Goal: Task Accomplishment & Management: Complete application form

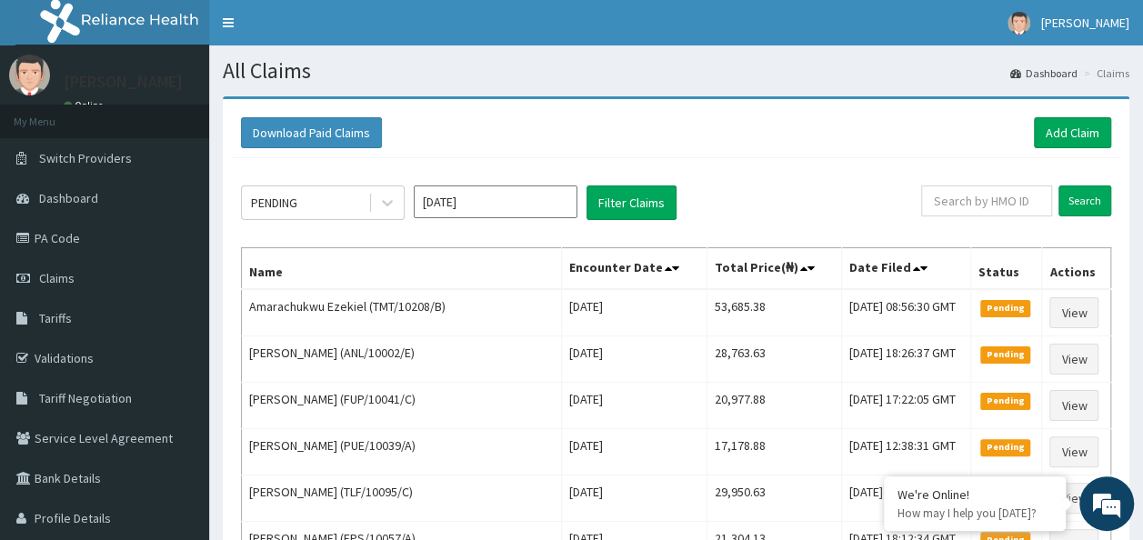
click at [56, 246] on link "PA Code" at bounding box center [104, 238] width 209 height 40
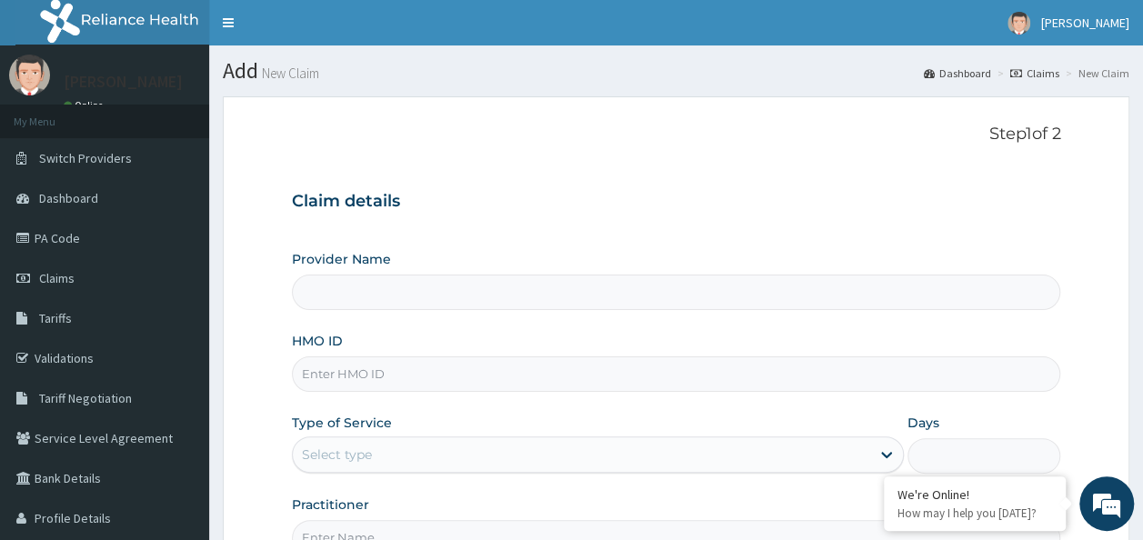
type input "Reliance Family Clinics (RFC) - Ajah"
click at [370, 376] on input "HMO ID" at bounding box center [676, 373] width 769 height 35
paste input "GCX/10006/A"
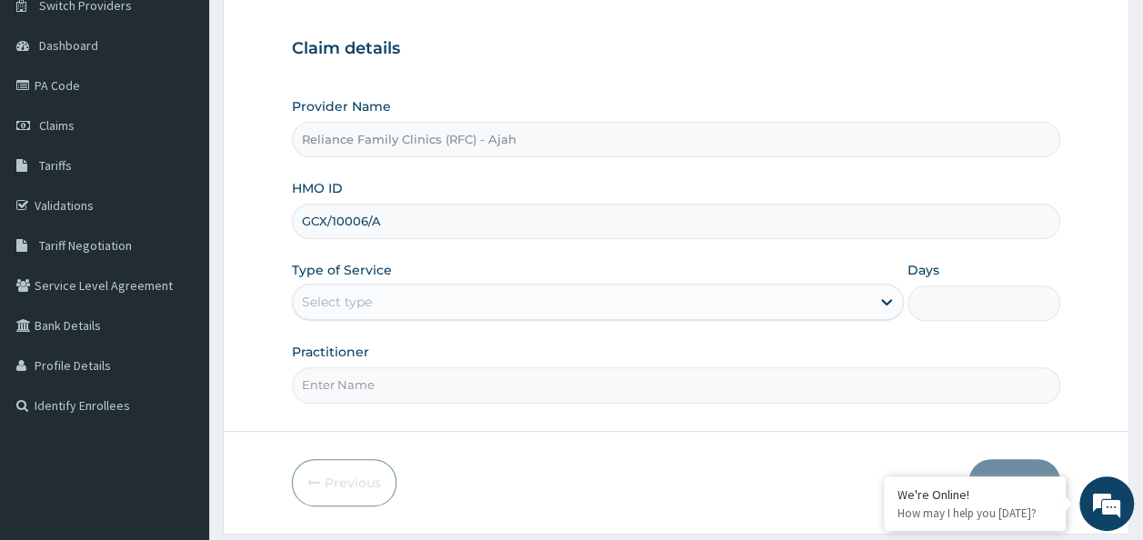
scroll to position [204, 0]
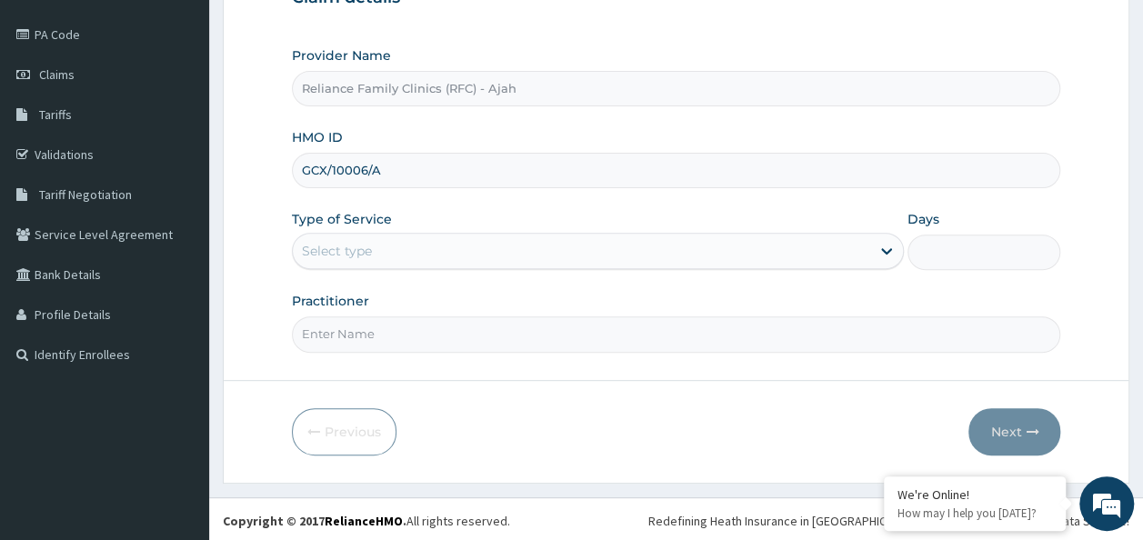
type input "GCX/10006/A"
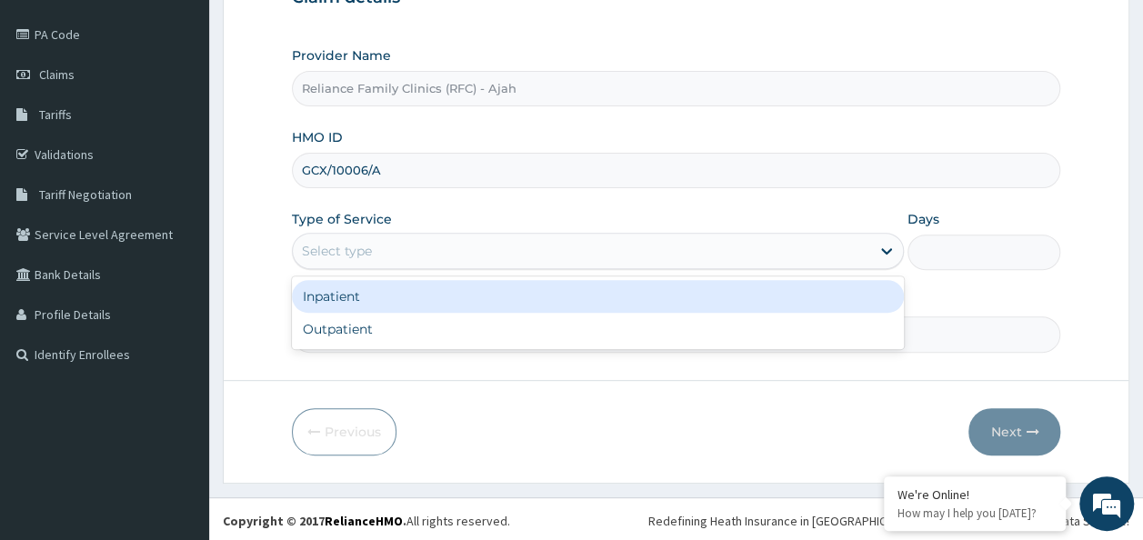
click at [530, 331] on div "Outpatient" at bounding box center [598, 329] width 612 height 33
type input "1"
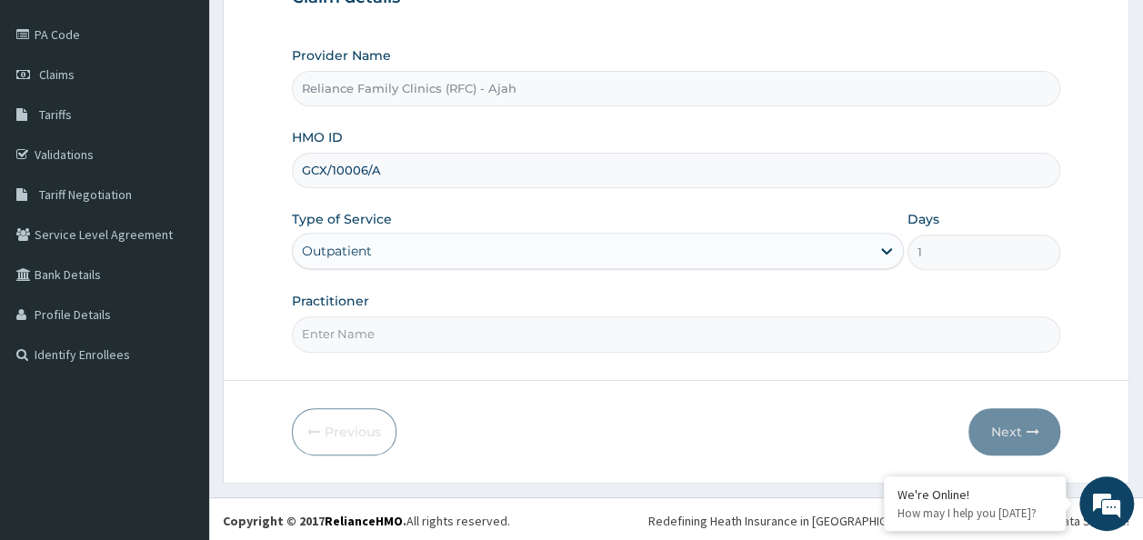
click at [497, 325] on input "Practitioner" at bounding box center [676, 333] width 769 height 35
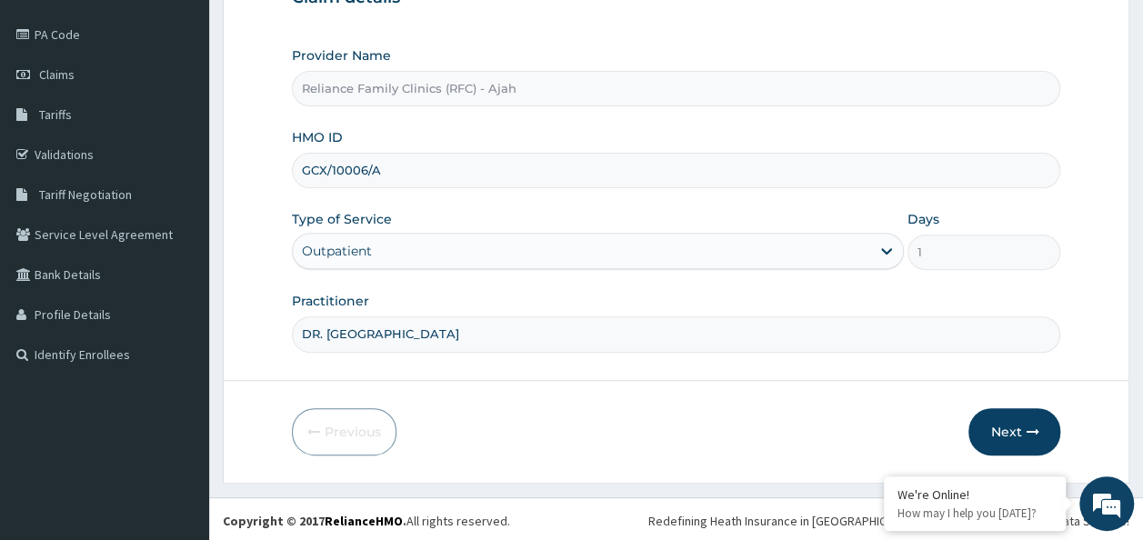
type input "DR. LOCUM"
click at [1017, 432] on button "Next" at bounding box center [1014, 431] width 92 height 47
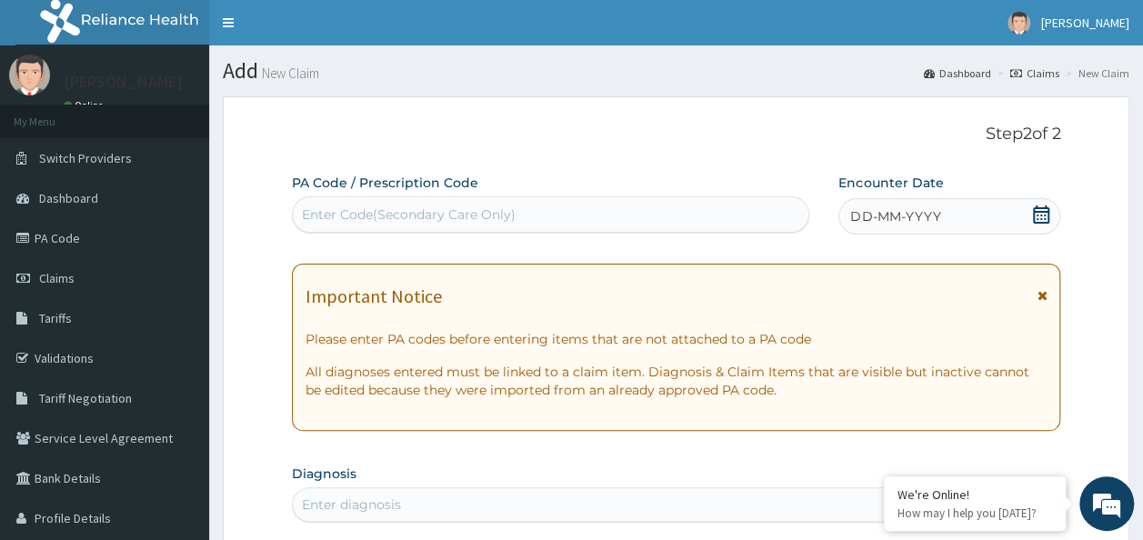
click at [952, 214] on div "DD-MM-YYYY" at bounding box center [949, 216] width 222 height 36
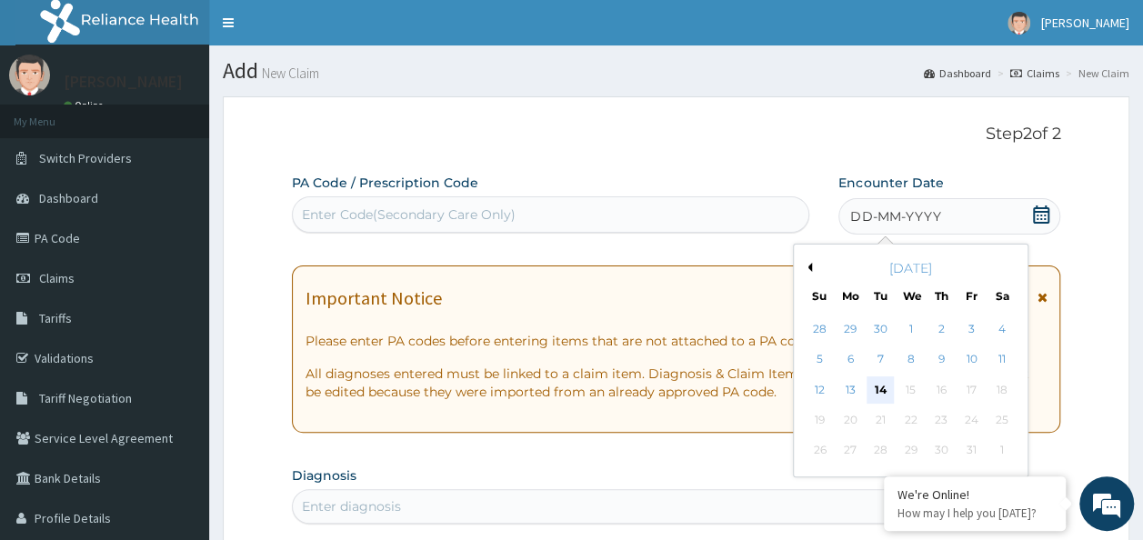
click at [880, 388] on div "14" at bounding box center [880, 389] width 27 height 27
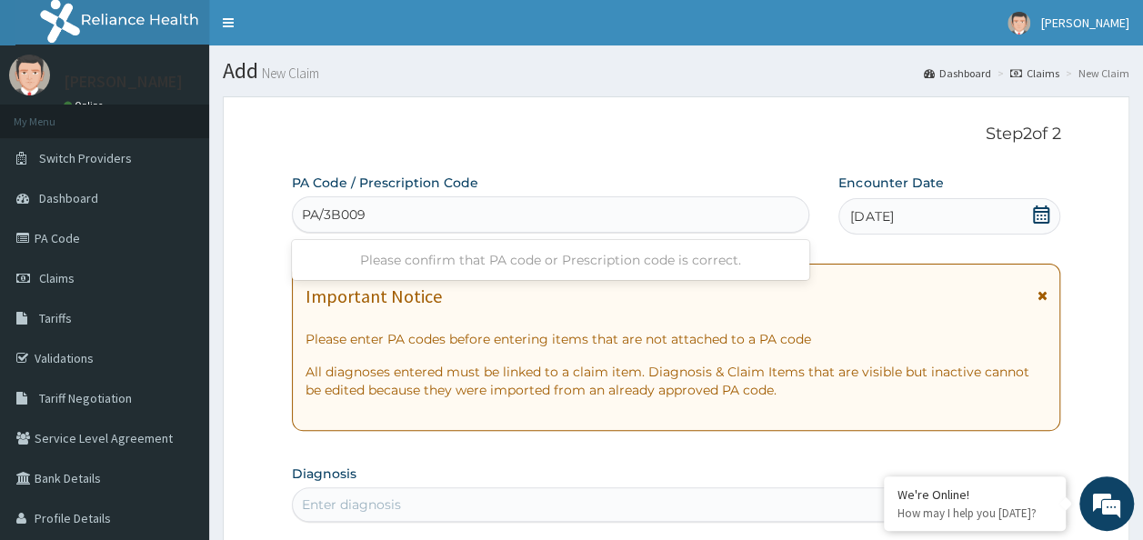
type input "PA/3B0096"
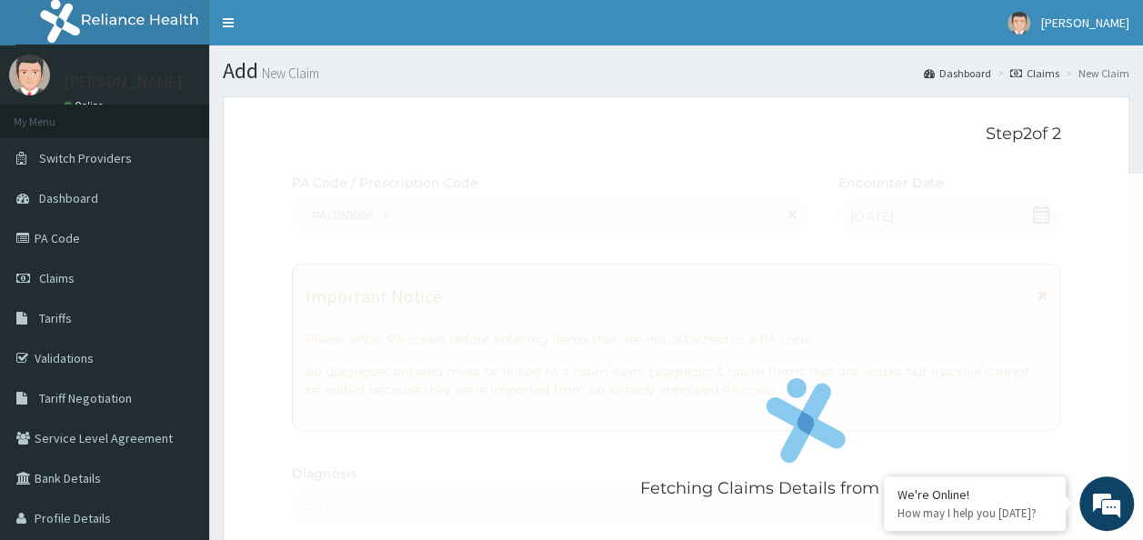
scroll to position [1009, 0]
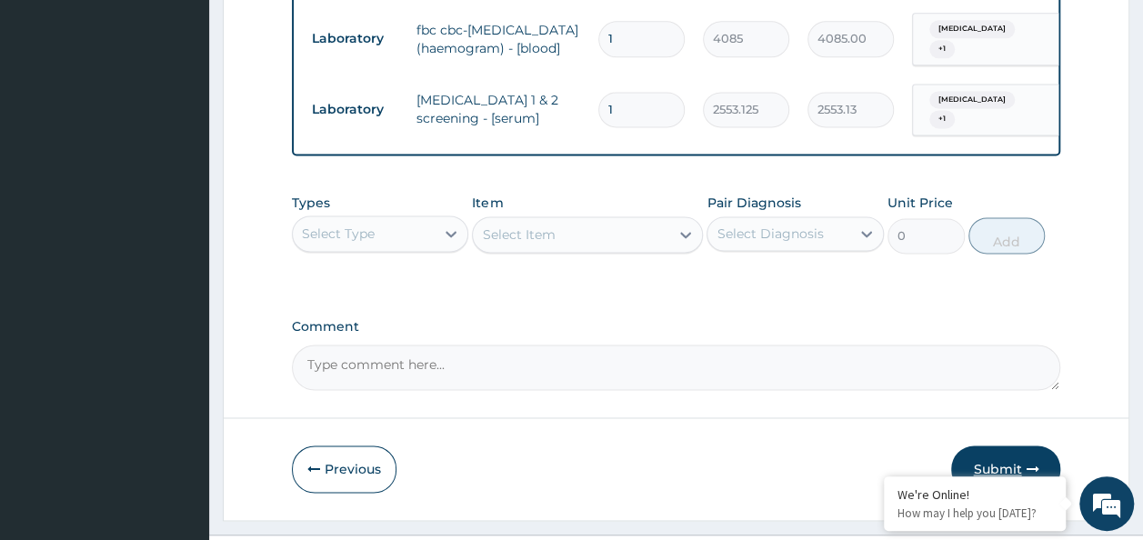
click at [1007, 445] on button "Submit" at bounding box center [1005, 468] width 109 height 47
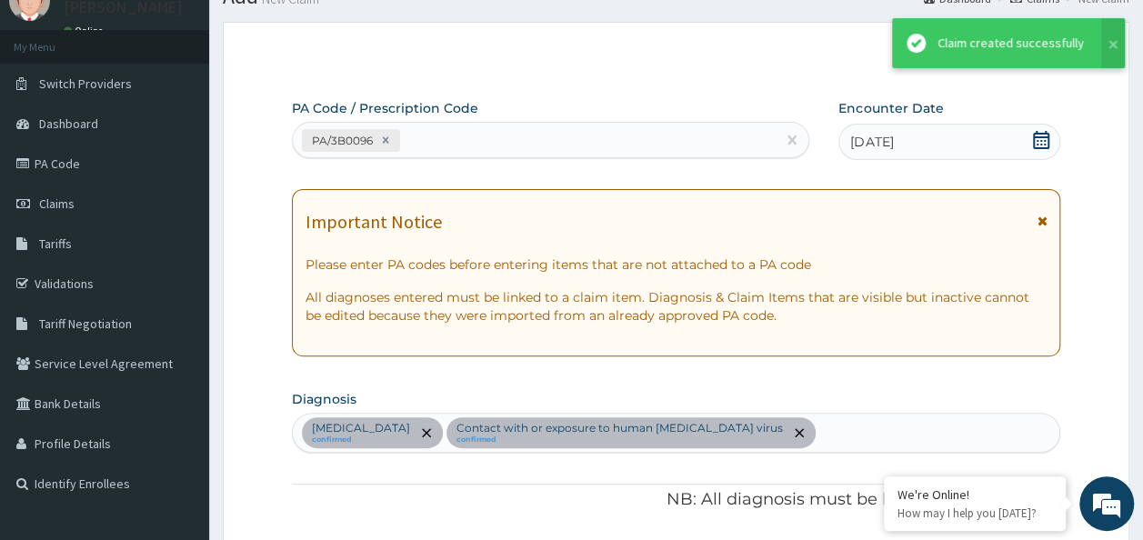
scroll to position [1219, 0]
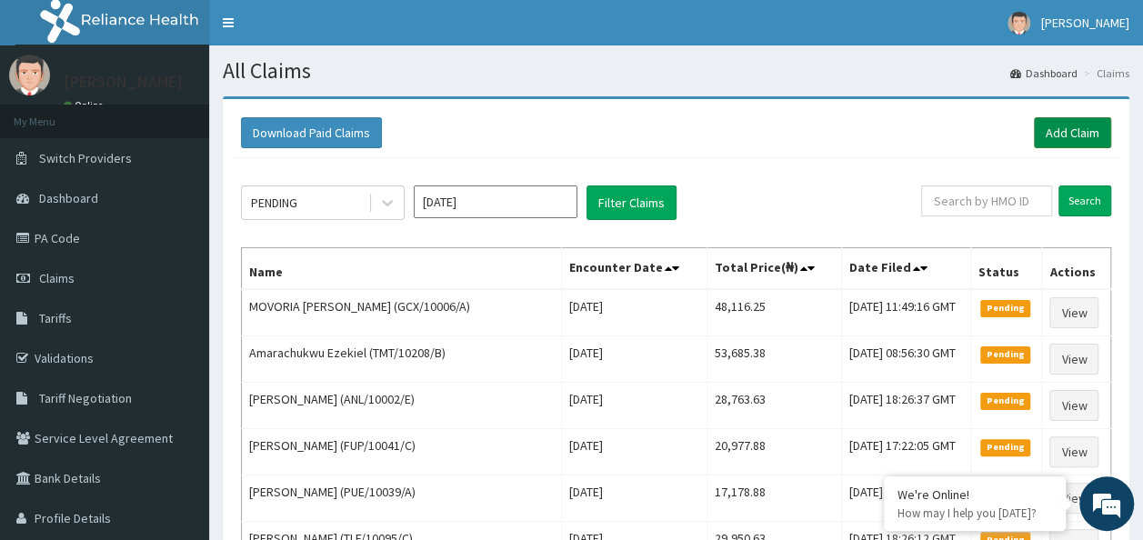
click at [1074, 130] on link "Add Claim" at bounding box center [1072, 132] width 77 height 31
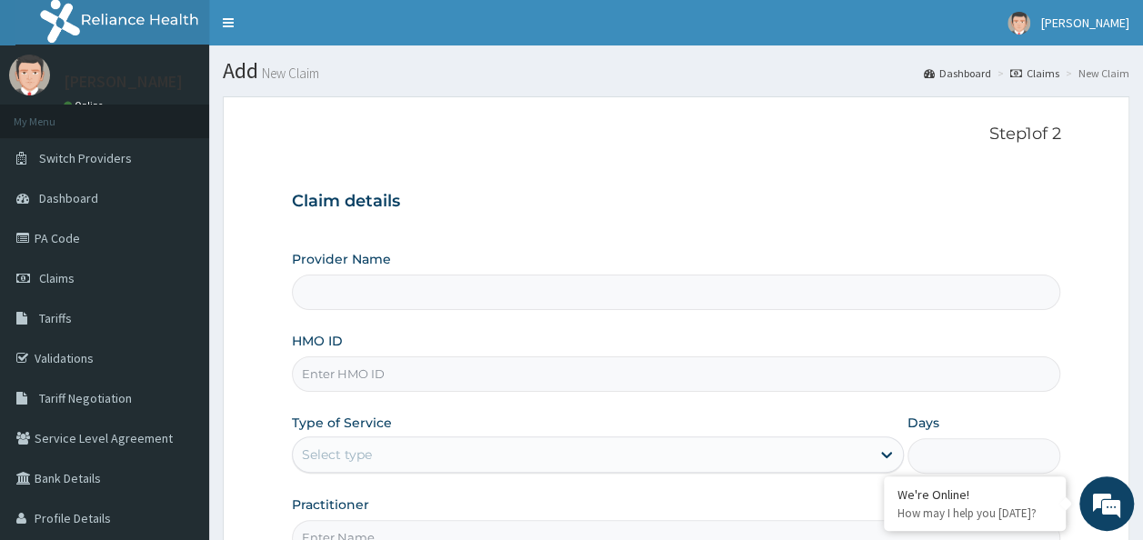
type input "Reliance Family Clinics (RFC) - Ajah"
click at [353, 380] on input "HMO ID" at bounding box center [676, 373] width 769 height 35
paste input "TOO/10227/B"
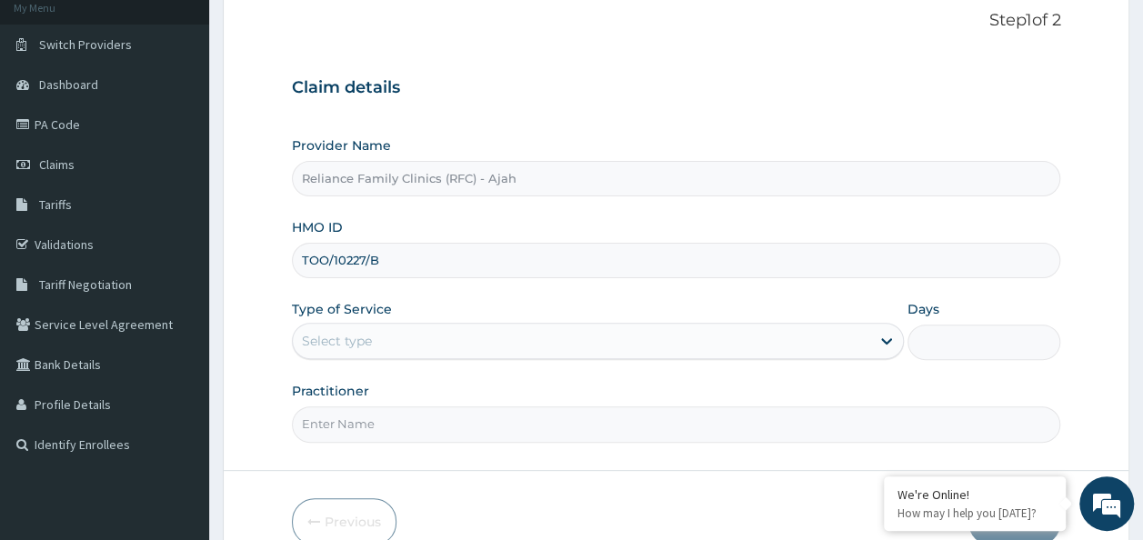
scroll to position [204, 0]
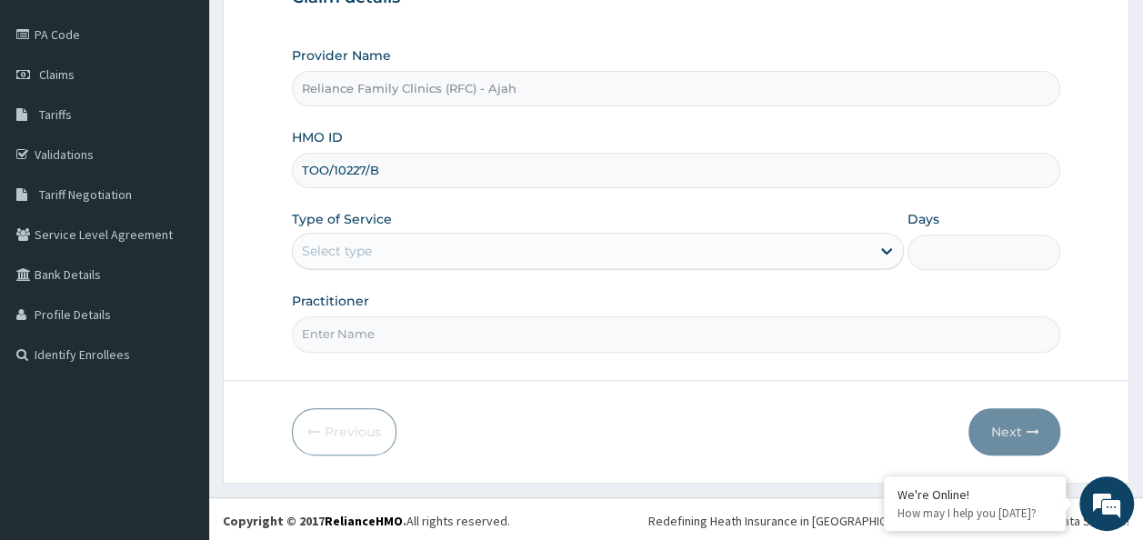
type input "TOO/10227/B"
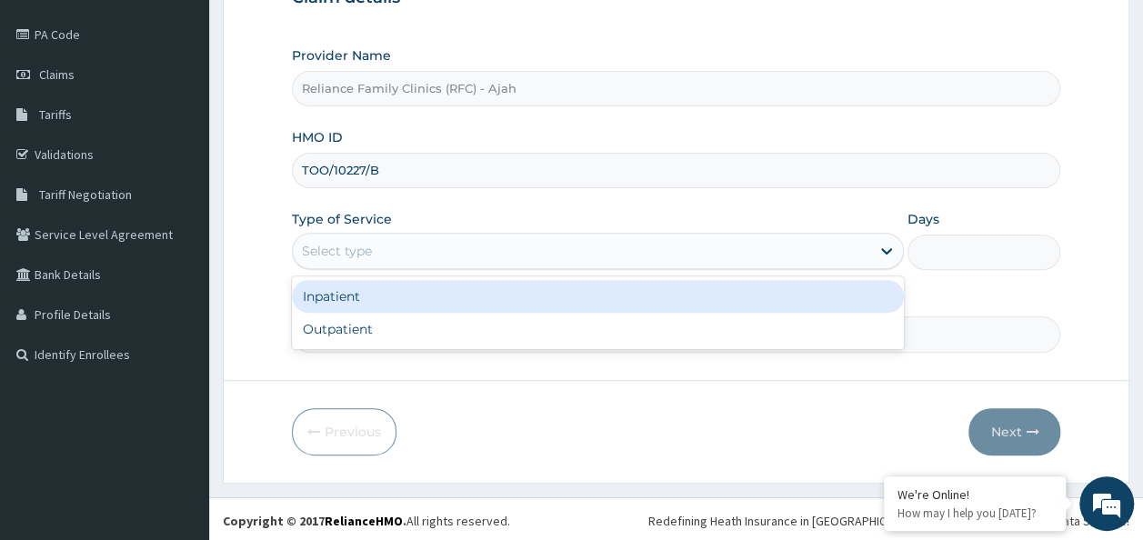
click at [674, 331] on div "Outpatient" at bounding box center [598, 329] width 612 height 33
type input "1"
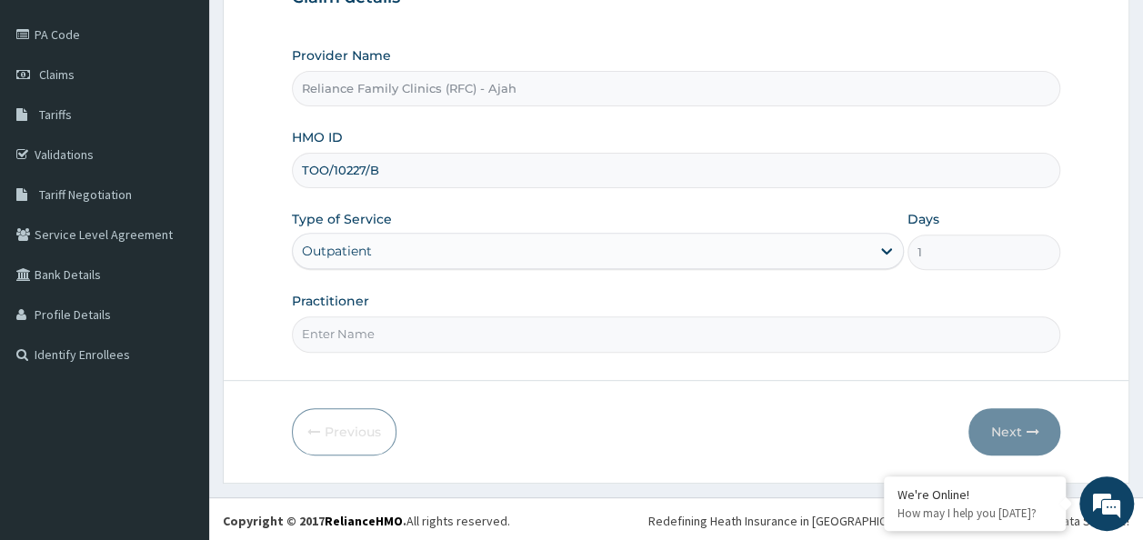
click at [642, 335] on input "Practitioner" at bounding box center [676, 333] width 769 height 35
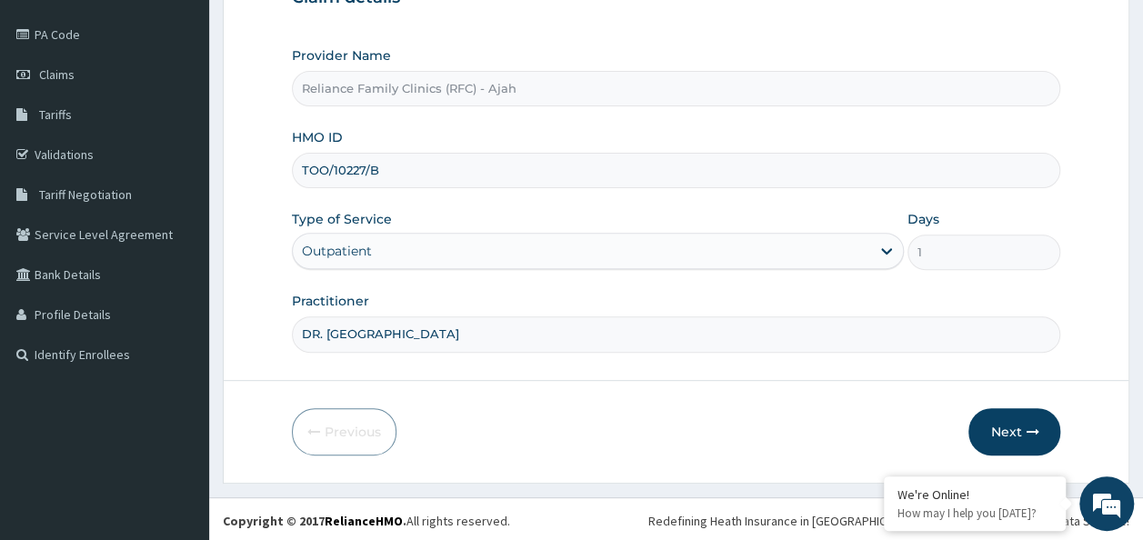
type input "DR. LOCUM"
click at [1024, 435] on button "Next" at bounding box center [1014, 431] width 92 height 47
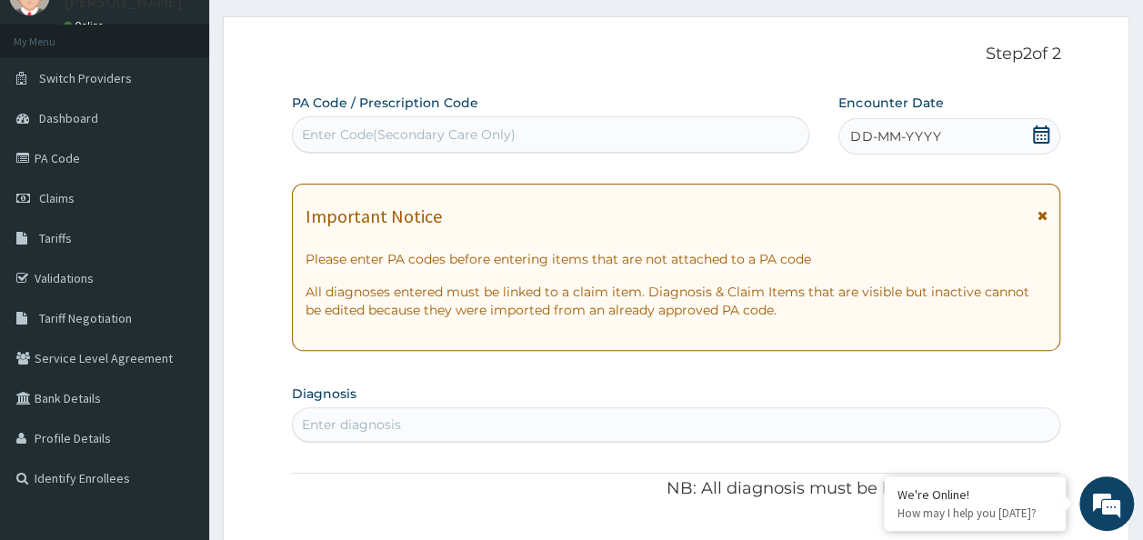
scroll to position [7, 0]
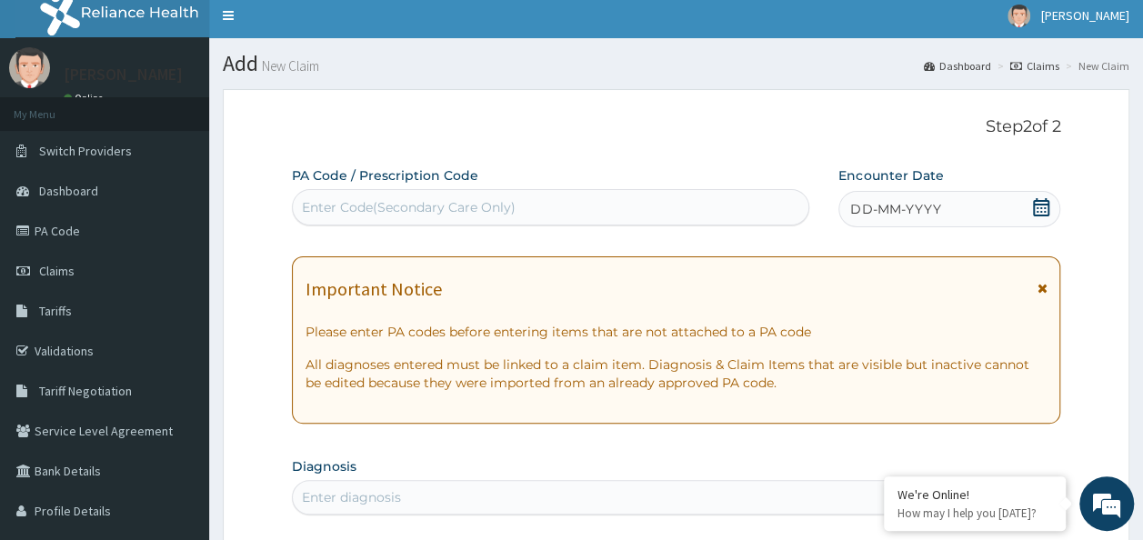
click at [977, 195] on div "DD-MM-YYYY" at bounding box center [949, 209] width 222 height 36
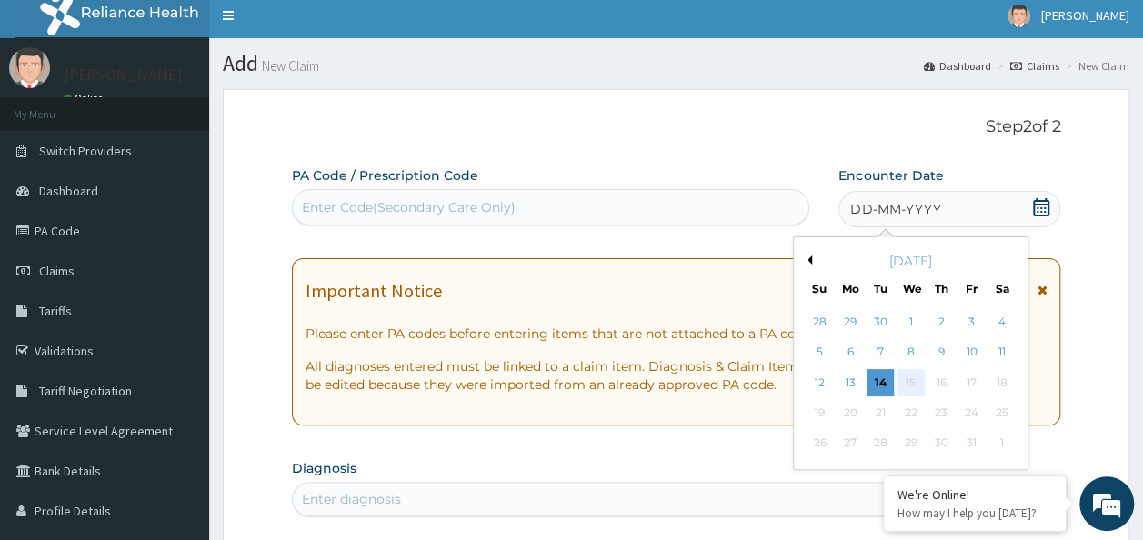
click at [897, 376] on div "15" at bounding box center [910, 382] width 27 height 27
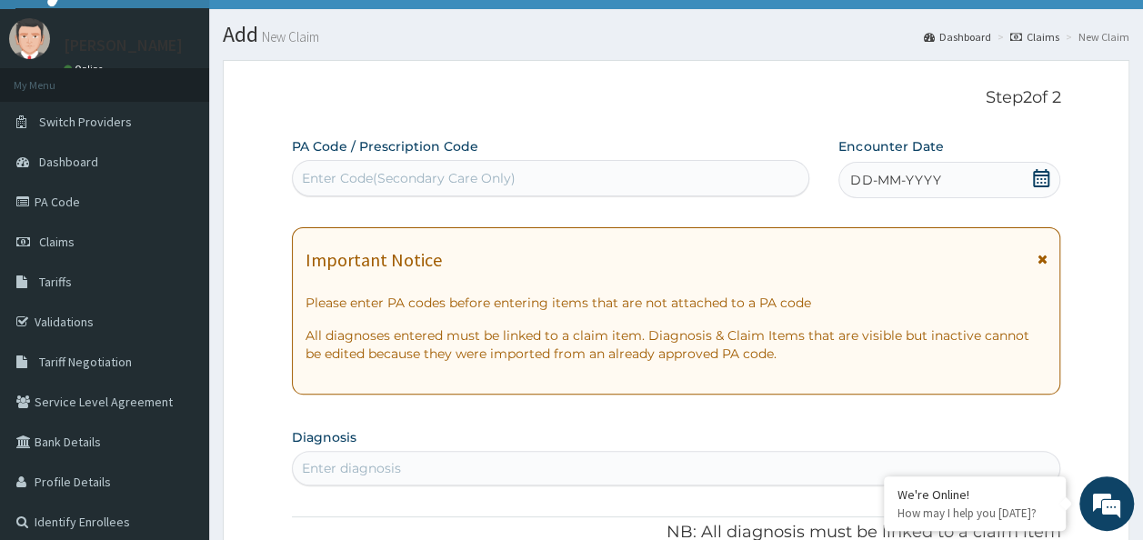
scroll to position [35, 0]
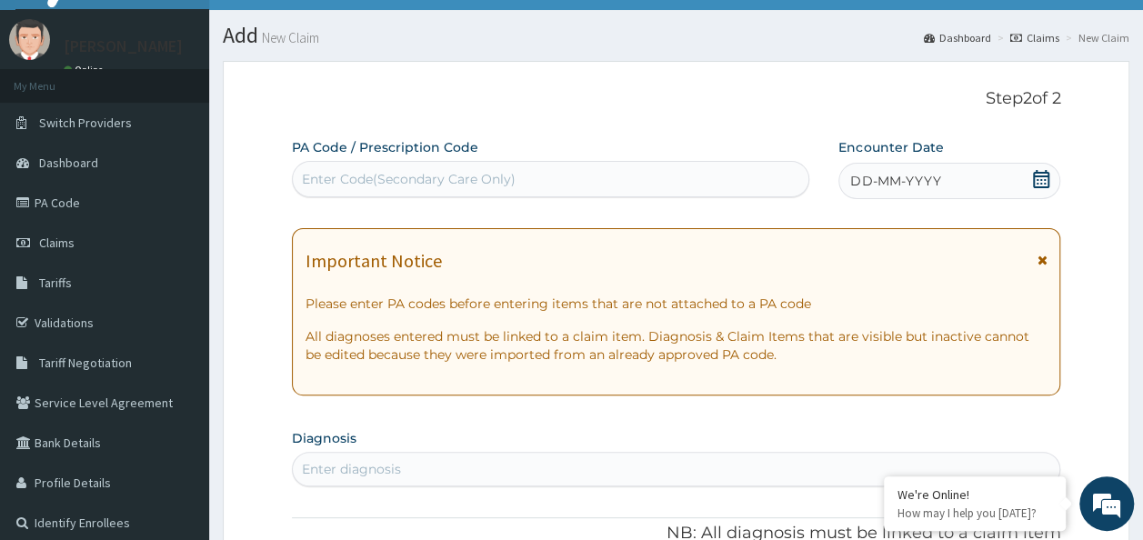
click at [951, 180] on div "DD-MM-YYYY" at bounding box center [949, 181] width 222 height 36
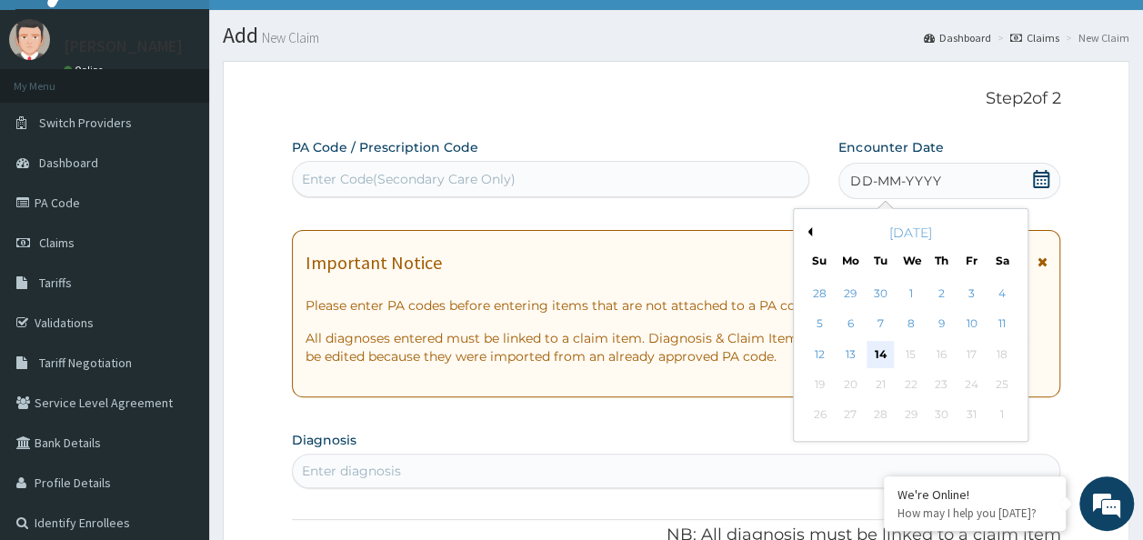
click at [883, 357] on div "14" at bounding box center [880, 354] width 27 height 27
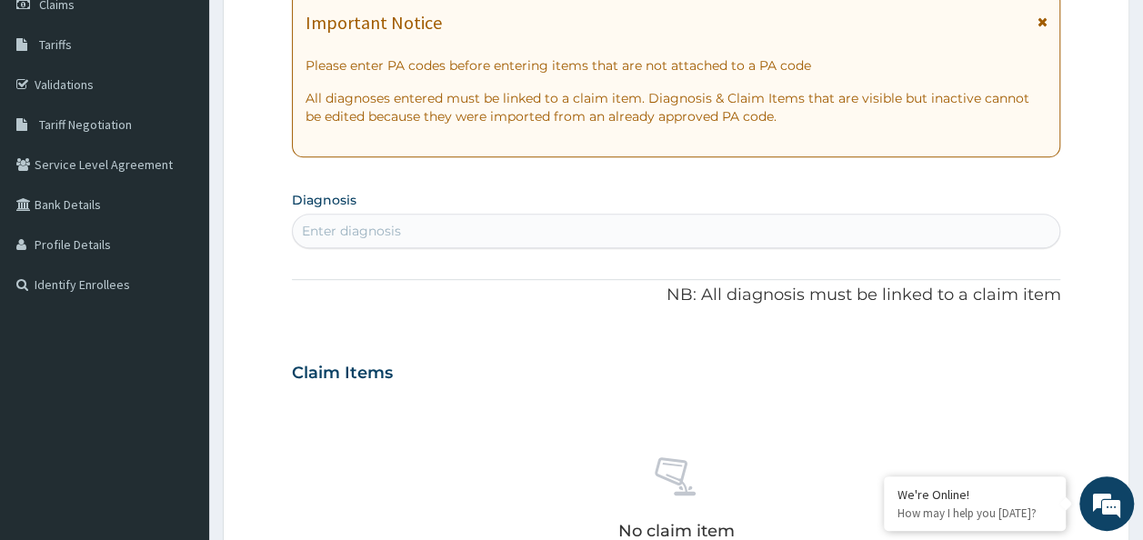
scroll to position [275, 0]
type input "F"
type input "WEAK"
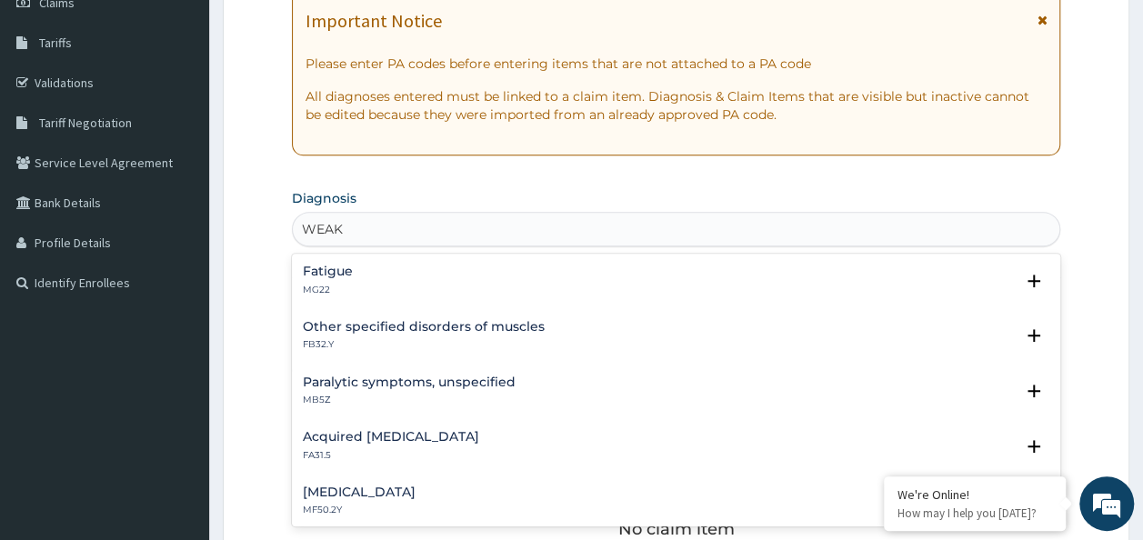
click at [320, 286] on p "MG22" at bounding box center [328, 290] width 50 height 13
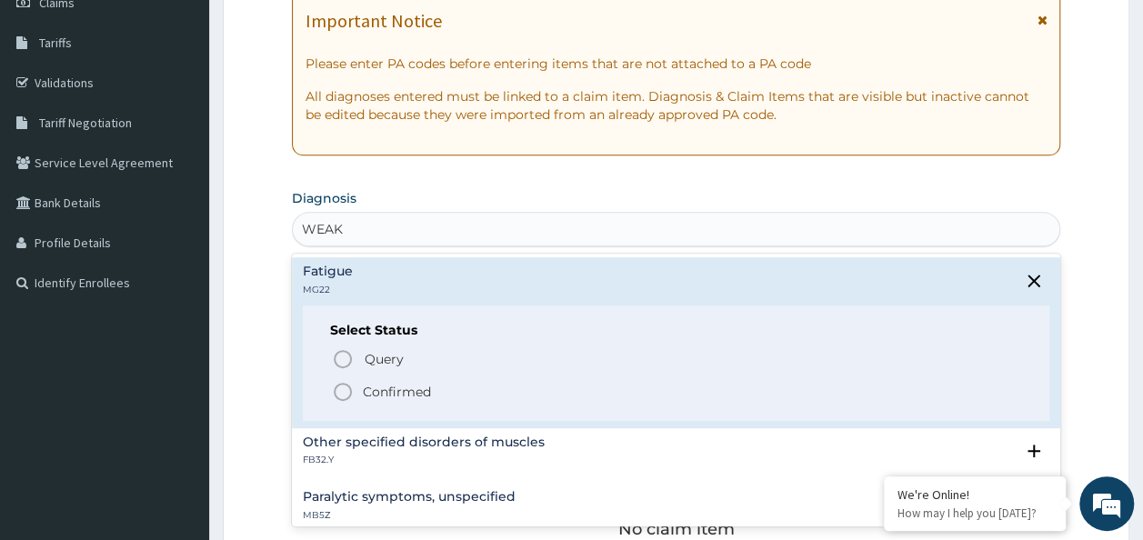
click at [392, 383] on p "Confirmed" at bounding box center [397, 392] width 68 height 18
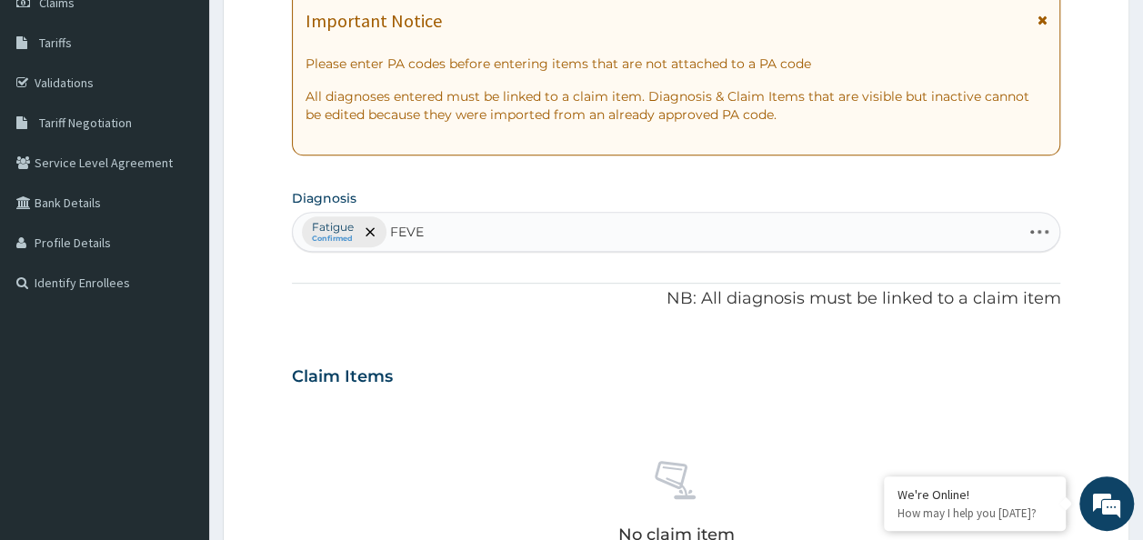
type input "FEVER"
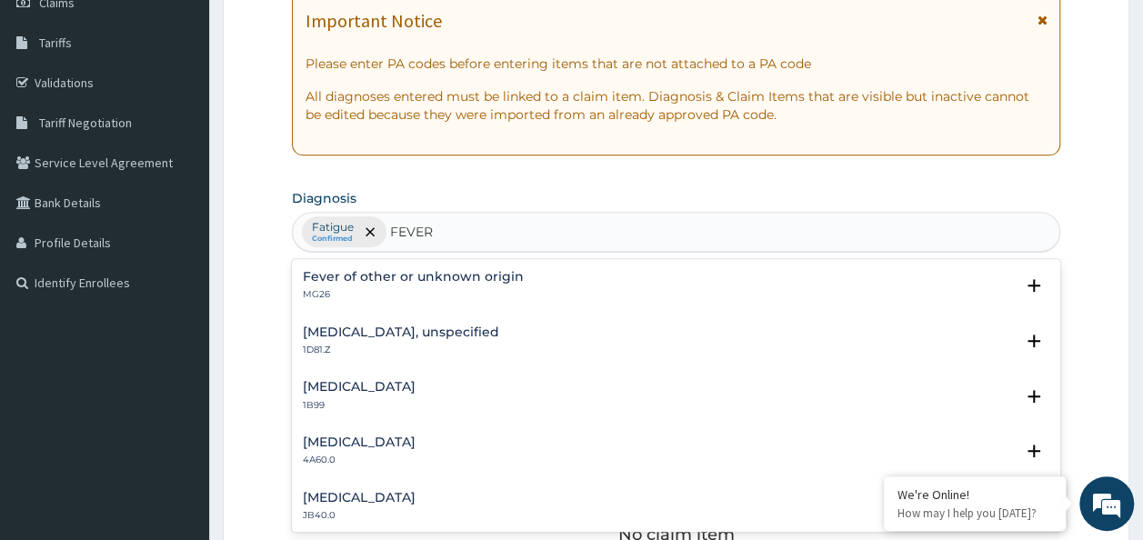
click at [422, 275] on h4 "Fever of other or unknown origin" at bounding box center [413, 277] width 221 height 14
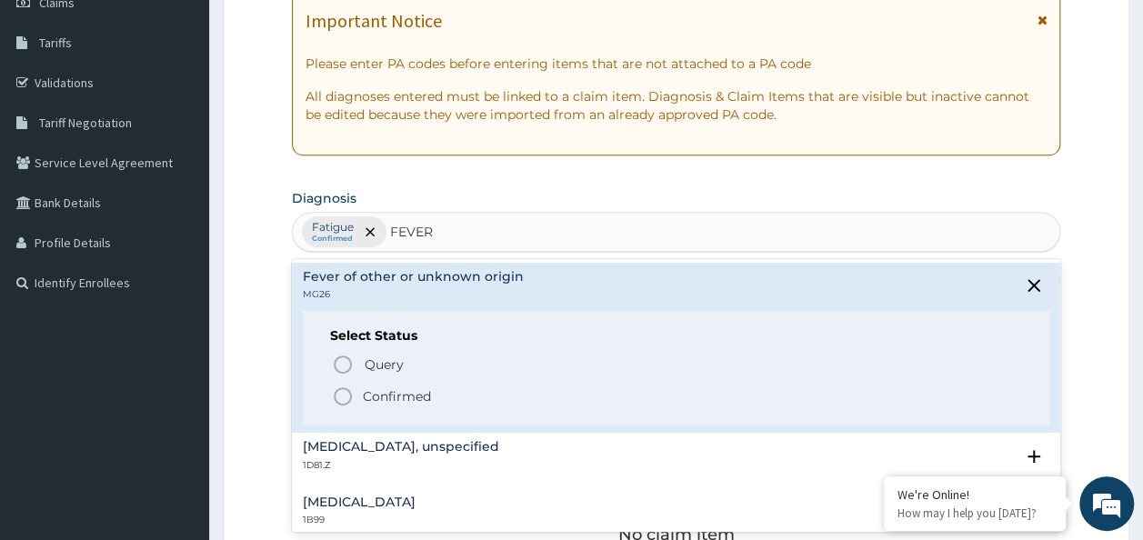
click at [396, 388] on p "Confirmed" at bounding box center [397, 396] width 68 height 18
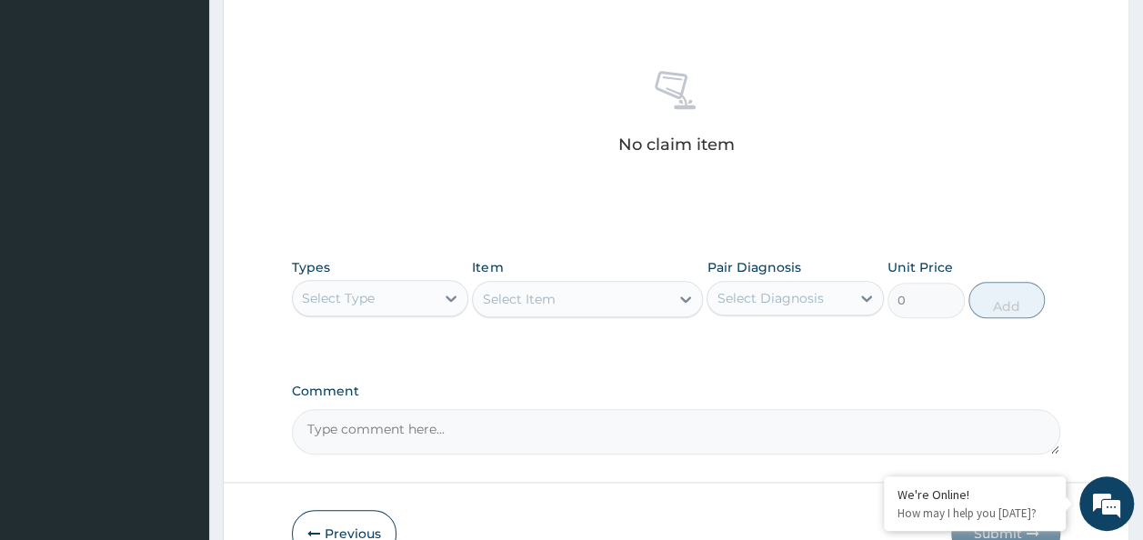
scroll to position [767, 0]
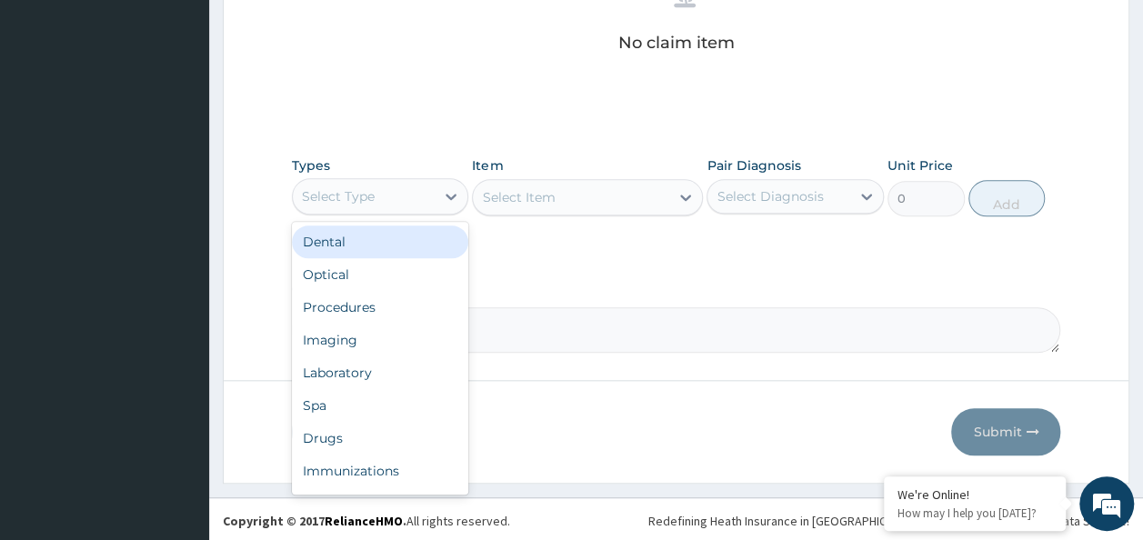
click at [345, 302] on div "Procedures" at bounding box center [380, 307] width 177 height 33
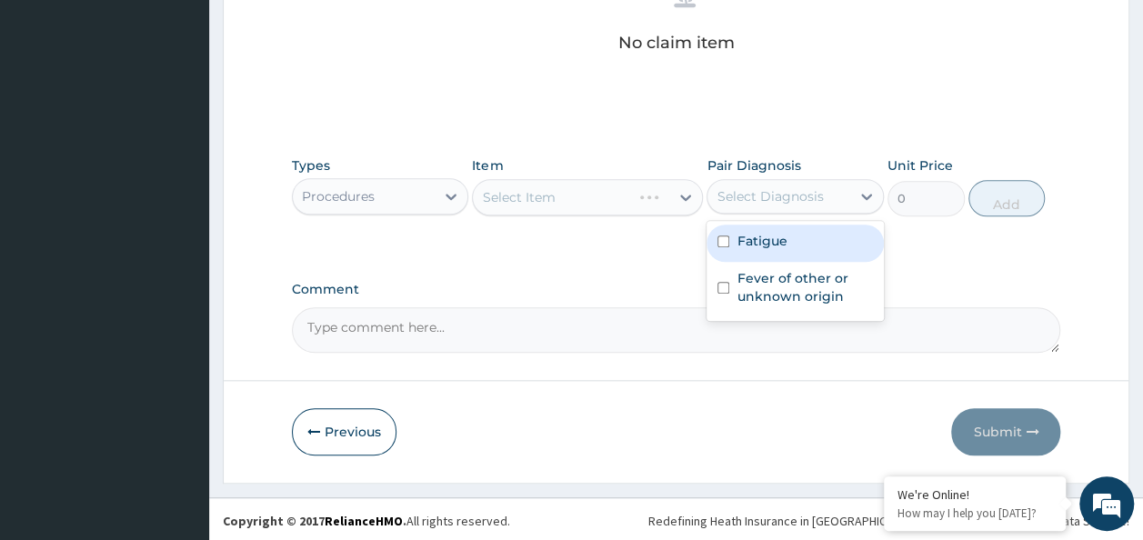
click at [723, 239] on input "checkbox" at bounding box center [723, 241] width 12 height 12
checkbox input "true"
click at [724, 282] on input "checkbox" at bounding box center [723, 288] width 12 height 12
checkbox input "true"
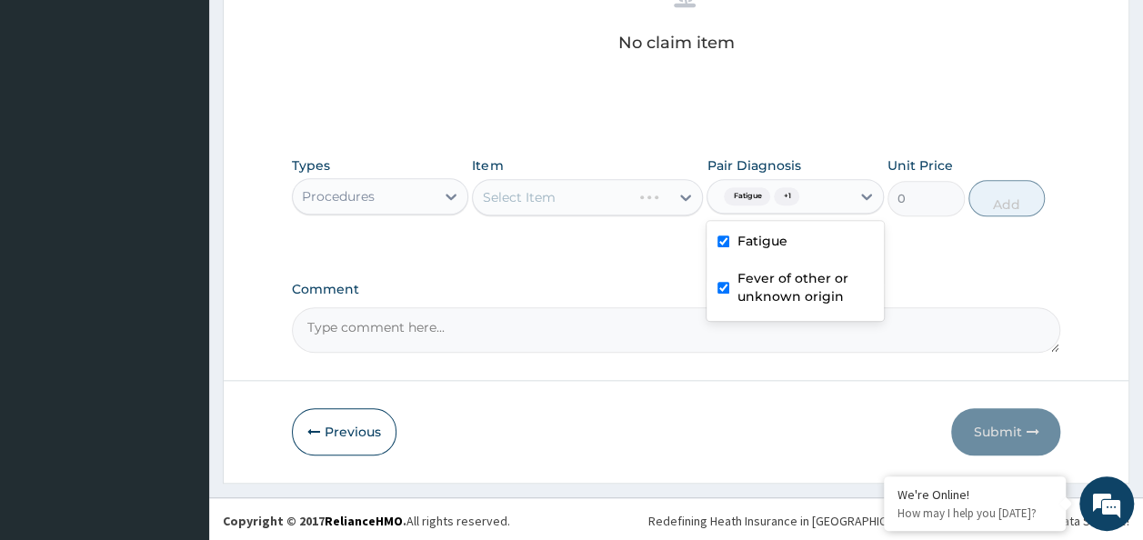
click at [589, 195] on div "Select Item" at bounding box center [587, 197] width 231 height 36
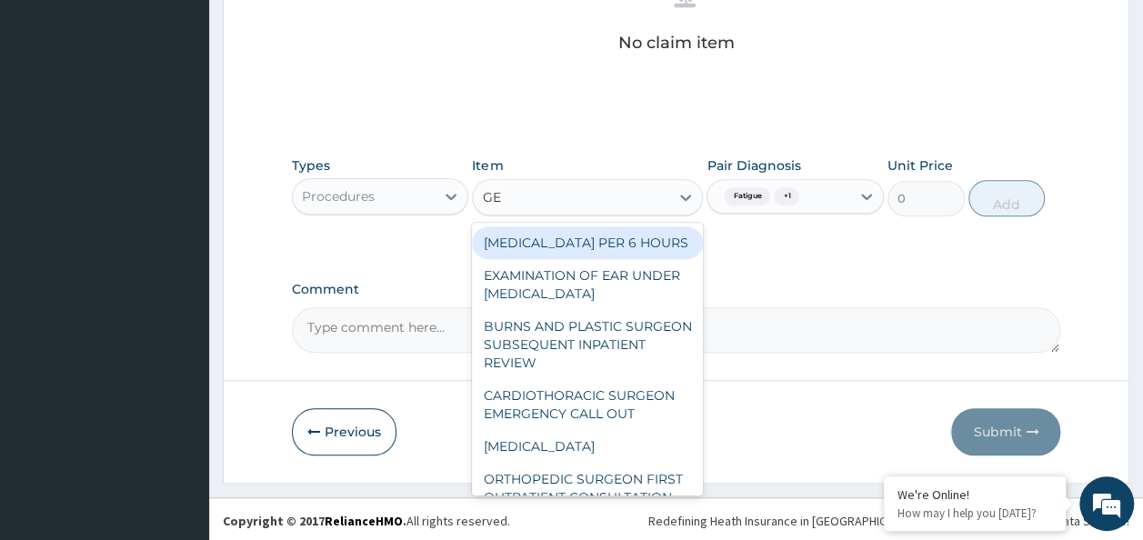
type input "GENE"
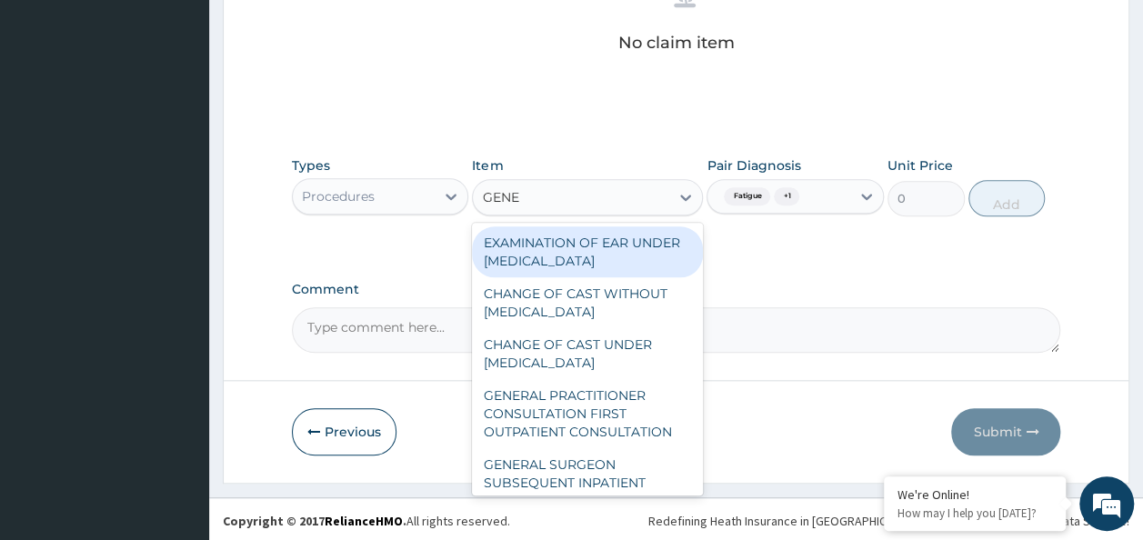
click at [612, 431] on div "GENERAL PRACTITIONER CONSULTATION FIRST OUTPATIENT CONSULTATION" at bounding box center [587, 413] width 231 height 69
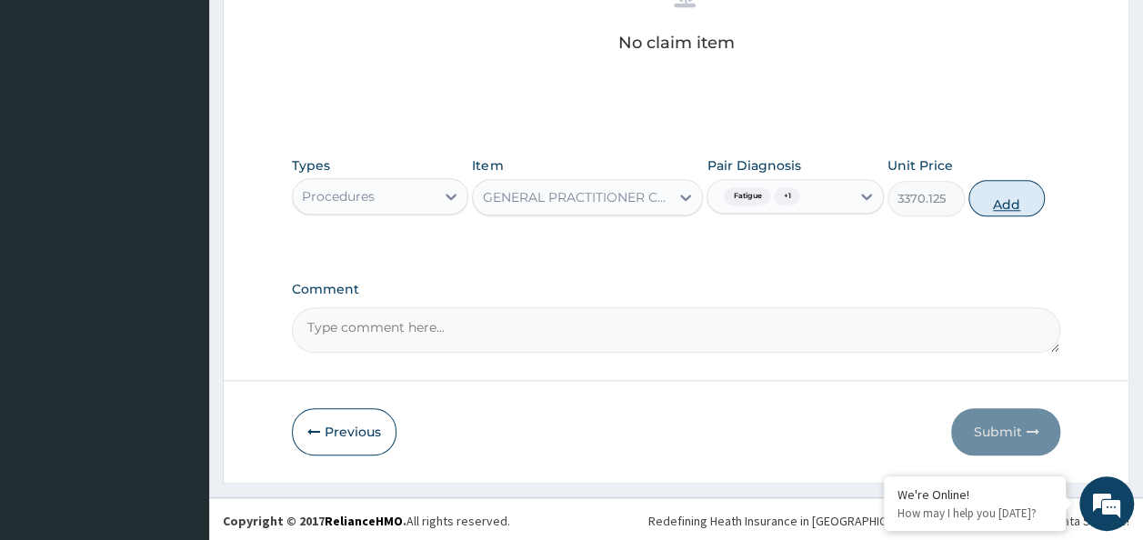
click at [1031, 196] on button "Add" at bounding box center [1006, 198] width 77 height 36
type input "0"
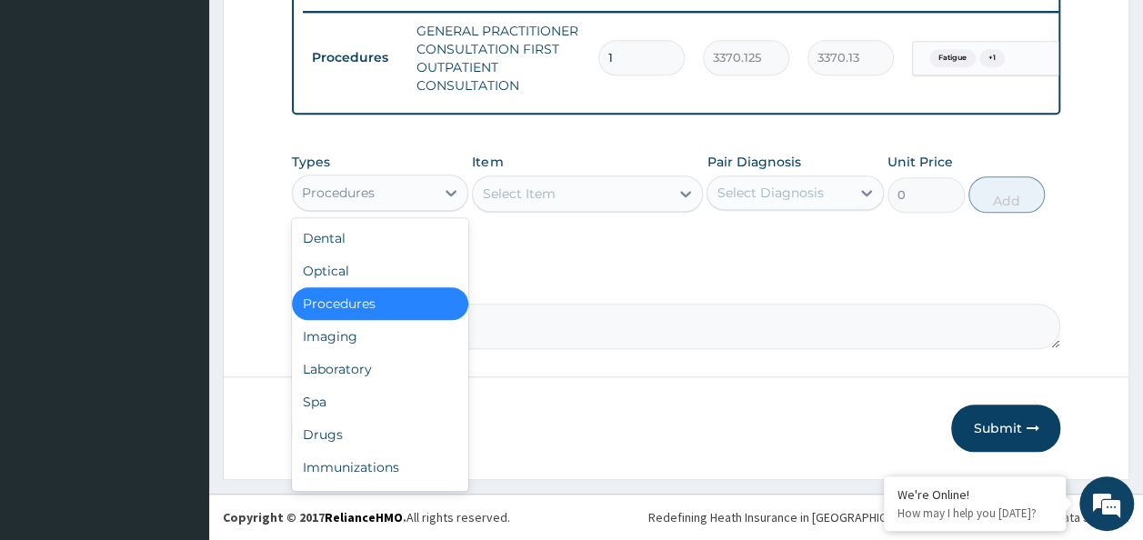
click at [357, 367] on div "Laboratory" at bounding box center [380, 369] width 177 height 33
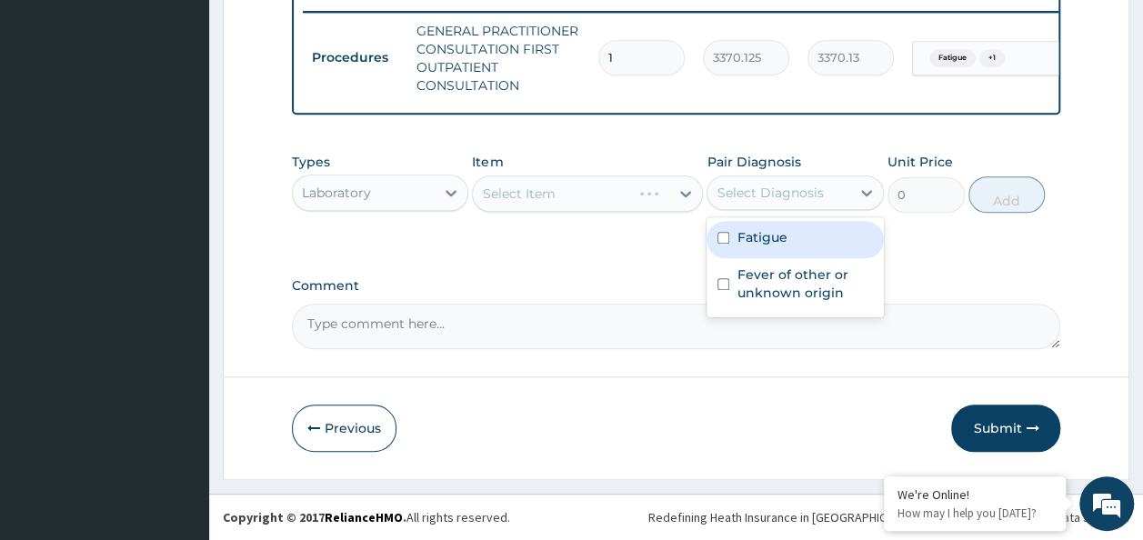
click at [725, 239] on input "checkbox" at bounding box center [723, 238] width 12 height 12
checkbox input "true"
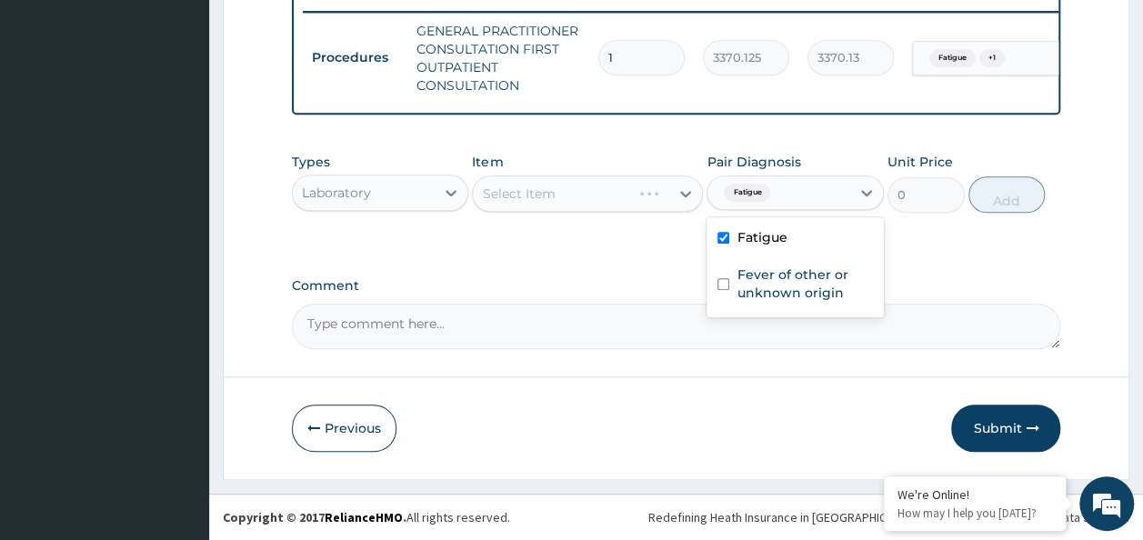
click at [717, 289] on input "checkbox" at bounding box center [723, 284] width 12 height 12
checkbox input "true"
click at [582, 186] on div "Select Item" at bounding box center [587, 193] width 231 height 36
click at [587, 200] on div "Select Item" at bounding box center [587, 193] width 231 height 36
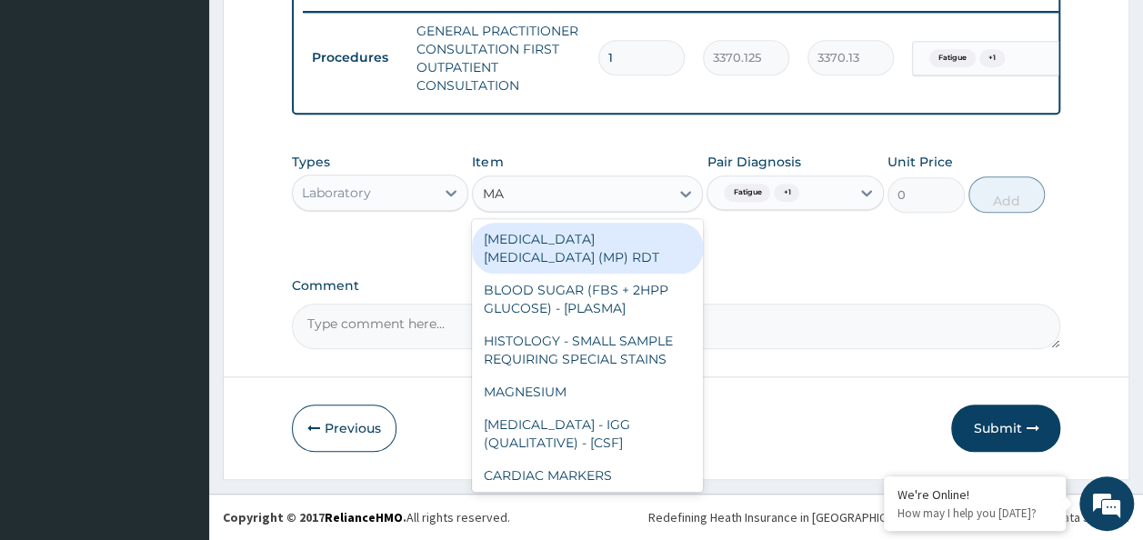
type input "MALA"
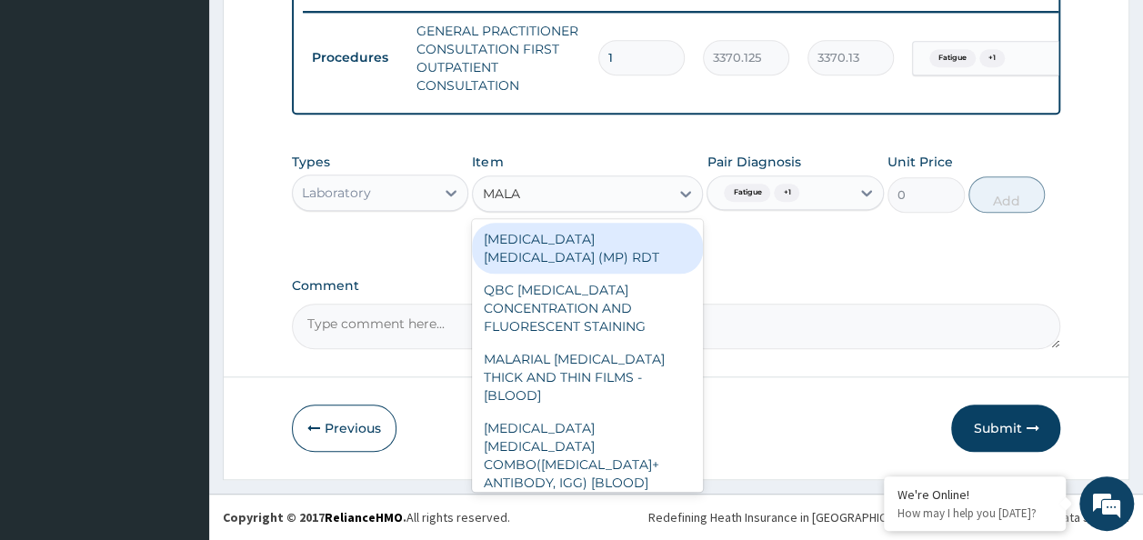
click at [654, 244] on div "[MEDICAL_DATA] [MEDICAL_DATA] (MP) RDT" at bounding box center [587, 248] width 231 height 51
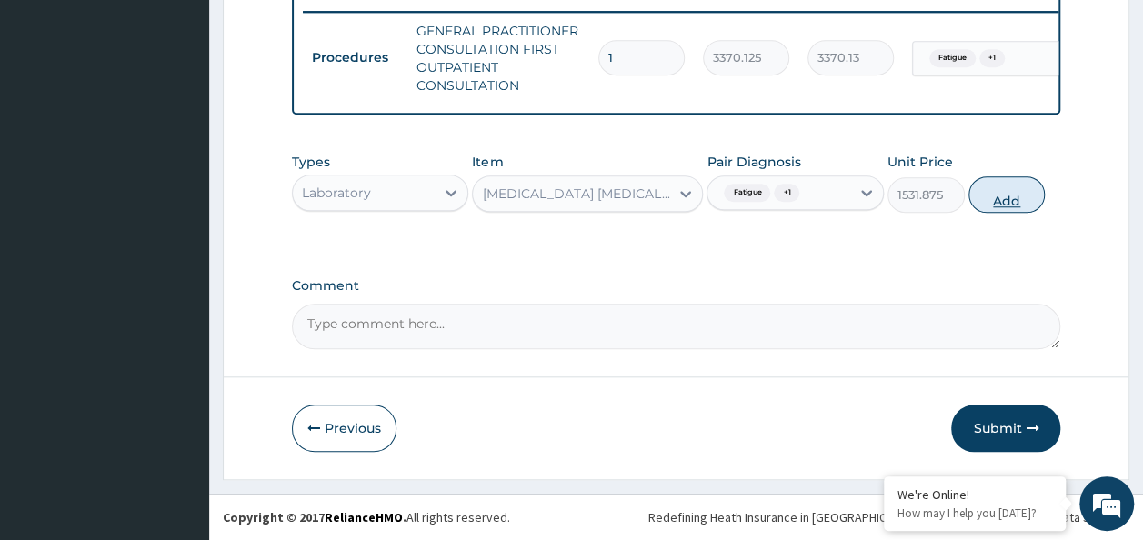
click at [1017, 195] on button "Add" at bounding box center [1006, 194] width 77 height 36
type input "0"
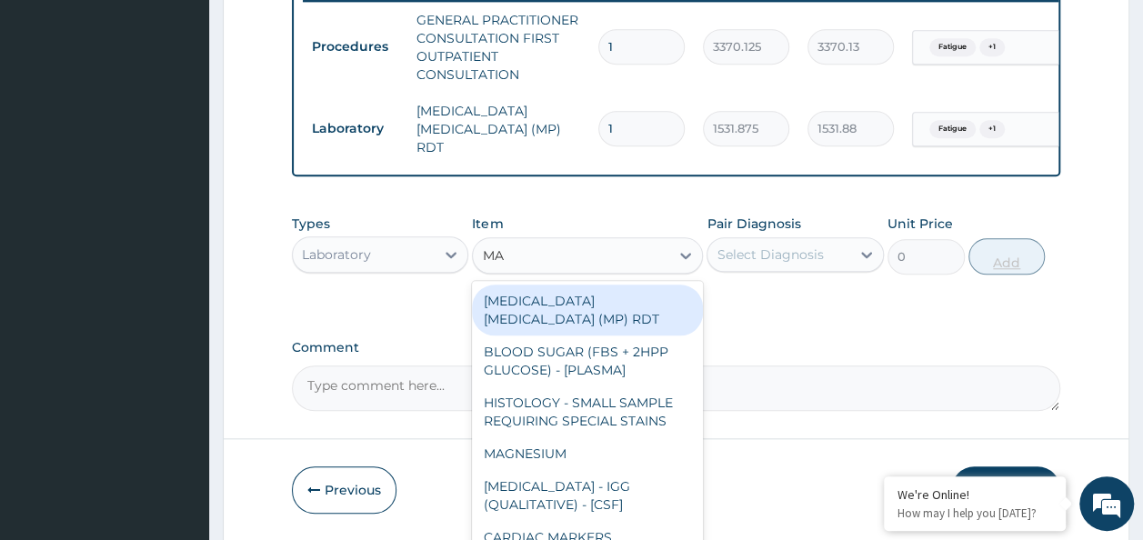
type input "MALA"
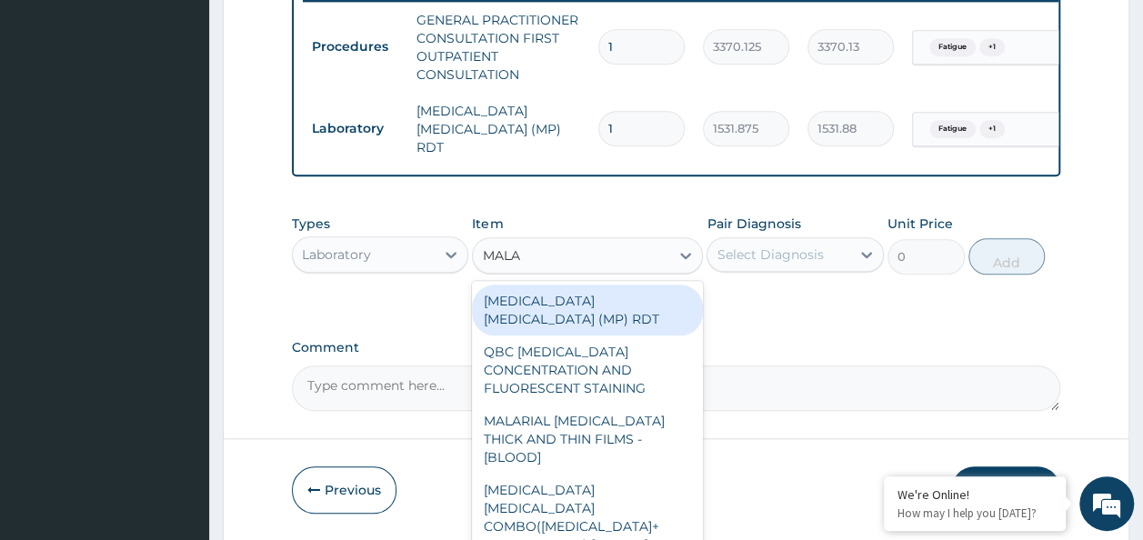
click at [636, 413] on div "MALARIAL [MEDICAL_DATA] THICK AND THIN FILMS - [BLOOD]" at bounding box center [587, 439] width 231 height 69
type input "1531.875"
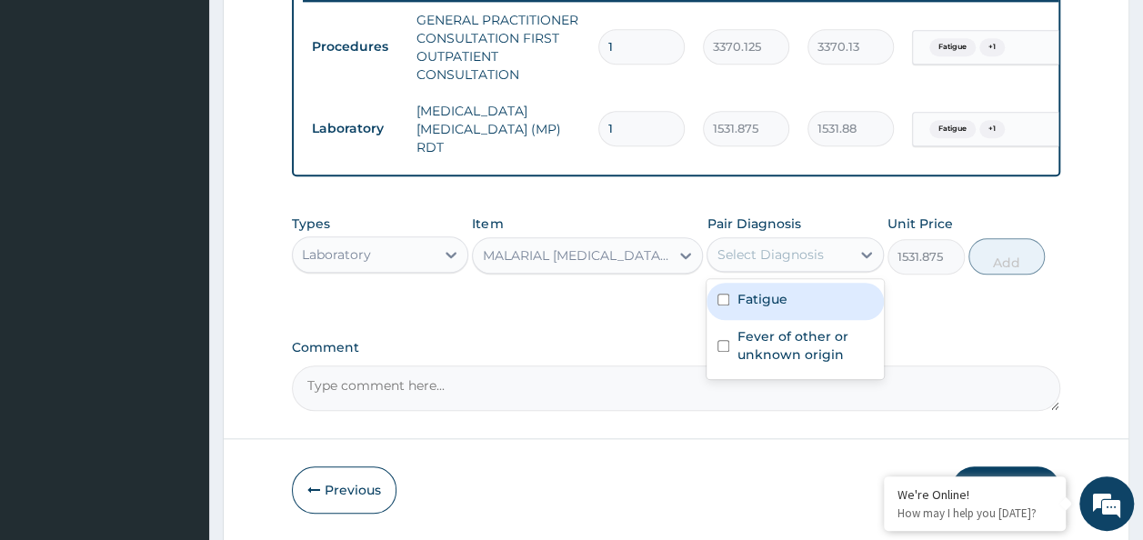
click at [723, 305] on input "checkbox" at bounding box center [723, 300] width 12 height 12
checkbox input "true"
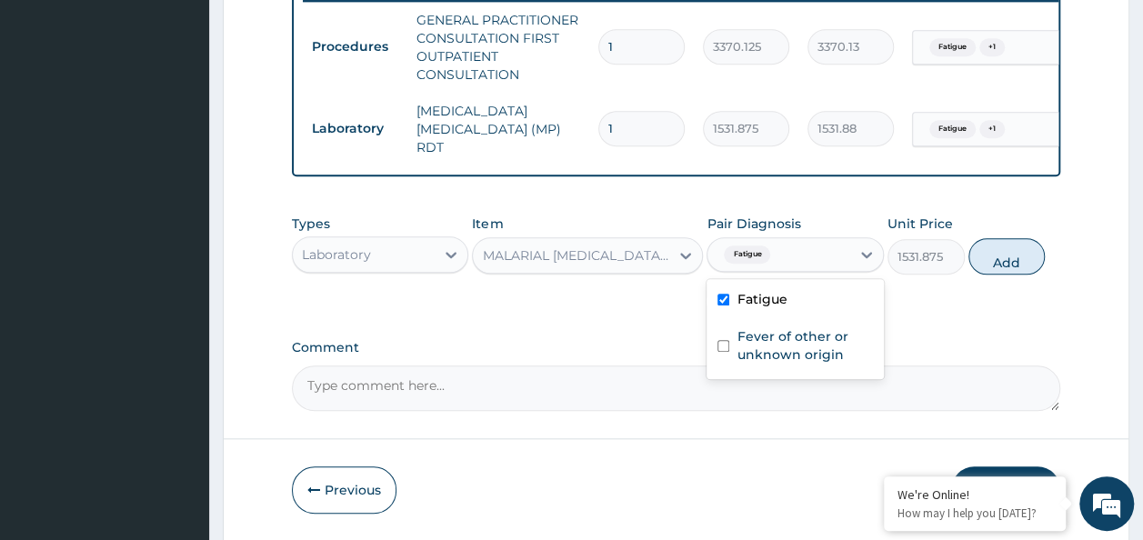
click at [729, 343] on input "checkbox" at bounding box center [723, 346] width 12 height 12
checkbox input "true"
click at [998, 269] on button "Add" at bounding box center [1006, 256] width 77 height 36
type input "0"
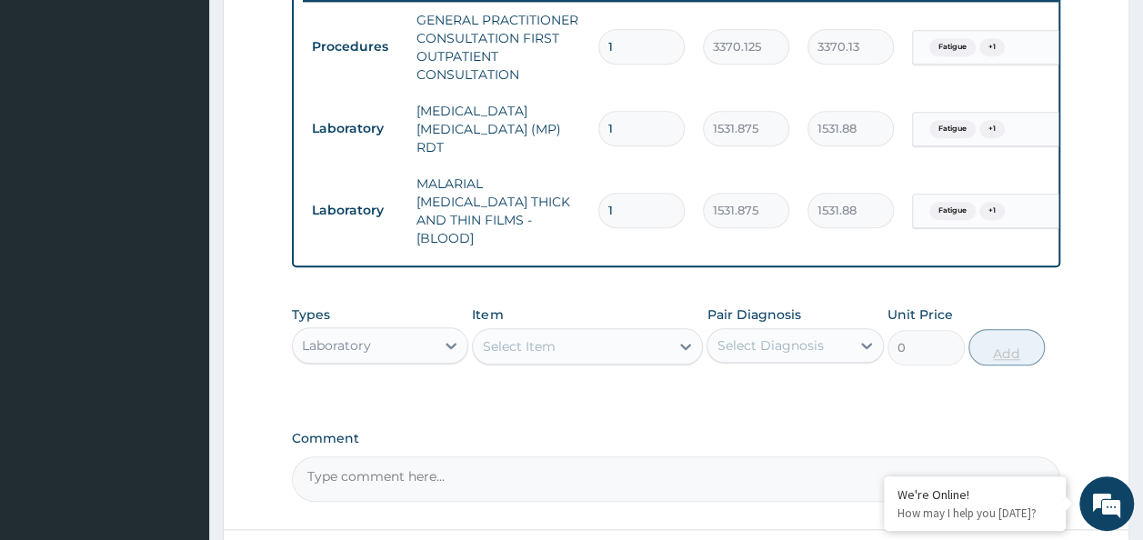
scroll to position [859, 0]
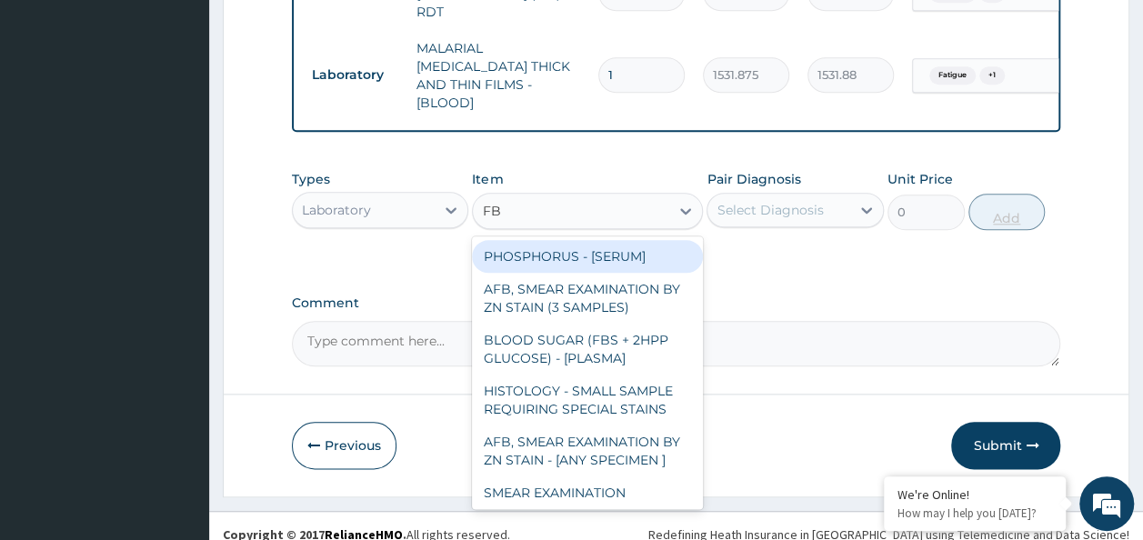
type input "FBC"
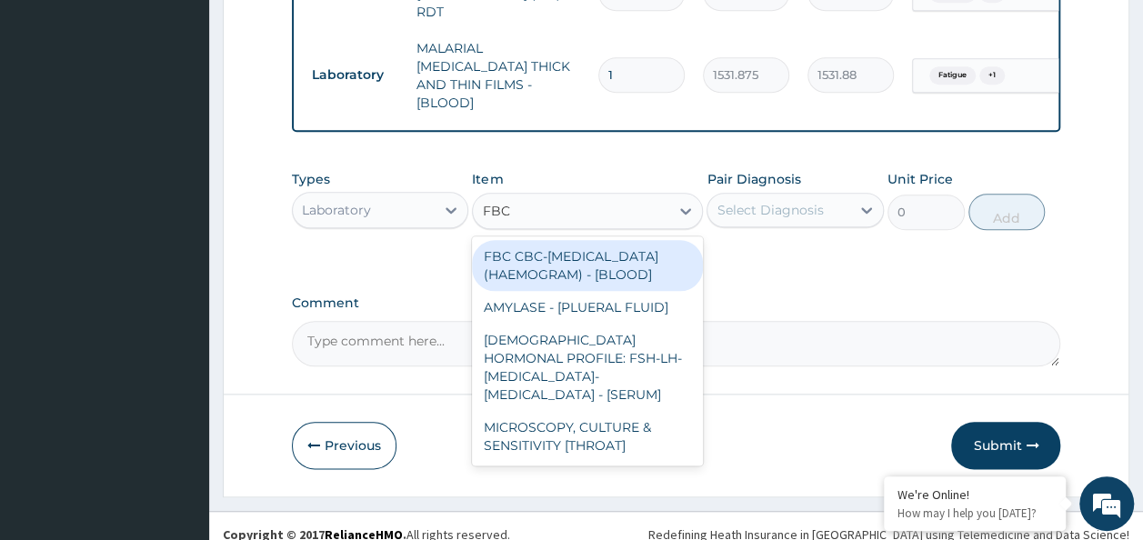
click at [634, 250] on div "FBC CBC-[MEDICAL_DATA] (HAEMOGRAM) - [BLOOD]" at bounding box center [587, 265] width 231 height 51
type input "4085"
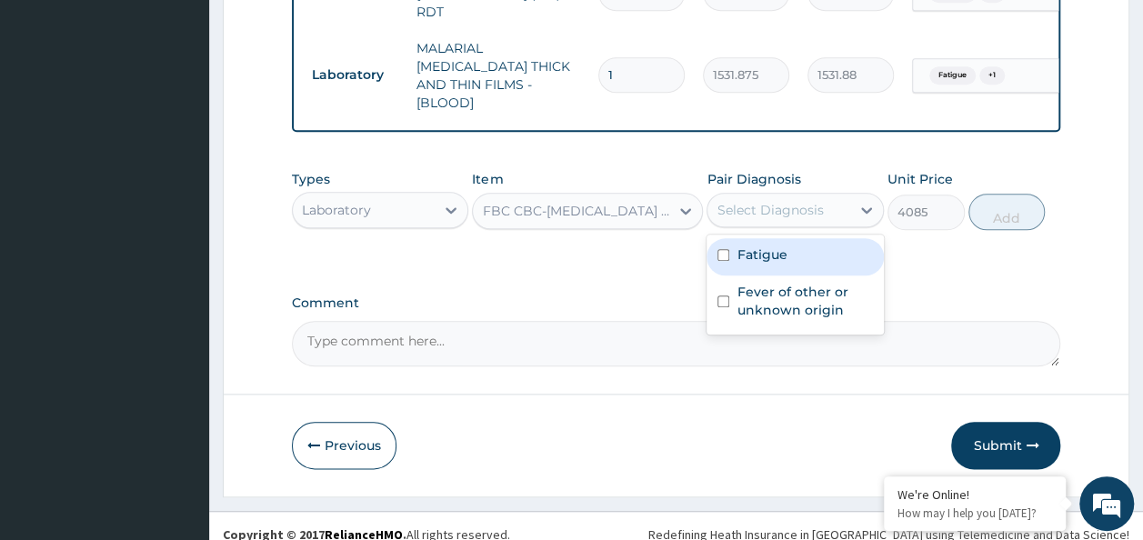
click at [728, 249] on input "checkbox" at bounding box center [723, 255] width 12 height 12
checkbox input "true"
click at [724, 295] on input "checkbox" at bounding box center [723, 301] width 12 height 12
checkbox input "true"
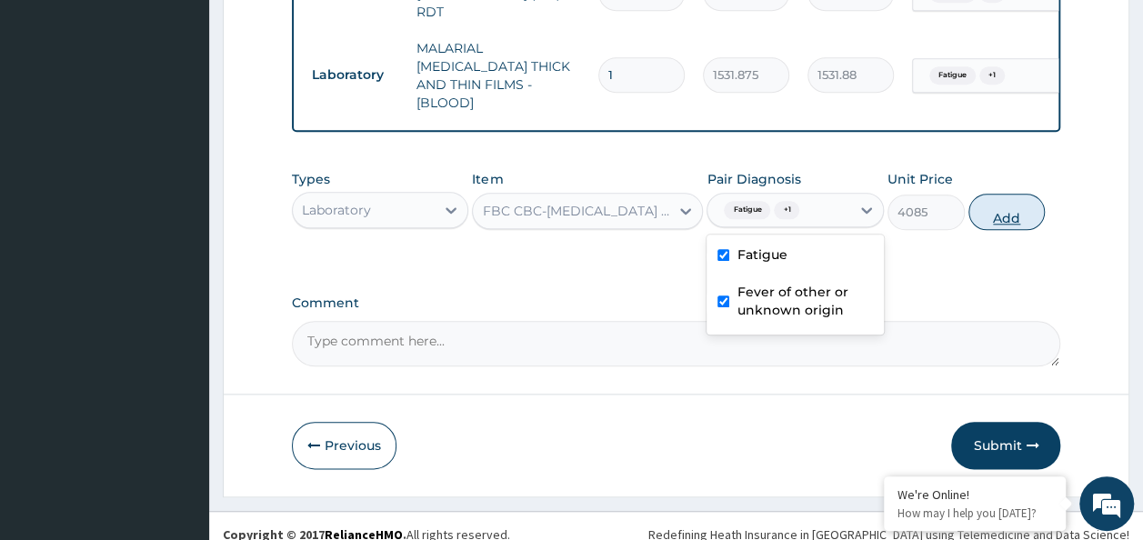
click at [1027, 198] on button "Add" at bounding box center [1006, 212] width 77 height 36
type input "0"
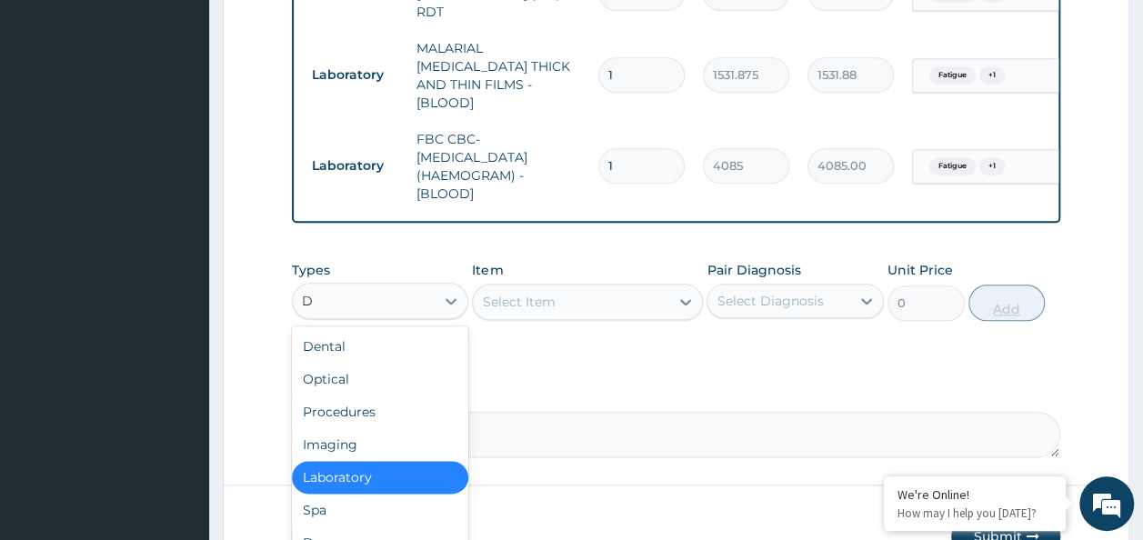
type input "DR"
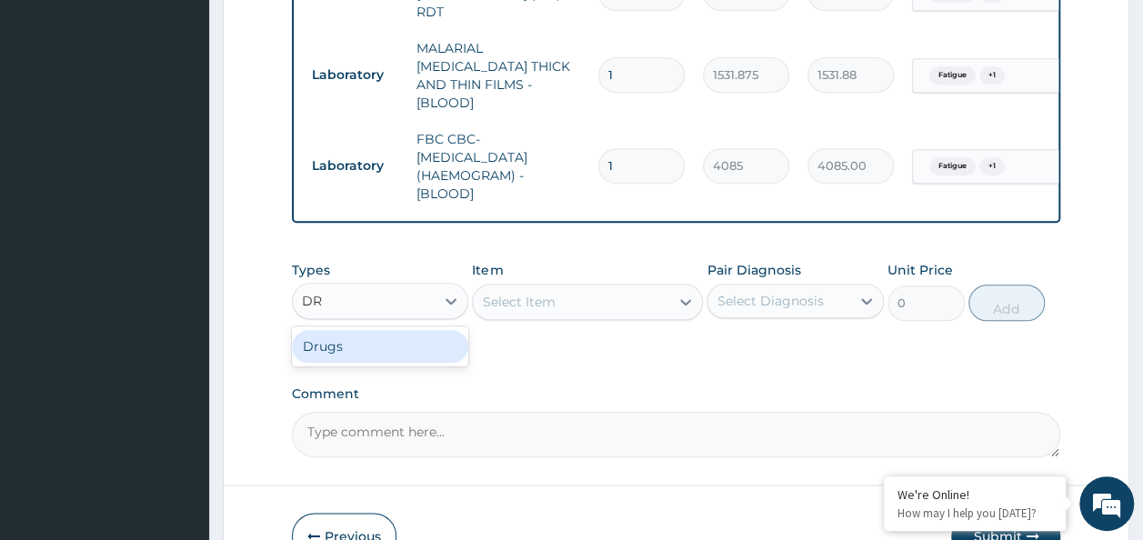
click at [394, 337] on div "Drugs" at bounding box center [380, 346] width 177 height 33
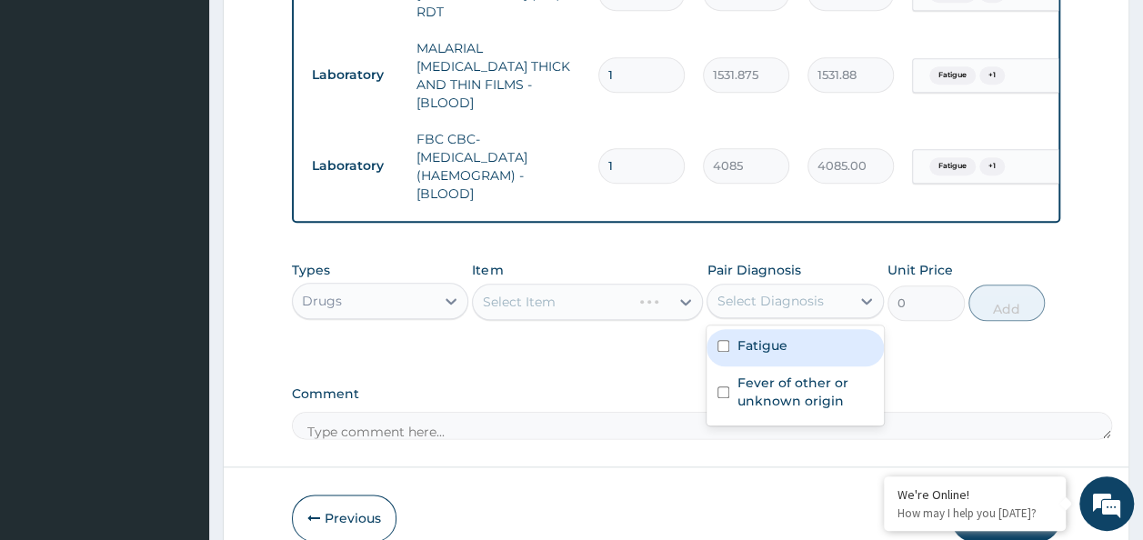
click at [723, 340] on input "checkbox" at bounding box center [723, 346] width 12 height 12
checkbox input "true"
click at [723, 386] on input "checkbox" at bounding box center [723, 392] width 12 height 12
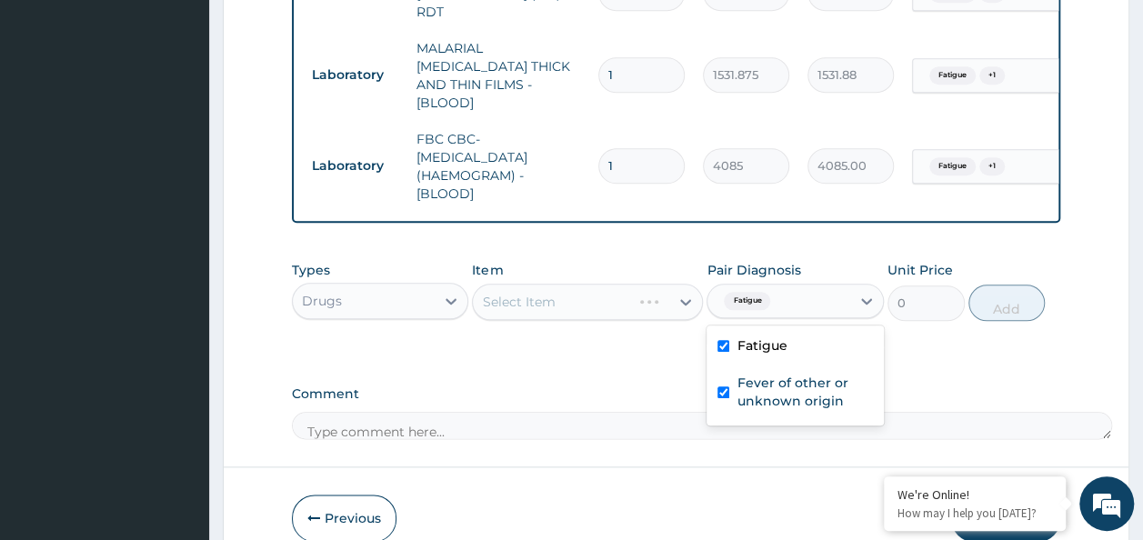
checkbox input "true"
click at [593, 286] on div "Select Item" at bounding box center [587, 302] width 231 height 36
click at [567, 285] on div "Select Item" at bounding box center [587, 302] width 231 height 36
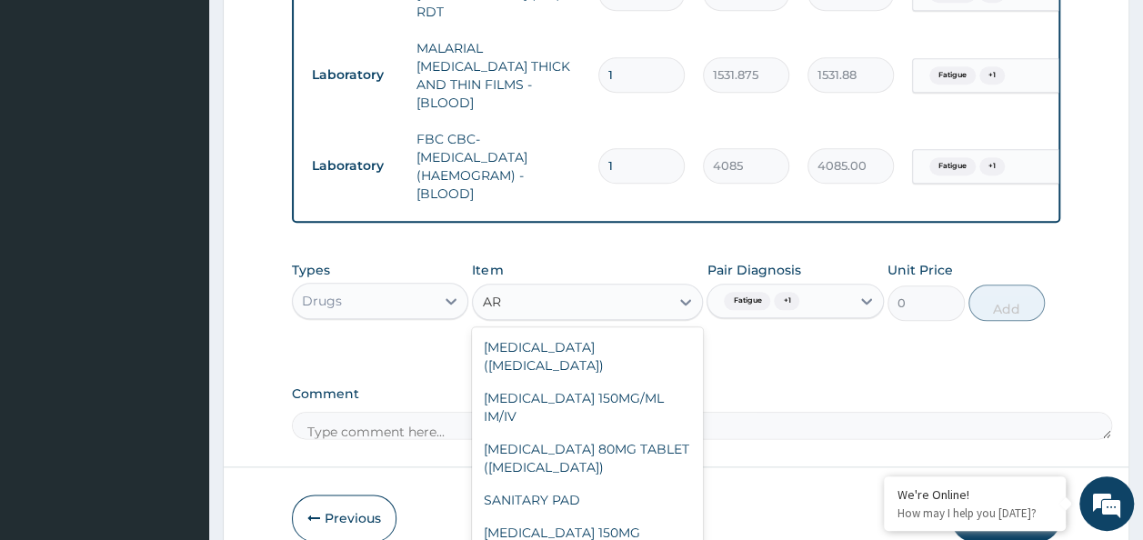
type input "ART"
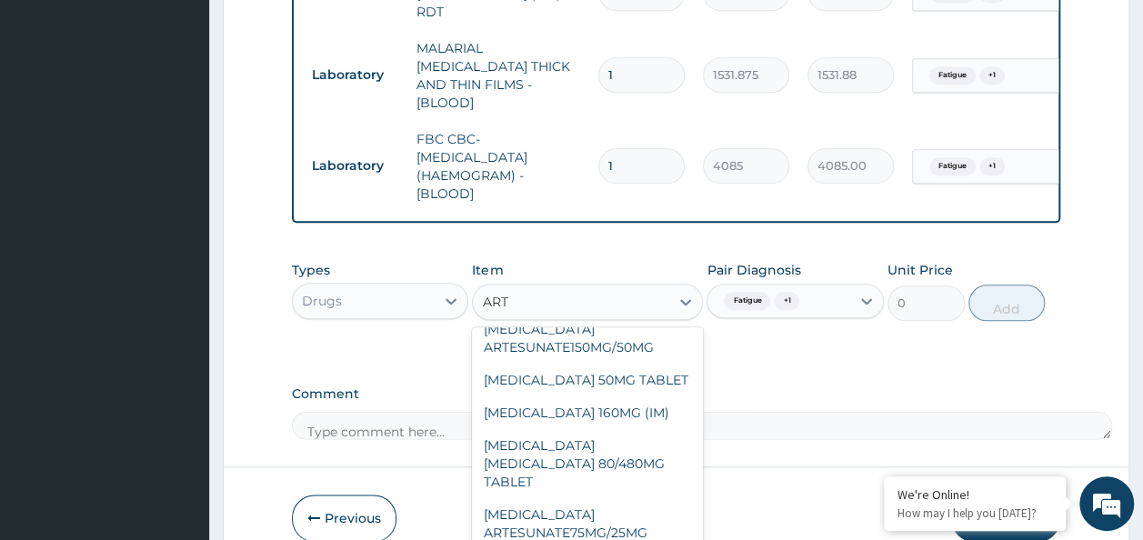
scroll to position [205, 0]
click at [625, 433] on div "ARTEMETHER LUMEFANTRINE 80/480MG TABLET" at bounding box center [587, 461] width 231 height 69
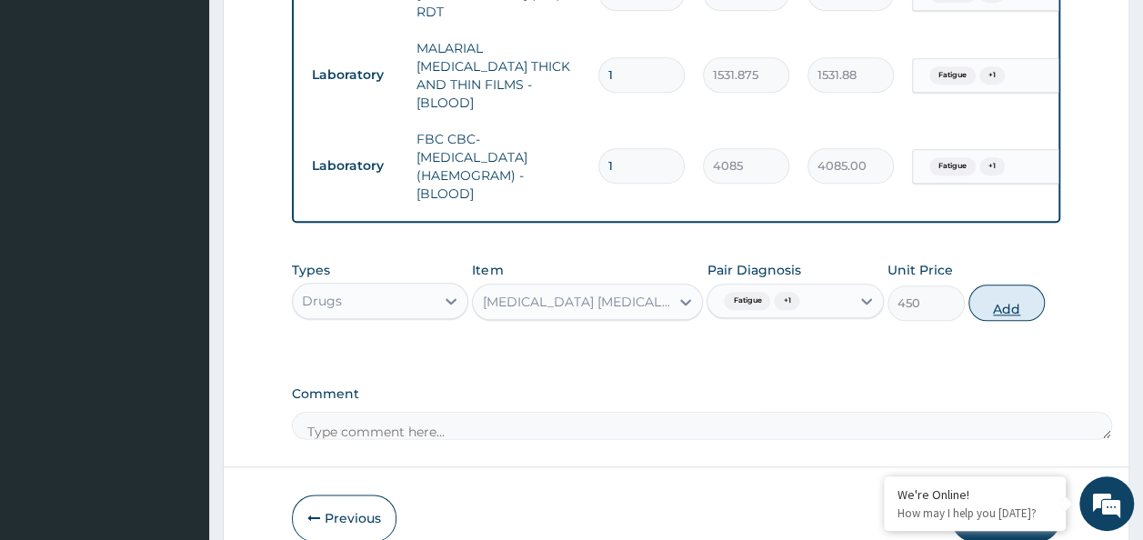
click at [1025, 290] on button "Add" at bounding box center [1006, 303] width 77 height 36
type input "0"
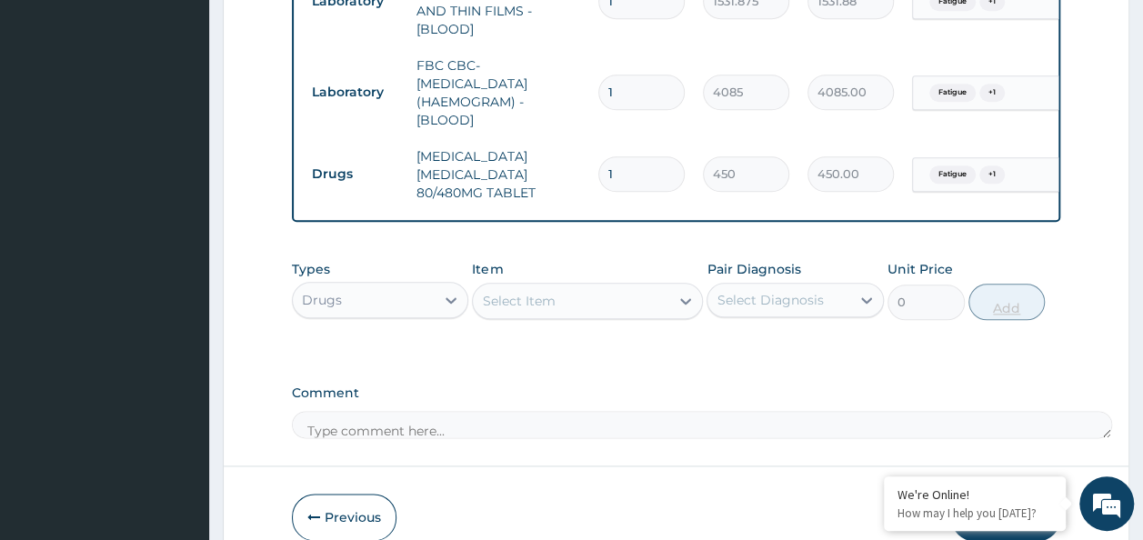
scroll to position [1004, 0]
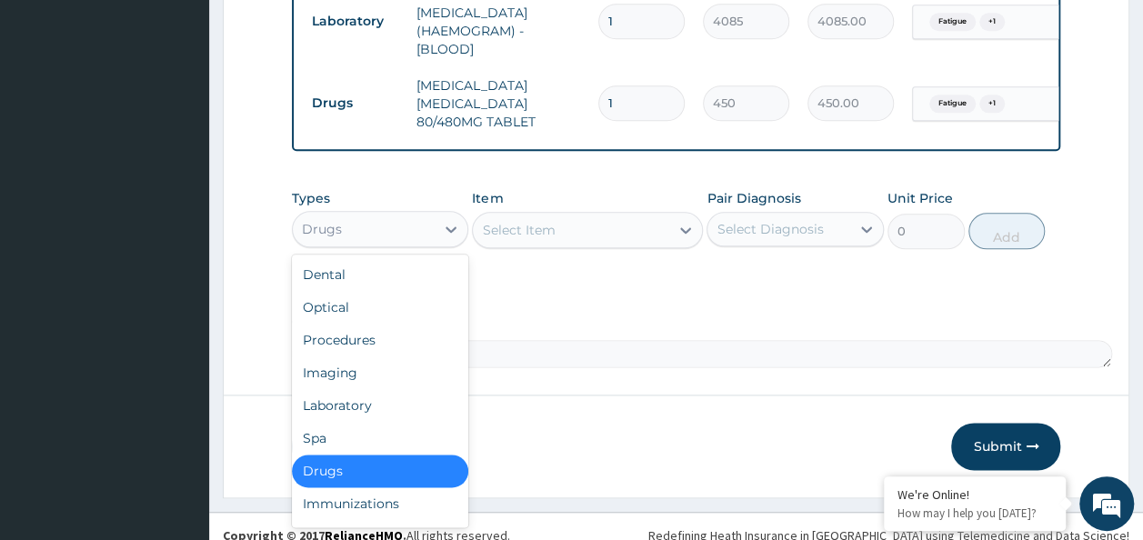
click at [367, 324] on div "Procedures" at bounding box center [380, 340] width 177 height 33
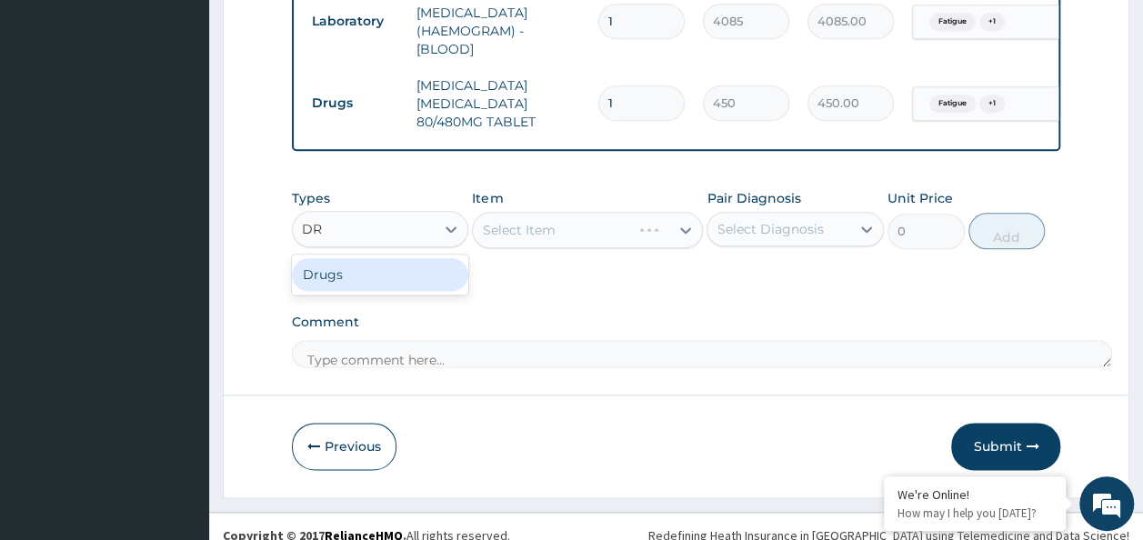
type input "DRU"
click at [415, 258] on div "Drugs" at bounding box center [380, 274] width 177 height 33
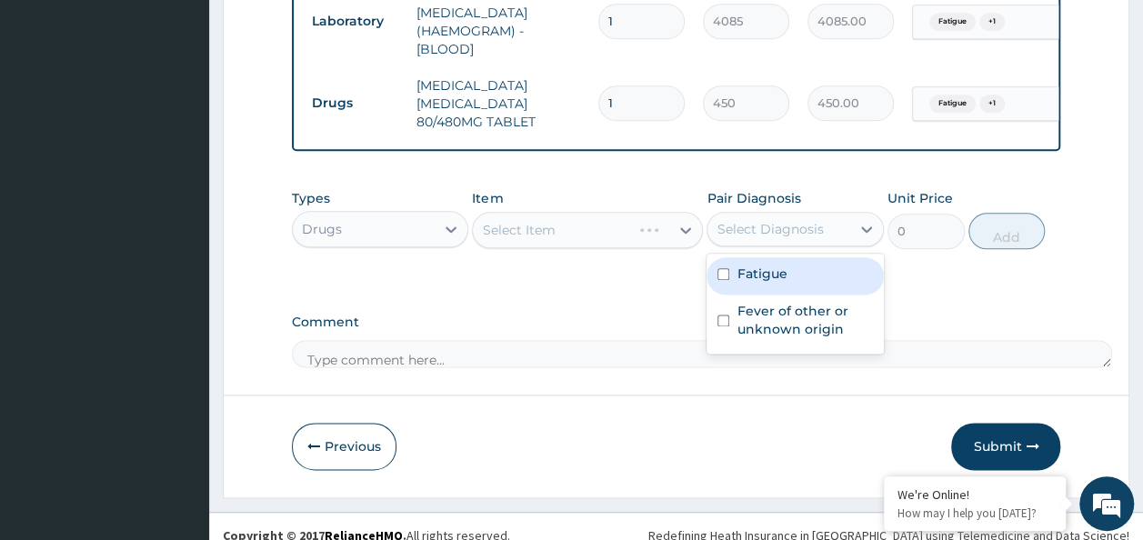
click at [723, 268] on input "checkbox" at bounding box center [723, 274] width 12 height 12
checkbox input "true"
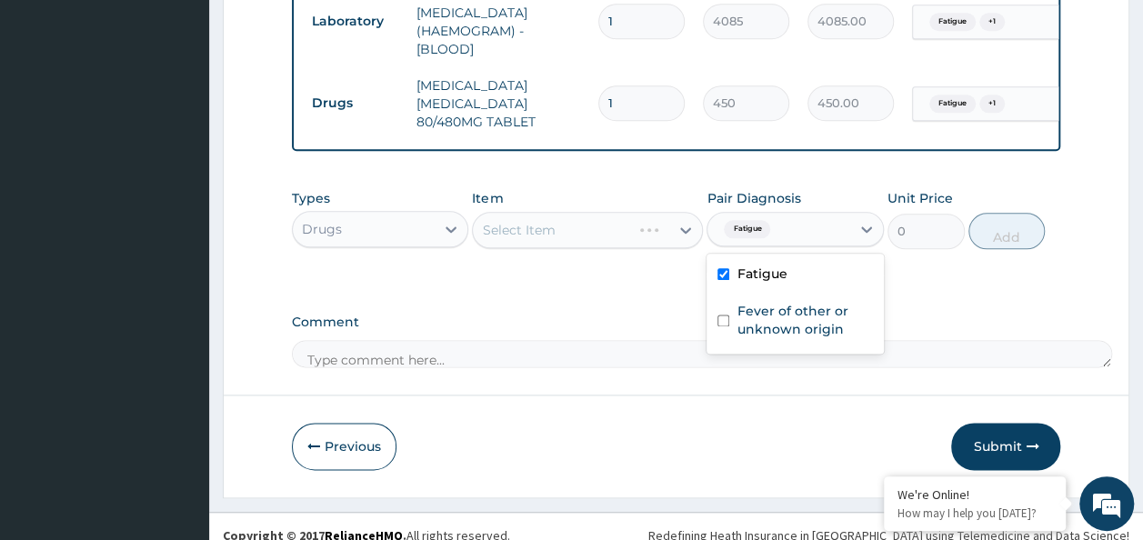
click at [728, 315] on input "checkbox" at bounding box center [723, 321] width 12 height 12
checkbox input "true"
click at [598, 217] on div "Select Item" at bounding box center [587, 230] width 231 height 36
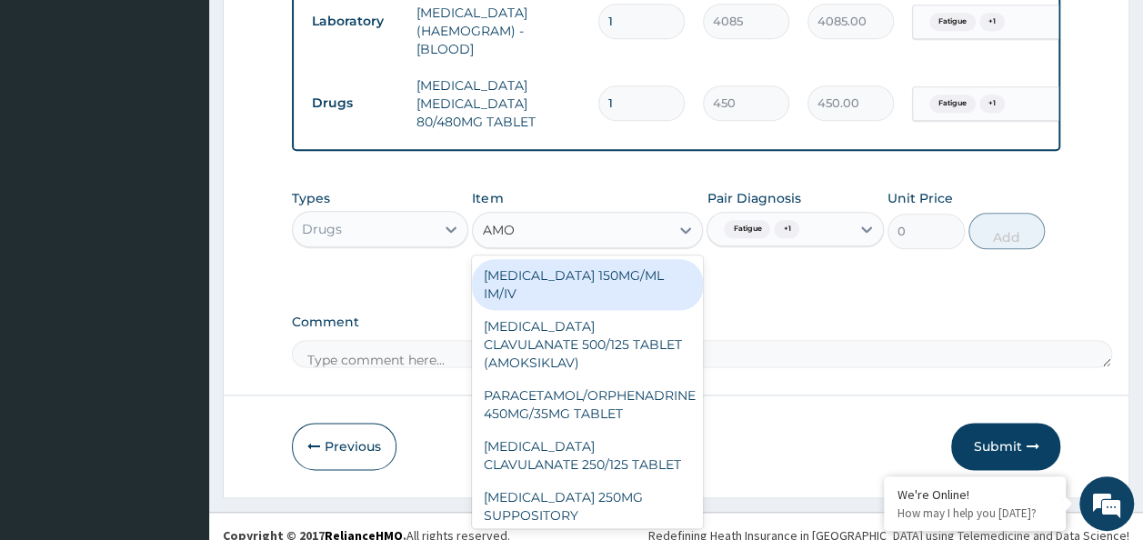
type input "AMOX"
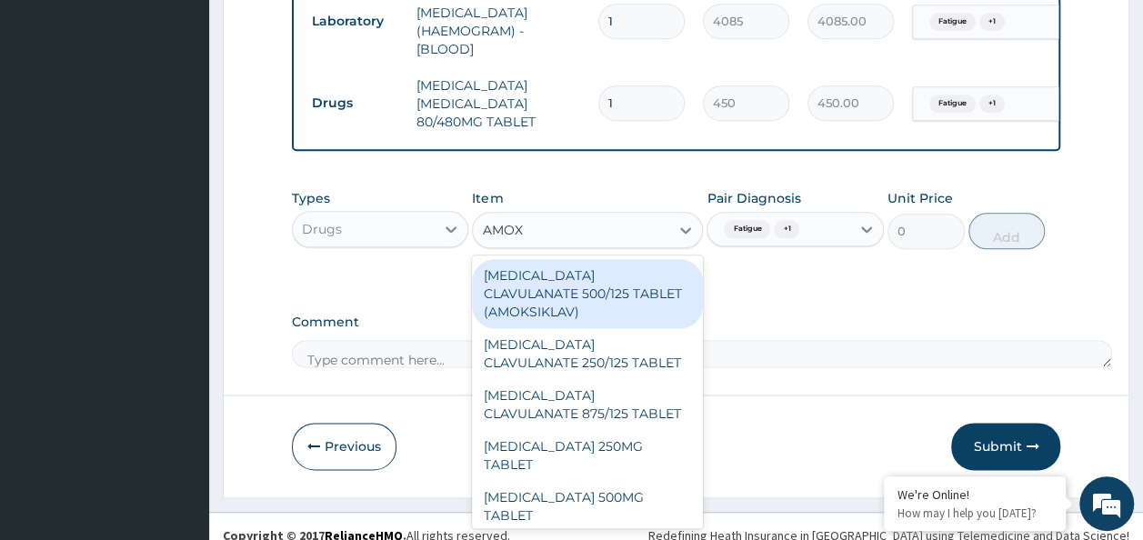
click at [619, 285] on div "AMOXICILLIN CLAVULANATE 500/125 TABLET (AMOKSIKLAV)" at bounding box center [587, 293] width 231 height 69
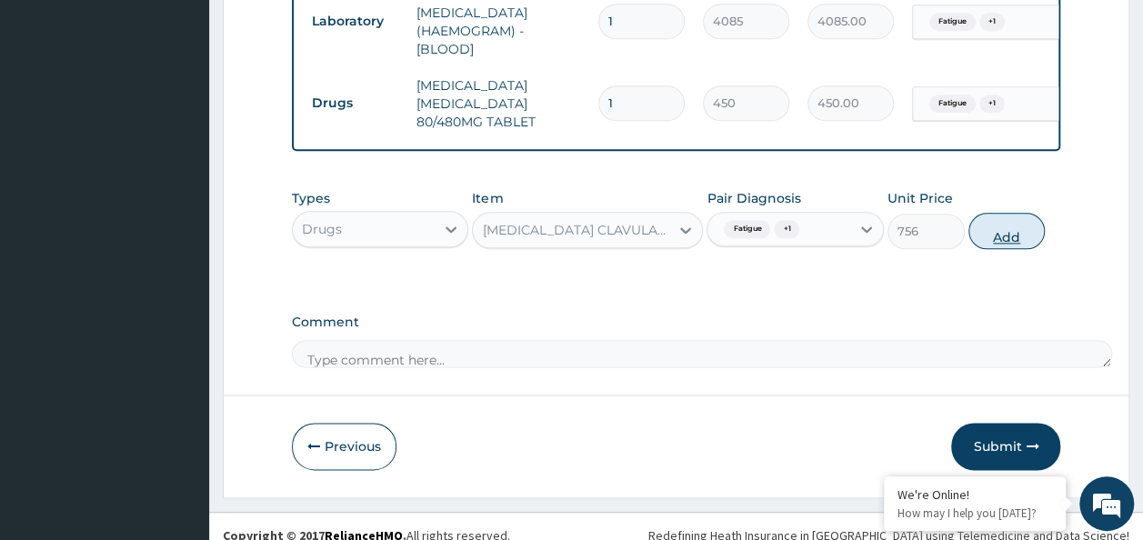
click at [1018, 215] on button "Add" at bounding box center [1006, 231] width 77 height 36
type input "0"
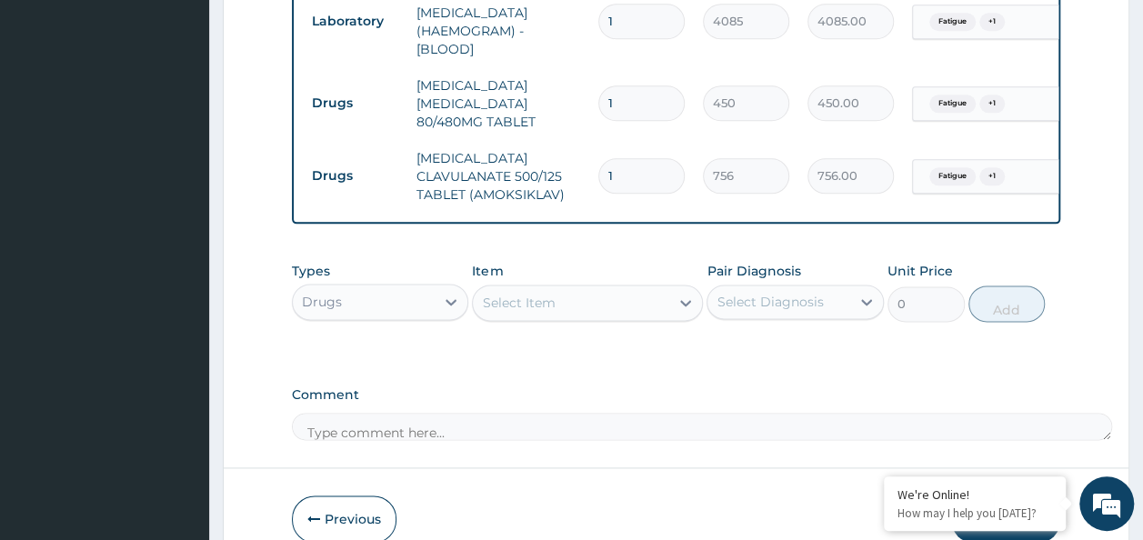
click at [625, 85] on input "1" at bounding box center [641, 102] width 86 height 35
type input "0.00"
type input "6"
type input "2700.00"
type input "6"
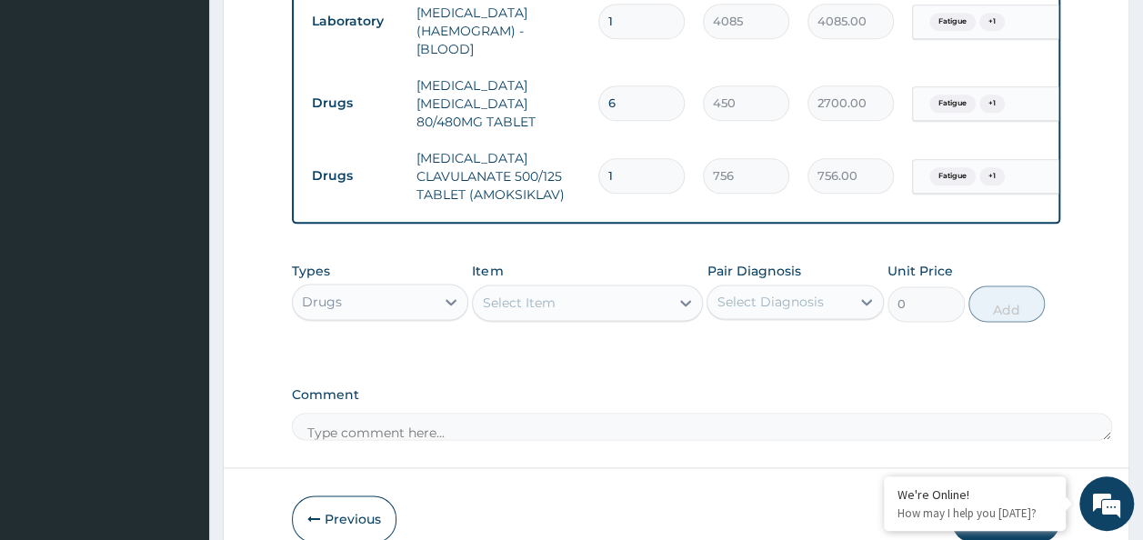
click at [644, 158] on input "1" at bounding box center [641, 175] width 86 height 35
type input "14"
type input "10584.00"
type input "14"
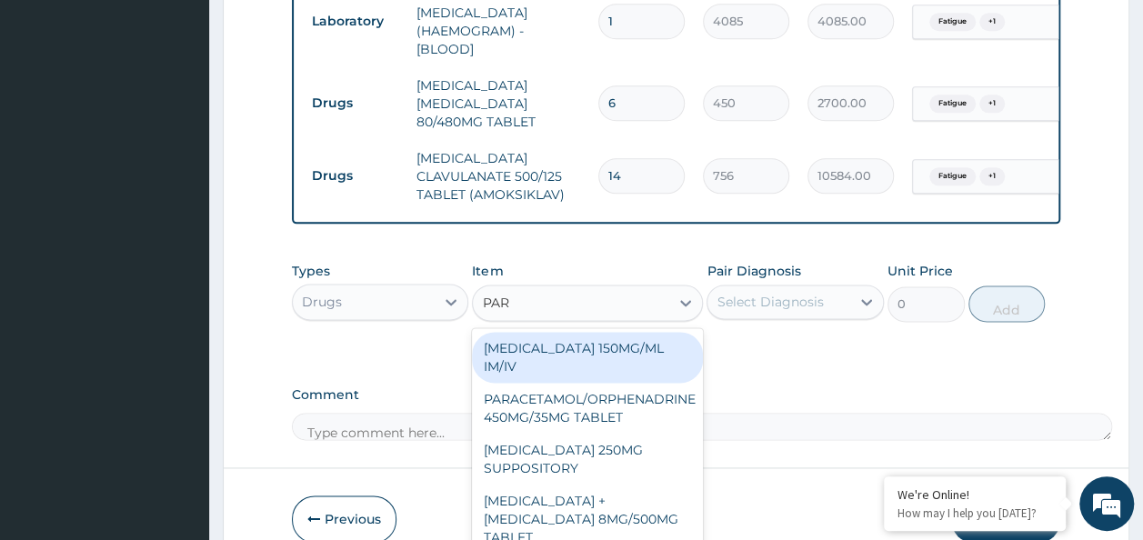
type input "PARA"
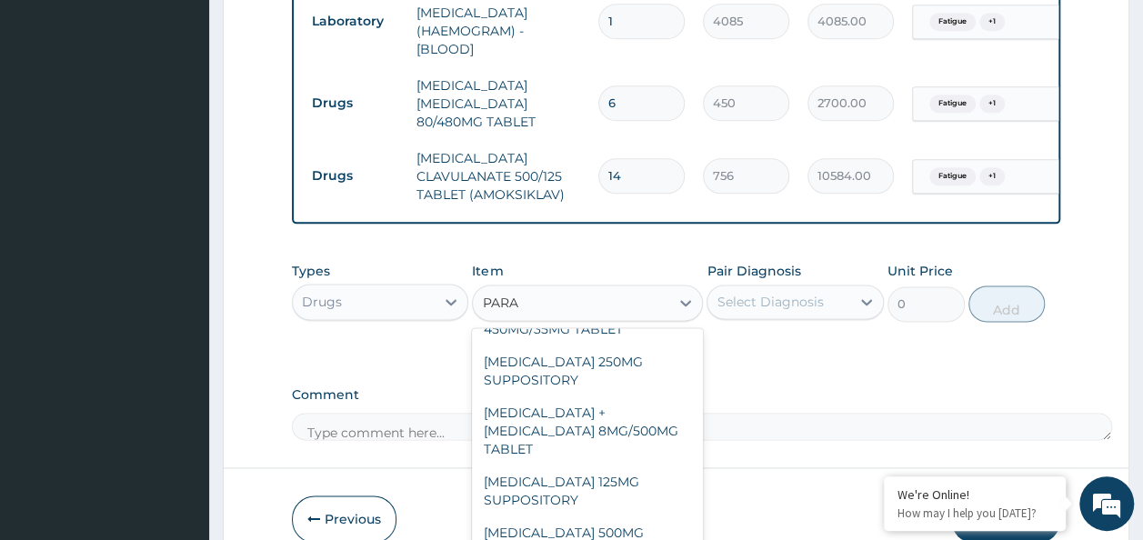
scroll to position [206, 0]
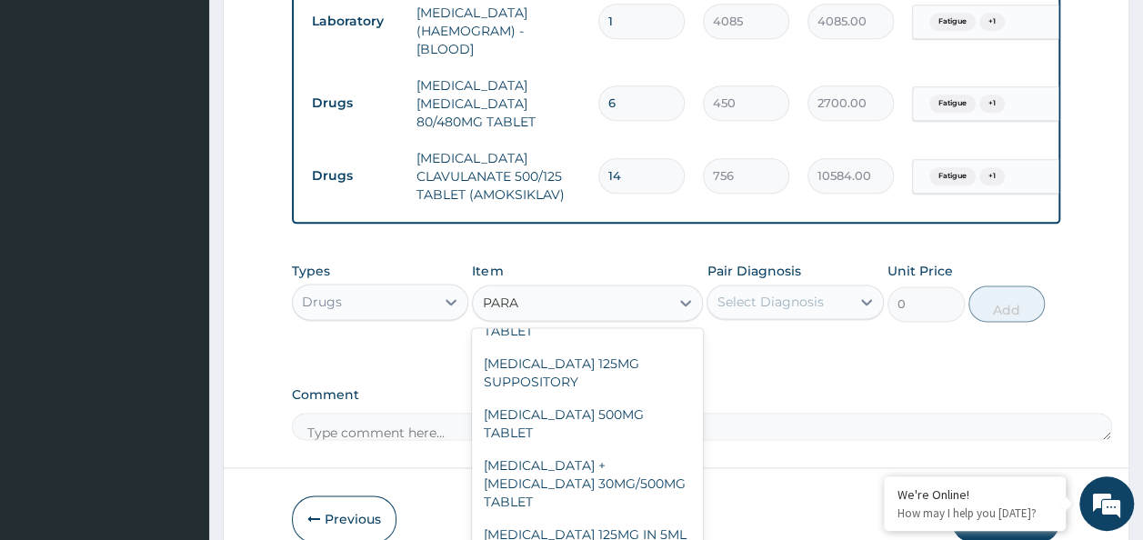
click at [617, 398] on div "PARACETAMOL 500MG TABLET" at bounding box center [587, 423] width 231 height 51
type input "30"
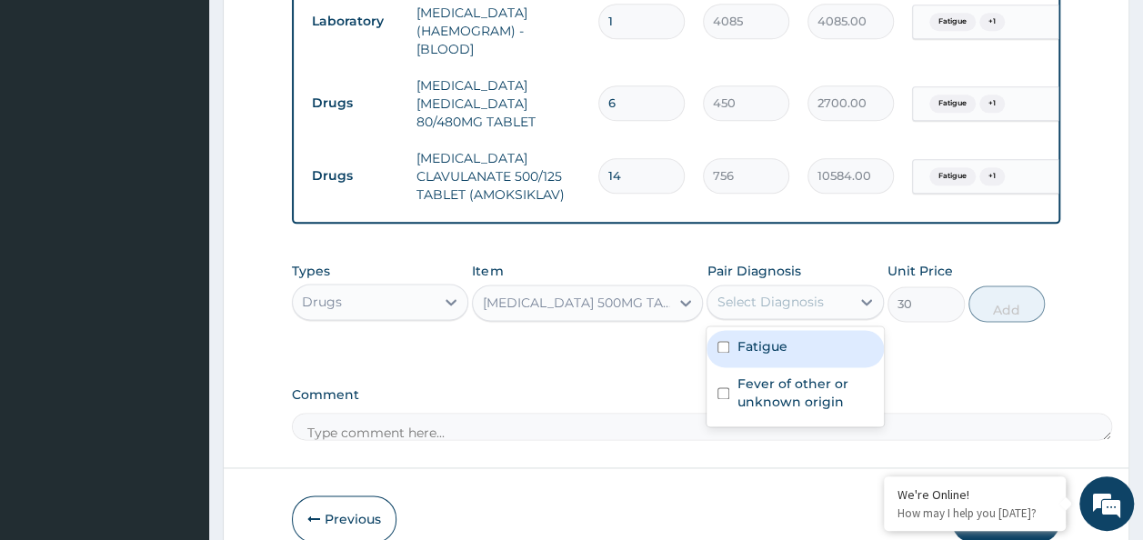
click at [727, 341] on input "checkbox" at bounding box center [723, 347] width 12 height 12
checkbox input "true"
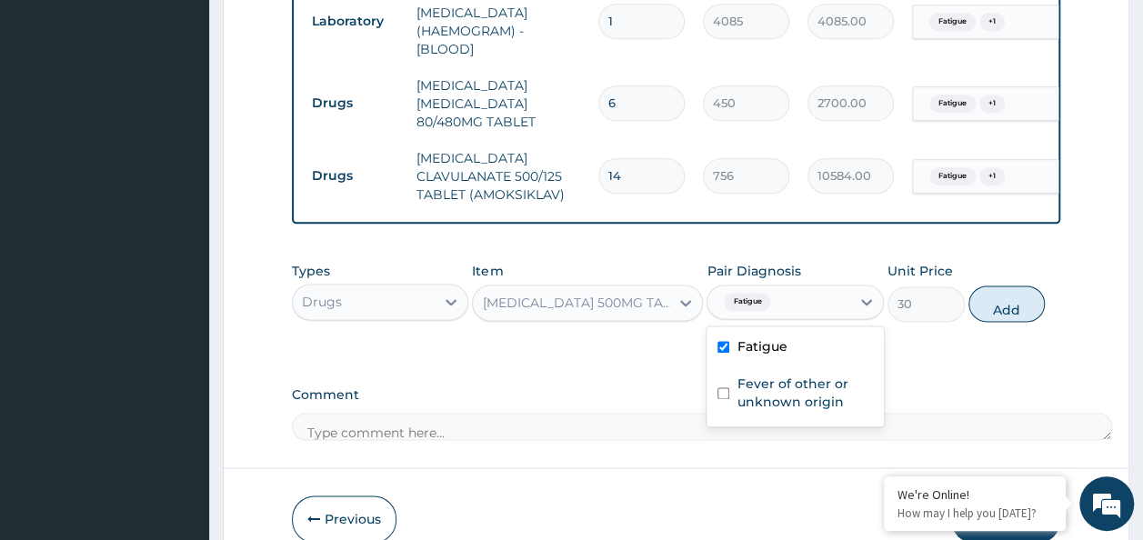
click at [723, 387] on input "checkbox" at bounding box center [723, 393] width 12 height 12
checkbox input "true"
click at [1000, 295] on button "Add" at bounding box center [1006, 303] width 77 height 36
type input "0"
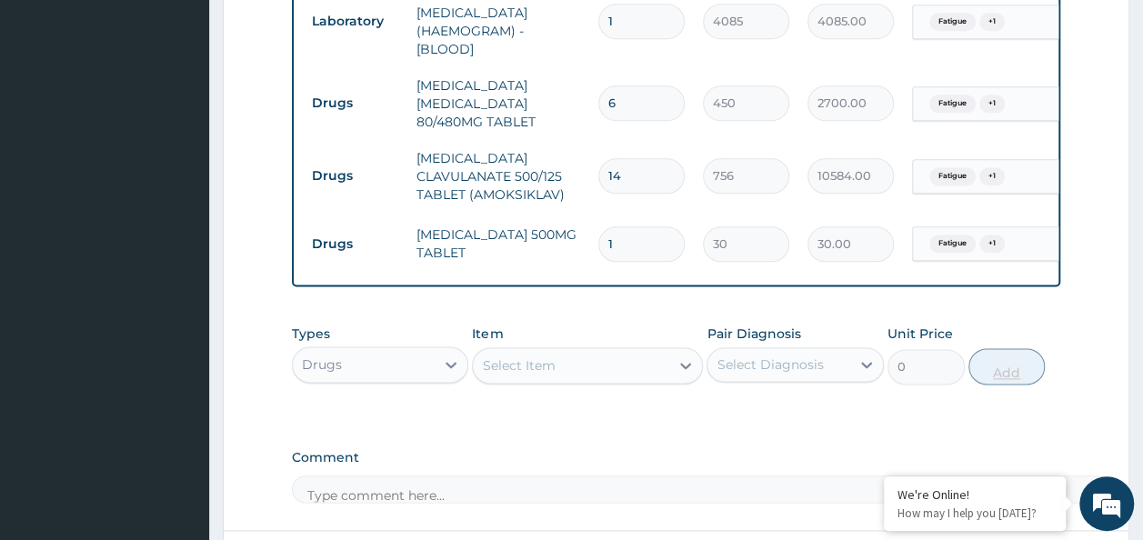
type input "19"
type input "570.00"
type input "1"
type input "30.00"
type input "18"
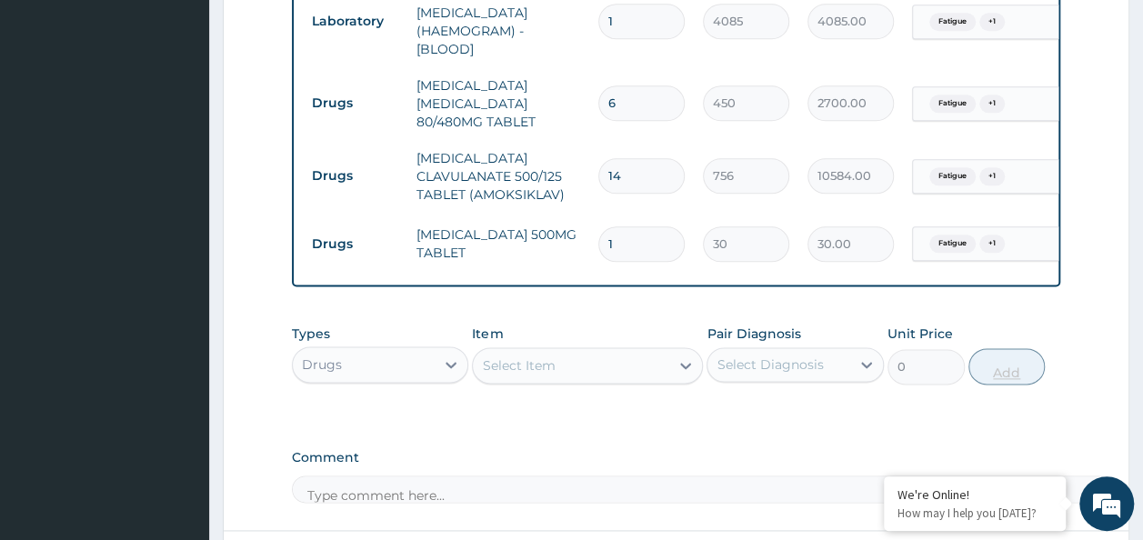
type input "540.00"
type input "18"
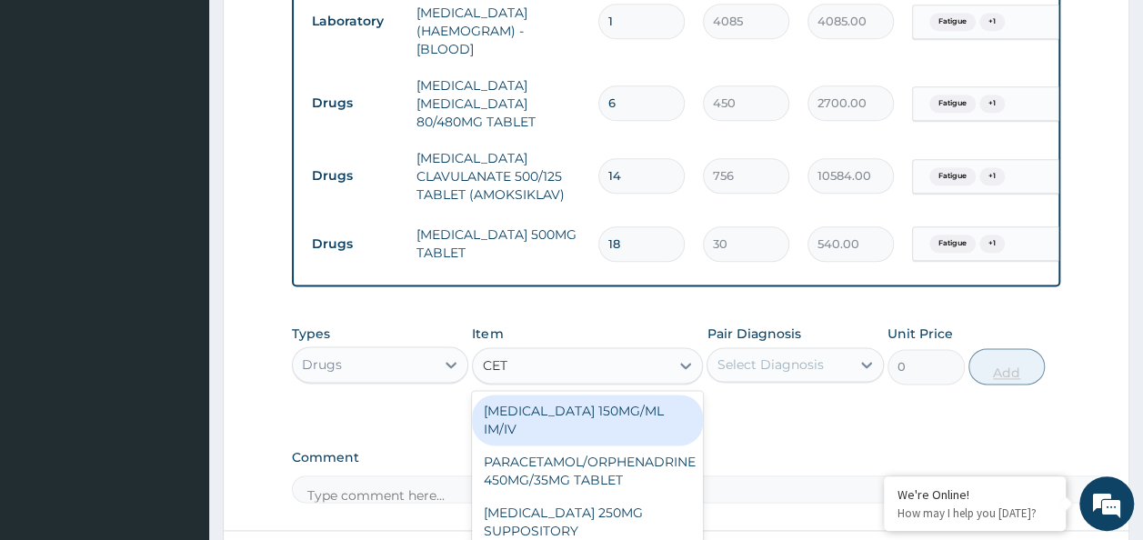
type input "CETI"
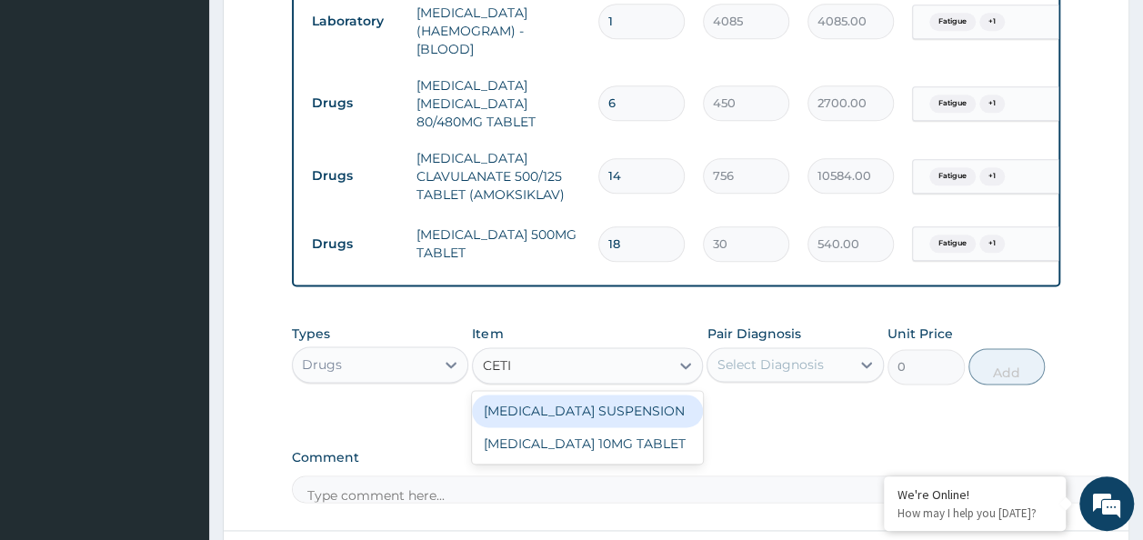
click at [619, 433] on div "CETIRIZINE 10MG TABLET" at bounding box center [587, 443] width 231 height 33
type input "115"
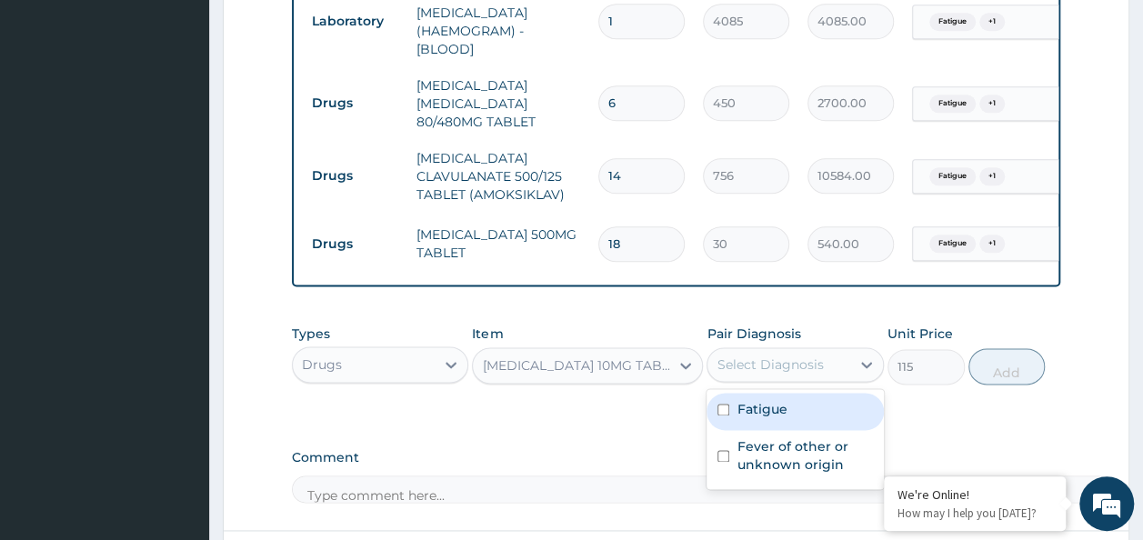
click at [724, 404] on input "checkbox" at bounding box center [723, 410] width 12 height 12
checkbox input "true"
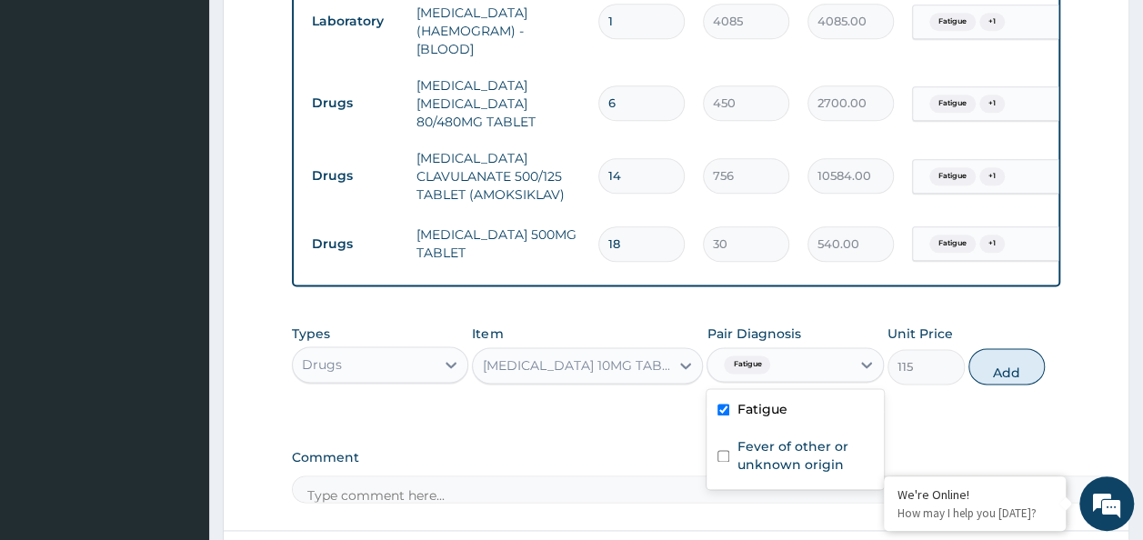
click at [723, 450] on input "checkbox" at bounding box center [723, 456] width 12 height 12
checkbox input "true"
click at [1012, 358] on button "Add" at bounding box center [1006, 366] width 77 height 36
type input "0"
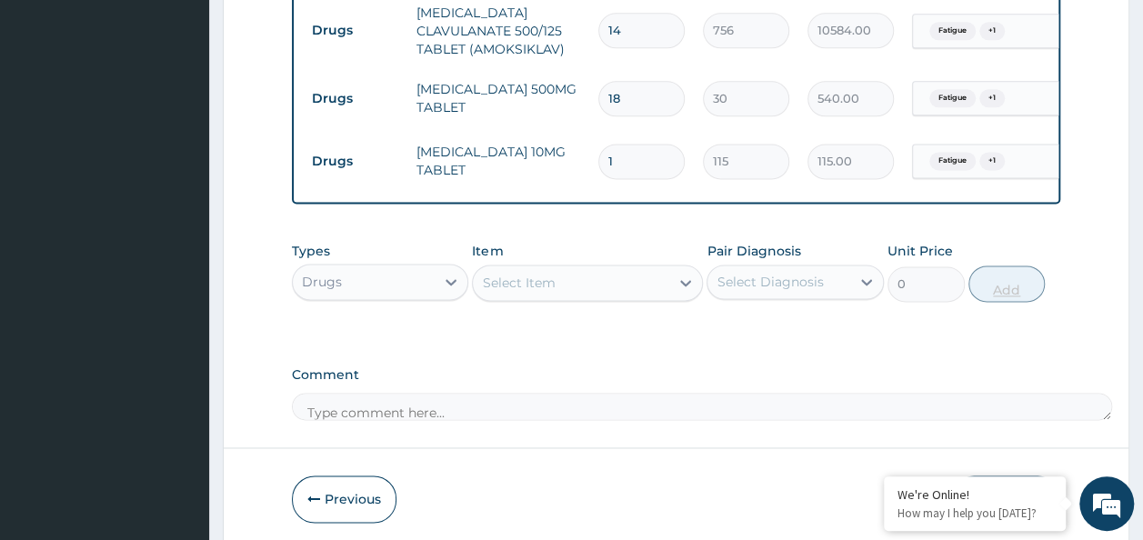
scroll to position [1203, 0]
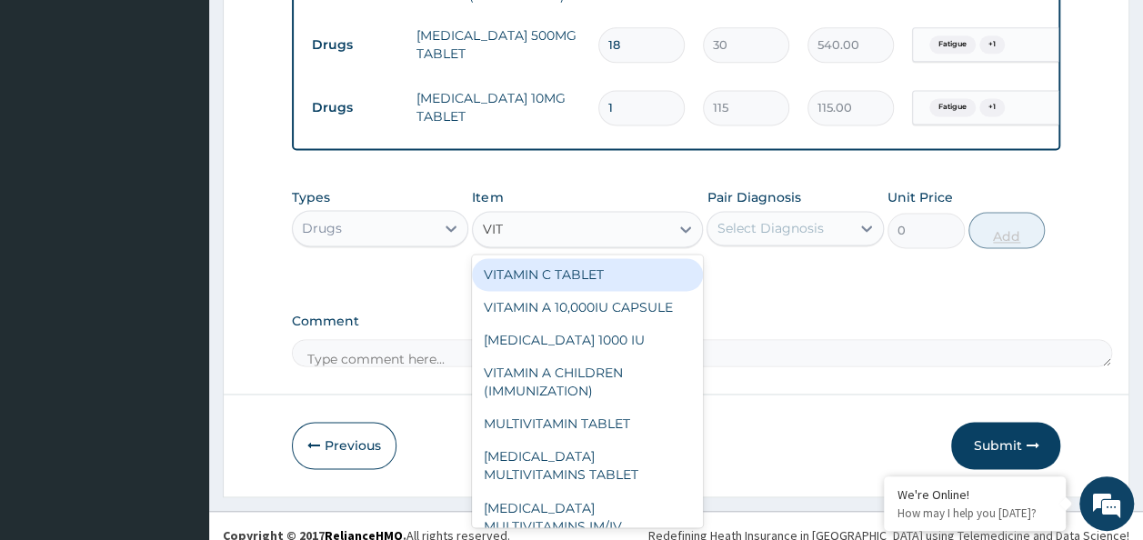
type input "VITA"
click at [627, 258] on div "VITAMIN C TABLET" at bounding box center [587, 274] width 231 height 33
type input "20"
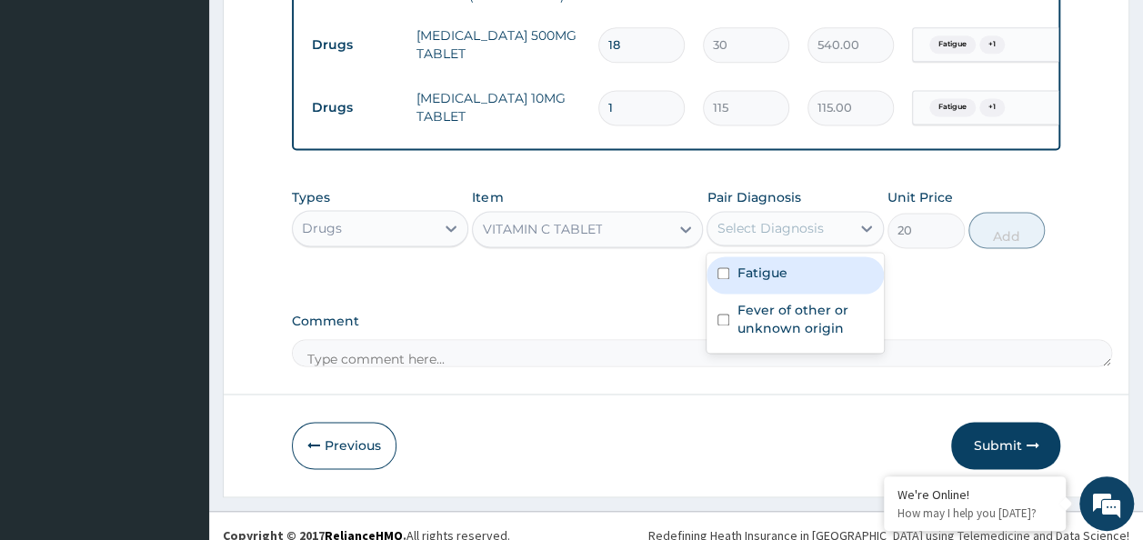
click at [724, 267] on input "checkbox" at bounding box center [723, 273] width 12 height 12
checkbox input "true"
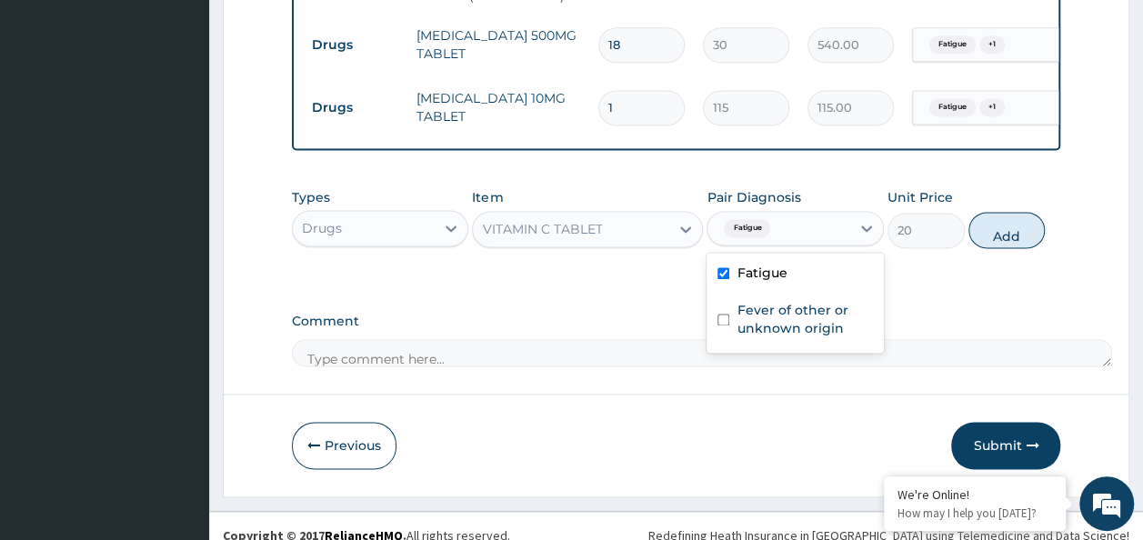
click at [724, 314] on input "checkbox" at bounding box center [723, 320] width 12 height 12
checkbox input "true"
click at [1021, 221] on button "Add" at bounding box center [1006, 230] width 77 height 36
type input "0"
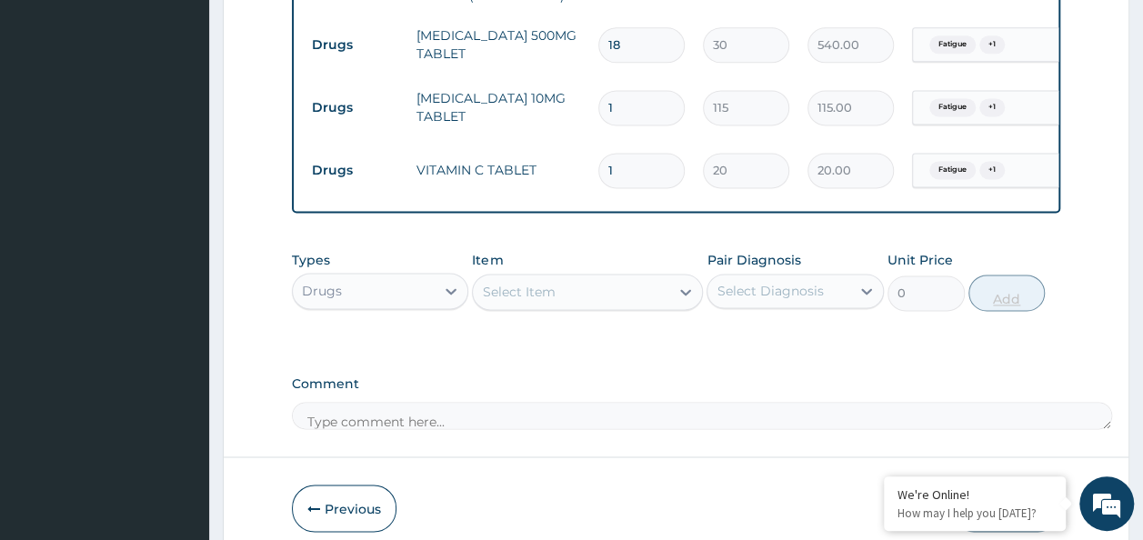
type input "0.00"
type input "4"
type input "80.00"
type input "45"
type input "900.00"
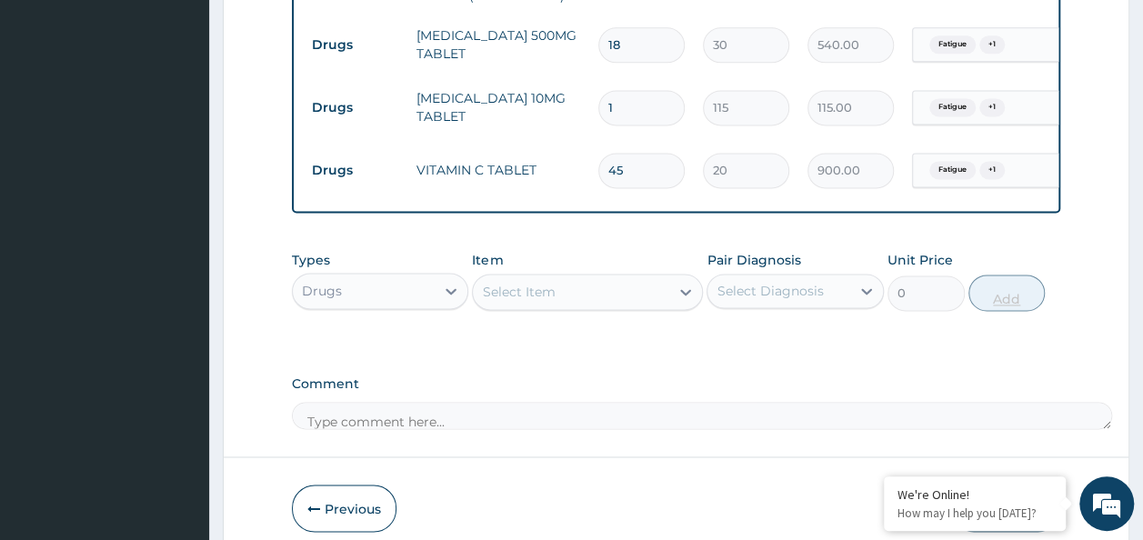
type input "45"
click at [629, 90] on input "1" at bounding box center [641, 107] width 86 height 35
type input "0.00"
type input "5"
type input "575.00"
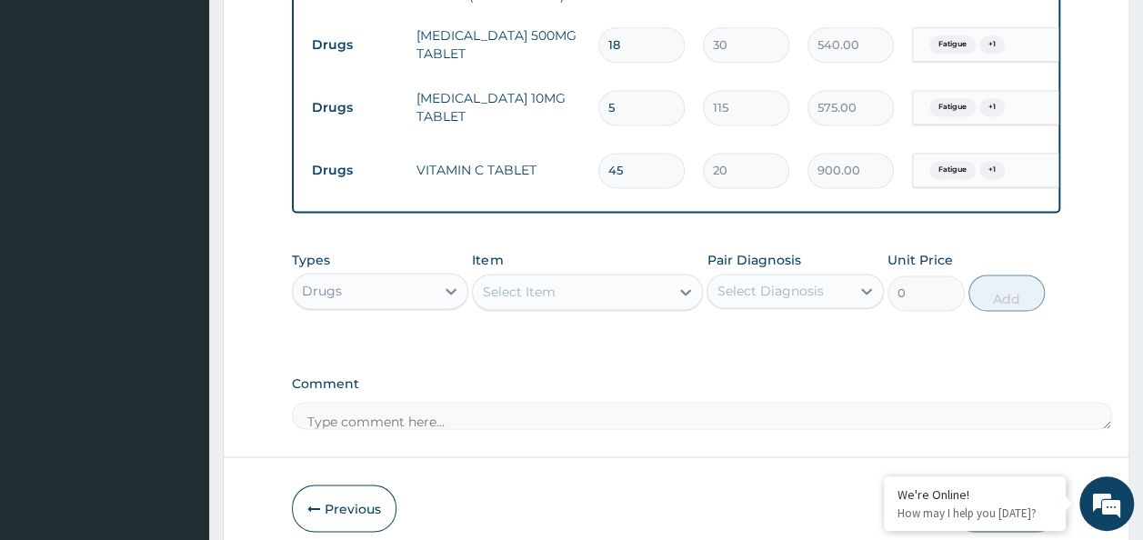
type input "5"
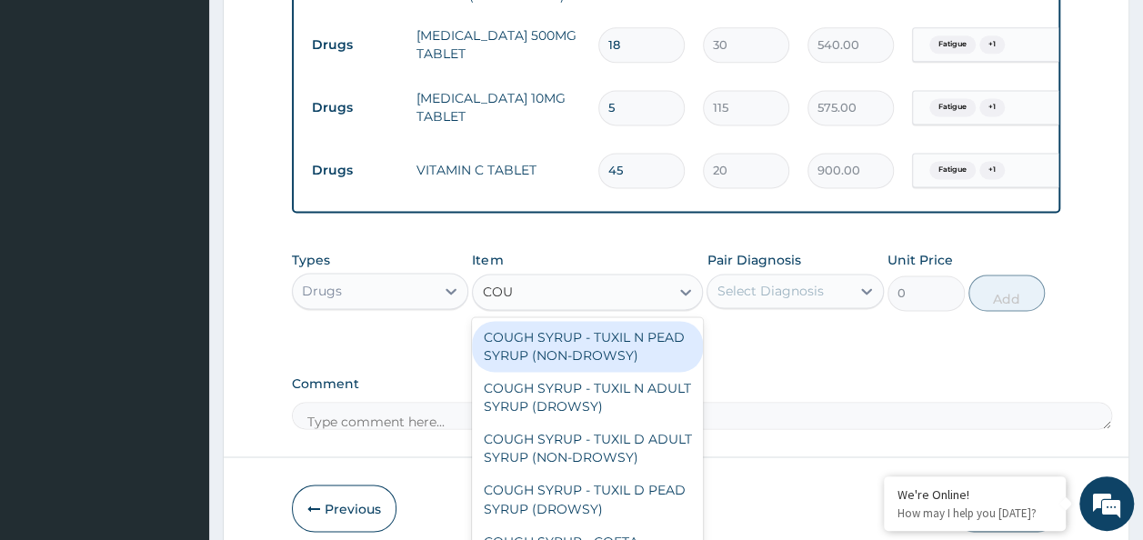
type input "COUG"
click at [606, 380] on div "COUGH SYRUP - TUXIL N ADULT SYRUP (DROWSY)" at bounding box center [587, 397] width 231 height 51
type input "2000"
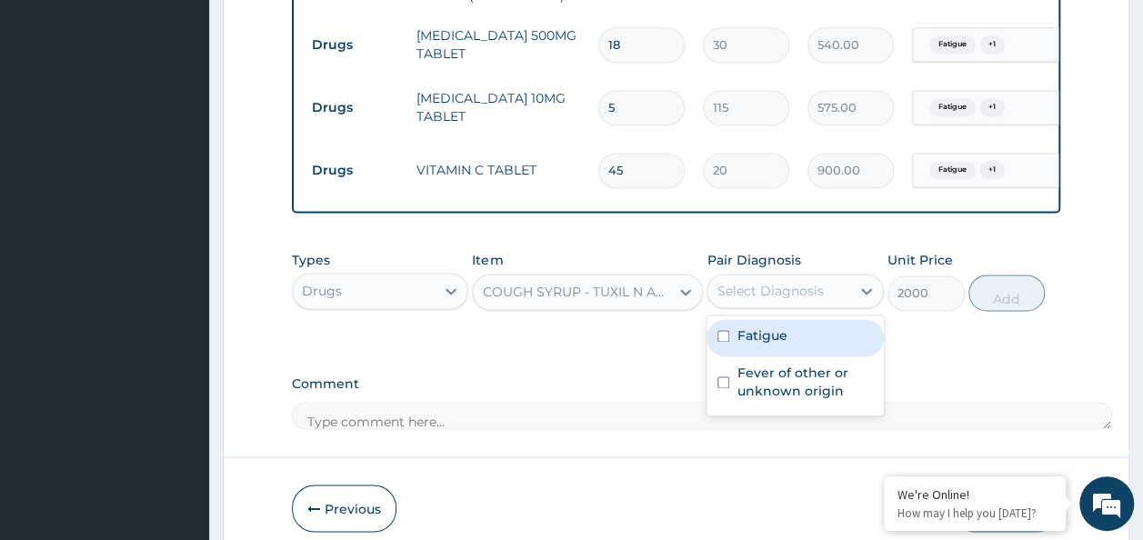
click at [727, 330] on input "checkbox" at bounding box center [723, 336] width 12 height 12
checkbox input "true"
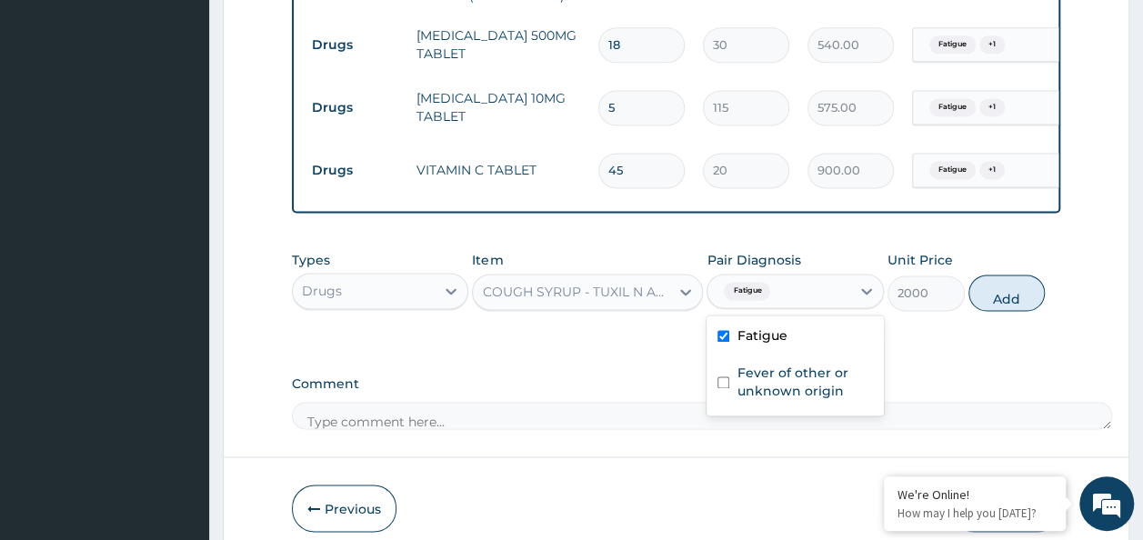
click at [723, 376] on input "checkbox" at bounding box center [723, 382] width 12 height 12
checkbox input "true"
click at [1028, 288] on button "Add" at bounding box center [1006, 293] width 77 height 36
type input "0"
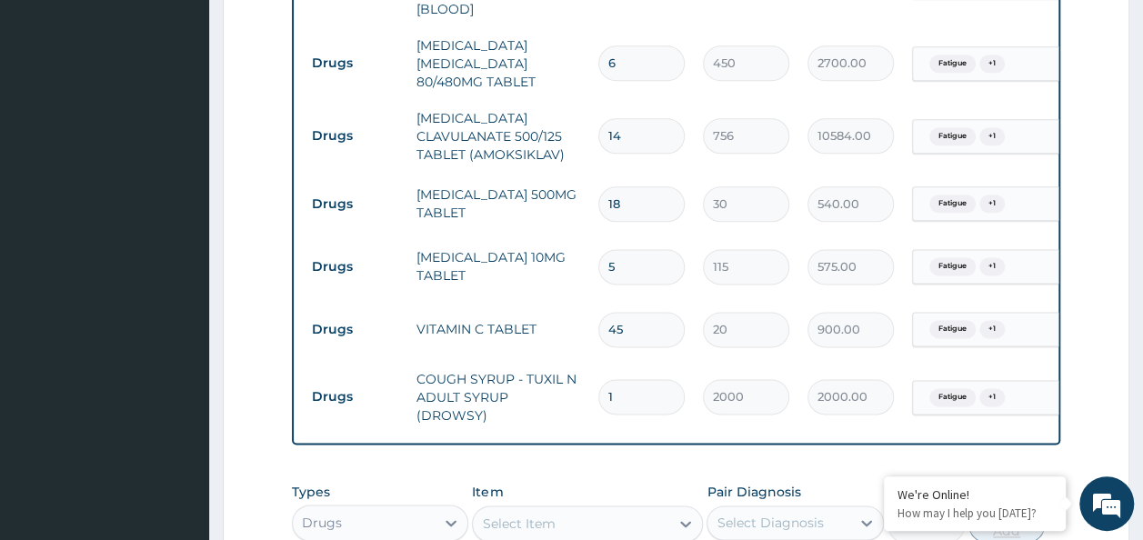
scroll to position [1043, 0]
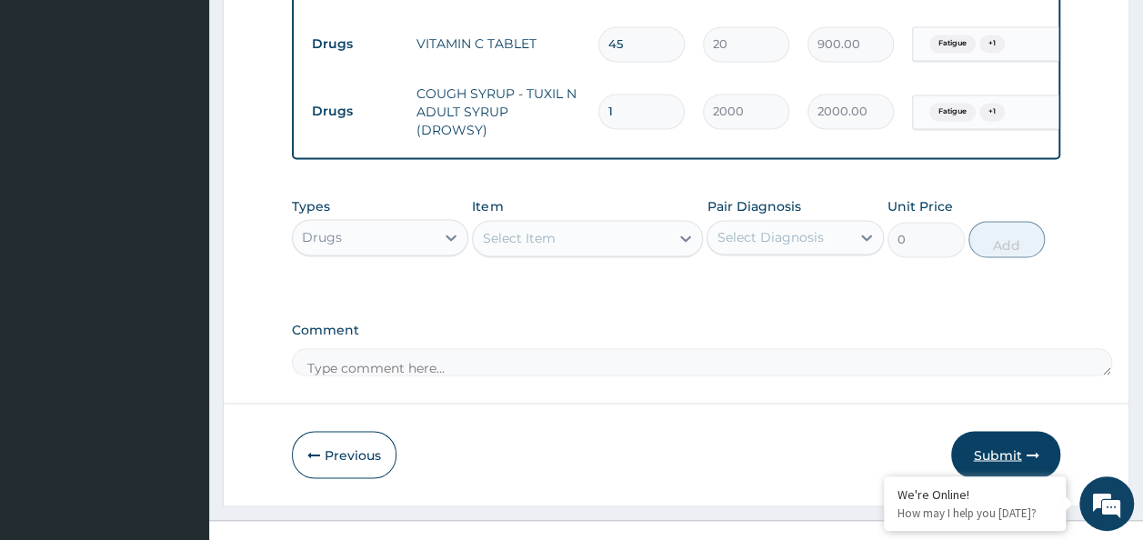
click at [1012, 431] on button "Submit" at bounding box center [1005, 454] width 109 height 47
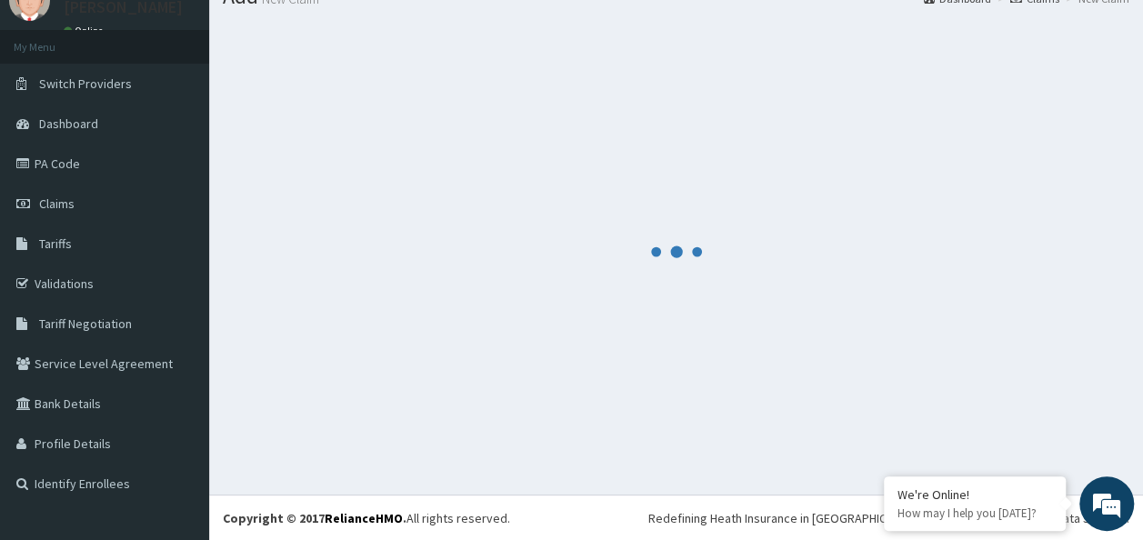
scroll to position [1329, 0]
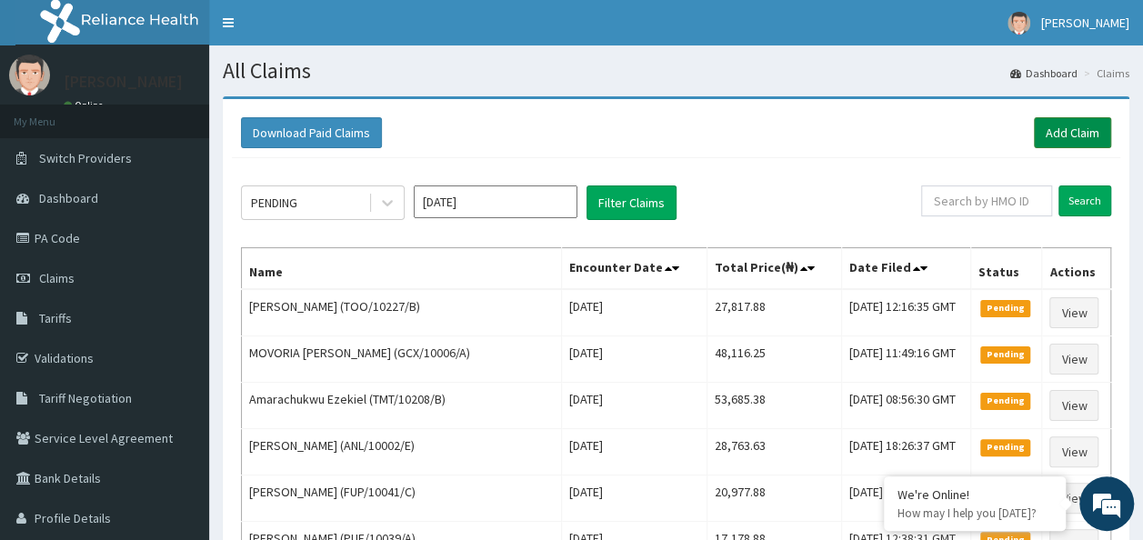
click at [1071, 122] on link "Add Claim" at bounding box center [1072, 132] width 77 height 31
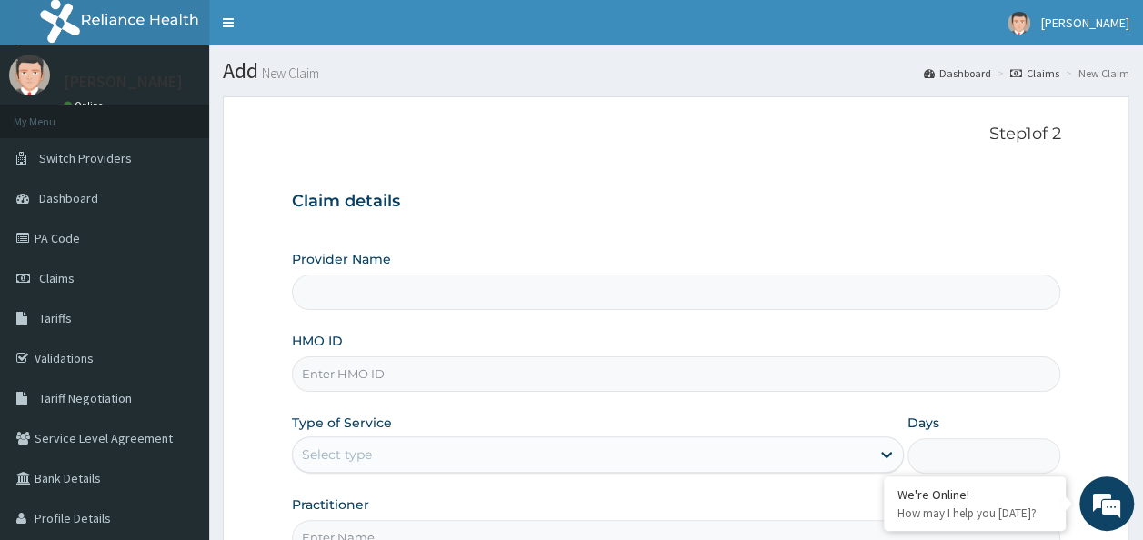
click at [420, 372] on input "HMO ID" at bounding box center [676, 373] width 769 height 35
paste input "SWF/10415/A"
type input "SWF/10415/A"
type input "Reliance Family Clinics (RFC) - Ajah"
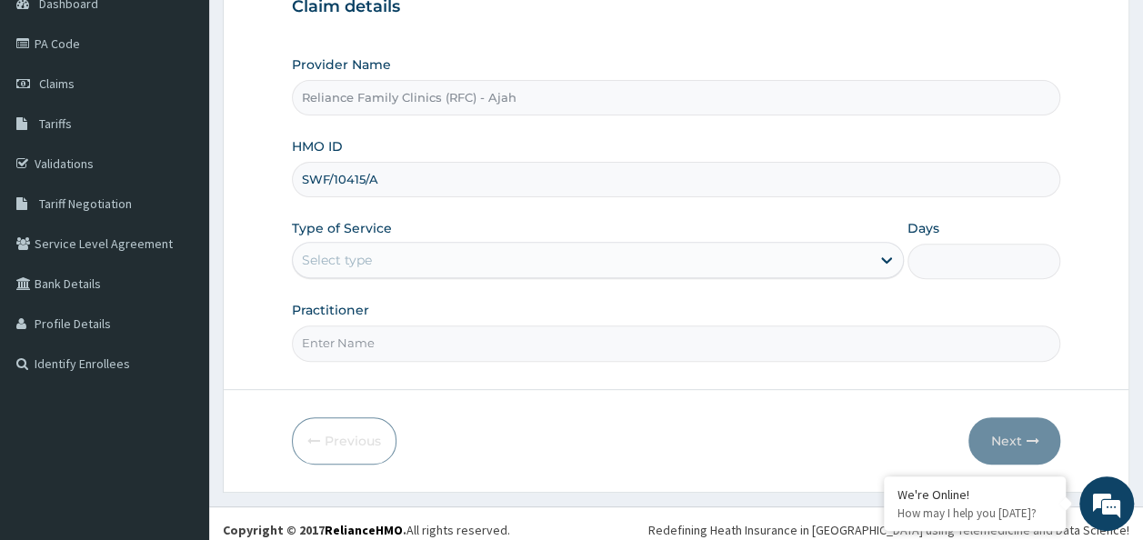
scroll to position [204, 0]
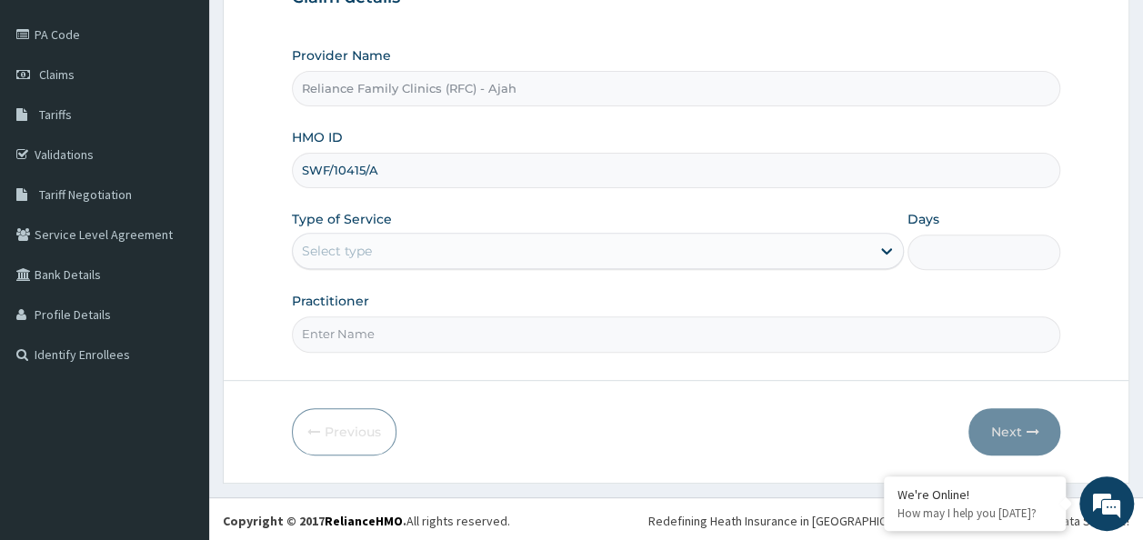
type input "SWF/10415/A"
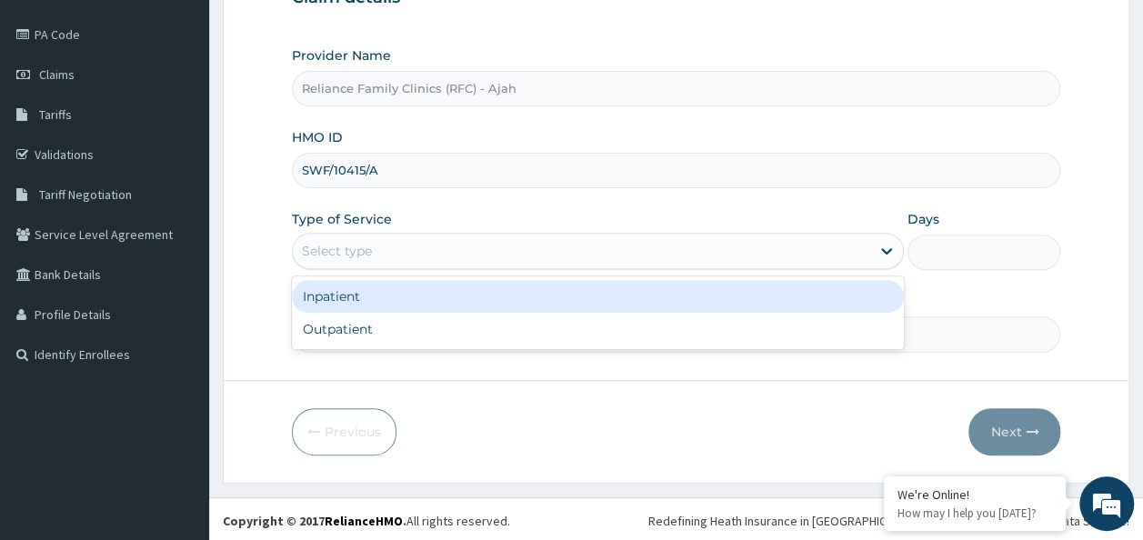
click at [471, 322] on div "Outpatient" at bounding box center [598, 329] width 612 height 33
type input "1"
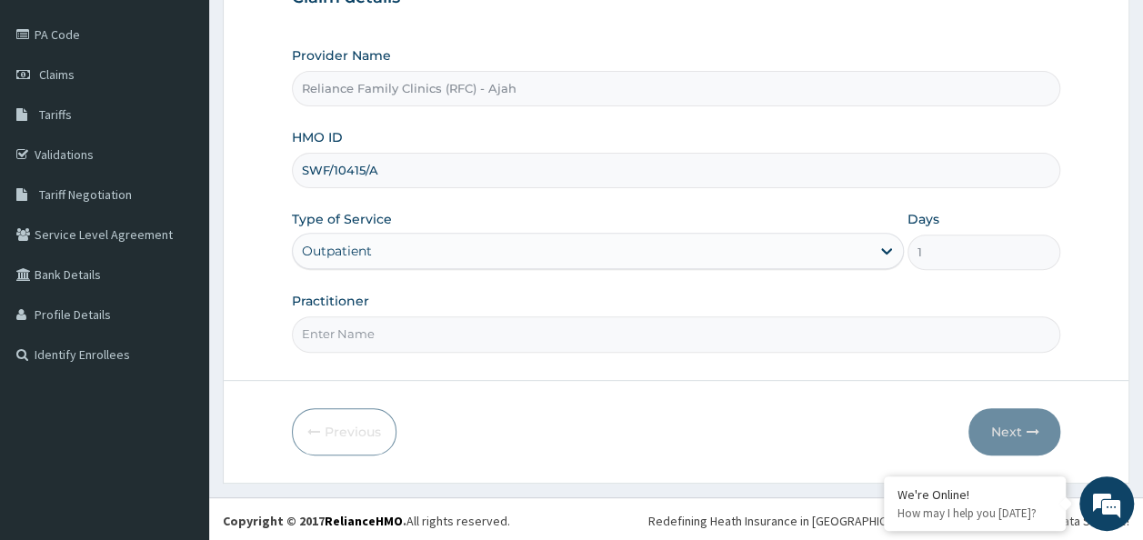
click at [467, 331] on input "Practitioner" at bounding box center [676, 333] width 769 height 35
click at [385, 339] on input "Practitioner" at bounding box center [676, 333] width 769 height 35
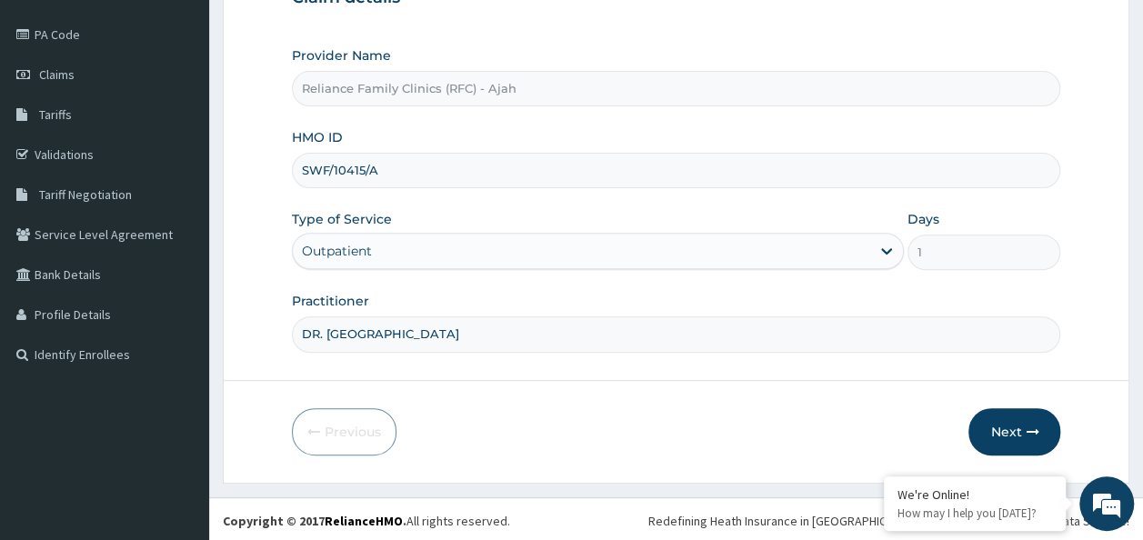
type input "DR. LOCUM"
click at [1031, 429] on icon "button" at bounding box center [1031, 431] width 13 height 13
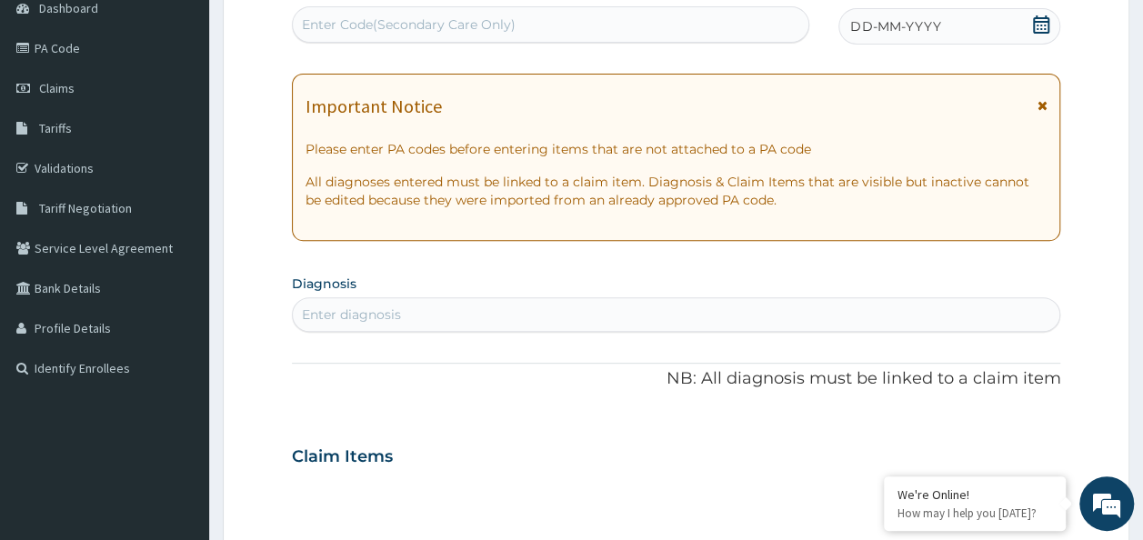
scroll to position [125, 0]
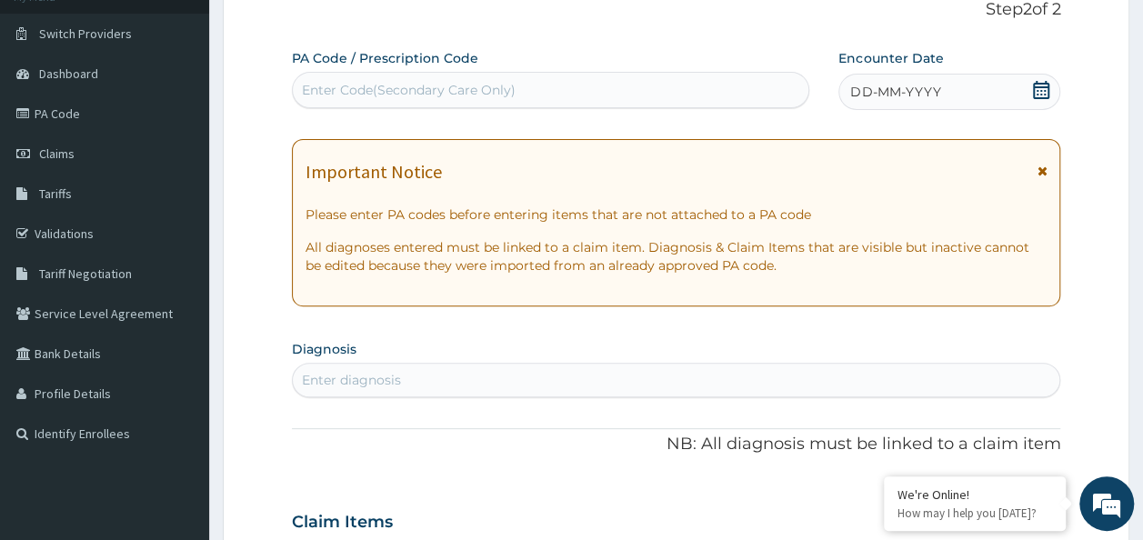
click at [944, 84] on div "DD-MM-YYYY" at bounding box center [949, 92] width 222 height 36
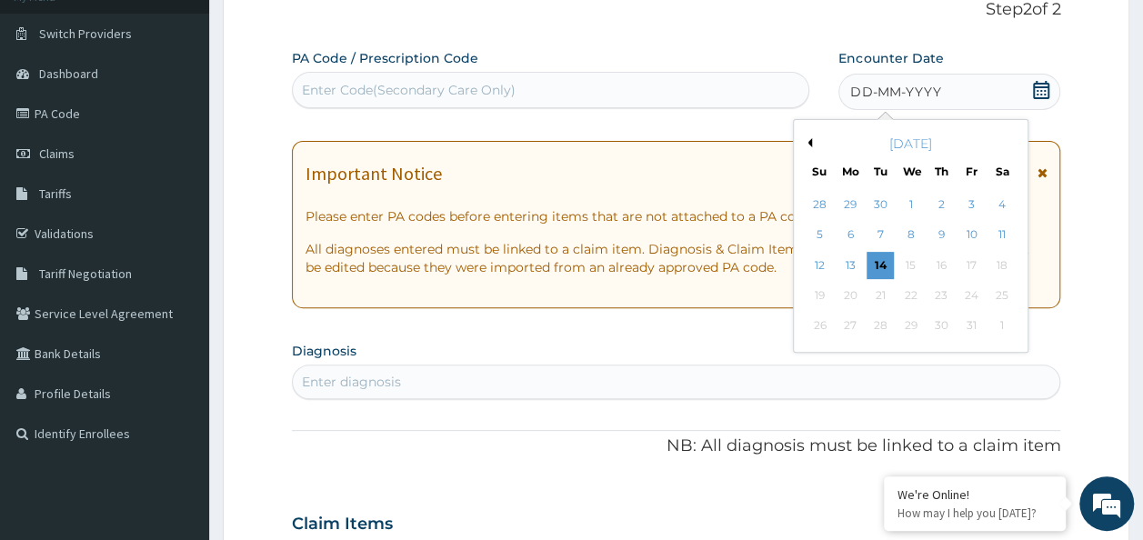
scroll to position [0, 0]
click at [880, 261] on div "14" at bounding box center [880, 265] width 27 height 27
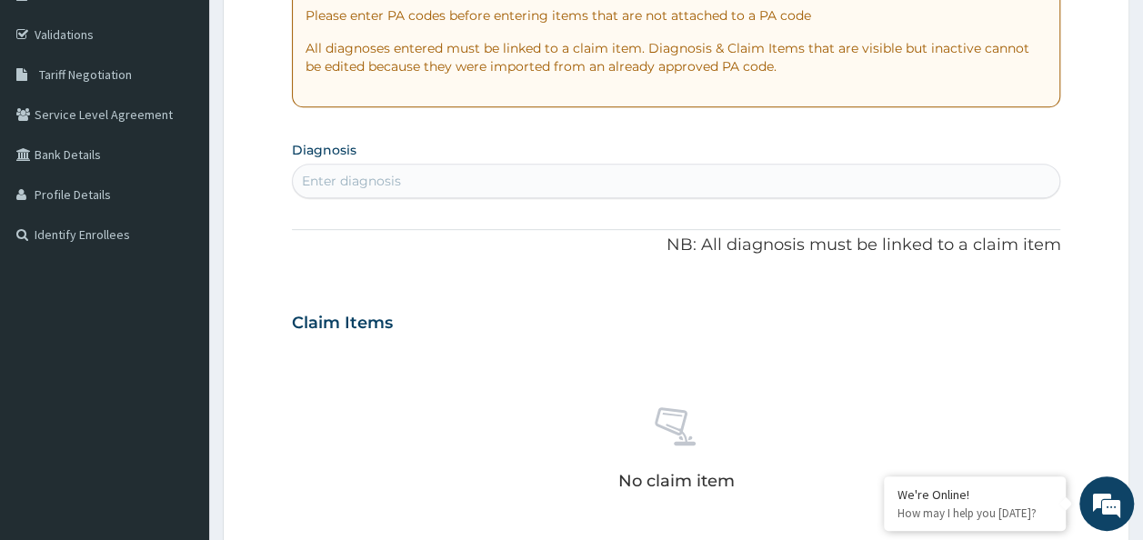
scroll to position [329, 0]
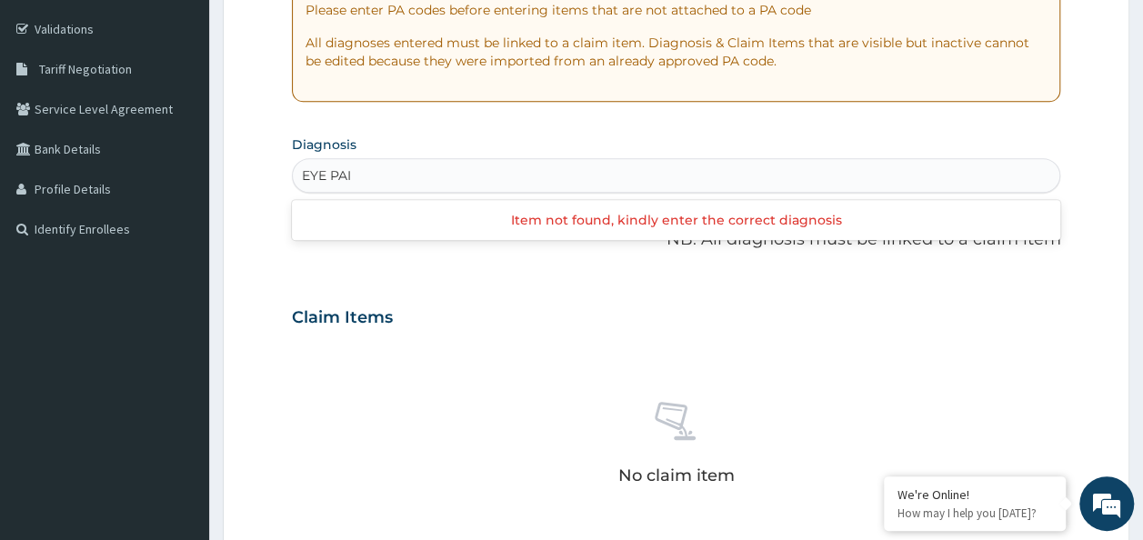
type input "EYE PAIN"
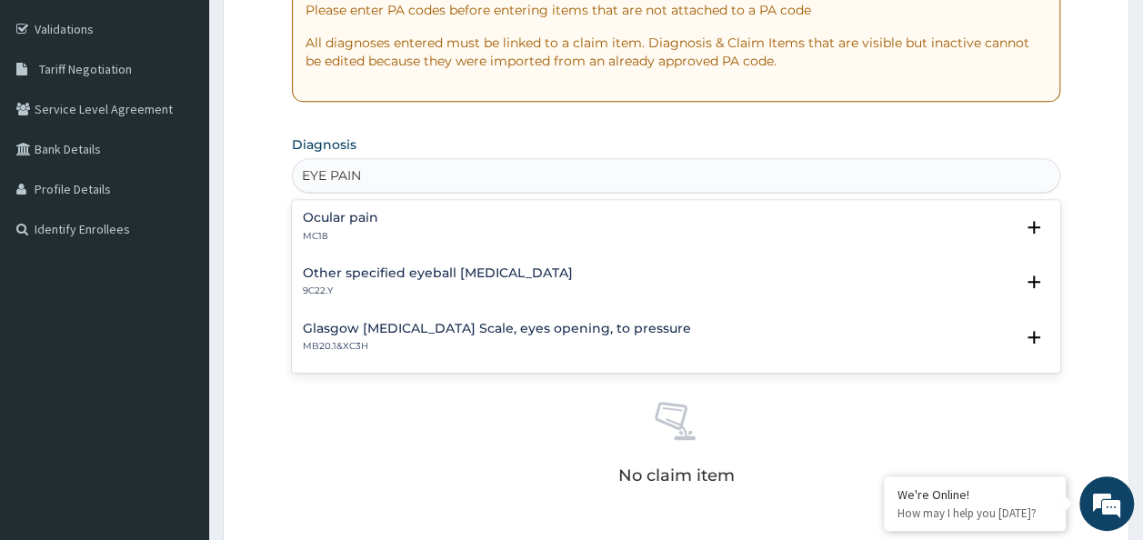
click at [365, 230] on p "MC18" at bounding box center [340, 236] width 75 height 13
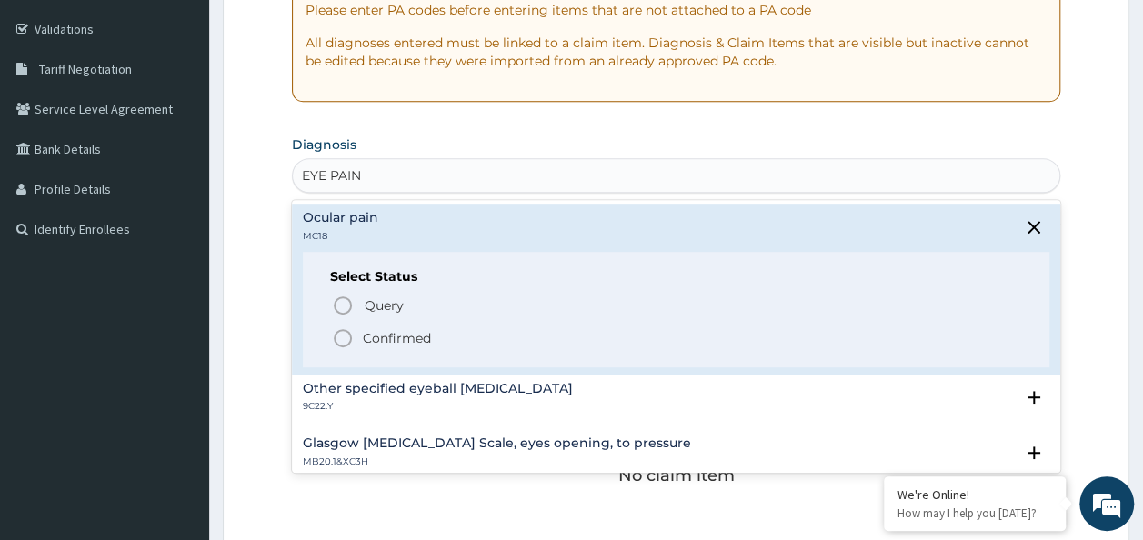
click at [365, 344] on p "Confirmed" at bounding box center [397, 338] width 68 height 18
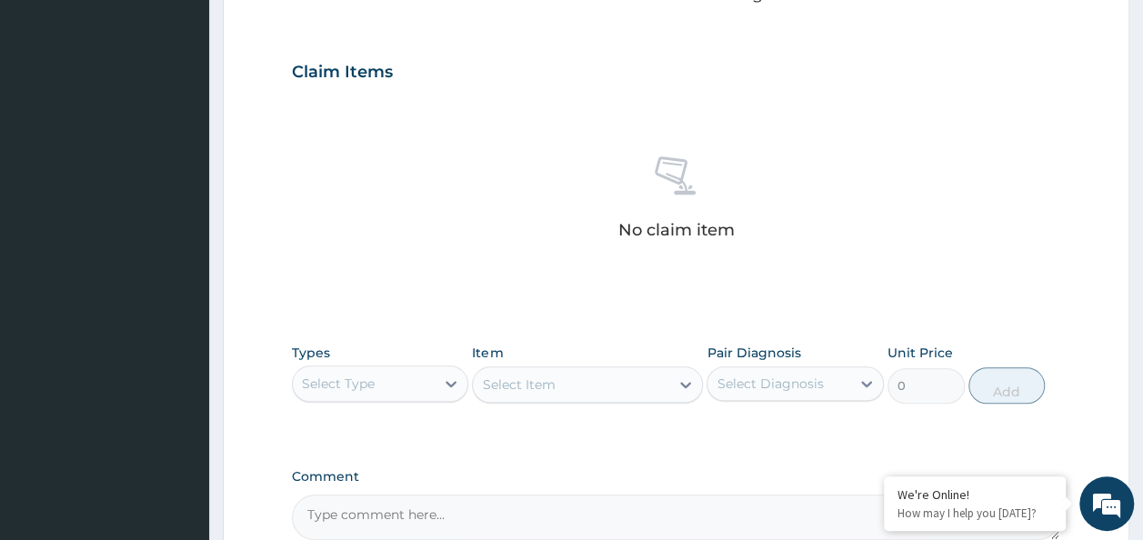
scroll to position [767, 0]
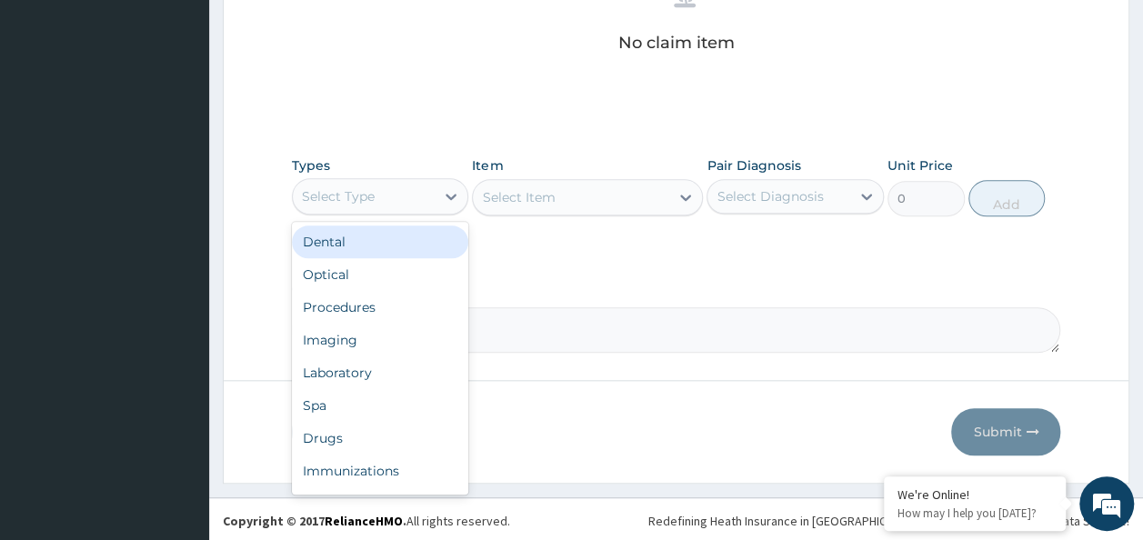
click at [342, 303] on div "Procedures" at bounding box center [380, 307] width 177 height 33
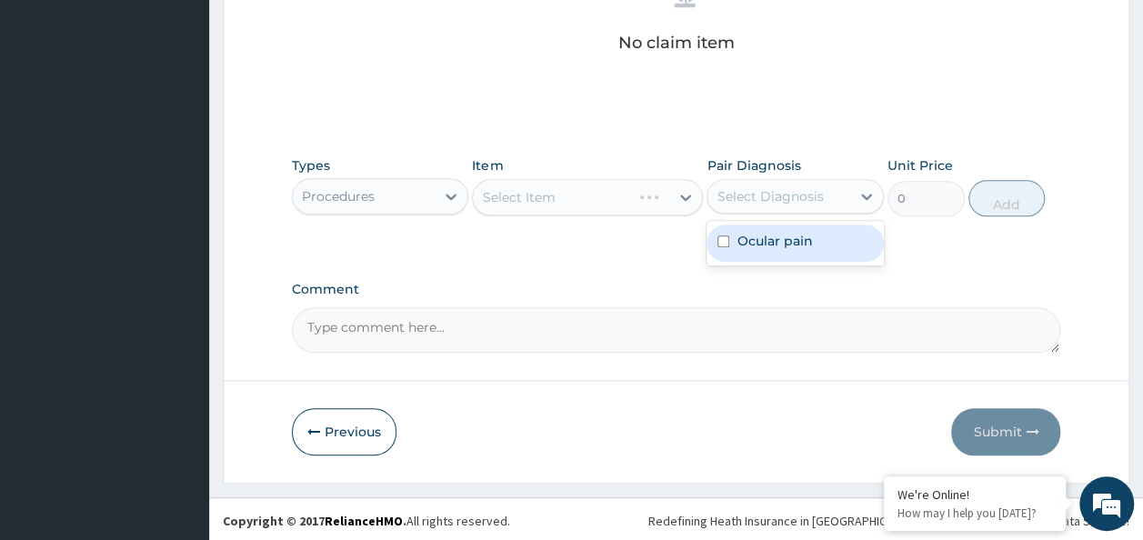
click at [723, 239] on input "checkbox" at bounding box center [723, 241] width 12 height 12
checkbox input "true"
click at [595, 182] on div "Select Item" at bounding box center [587, 197] width 231 height 36
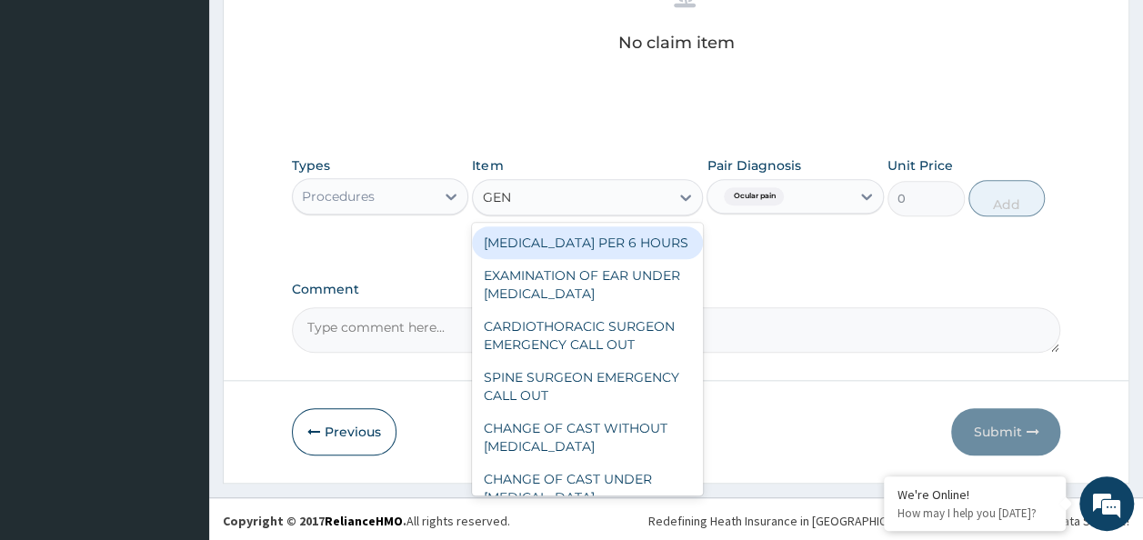
type input "GENE"
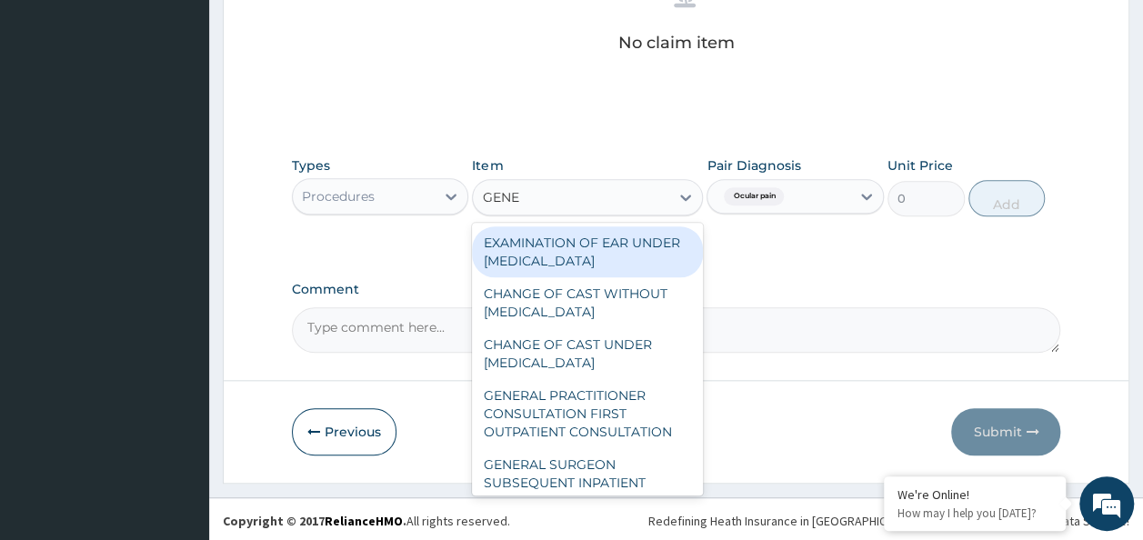
click at [598, 416] on div "GENERAL PRACTITIONER CONSULTATION FIRST OUTPATIENT CONSULTATION" at bounding box center [587, 413] width 231 height 69
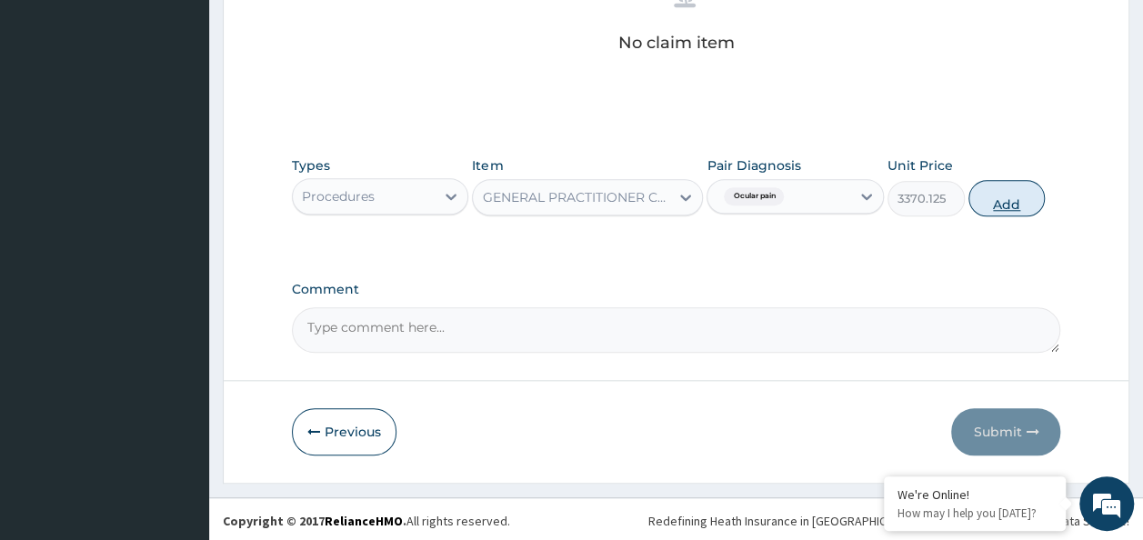
click at [998, 196] on button "Add" at bounding box center [1006, 198] width 77 height 36
type input "0"
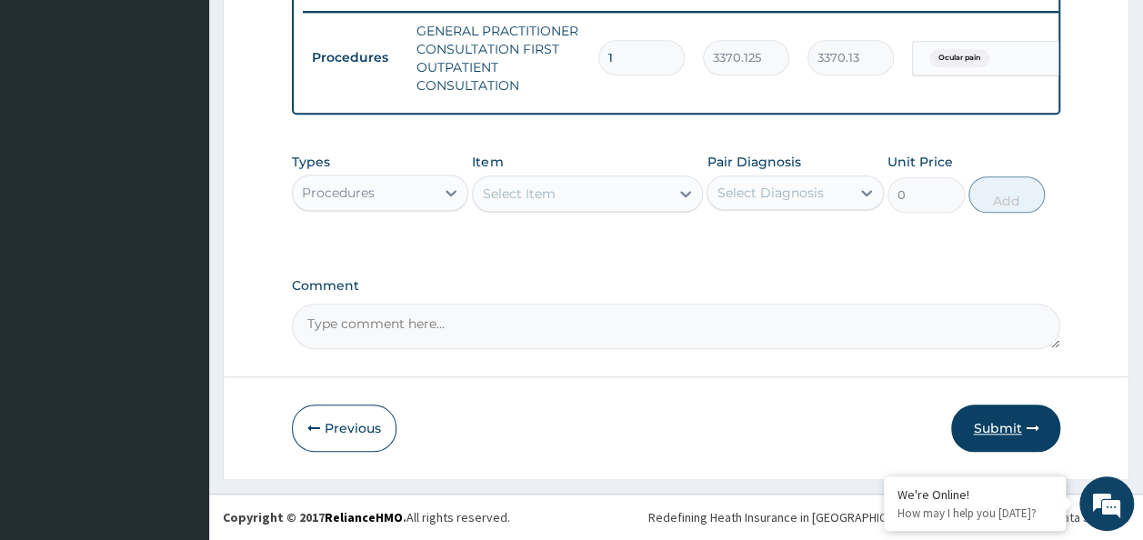
click at [1022, 429] on button "Submit" at bounding box center [1005, 428] width 109 height 47
click at [1004, 427] on button "Submit" at bounding box center [1005, 428] width 109 height 47
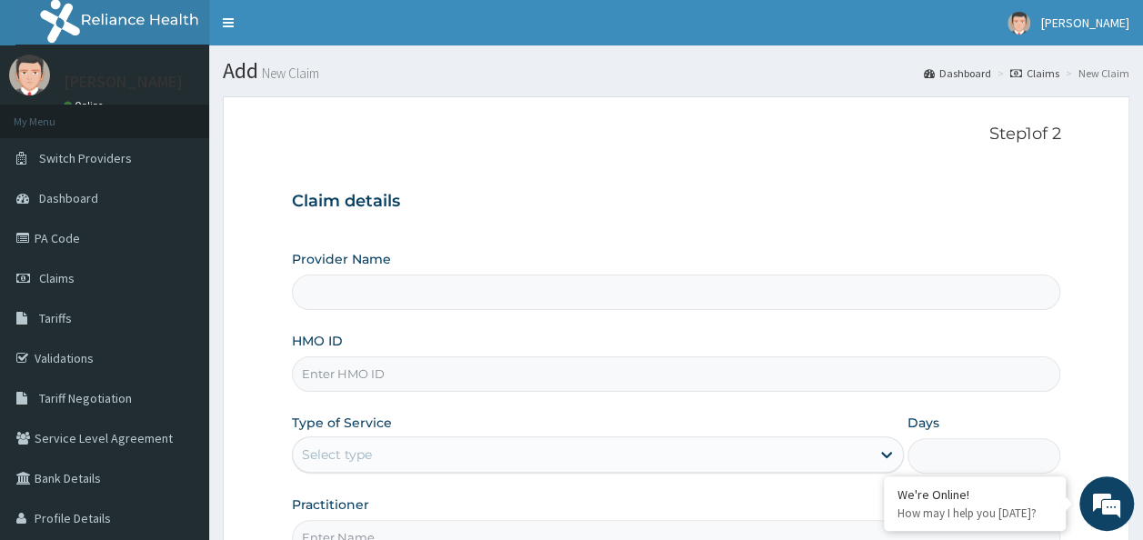
click at [330, 361] on input "HMO ID" at bounding box center [676, 373] width 769 height 35
paste input "SWF/10415/A"
type input "SWF/10415/A"
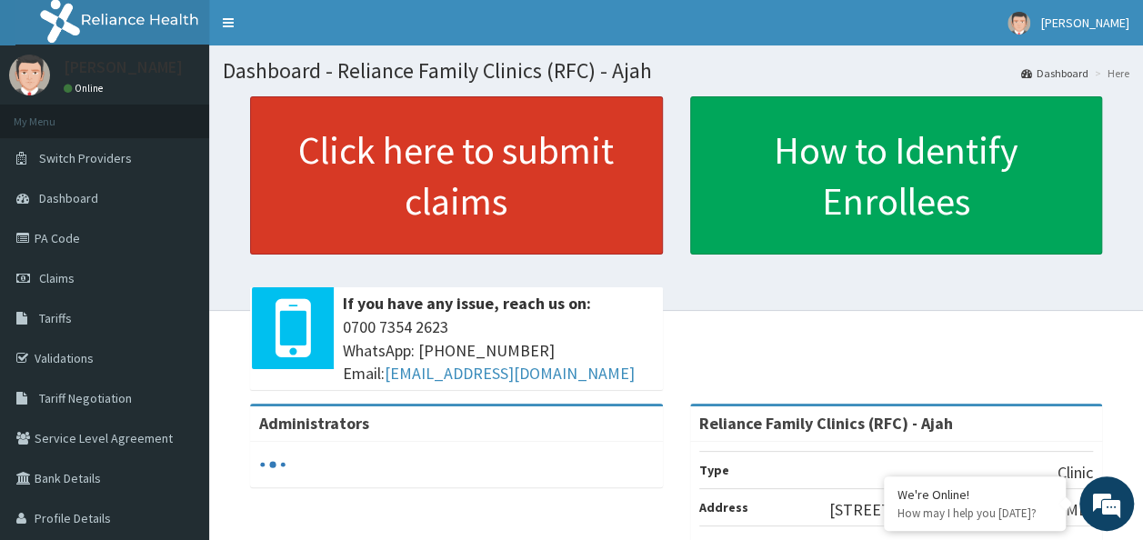
click at [565, 172] on link "Click here to submit claims" at bounding box center [456, 175] width 413 height 158
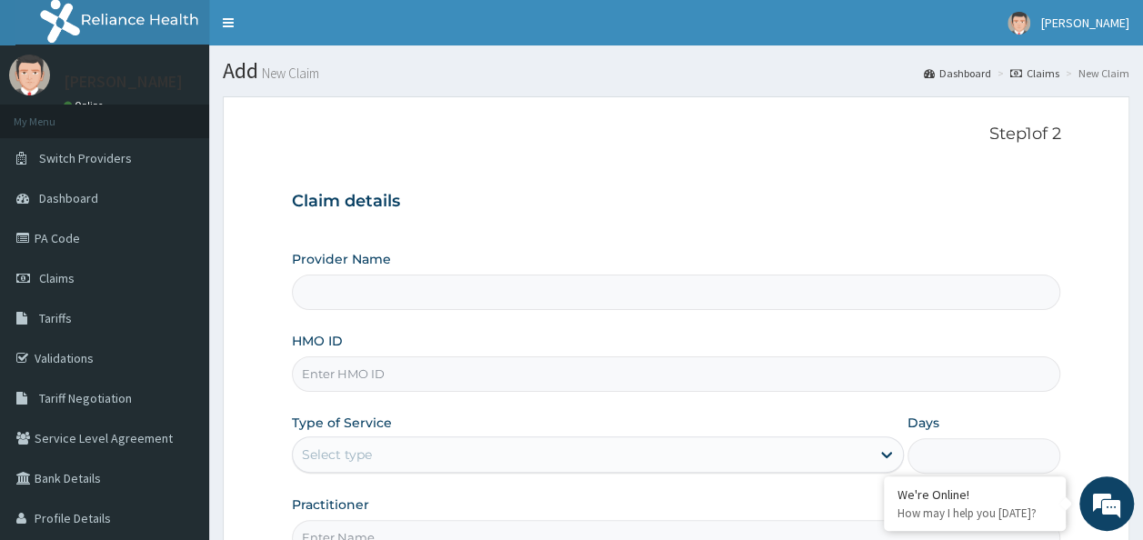
type input "Reliance Family Clinics (RFC) - Ajah"
click at [357, 378] on input "HMO ID" at bounding box center [676, 373] width 769 height 35
paste input "SWF/10415/A"
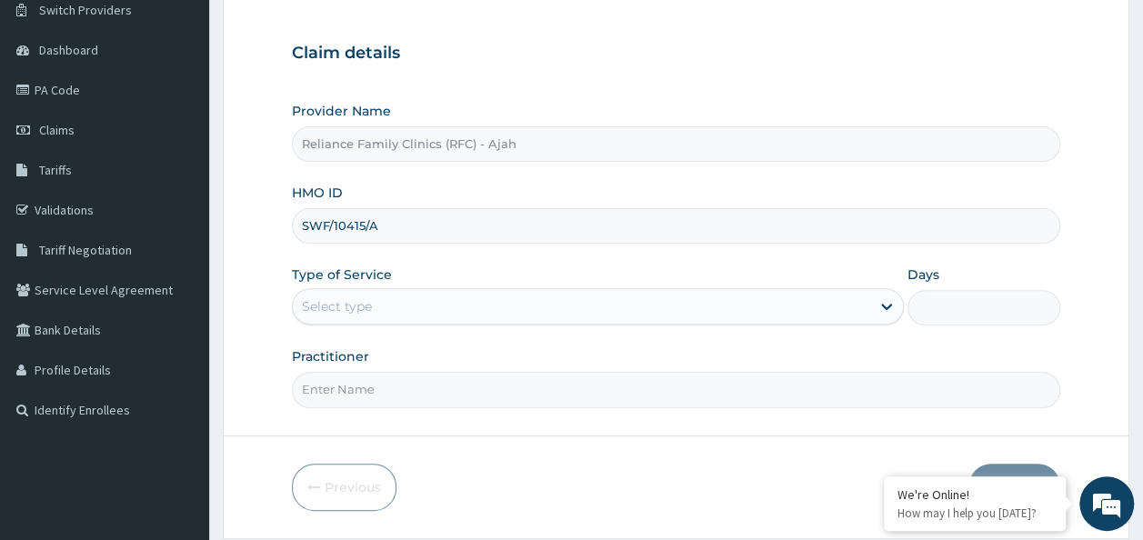
scroll to position [204, 0]
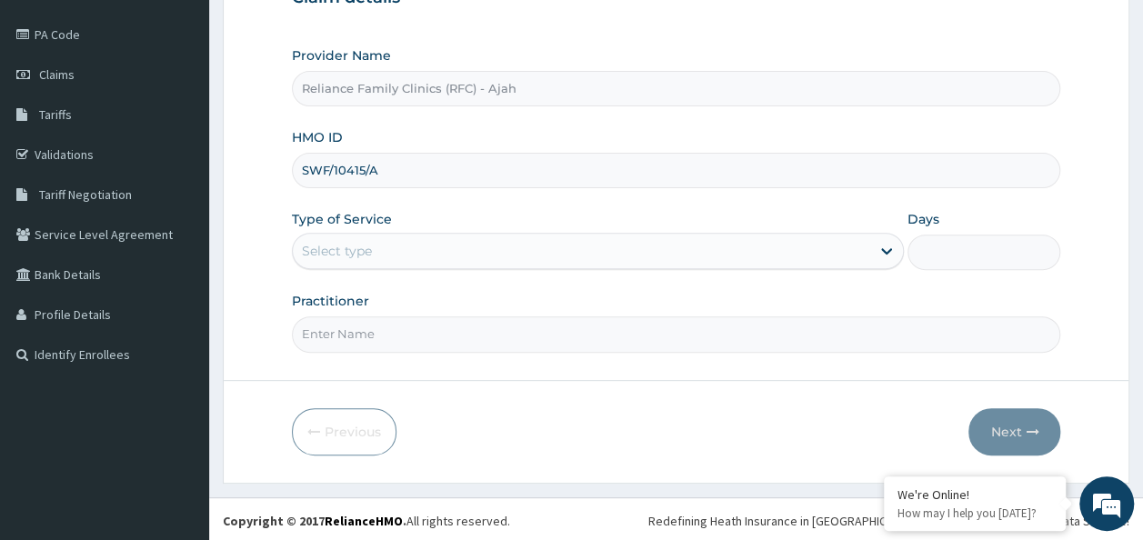
type input "SWF/10415/A"
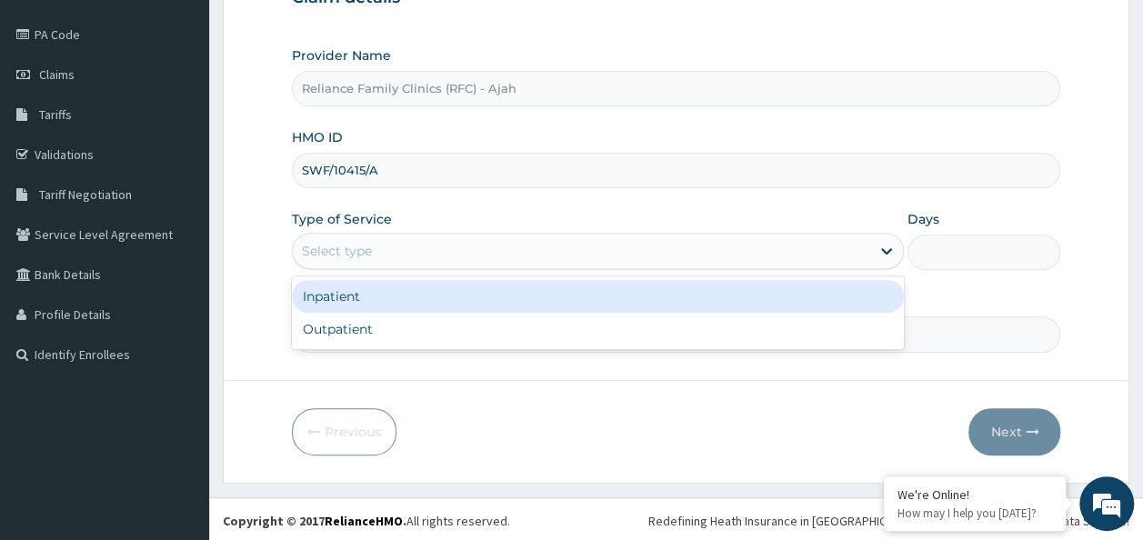
click at [559, 333] on div "Outpatient" at bounding box center [598, 329] width 612 height 33
type input "1"
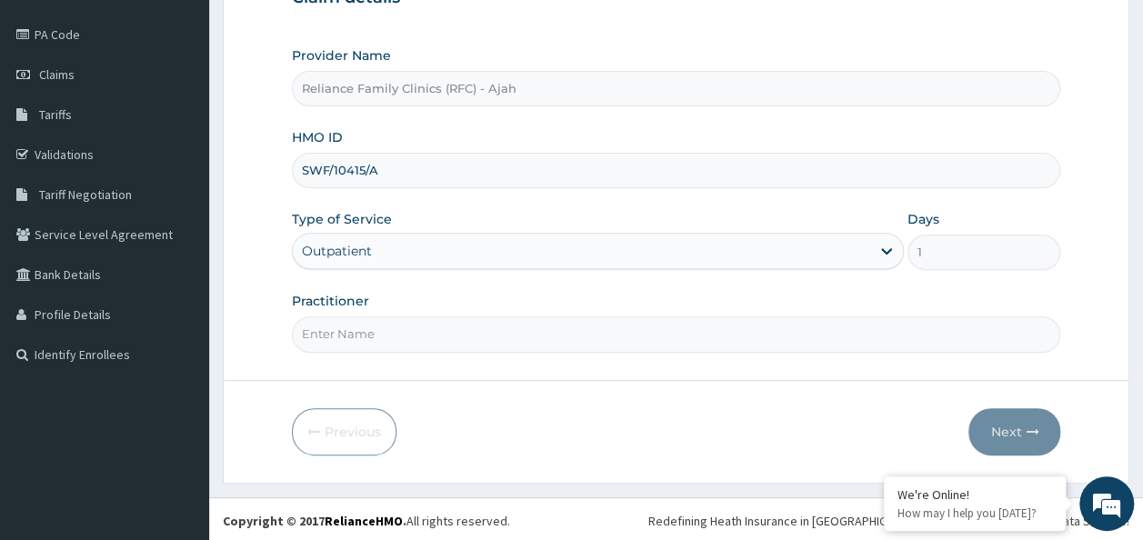
click at [509, 338] on input "Practitioner" at bounding box center [676, 333] width 769 height 35
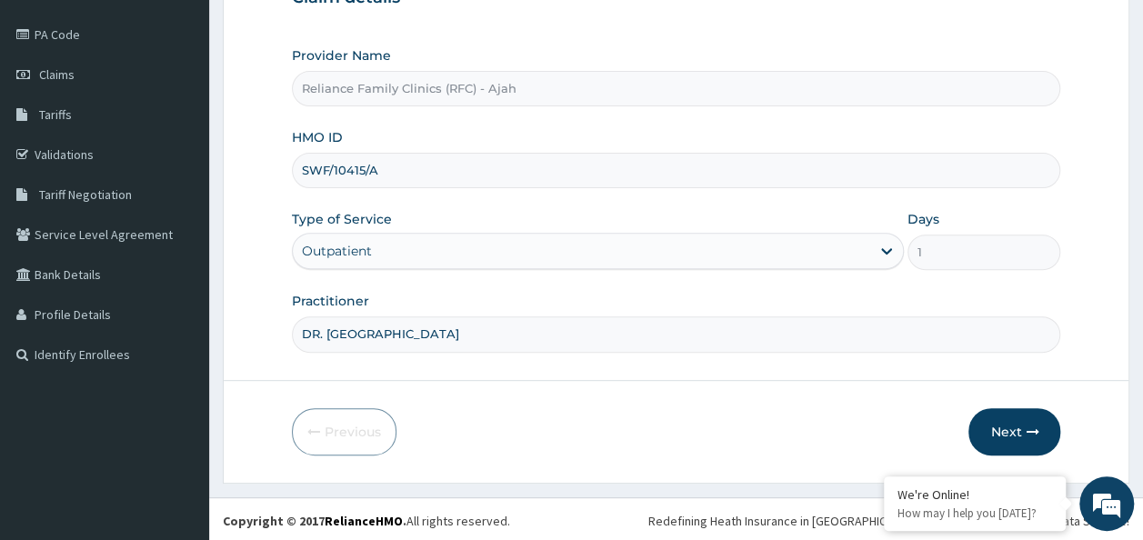
type input "DR. LOCUM"
click at [1044, 414] on button "Next" at bounding box center [1014, 431] width 92 height 47
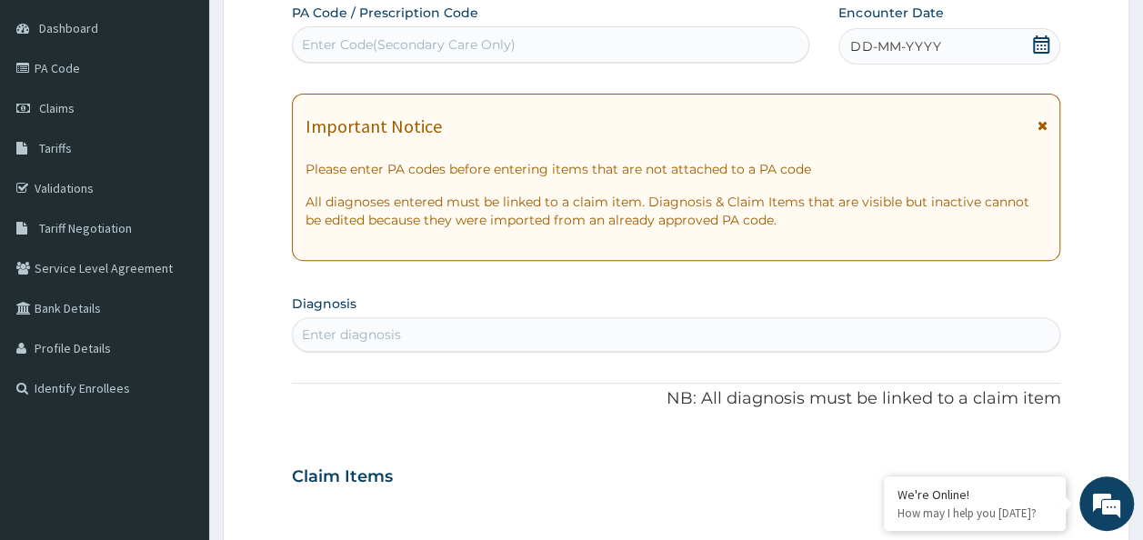
scroll to position [104, 0]
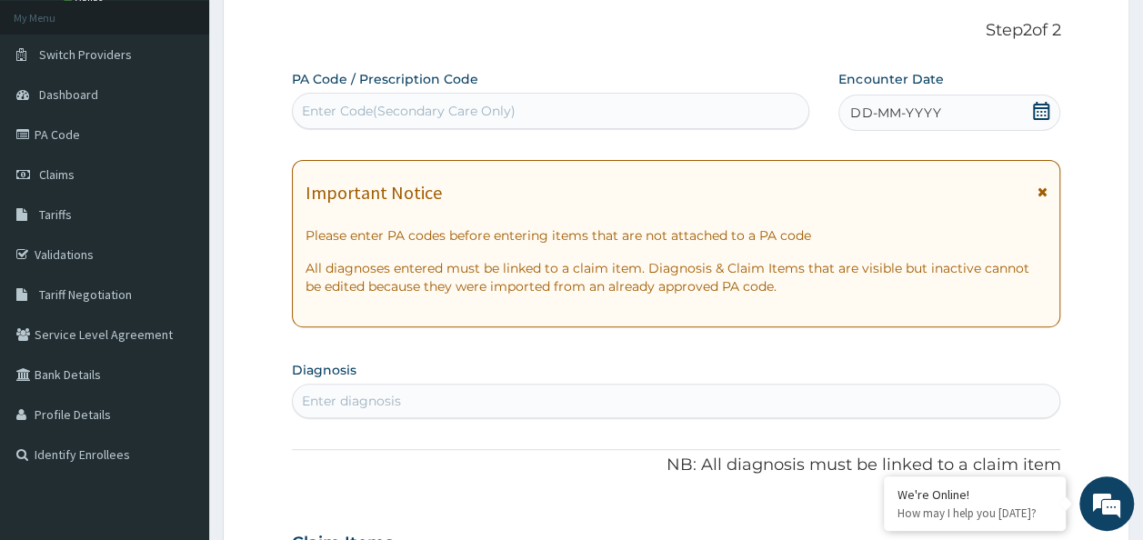
click at [899, 113] on span "DD-MM-YYYY" at bounding box center [895, 113] width 90 height 18
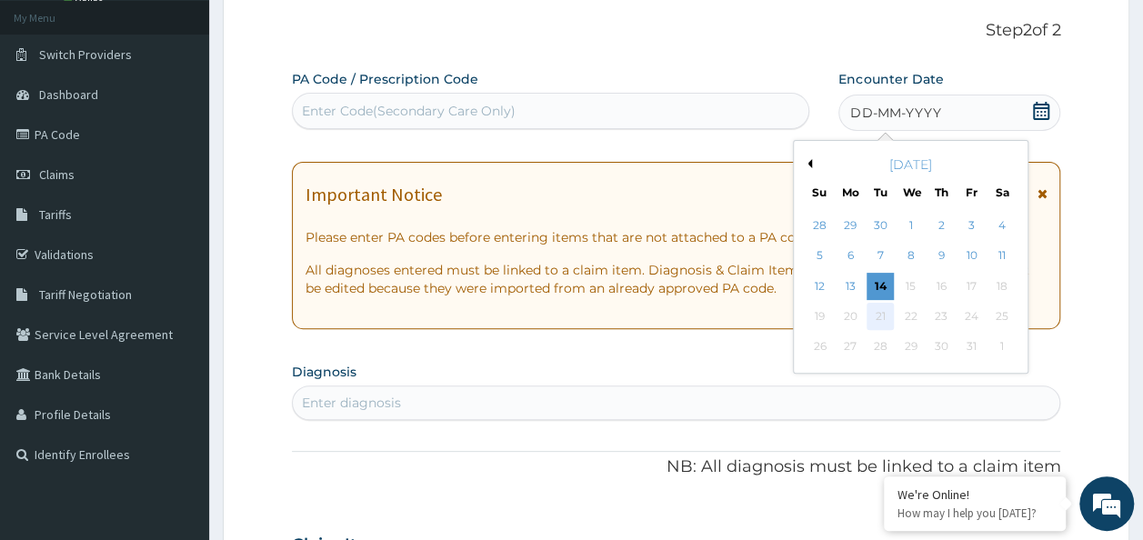
click at [880, 313] on div "21" at bounding box center [880, 316] width 27 height 27
click at [880, 284] on div "14" at bounding box center [880, 286] width 27 height 27
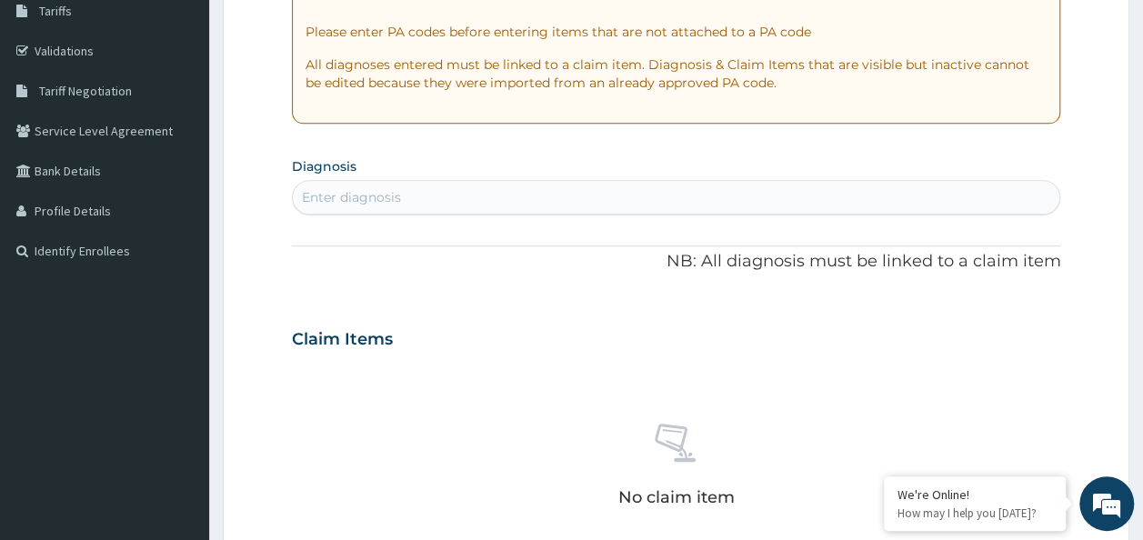
scroll to position [309, 0]
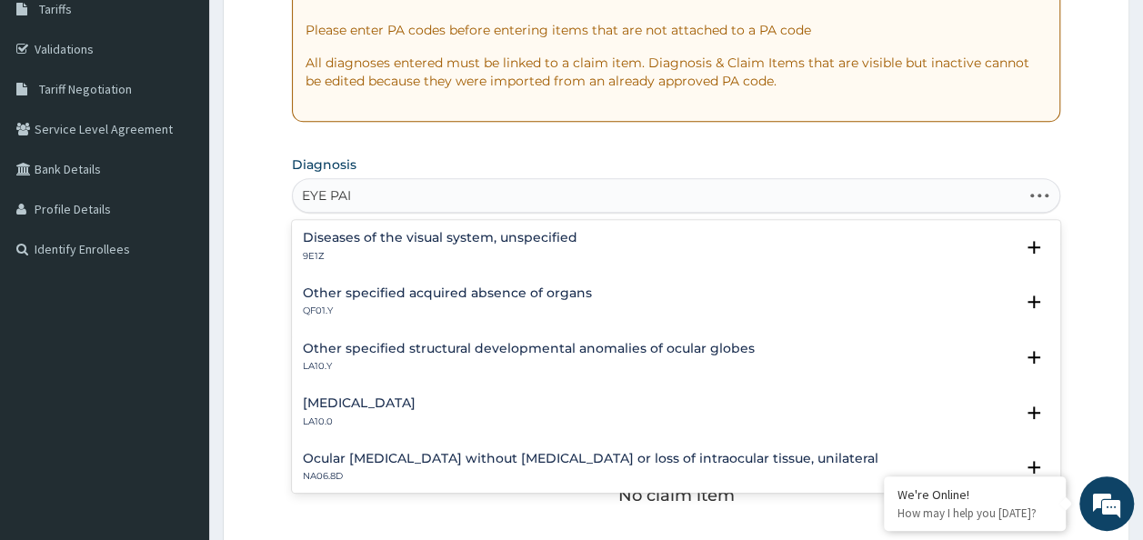
type input "EYE PAIN"
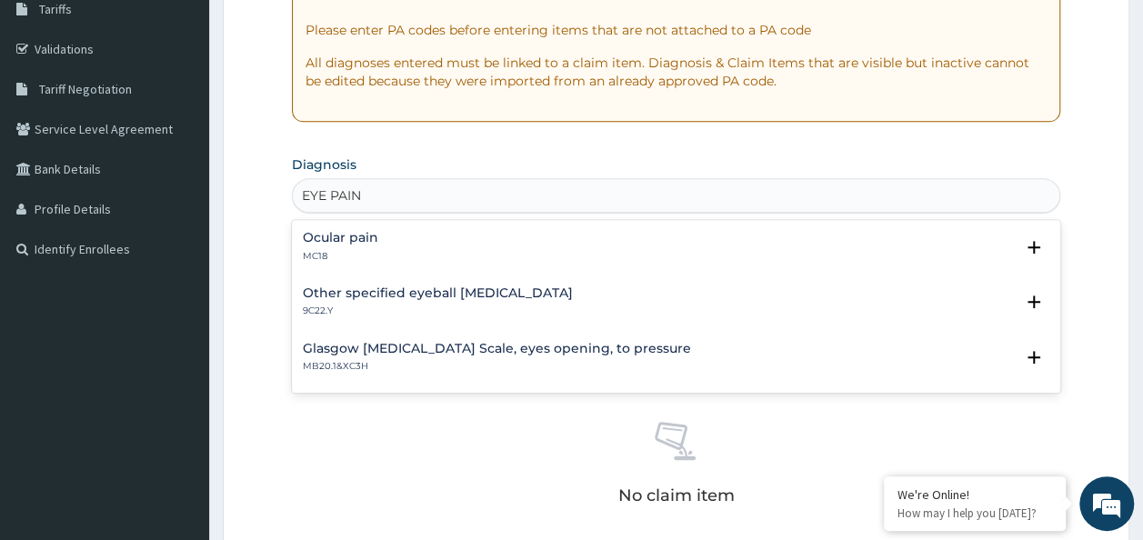
click at [383, 255] on div "Ocular pain MC18" at bounding box center [676, 247] width 747 height 32
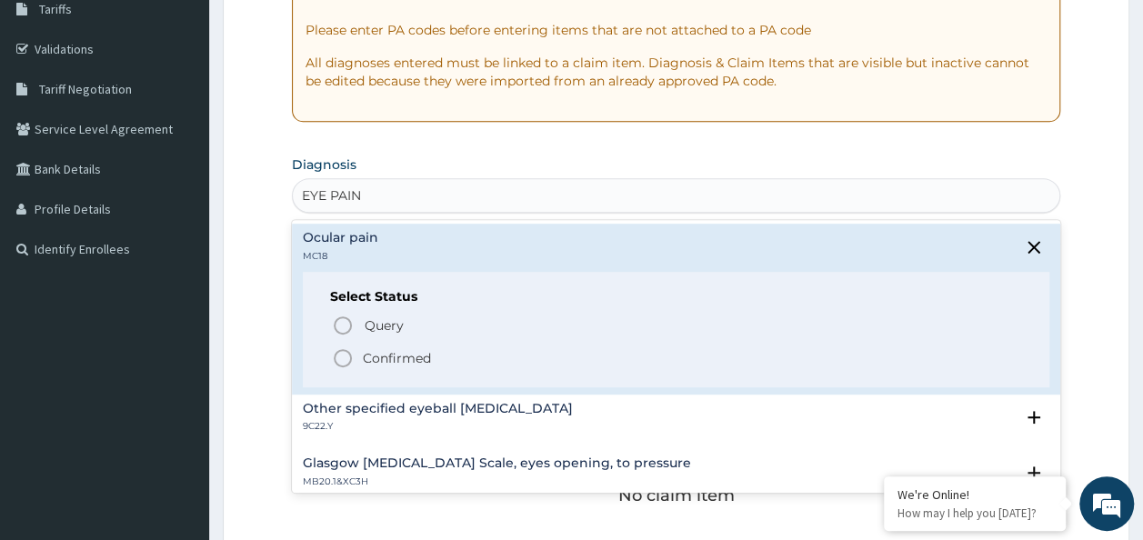
click at [437, 351] on span "Confirmed" at bounding box center [677, 358] width 691 height 22
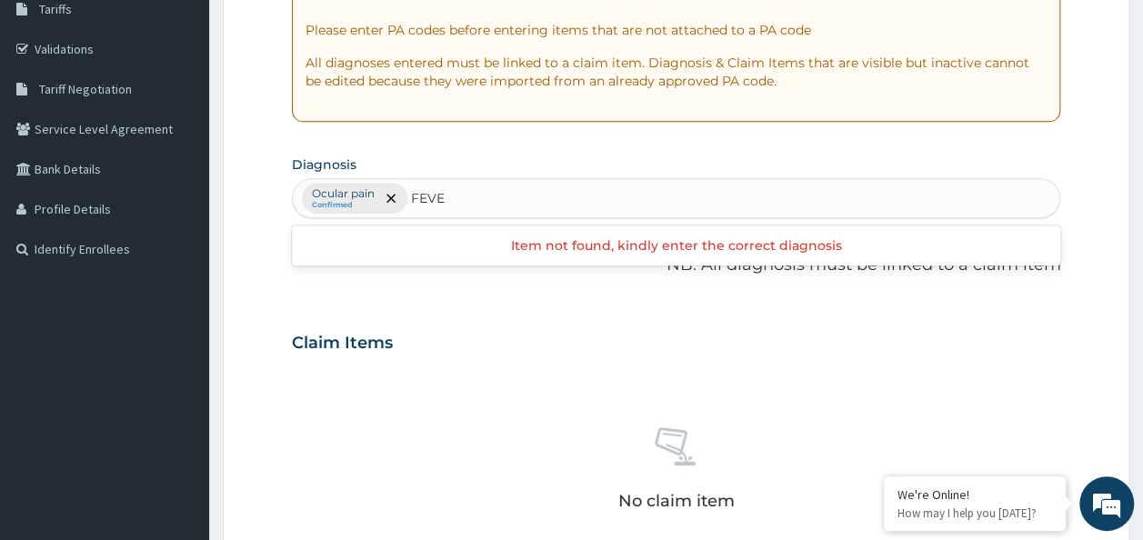
type input "FEVER"
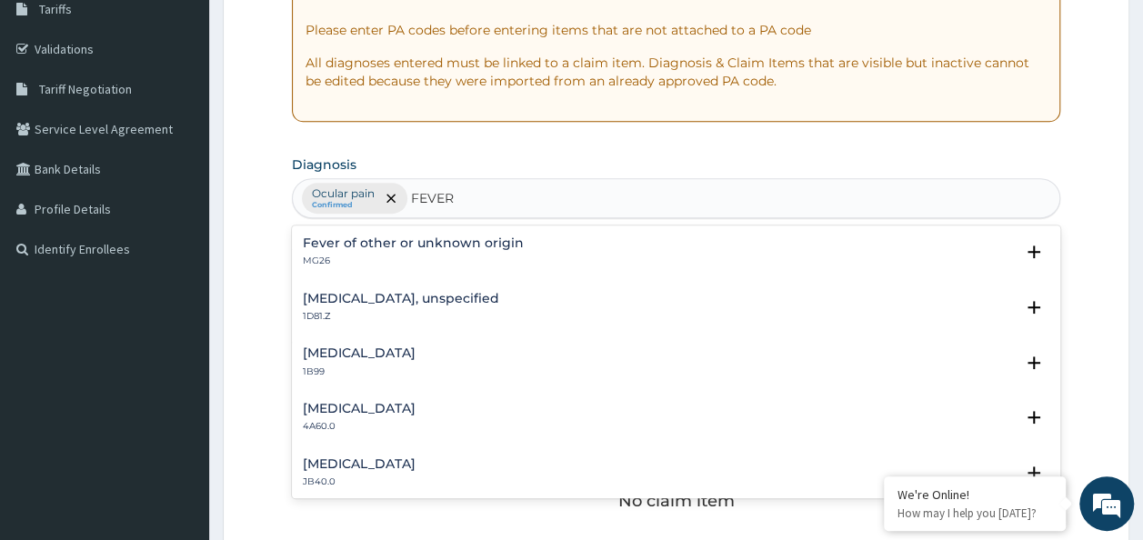
click at [427, 242] on h4 "Fever of other or unknown origin" at bounding box center [413, 243] width 221 height 14
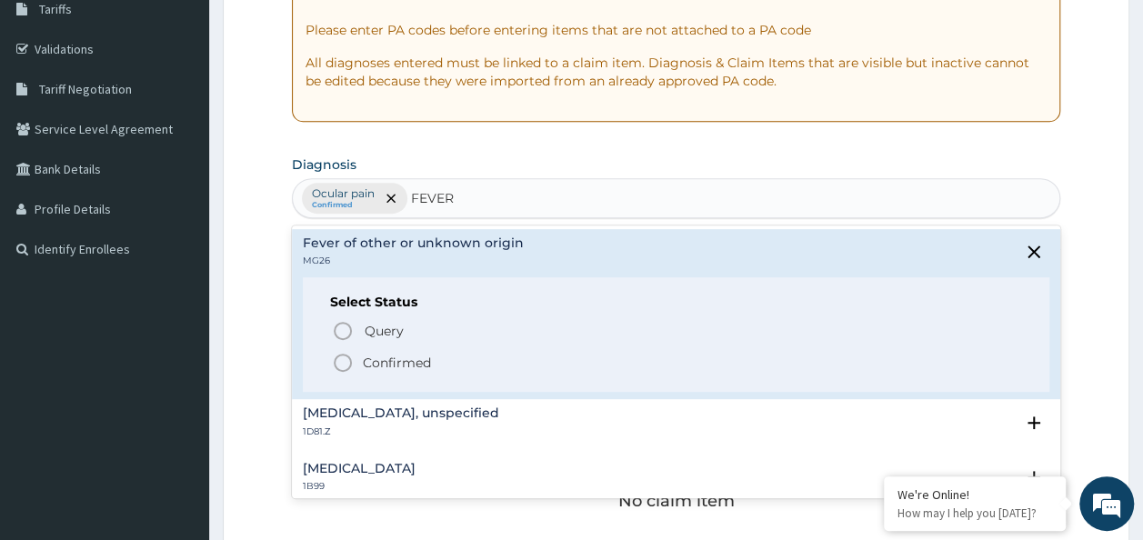
click at [400, 360] on p "Confirmed" at bounding box center [397, 363] width 68 height 18
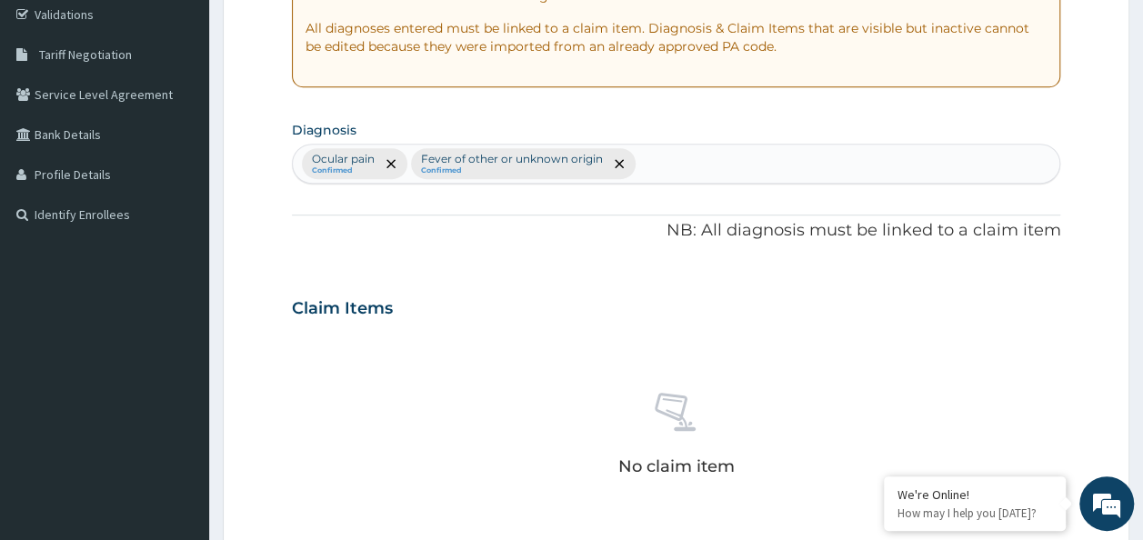
scroll to position [767, 0]
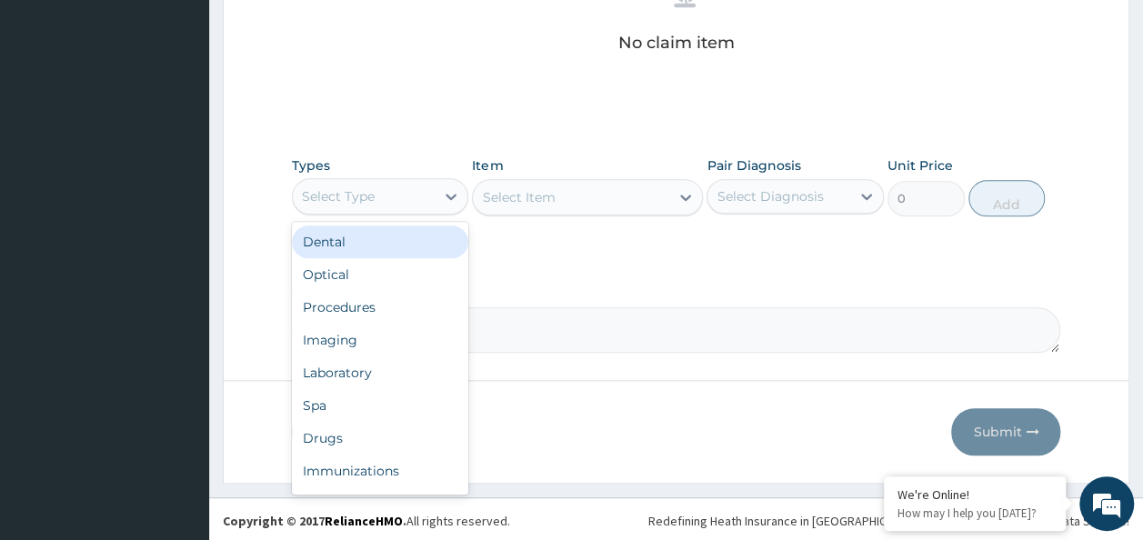
click at [365, 305] on div "Procedures" at bounding box center [380, 307] width 177 height 33
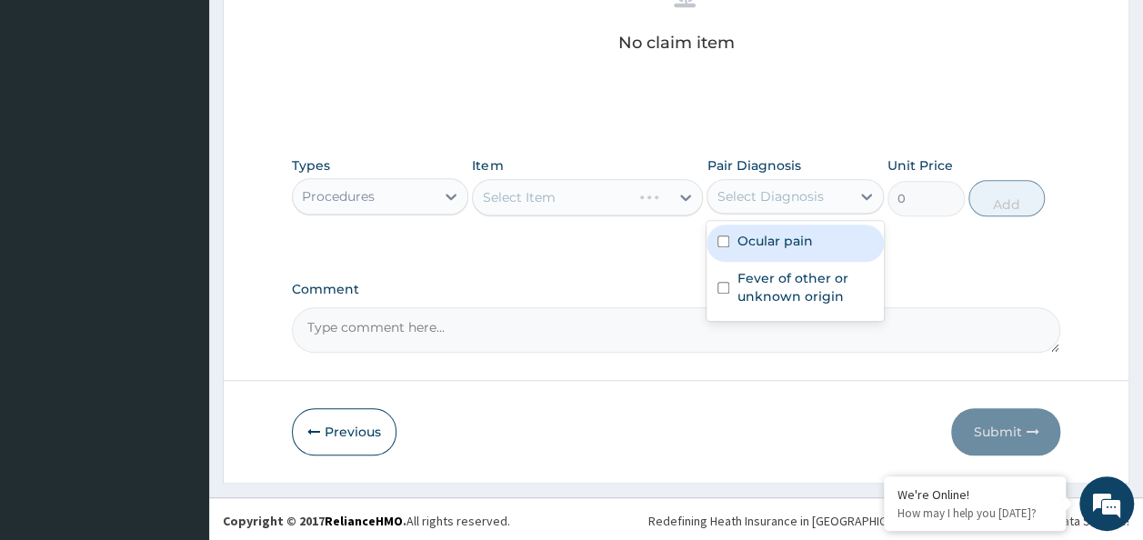
click at [725, 239] on input "checkbox" at bounding box center [723, 241] width 12 height 12
checkbox input "true"
click at [723, 286] on input "checkbox" at bounding box center [723, 288] width 12 height 12
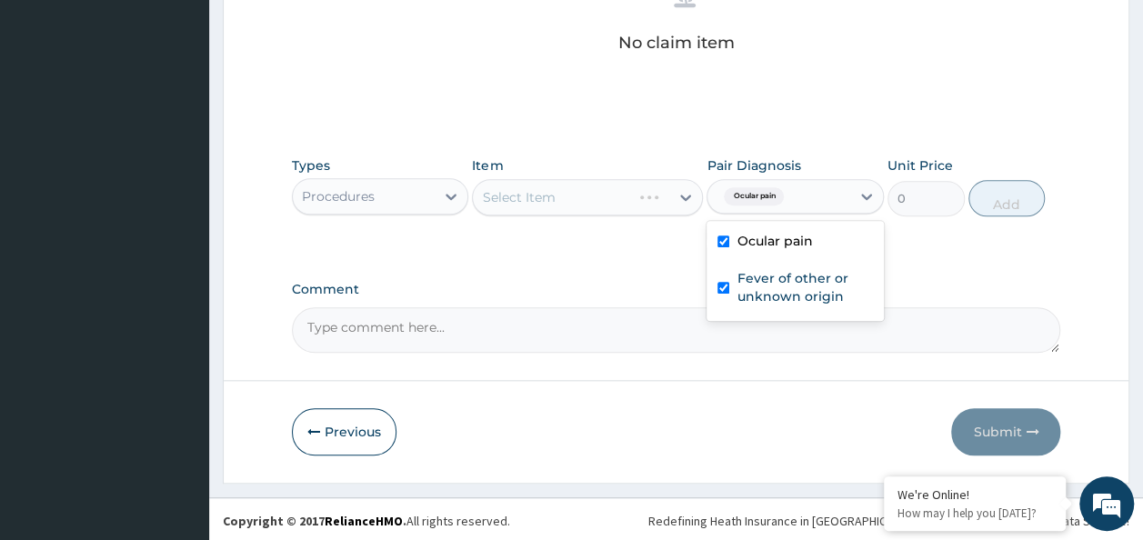
checkbox input "true"
click at [603, 195] on div "Select Item" at bounding box center [587, 197] width 231 height 36
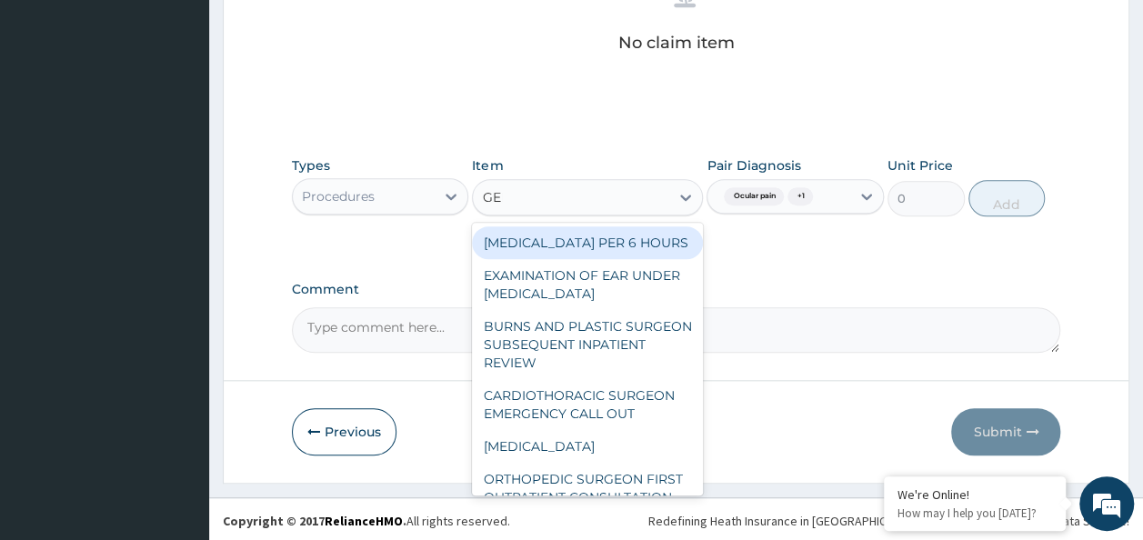
type input "GENE"
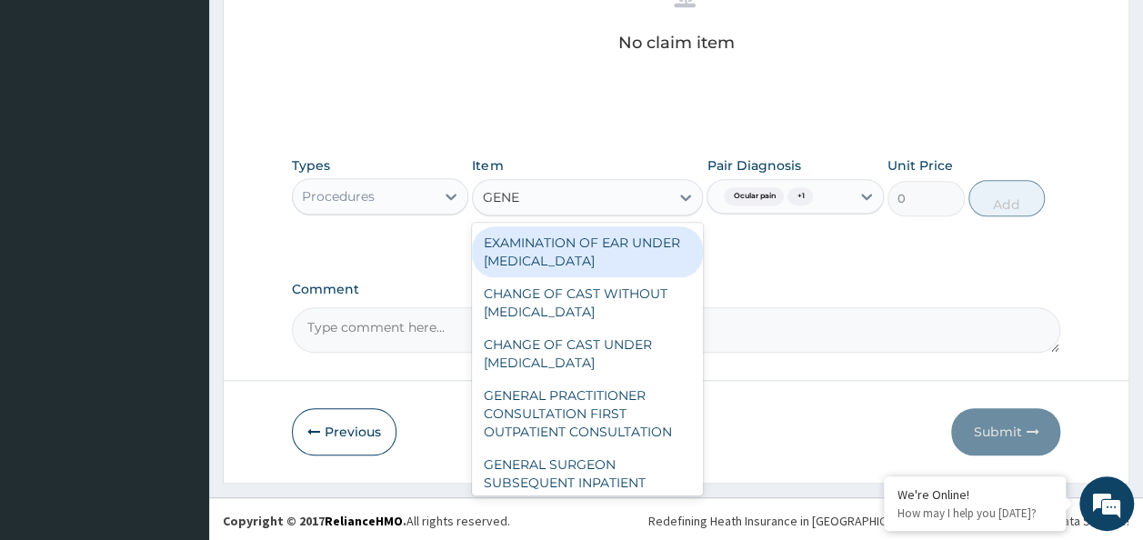
click at [598, 422] on div "GENERAL PRACTITIONER CONSULTATION FIRST OUTPATIENT CONSULTATION" at bounding box center [587, 413] width 231 height 69
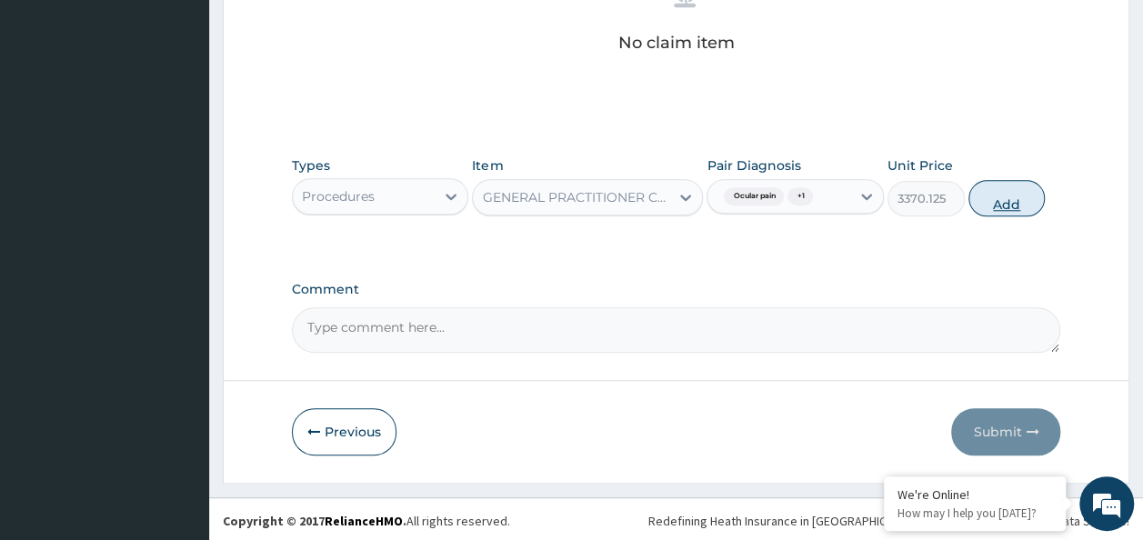
click at [1014, 195] on button "Add" at bounding box center [1006, 198] width 77 height 36
type input "0"
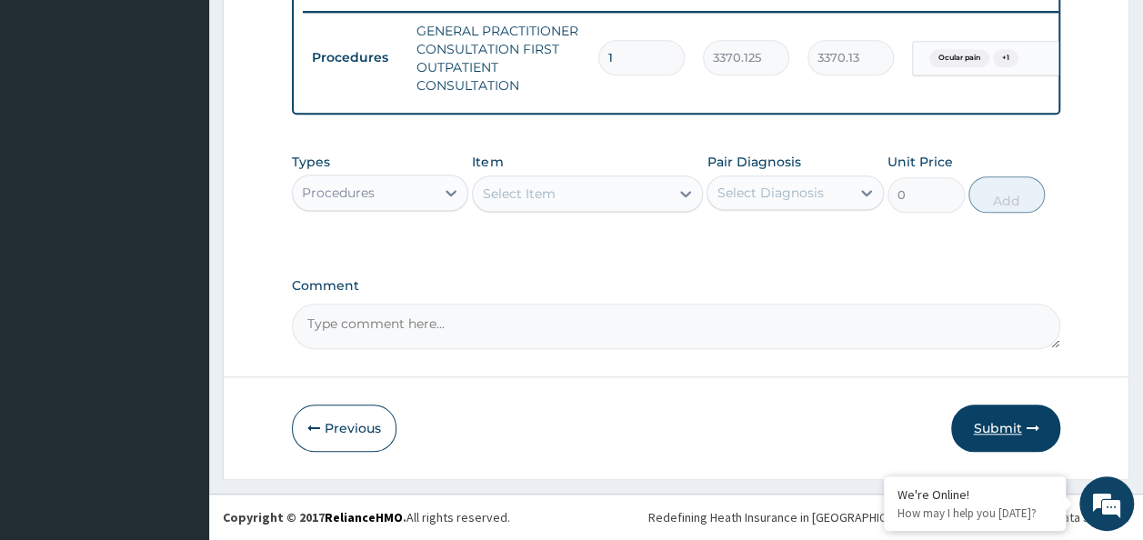
click at [1018, 433] on button "Submit" at bounding box center [1005, 428] width 109 height 47
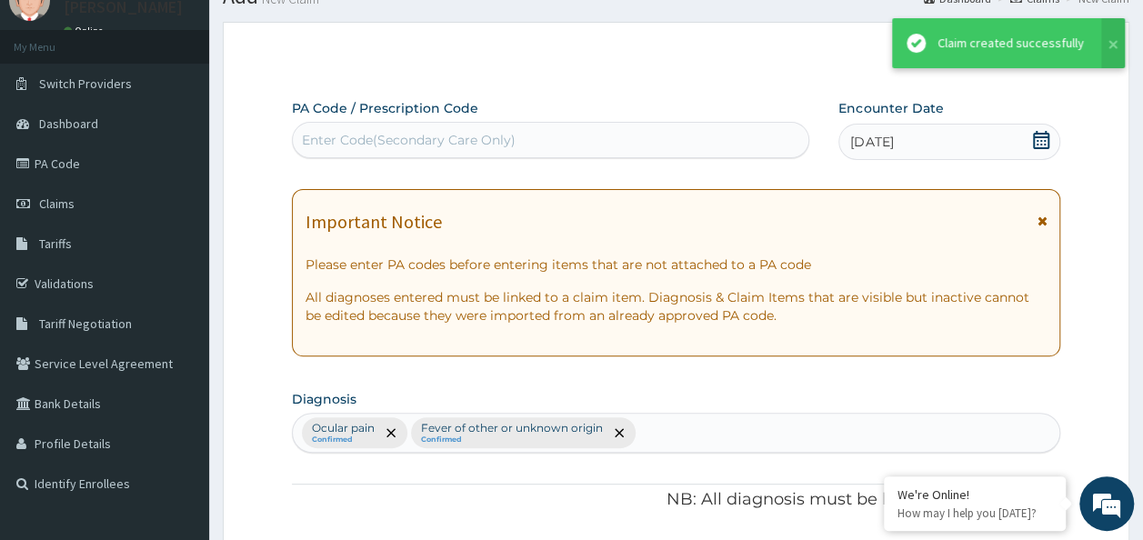
scroll to position [724, 0]
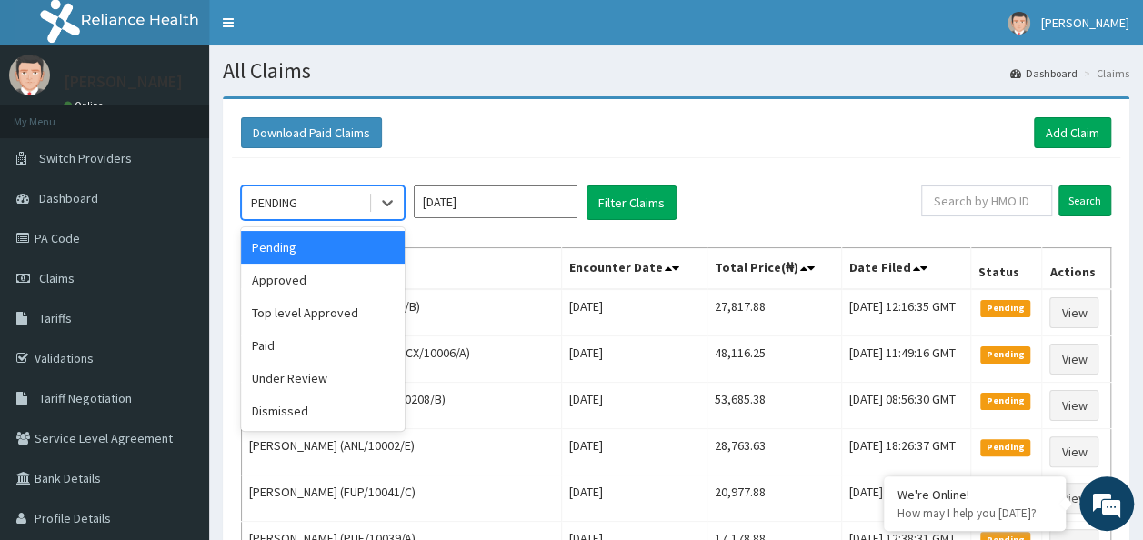
click at [311, 275] on div "Approved" at bounding box center [323, 280] width 164 height 33
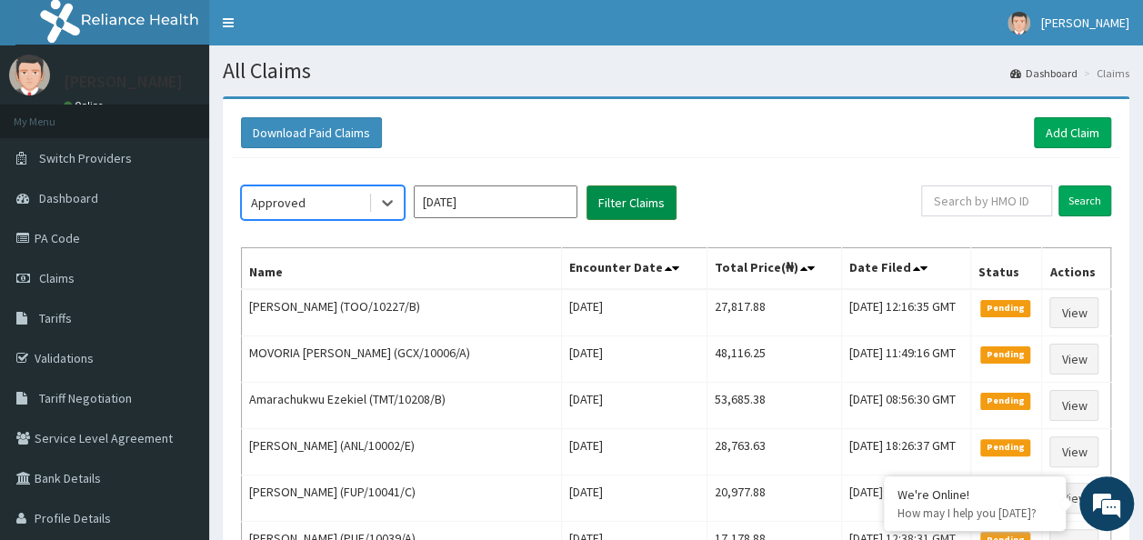
click at [654, 196] on button "Filter Claims" at bounding box center [631, 202] width 90 height 35
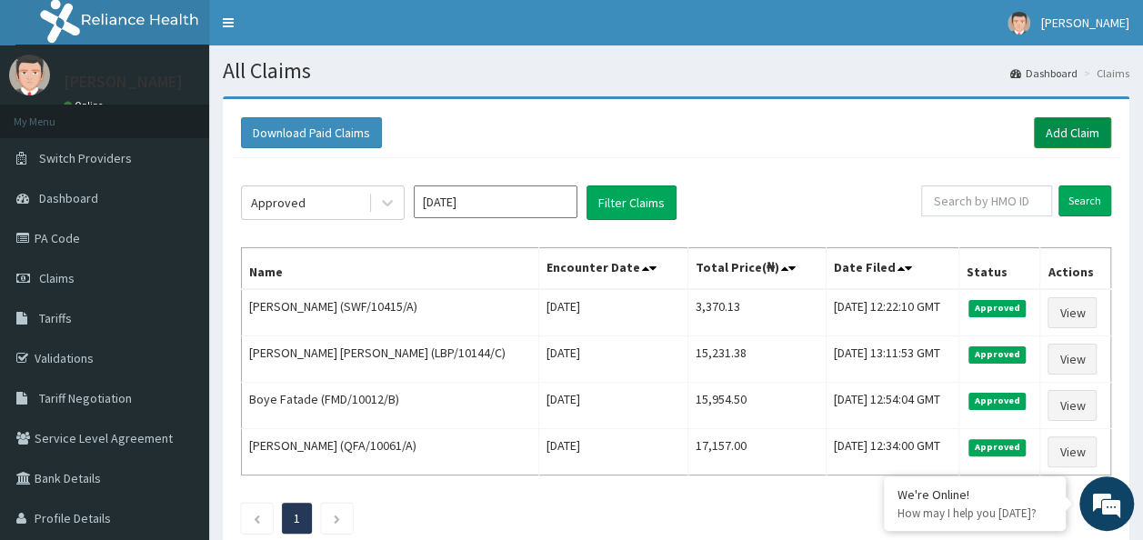
click at [1057, 135] on link "Add Claim" at bounding box center [1072, 132] width 77 height 31
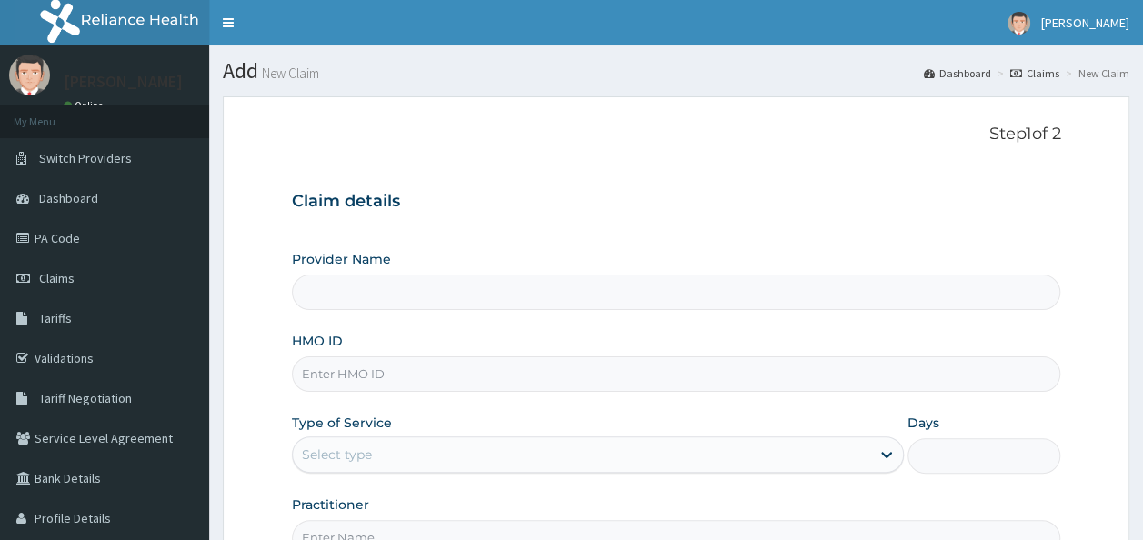
click at [338, 382] on input "HMO ID" at bounding box center [676, 373] width 769 height 35
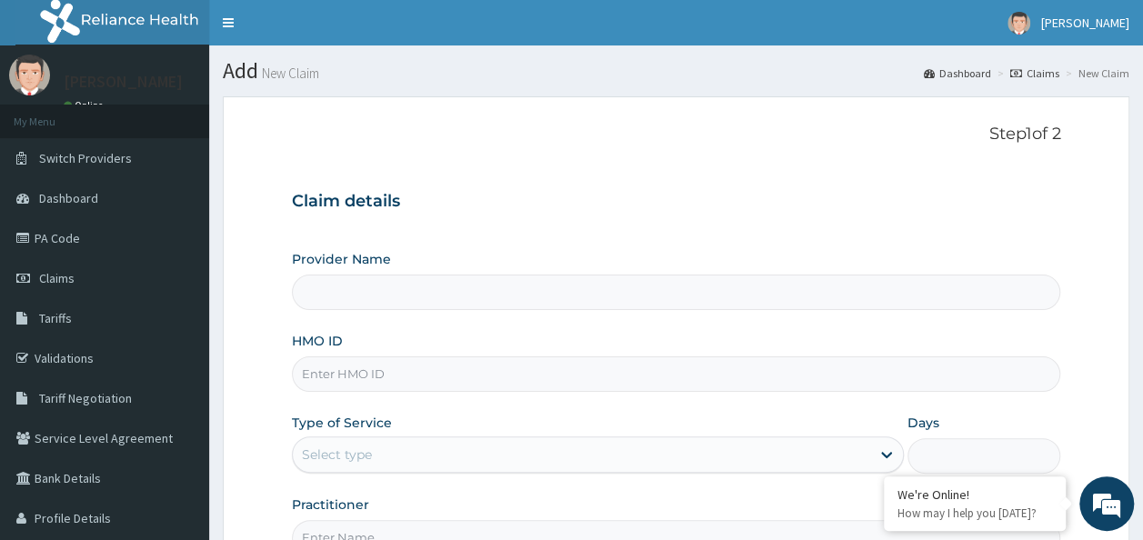
paste input "ALT/10006/C"
type input "ALT/10006/C"
click at [609, 287] on input "Provider Name" at bounding box center [676, 292] width 769 height 35
type input "Reliance Family Clinics (RFC) - Ajah"
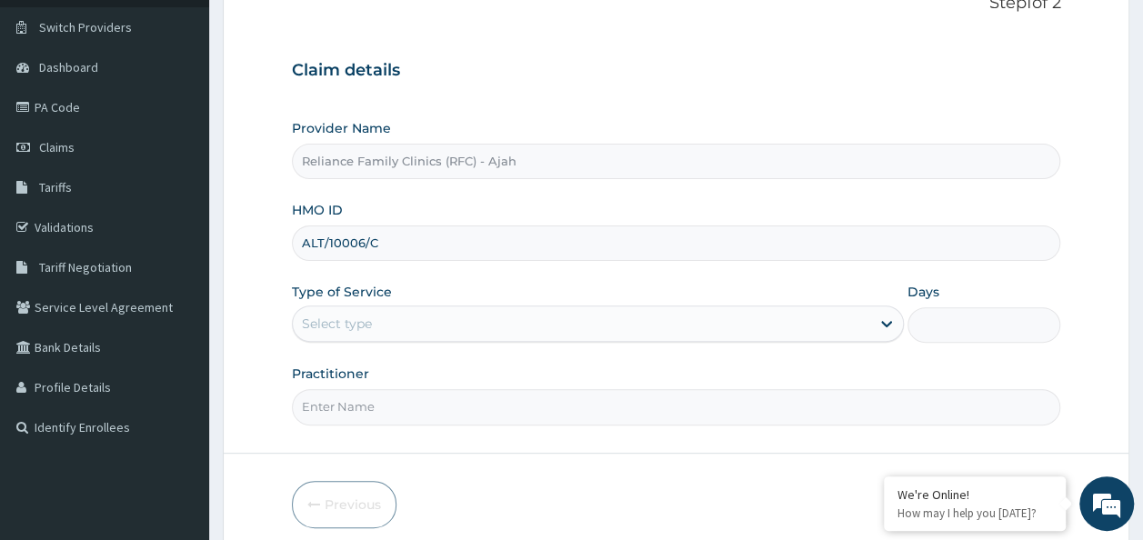
scroll to position [204, 0]
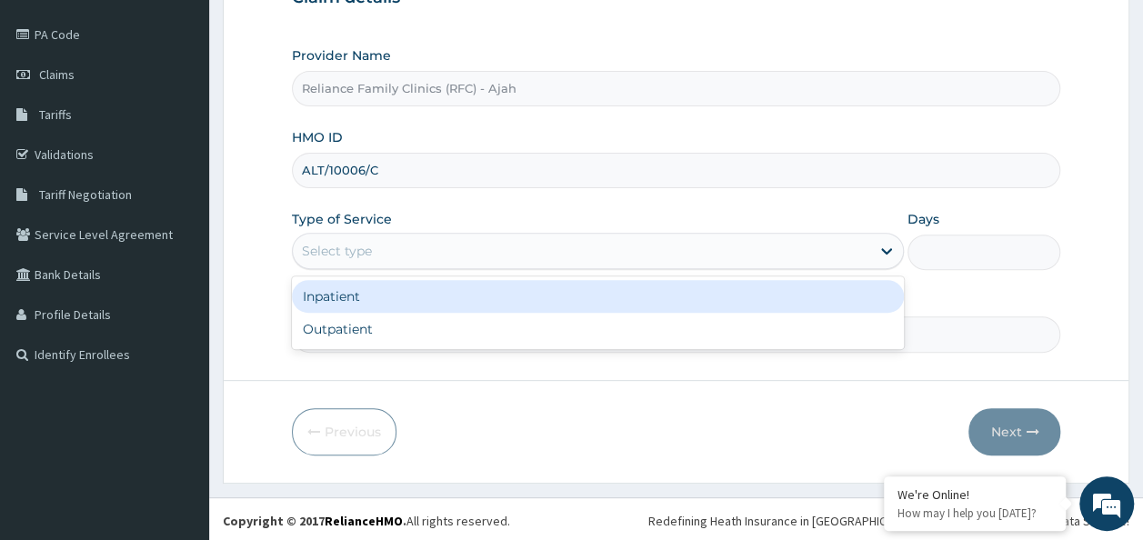
click at [525, 335] on div "Outpatient" at bounding box center [598, 329] width 612 height 33
type input "1"
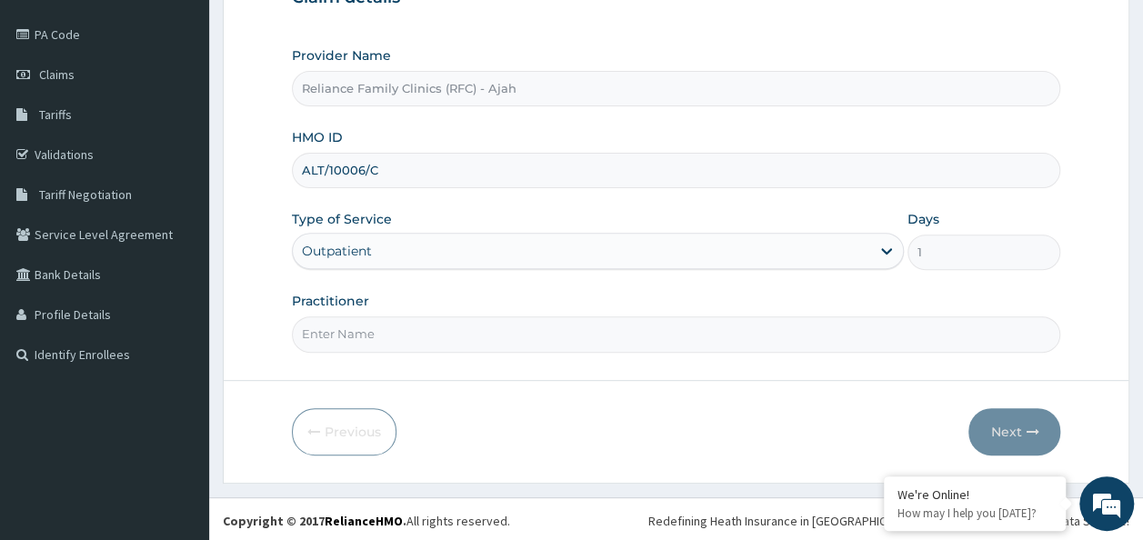
click at [490, 338] on input "Practitioner" at bounding box center [676, 333] width 769 height 35
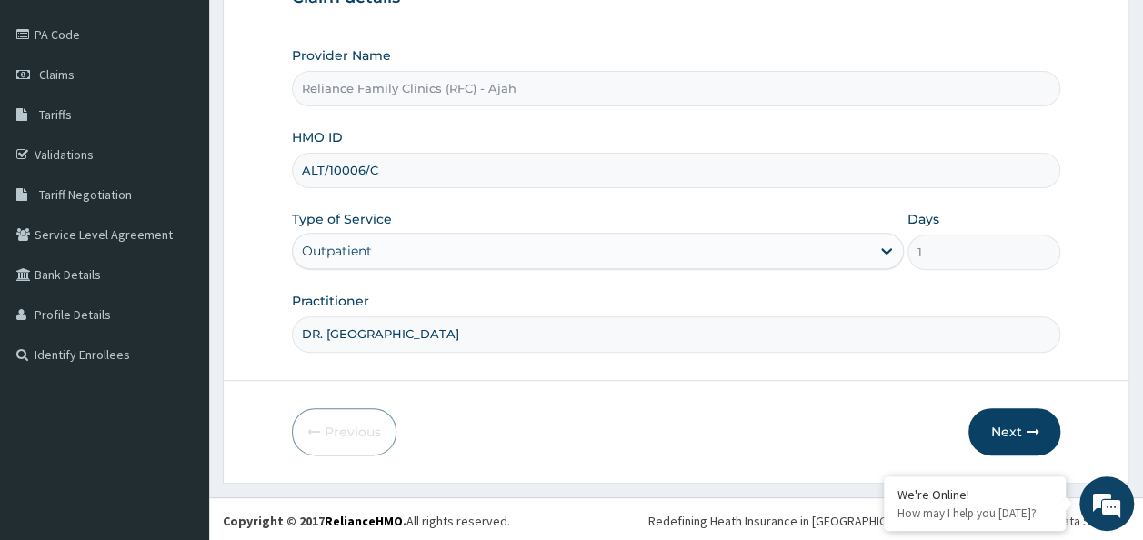
type input "DR. LOCUM"
click at [1027, 425] on icon "button" at bounding box center [1031, 431] width 13 height 13
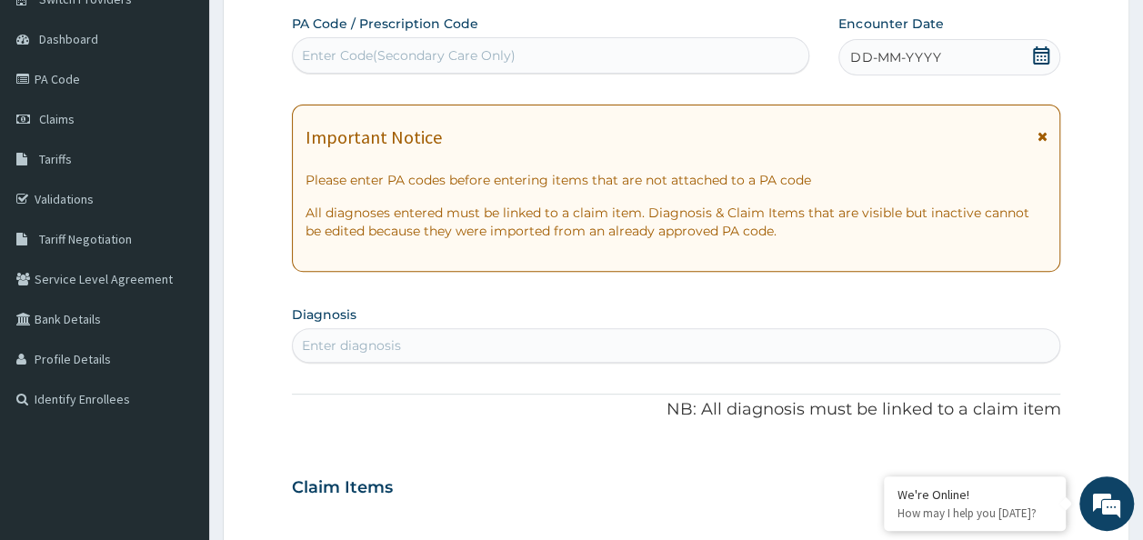
scroll to position [0, 0]
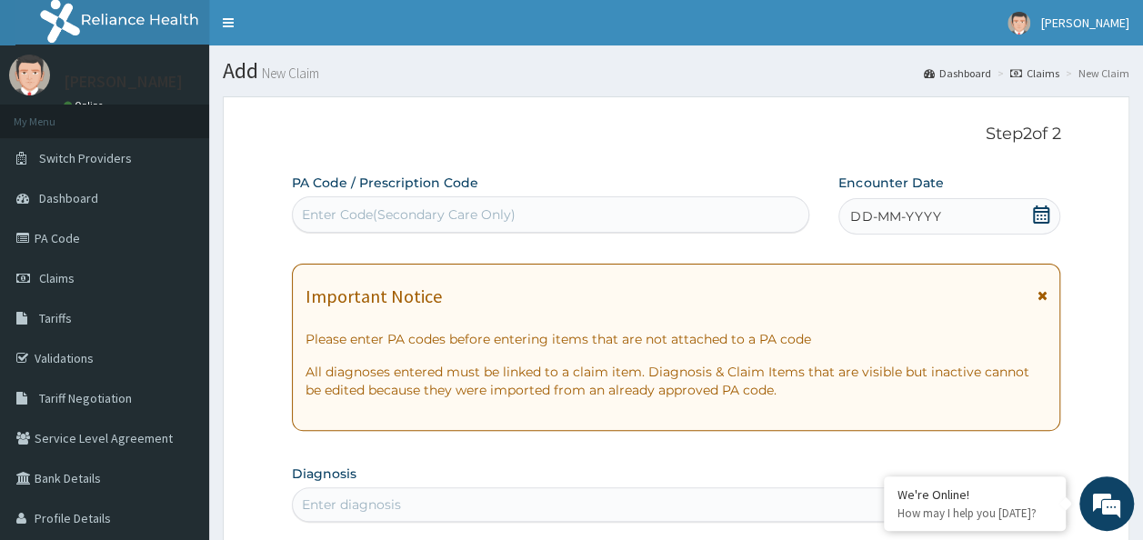
click at [918, 218] on span "DD-MM-YYYY" at bounding box center [895, 216] width 90 height 18
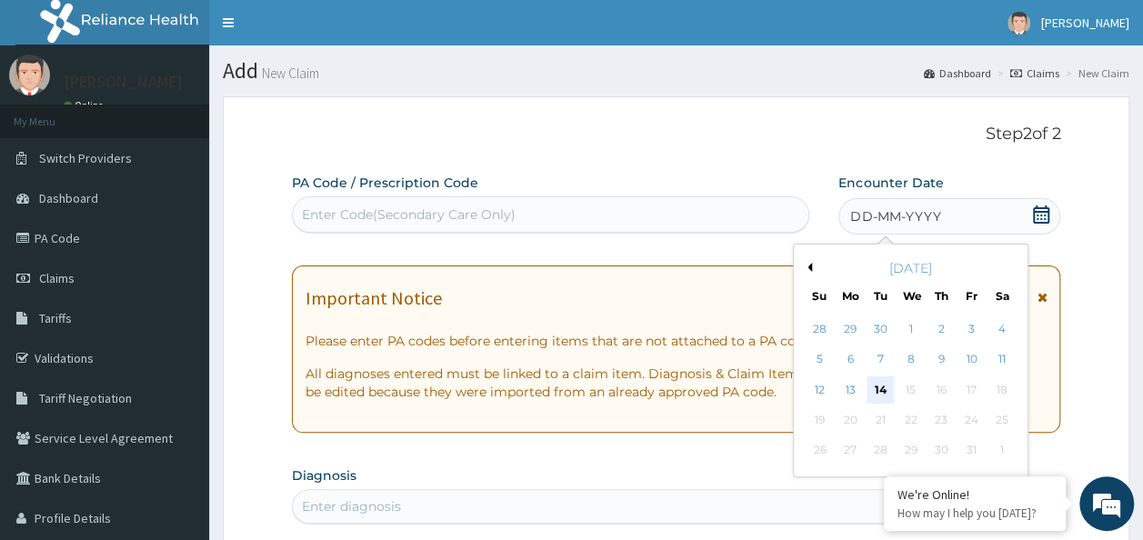
click at [880, 388] on div "14" at bounding box center [880, 389] width 27 height 27
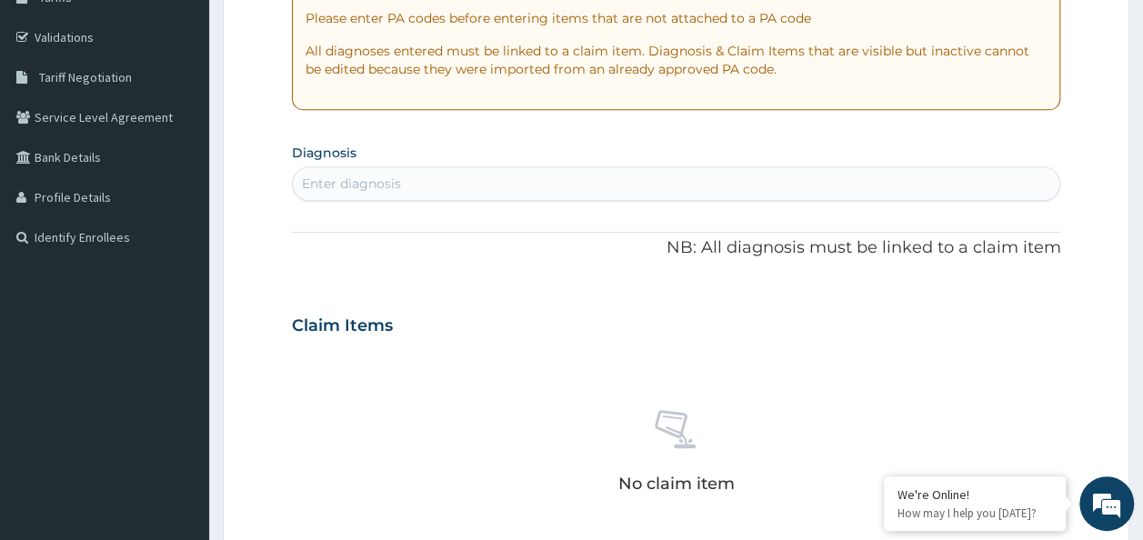
scroll to position [322, 0]
type input "COUGH"
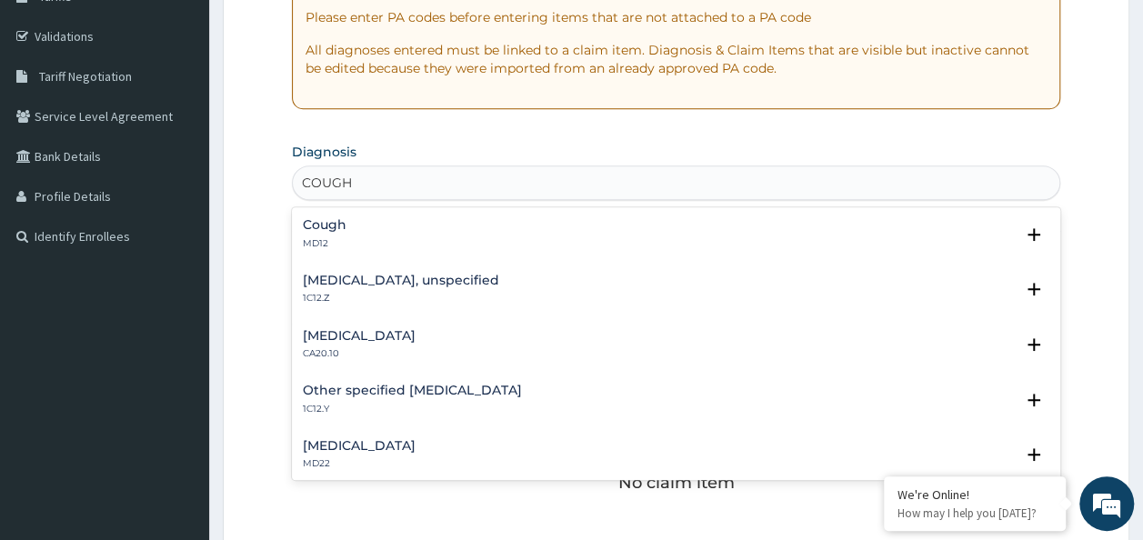
click at [346, 242] on div "Cough MD12" at bounding box center [676, 234] width 747 height 32
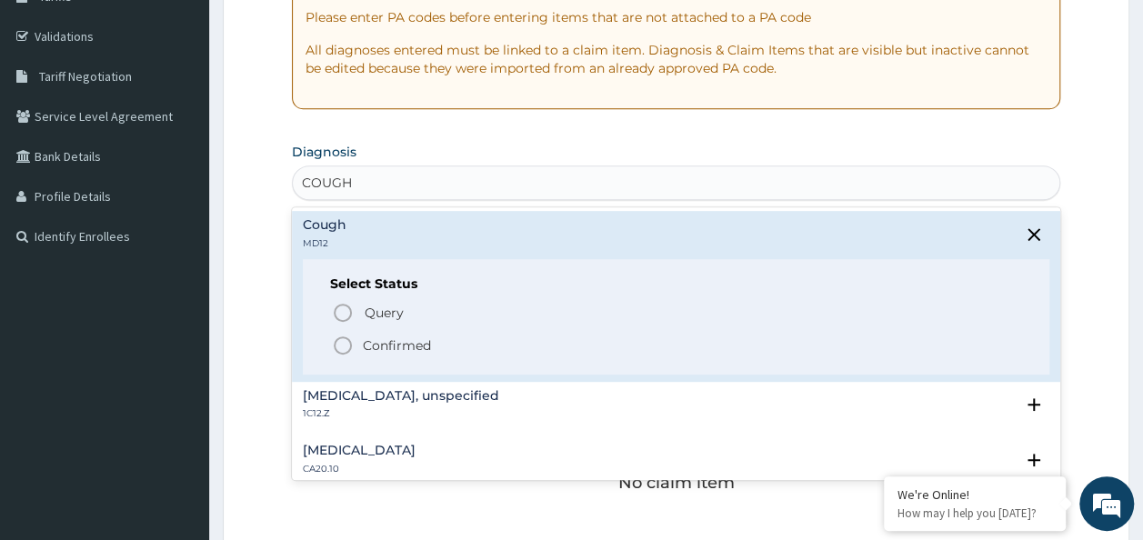
click at [383, 350] on p "Confirmed" at bounding box center [397, 345] width 68 height 18
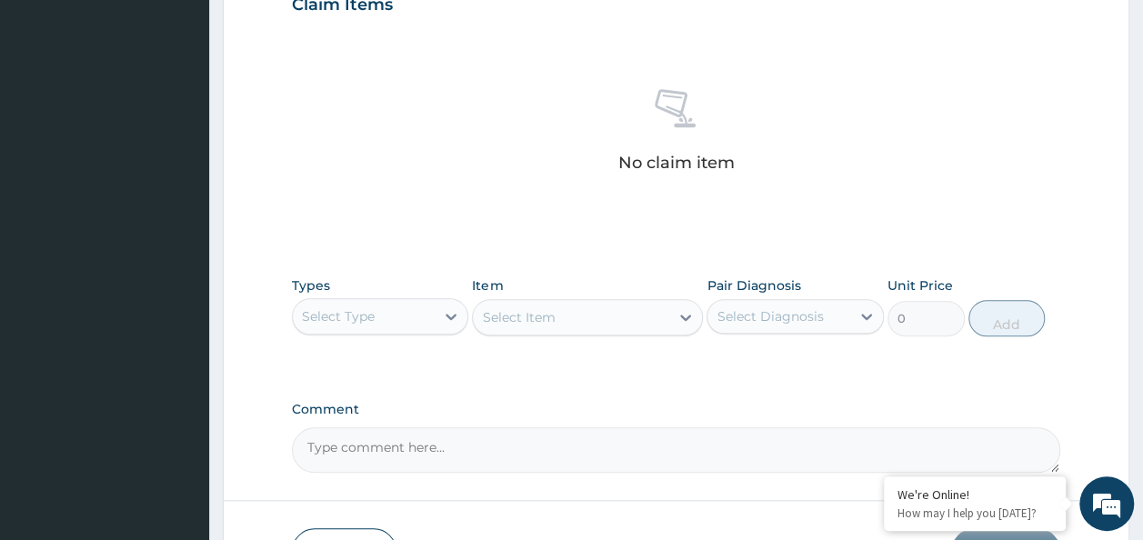
scroll to position [767, 0]
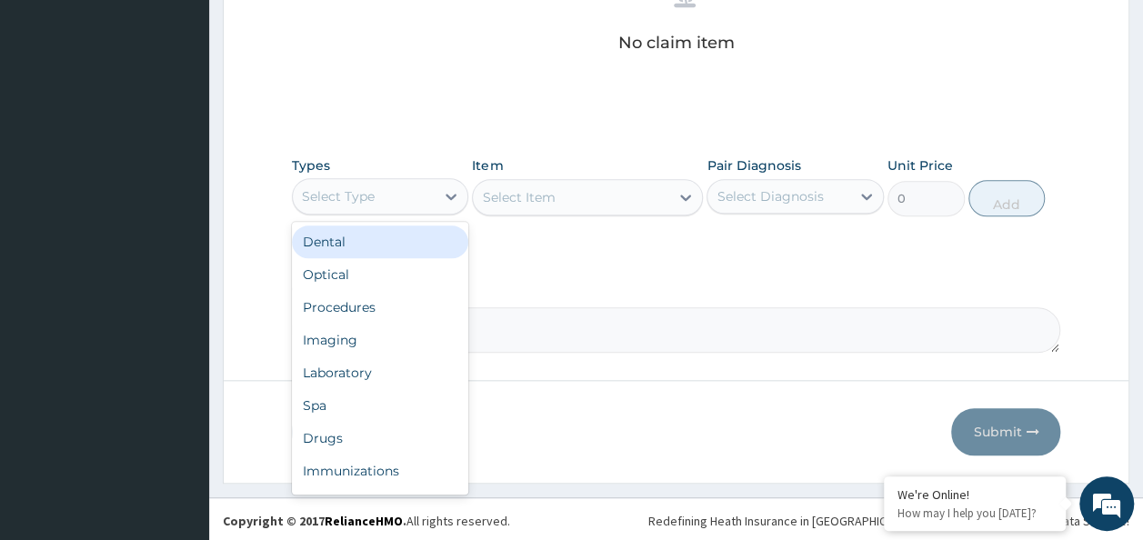
click at [367, 308] on div "Procedures" at bounding box center [380, 307] width 177 height 33
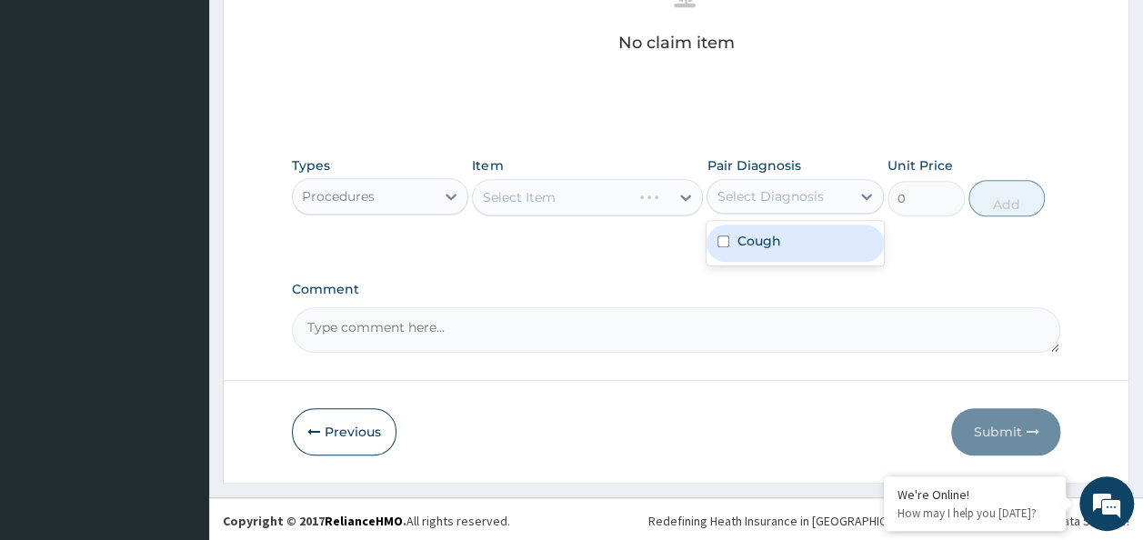
click at [725, 239] on input "checkbox" at bounding box center [723, 241] width 12 height 12
checkbox input "true"
click at [579, 201] on div "Select Item" at bounding box center [587, 197] width 231 height 36
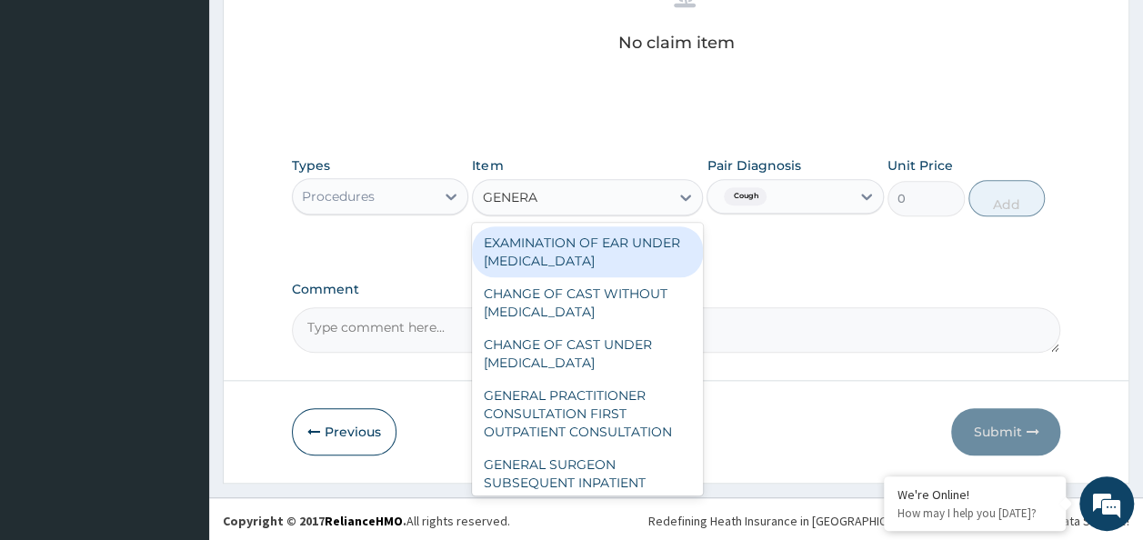
type input "GENERAL"
click at [605, 431] on div "GENERAL PRACTITIONER CONSULTATION FIRST OUTPATIENT CONSULTATION" at bounding box center [587, 413] width 231 height 69
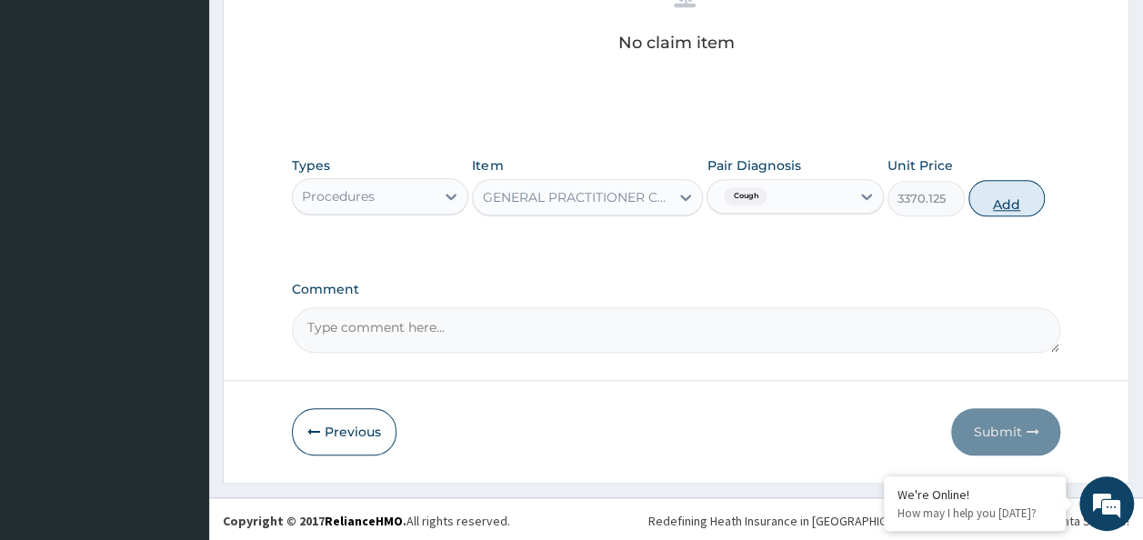
click at [1020, 188] on button "Add" at bounding box center [1006, 198] width 77 height 36
type input "0"
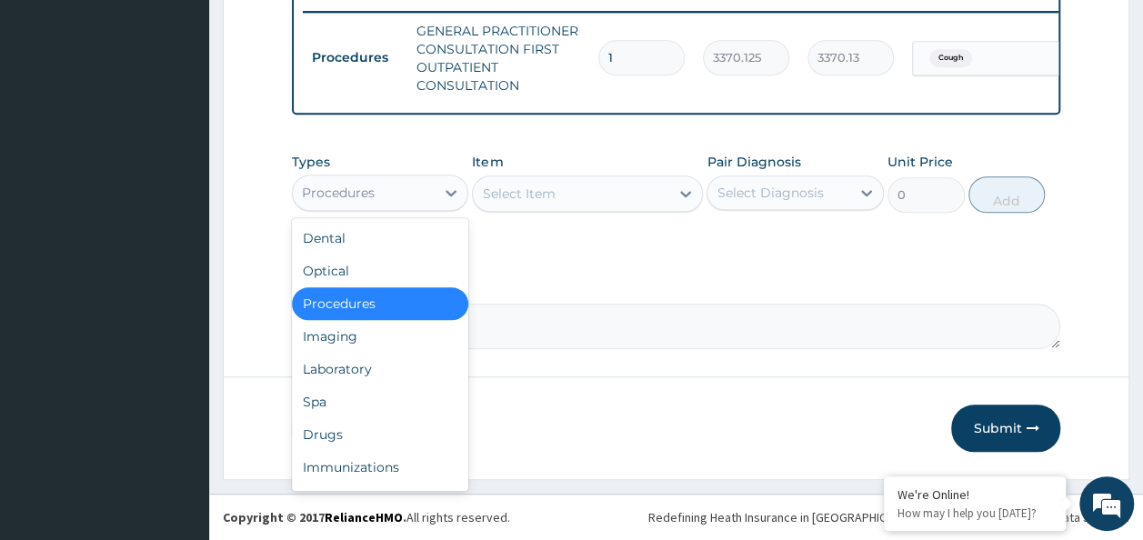
click at [352, 367] on div "Laboratory" at bounding box center [380, 369] width 177 height 33
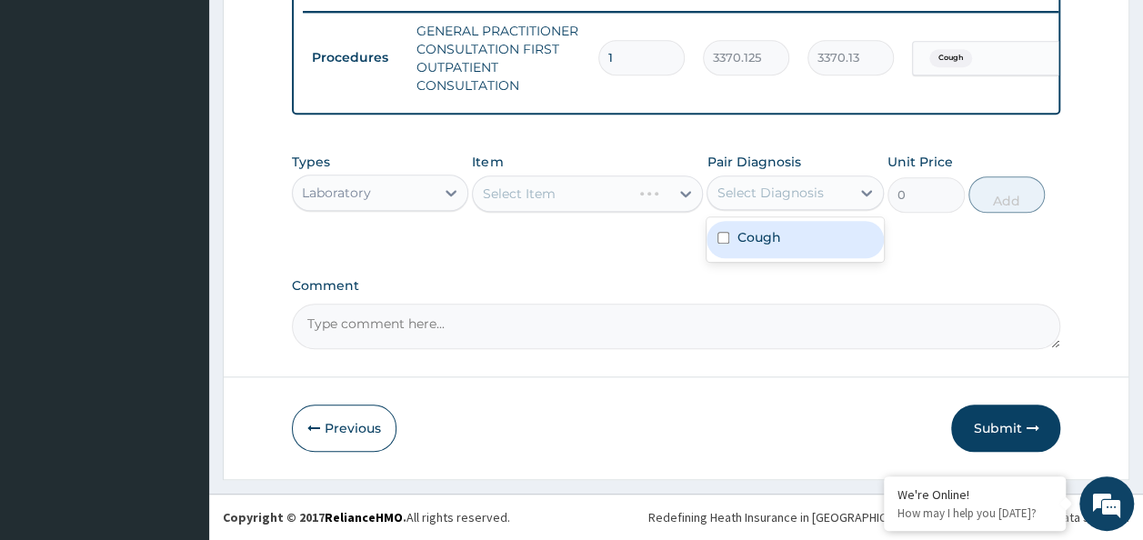
click at [724, 240] on input "checkbox" at bounding box center [723, 238] width 12 height 12
checkbox input "true"
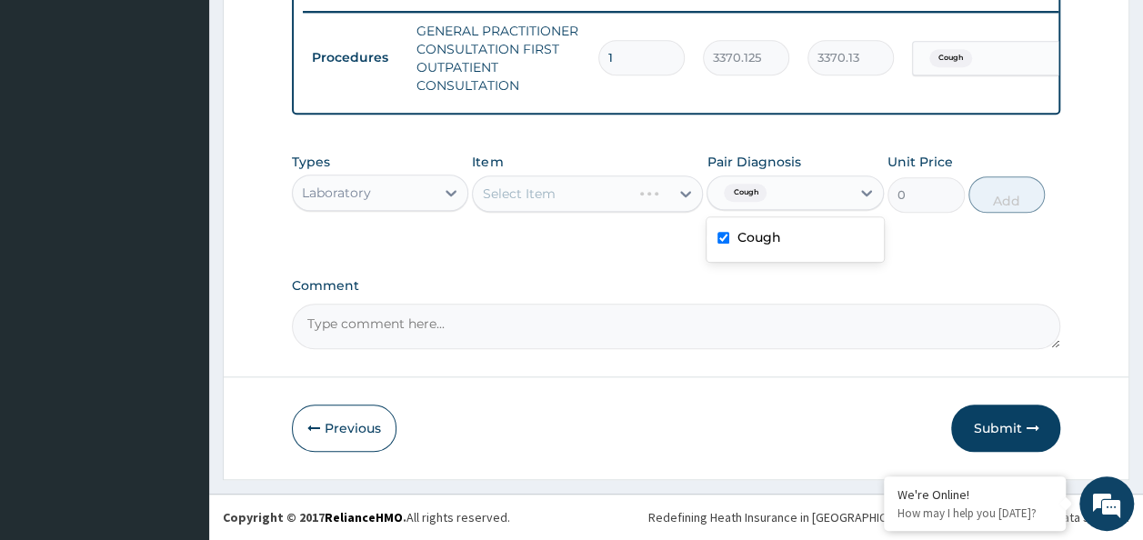
click at [576, 201] on div "Select Item" at bounding box center [587, 193] width 231 height 36
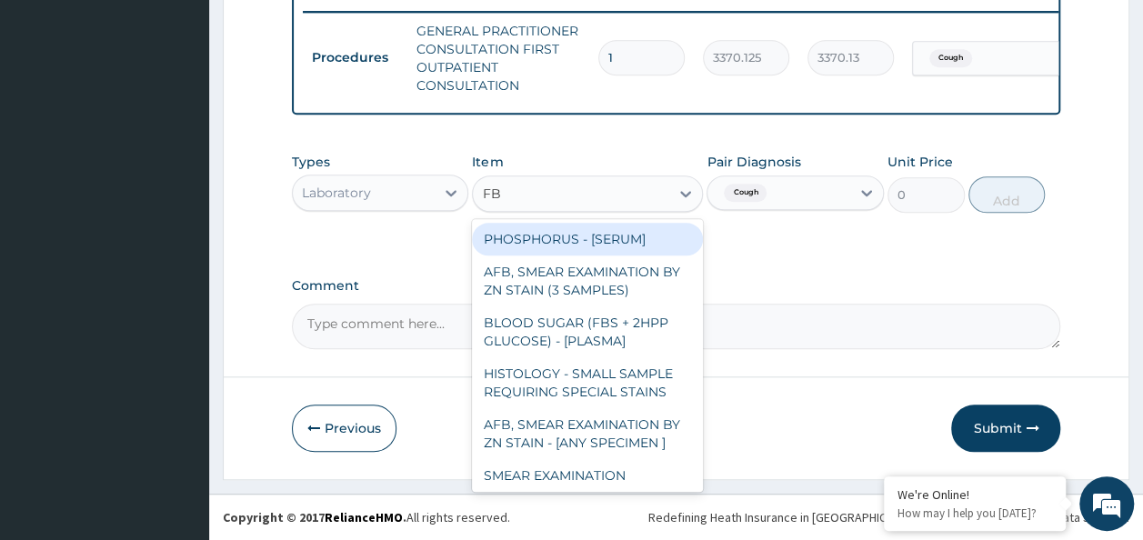
type input "FBC"
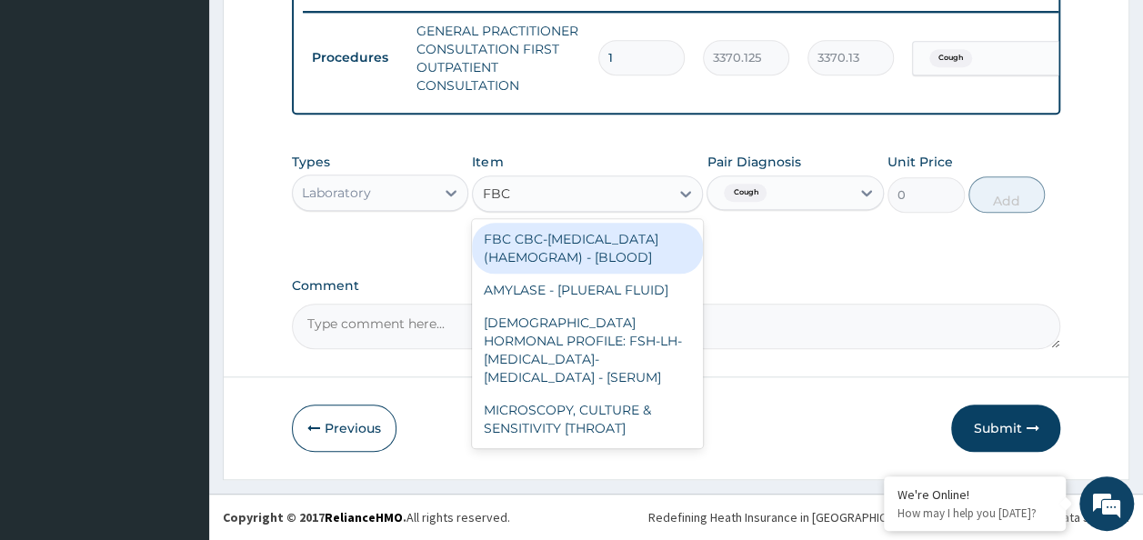
click at [630, 262] on div "FBC CBC-[MEDICAL_DATA] (HAEMOGRAM) - [BLOOD]" at bounding box center [587, 248] width 231 height 51
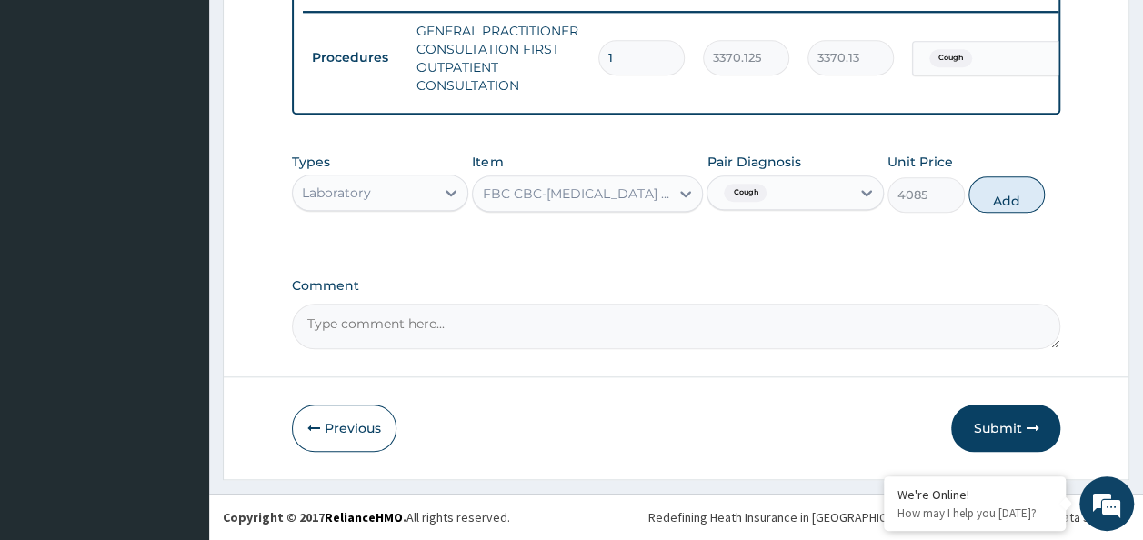
click at [1044, 189] on div "Types Laboratory Item option FBC CBC-COMPLETE BLOOD COUNT (HAEMOGRAM) - [BLOOD]…" at bounding box center [676, 183] width 769 height 78
click at [1007, 196] on button "Add" at bounding box center [1006, 194] width 77 height 36
type input "0"
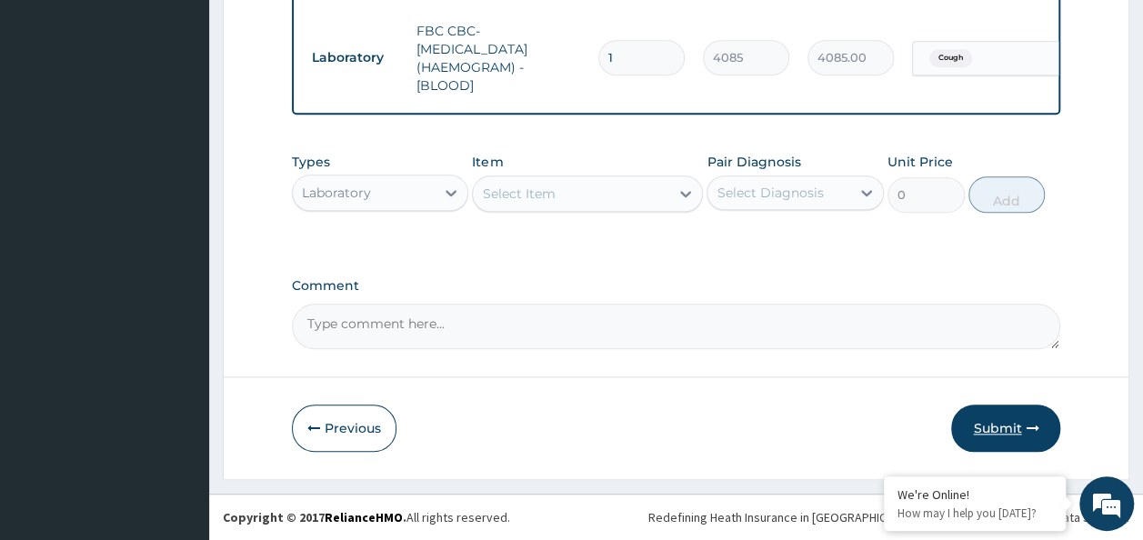
click at [1008, 425] on button "Submit" at bounding box center [1005, 428] width 109 height 47
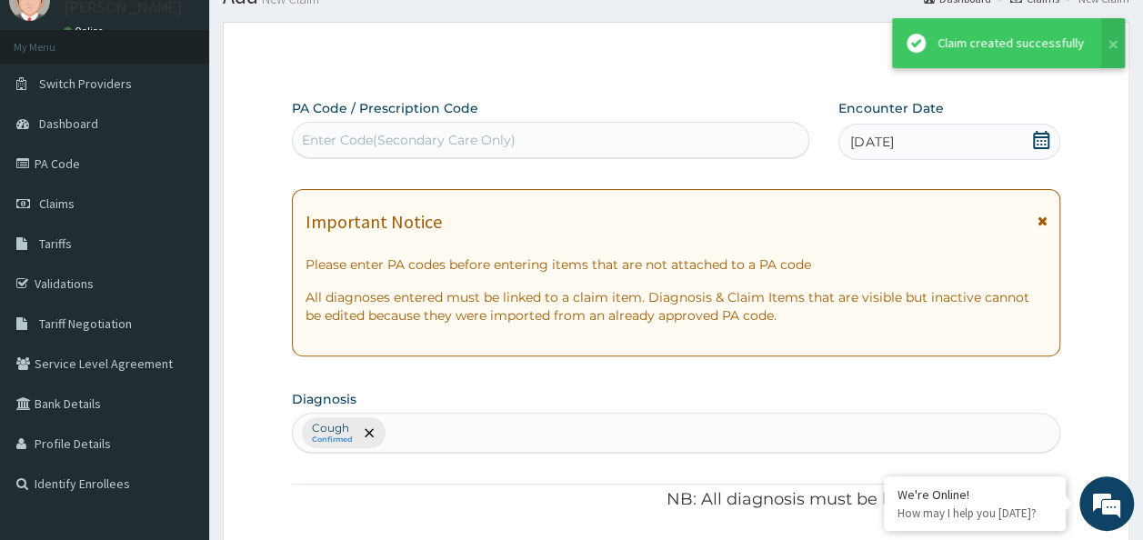
scroll to position [814, 0]
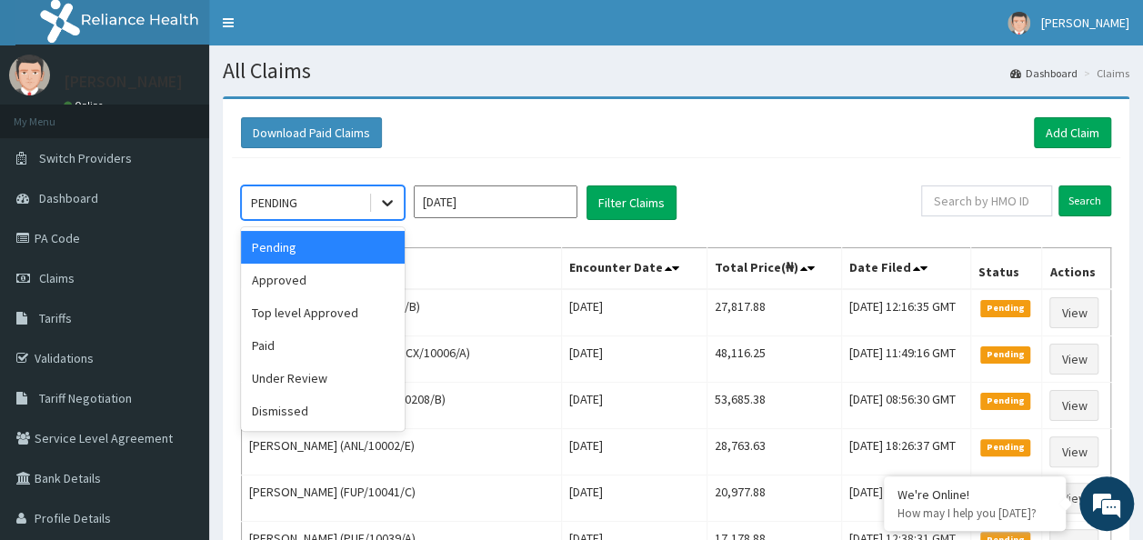
click at [387, 205] on icon at bounding box center [387, 203] width 18 height 18
click at [338, 290] on div "Approved" at bounding box center [323, 280] width 164 height 33
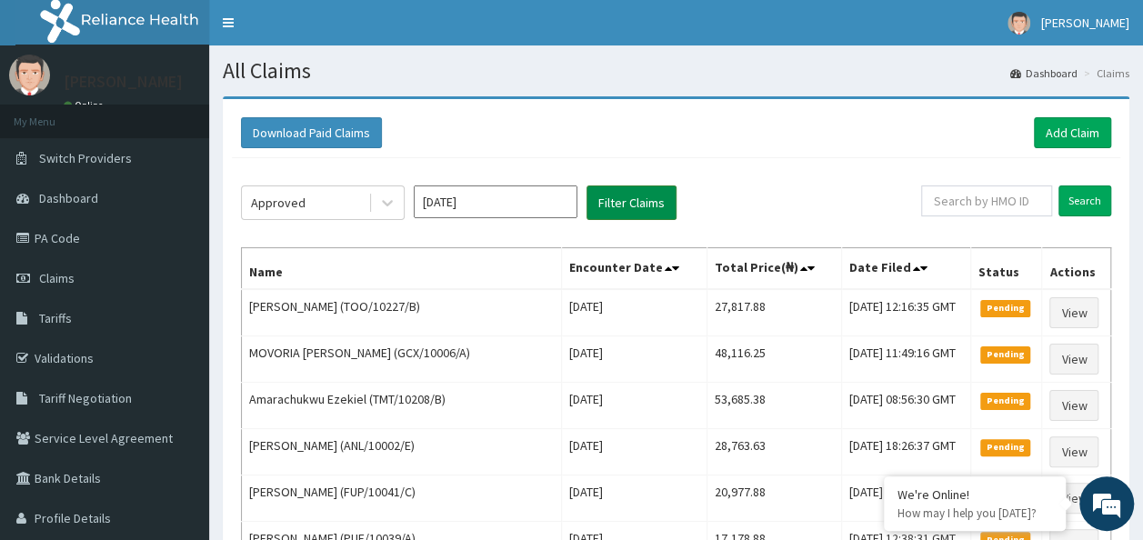
click at [635, 212] on button "Filter Claims" at bounding box center [631, 202] width 90 height 35
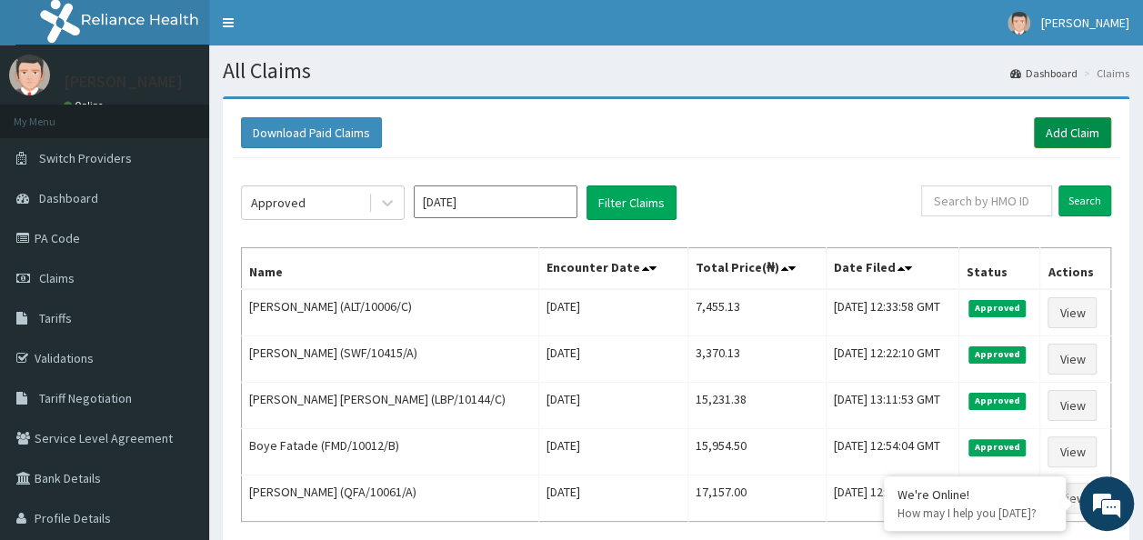
click at [1085, 135] on link "Add Claim" at bounding box center [1072, 132] width 77 height 31
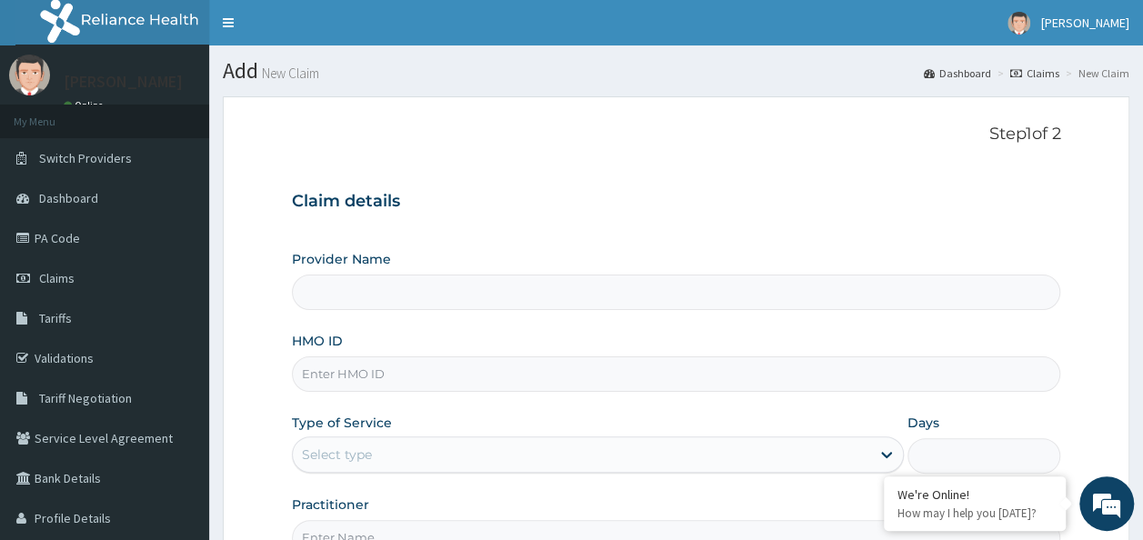
click at [345, 373] on input "HMO ID" at bounding box center [676, 373] width 769 height 35
paste input "SSS/10114/B"
type input "SSS/10114/B"
type input "Reliance Family Clinics (RFC) - Ajah"
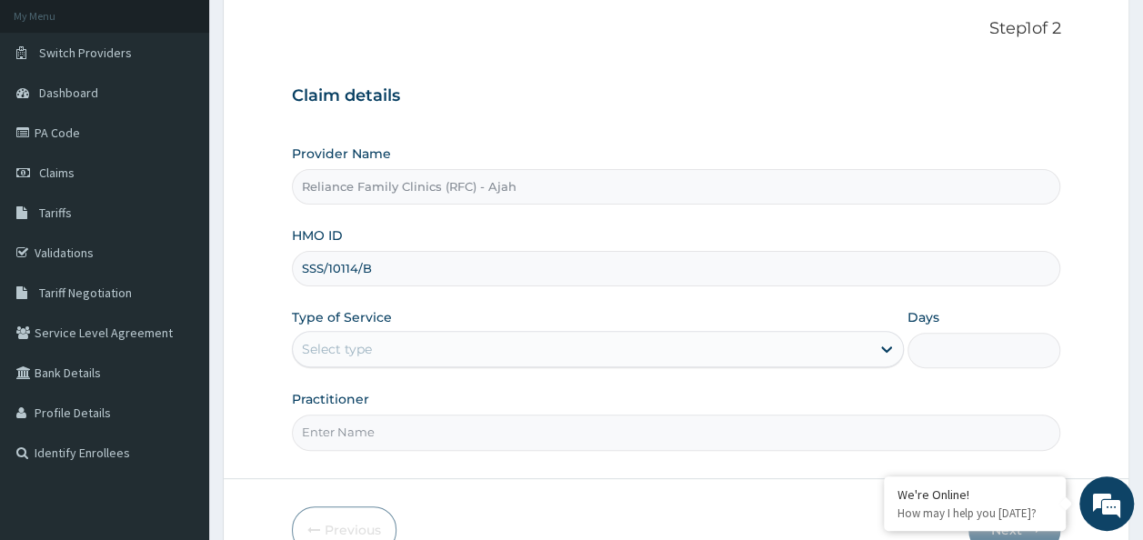
scroll to position [204, 0]
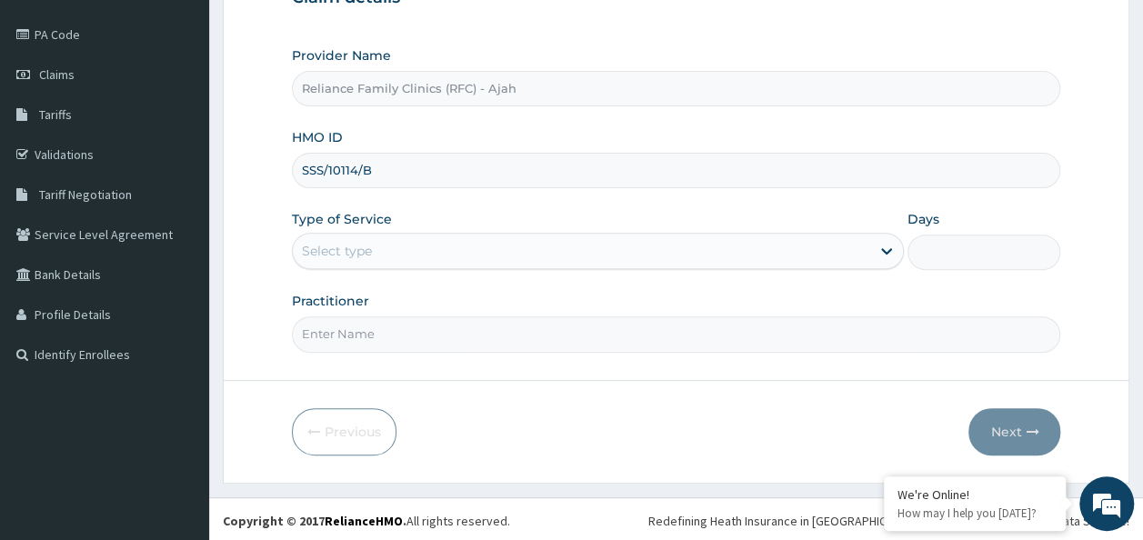
type input "SSS/10114/B"
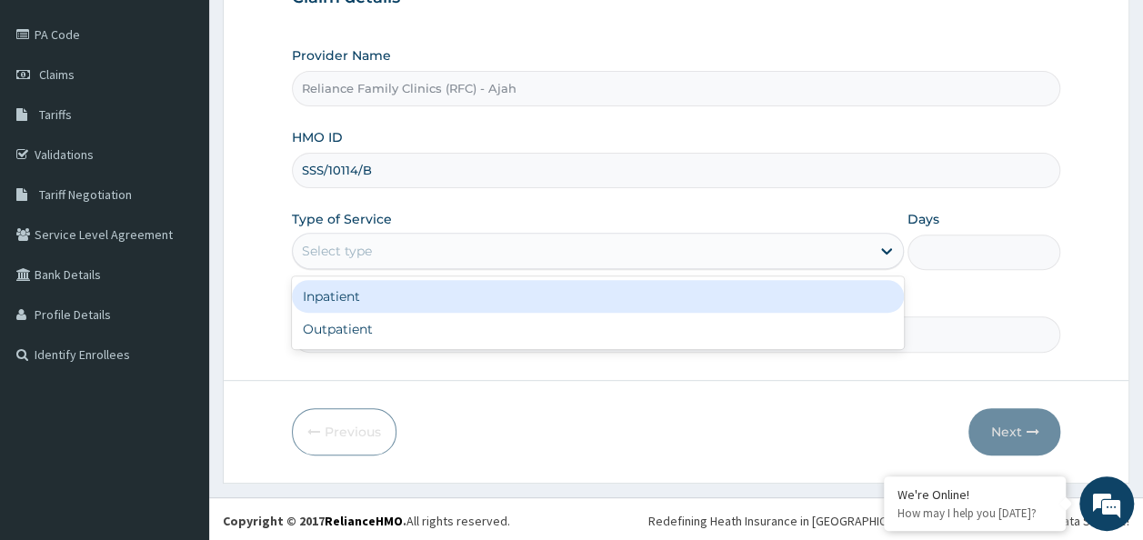
click at [475, 331] on div "Outpatient" at bounding box center [598, 329] width 612 height 33
type input "1"
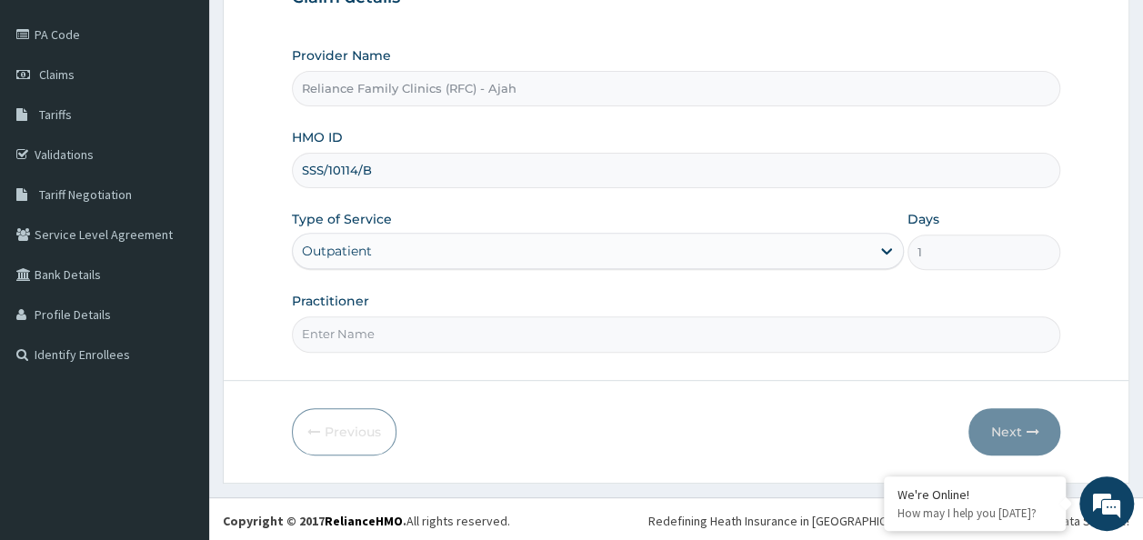
click at [484, 325] on input "Practitioner" at bounding box center [676, 333] width 769 height 35
click at [550, 339] on input "Practitioner" at bounding box center [676, 333] width 769 height 35
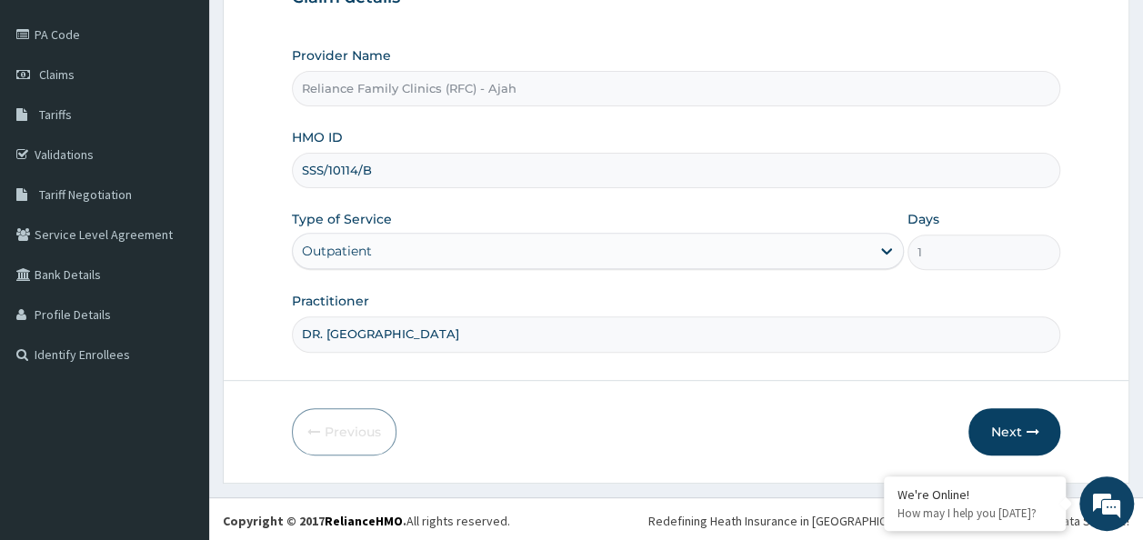
type input "DR. LOCUM"
click at [1028, 433] on icon "button" at bounding box center [1031, 431] width 13 height 13
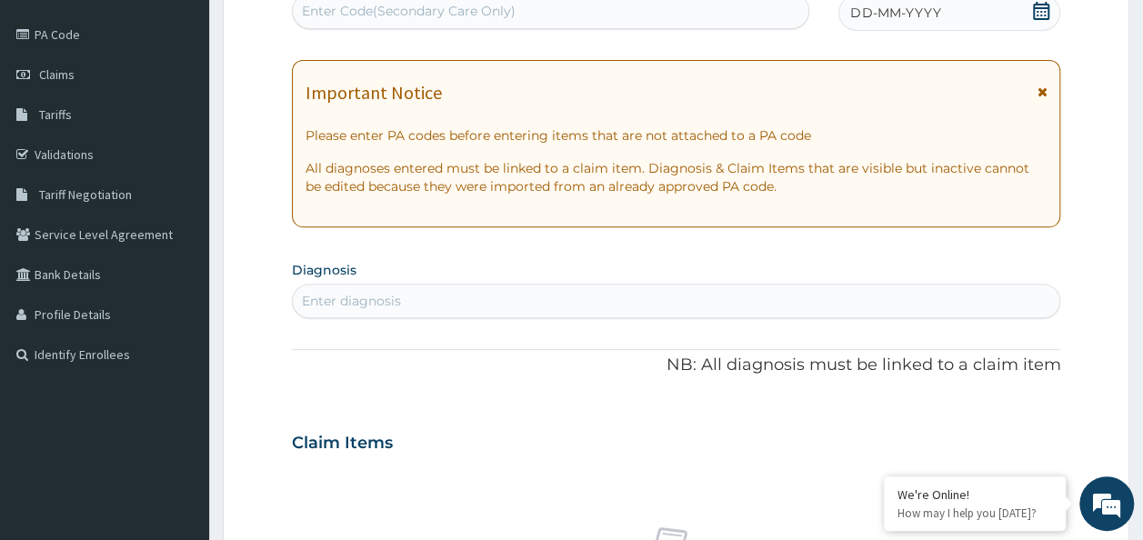
click at [860, 10] on span "DD-MM-YYYY" at bounding box center [895, 13] width 90 height 18
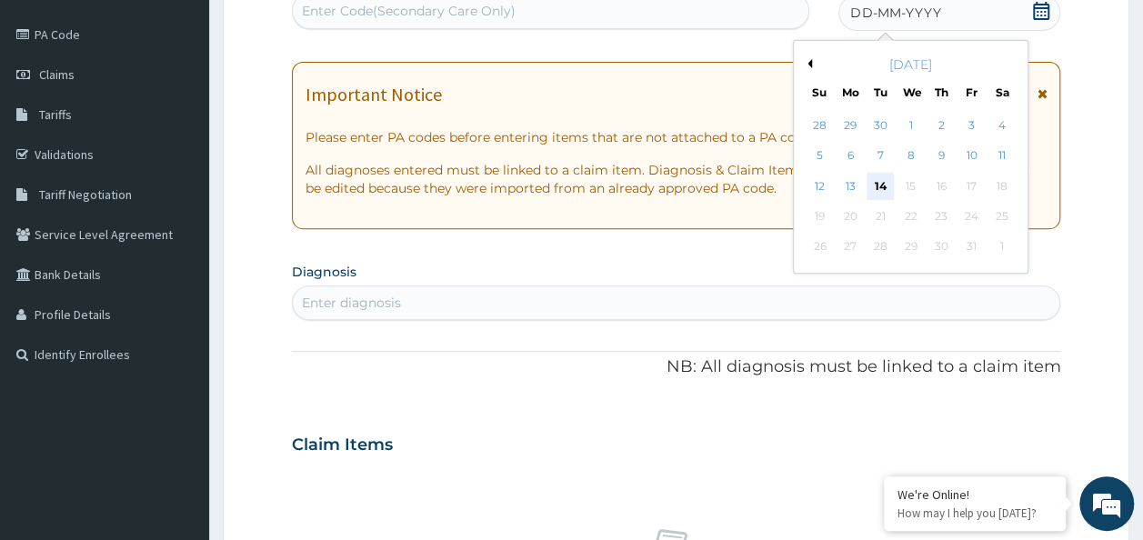
click at [881, 185] on div "14" at bounding box center [880, 186] width 27 height 27
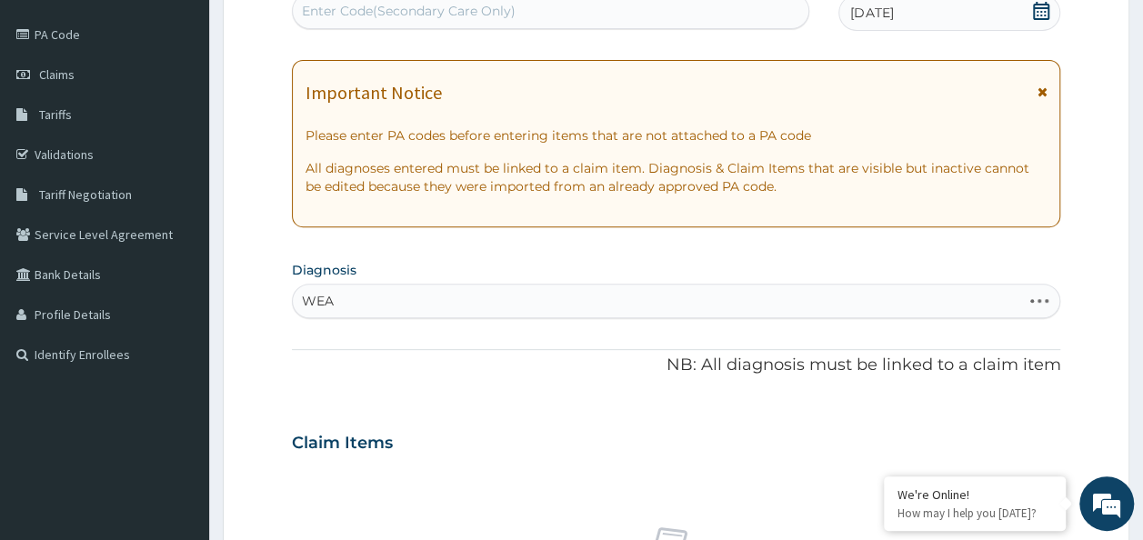
type input "WEAK"
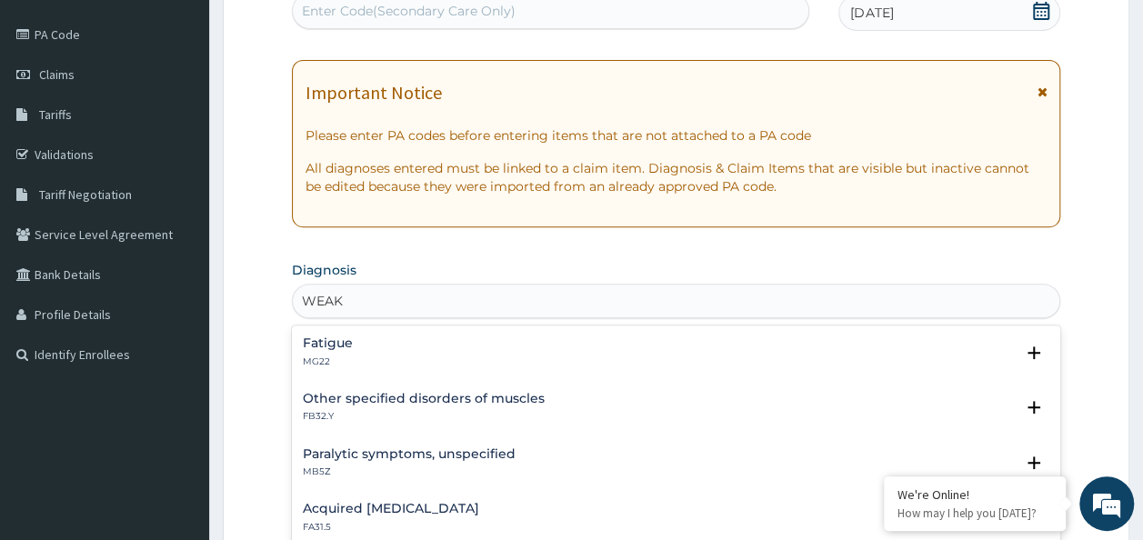
click at [358, 355] on div "Fatigue MG22" at bounding box center [676, 352] width 747 height 32
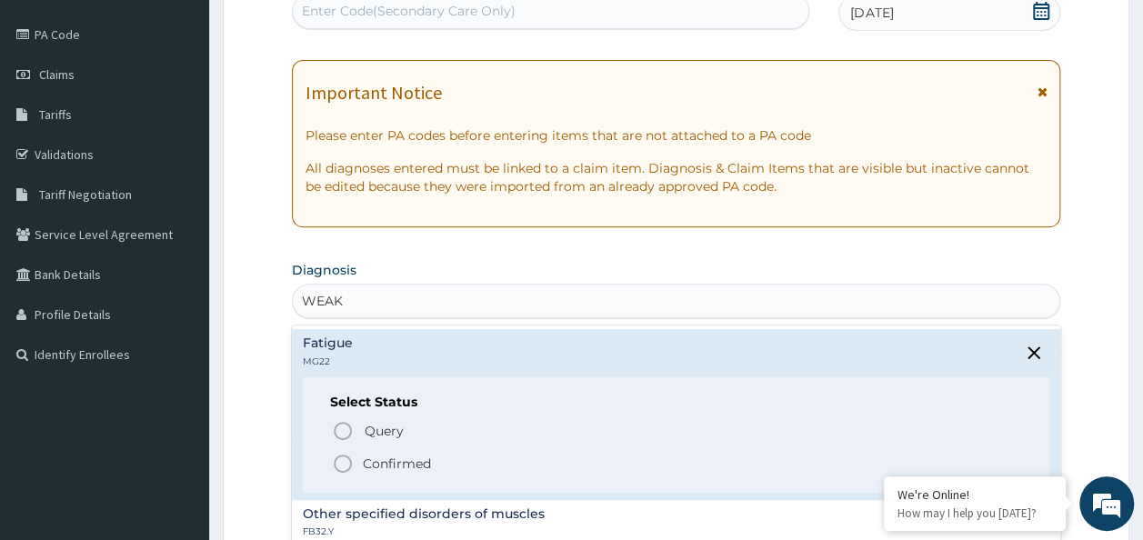
click at [390, 456] on p "Confirmed" at bounding box center [397, 464] width 68 height 18
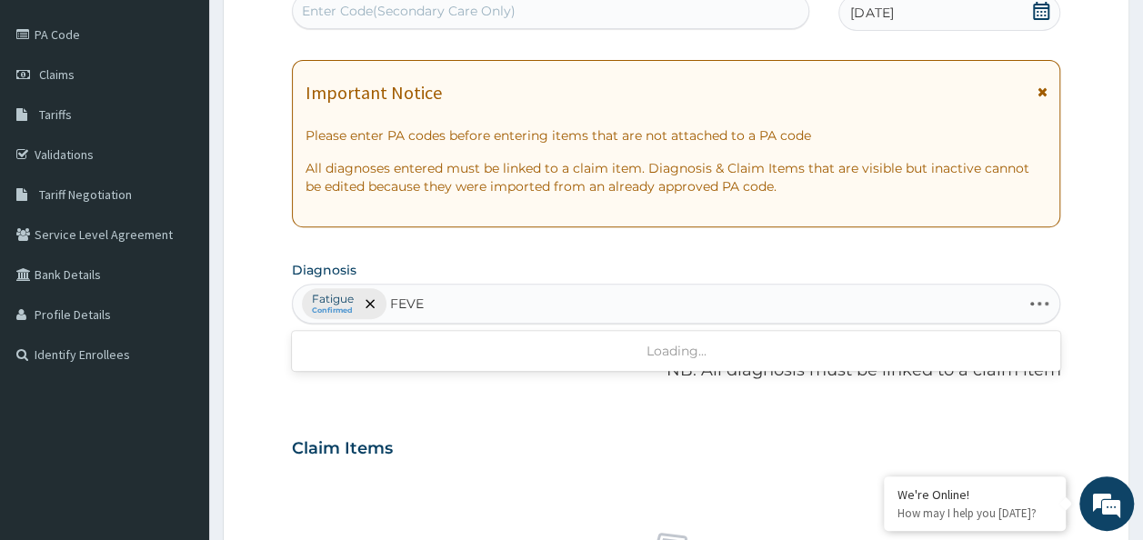
type input "FEVER"
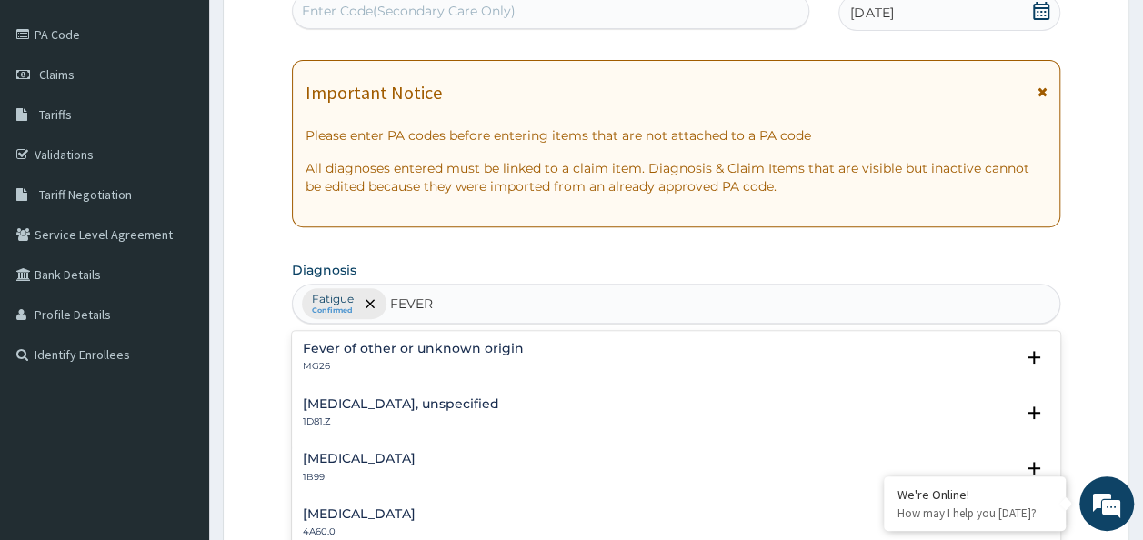
click at [539, 453] on div "[MEDICAL_DATA] 1B99" at bounding box center [676, 468] width 747 height 32
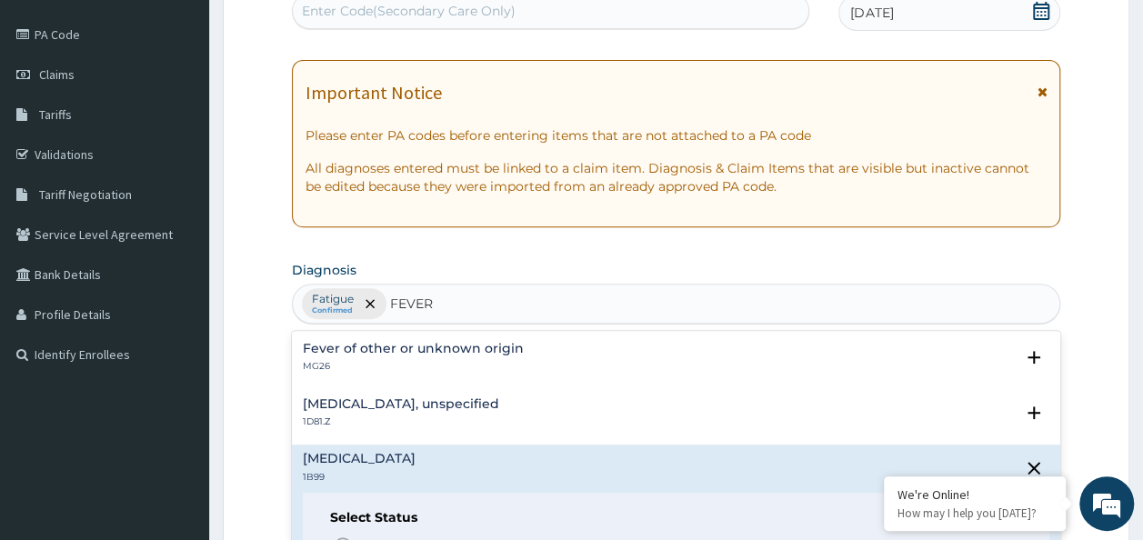
click at [369, 360] on p "MG26" at bounding box center [413, 366] width 221 height 13
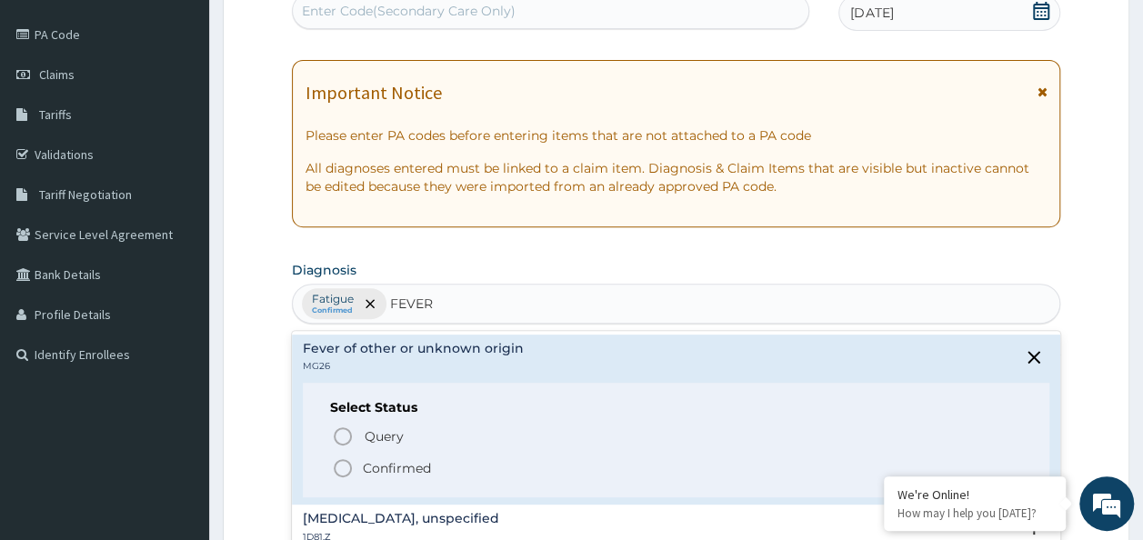
click at [363, 467] on p "Confirmed" at bounding box center [397, 468] width 68 height 18
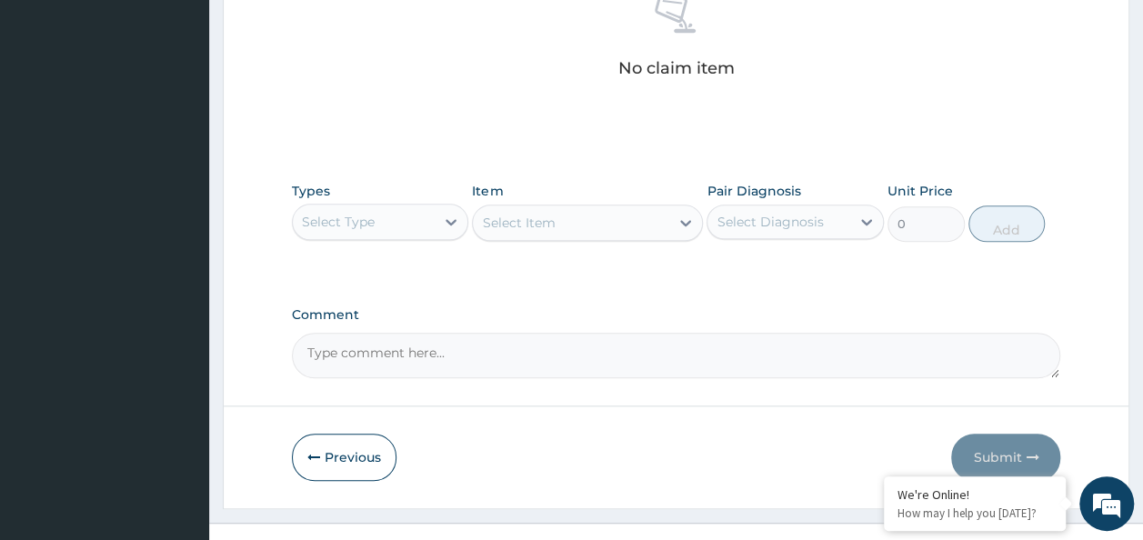
scroll to position [745, 0]
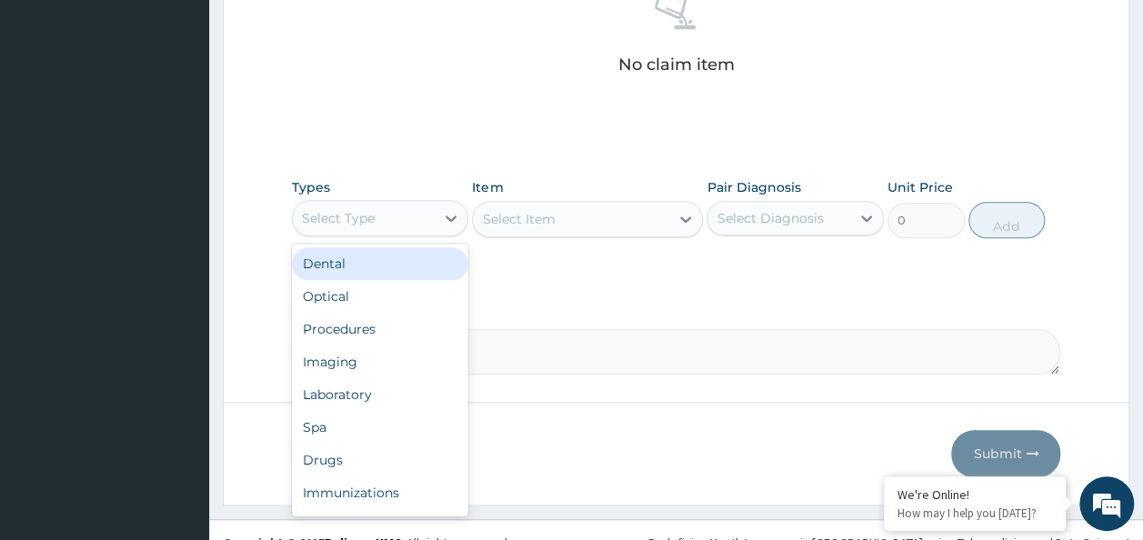
click at [374, 307] on div "Optical" at bounding box center [380, 296] width 177 height 33
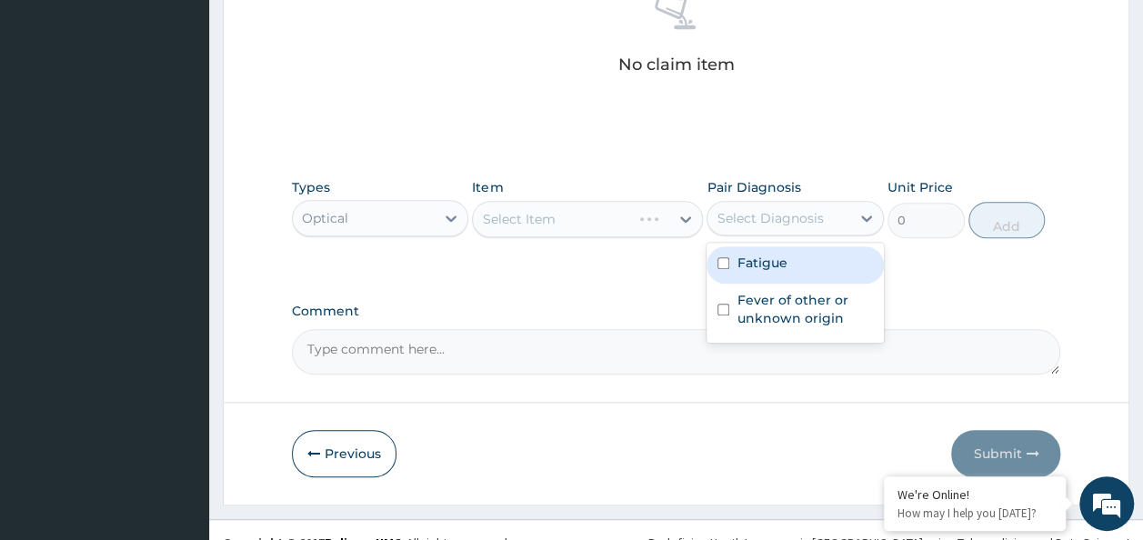
click at [723, 261] on input "checkbox" at bounding box center [723, 263] width 12 height 12
checkbox input "true"
click at [723, 307] on input "checkbox" at bounding box center [723, 310] width 12 height 12
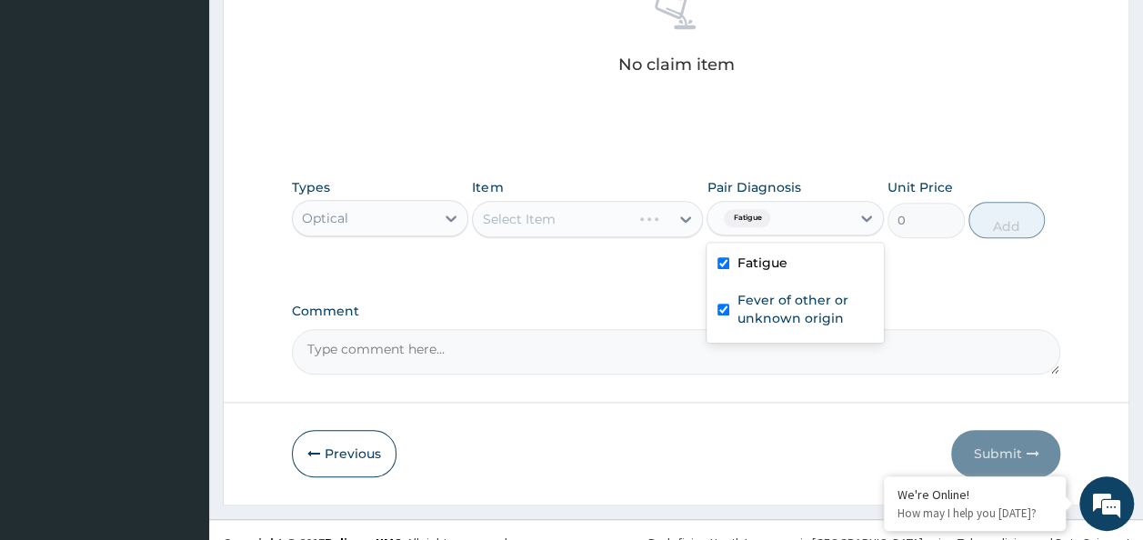
checkbox input "true"
type input "GENERAL"
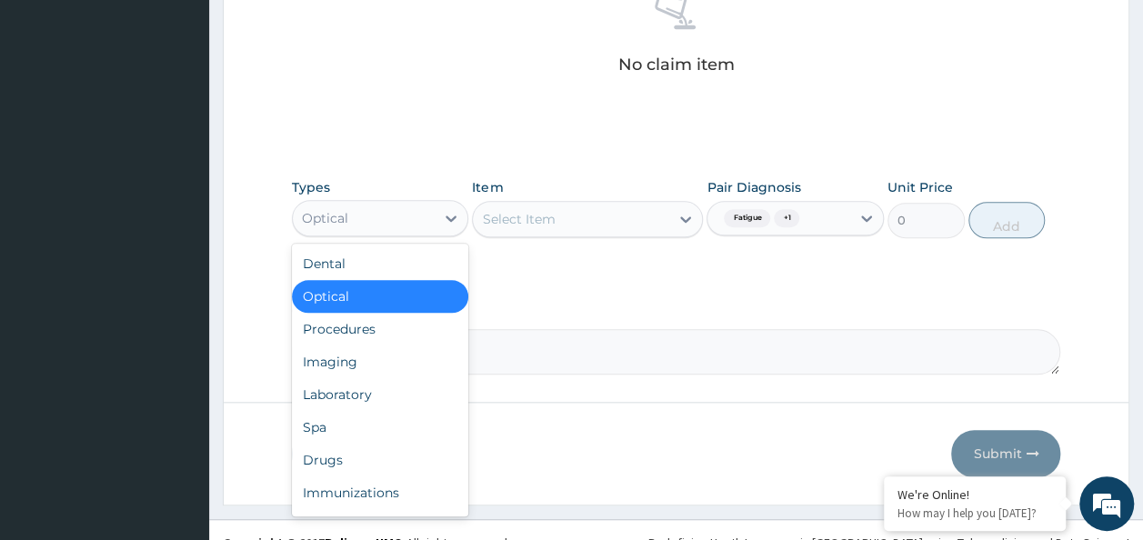
click at [359, 324] on div "Procedures" at bounding box center [380, 329] width 177 height 33
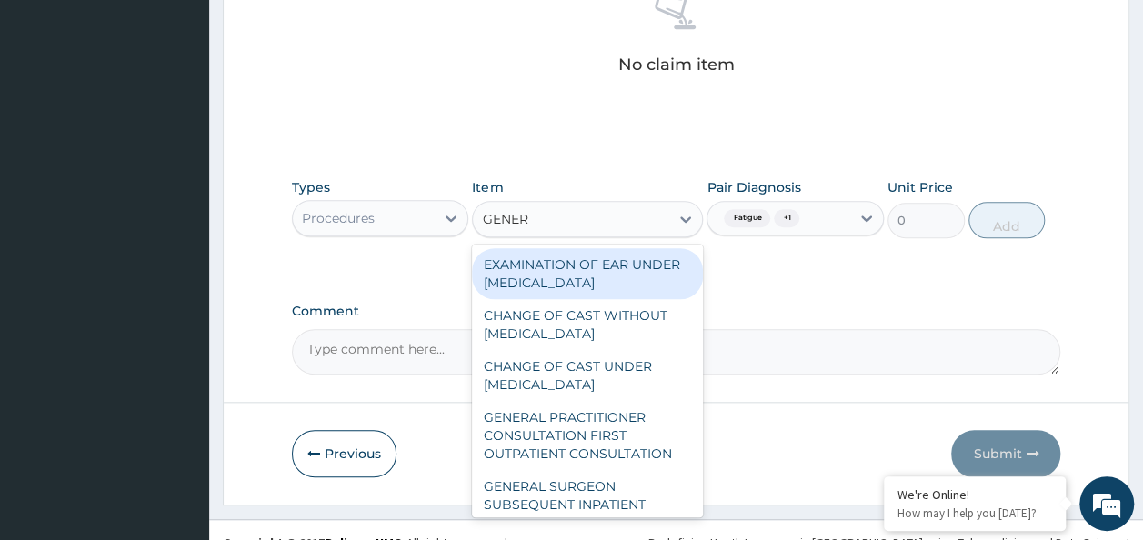
type input "GENERA"
click at [601, 436] on div "GENERAL PRACTITIONER CONSULTATION FIRST OUTPATIENT CONSULTATION" at bounding box center [587, 435] width 231 height 69
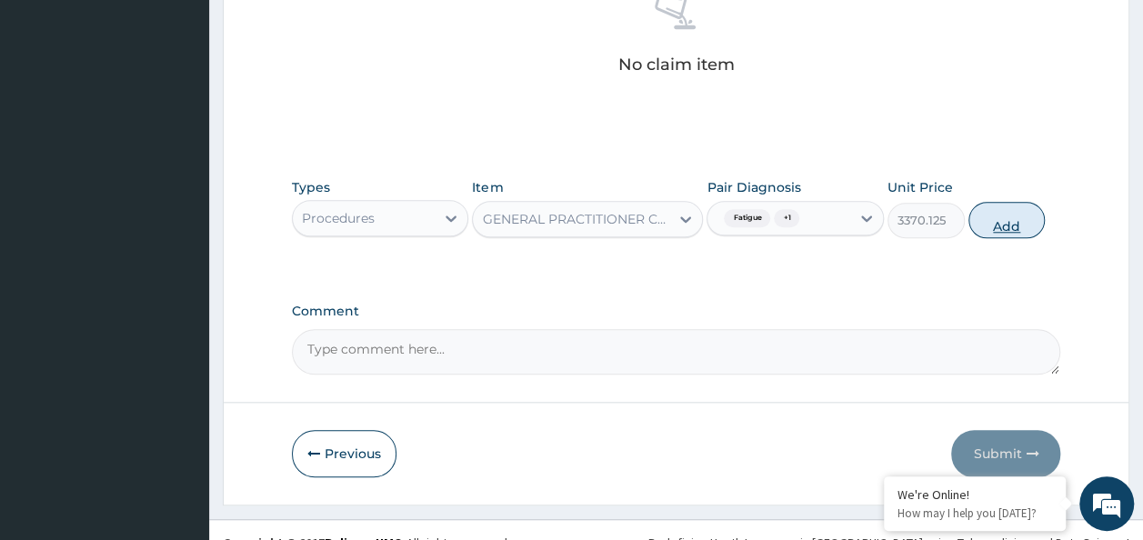
click at [998, 220] on button "Add" at bounding box center [1006, 220] width 77 height 36
type input "0"
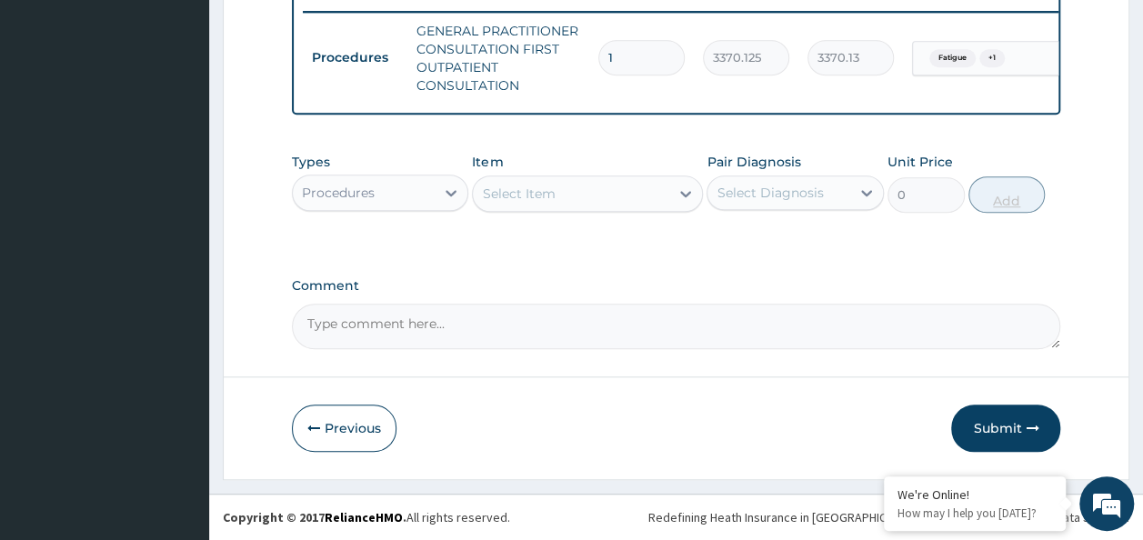
scroll to position [724, 0]
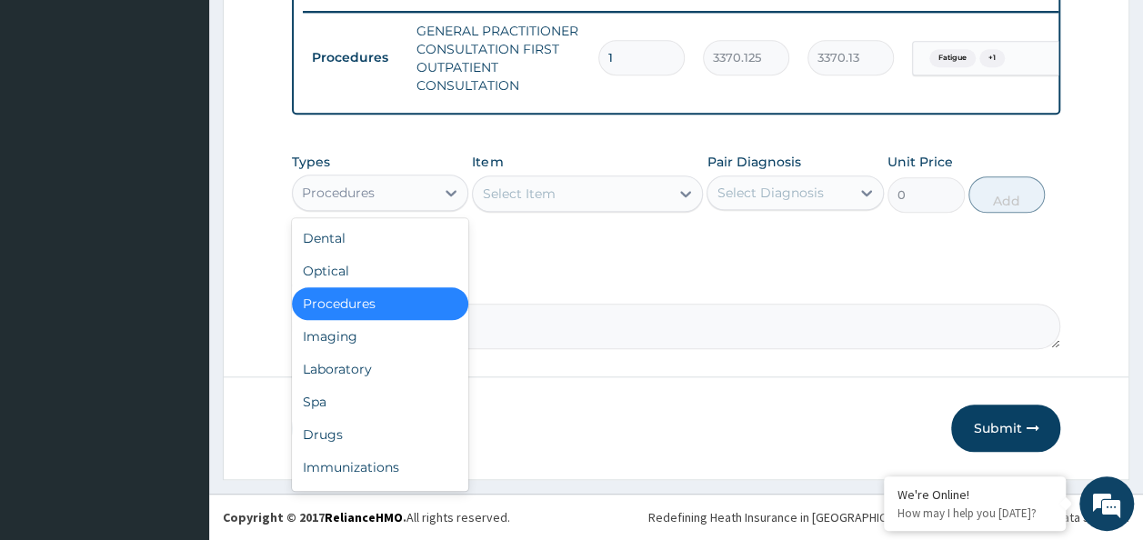
click at [364, 374] on div "Laboratory" at bounding box center [380, 369] width 177 height 33
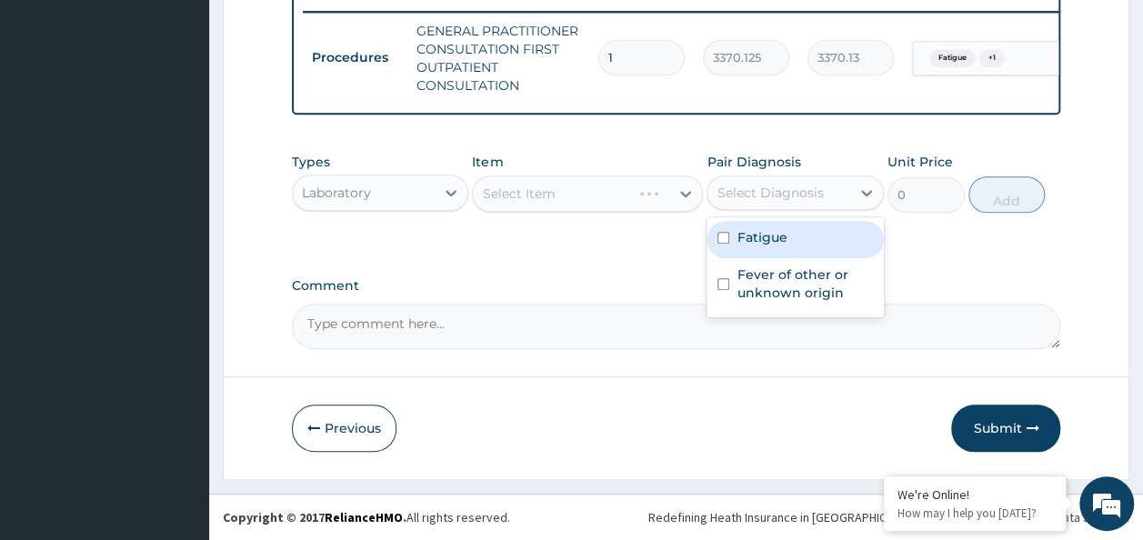
click at [729, 244] on input "checkbox" at bounding box center [723, 238] width 12 height 12
checkbox input "true"
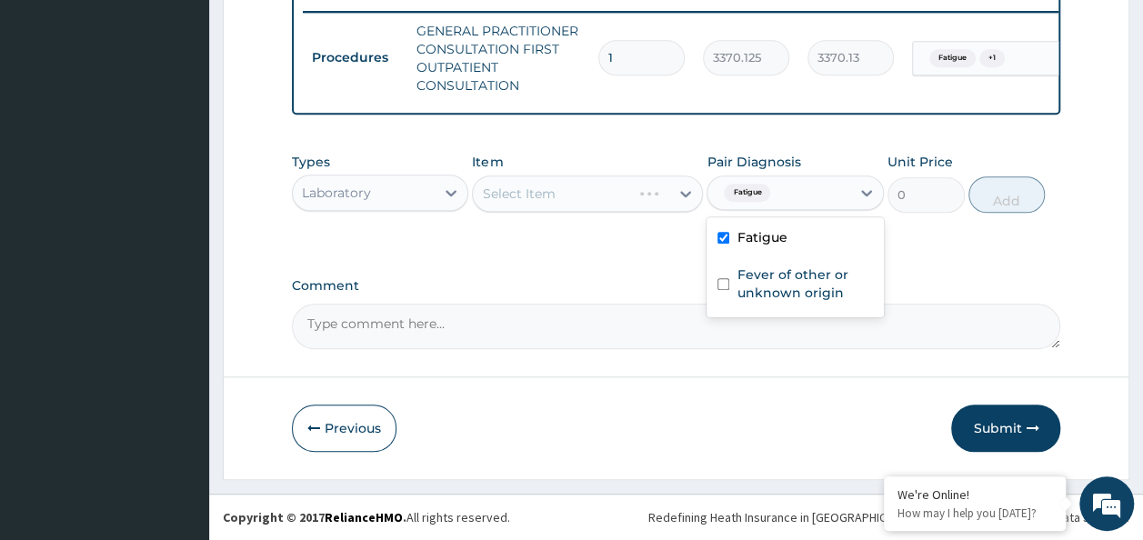
click at [723, 285] on input "checkbox" at bounding box center [723, 284] width 12 height 12
checkbox input "true"
click at [590, 205] on div "Select Item" at bounding box center [587, 193] width 231 height 36
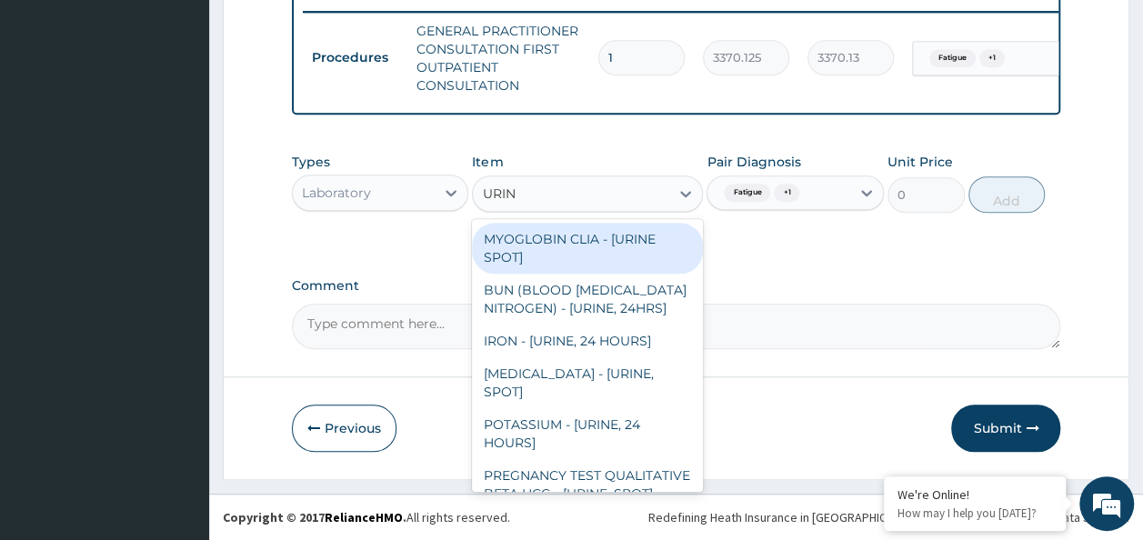
type input "URINA"
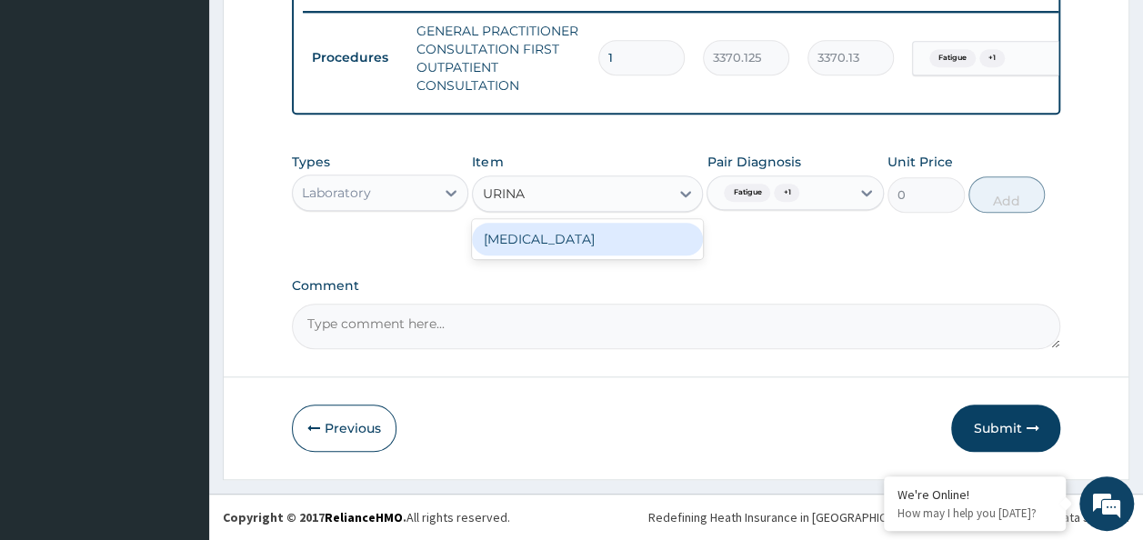
click at [620, 252] on div "[MEDICAL_DATA]" at bounding box center [587, 239] width 231 height 33
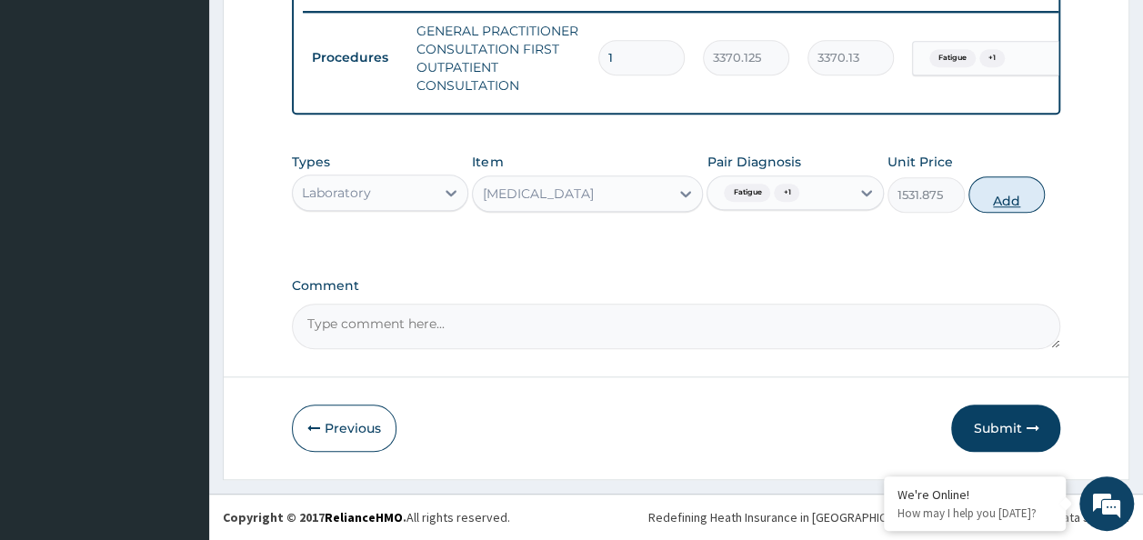
click at [1028, 190] on button "Add" at bounding box center [1006, 194] width 77 height 36
type input "0"
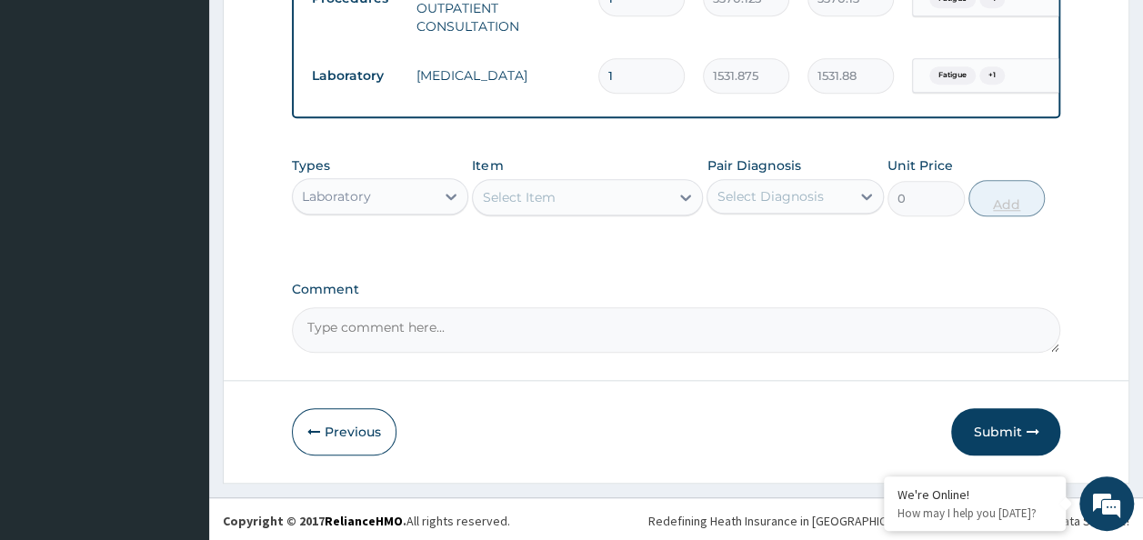
scroll to position [786, 0]
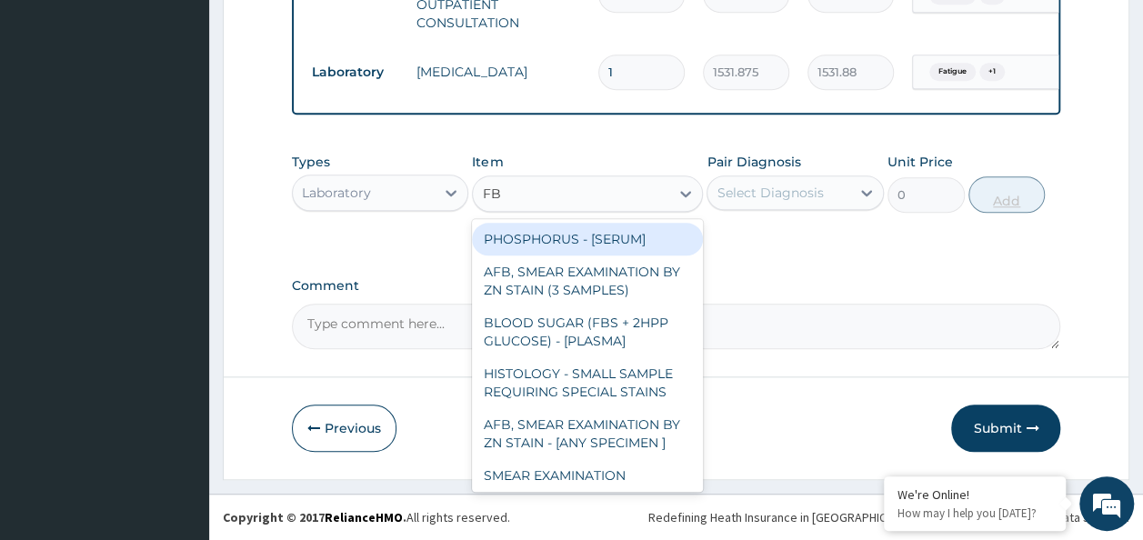
type input "FBC"
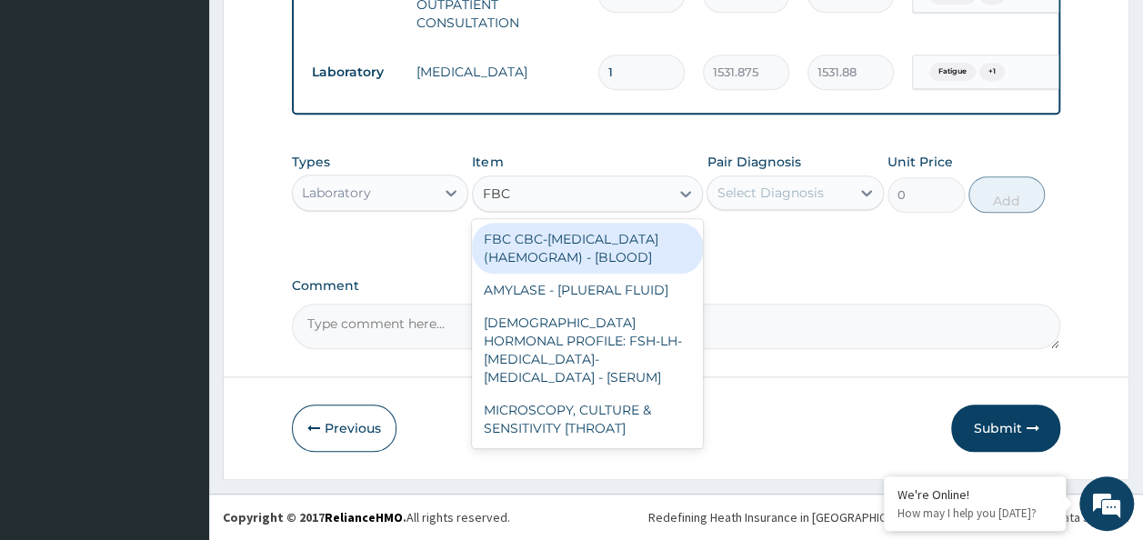
click at [580, 256] on div "FBC CBC-[MEDICAL_DATA] (HAEMOGRAM) - [BLOOD]" at bounding box center [587, 248] width 231 height 51
type input "4085"
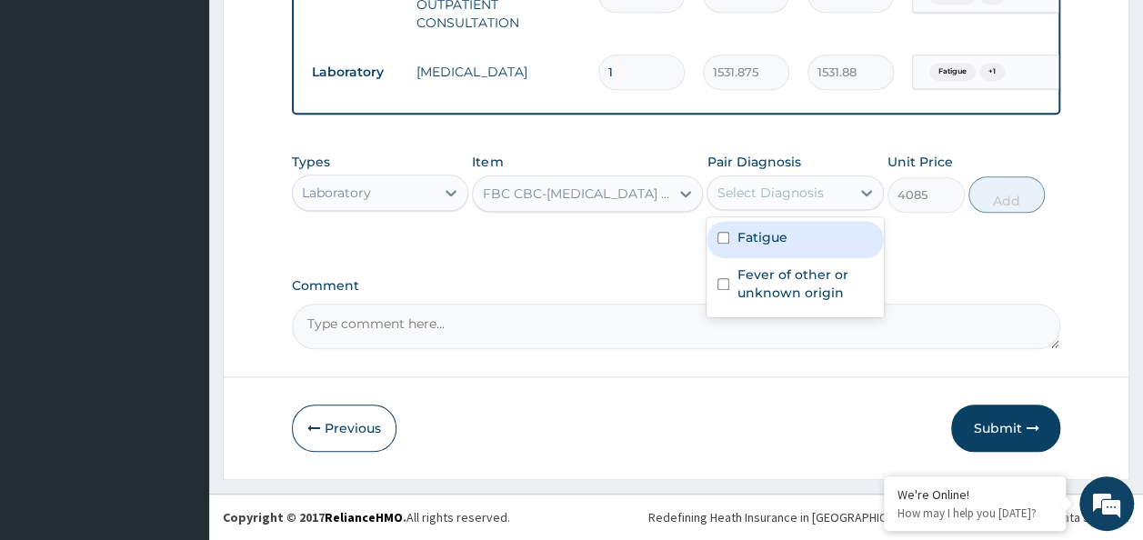
click at [723, 239] on input "checkbox" at bounding box center [723, 238] width 12 height 12
checkbox input "true"
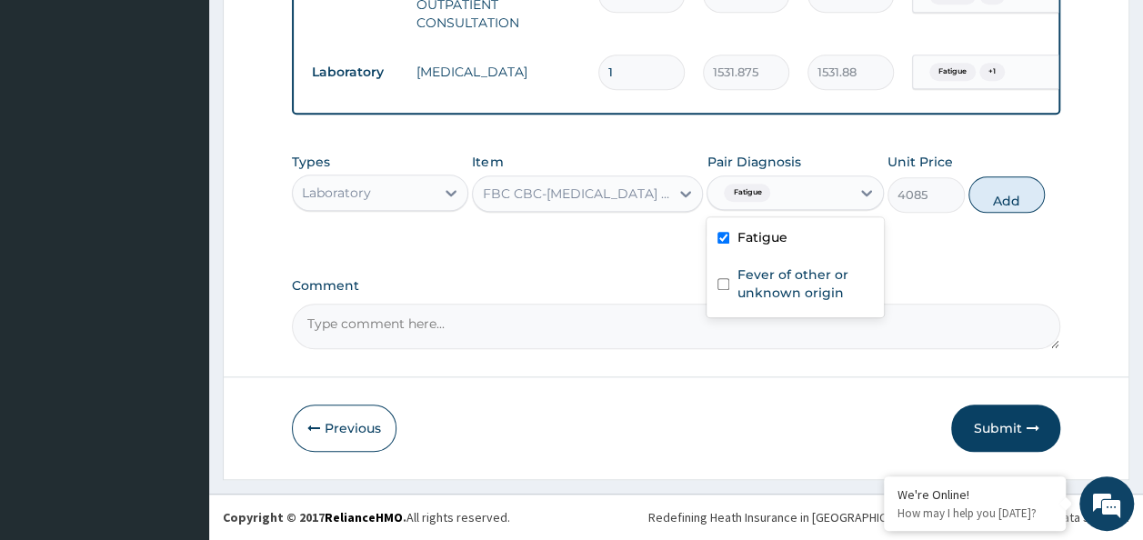
click at [725, 285] on input "checkbox" at bounding box center [723, 284] width 12 height 12
checkbox input "true"
click at [1024, 196] on button "Add" at bounding box center [1006, 194] width 77 height 36
type input "0"
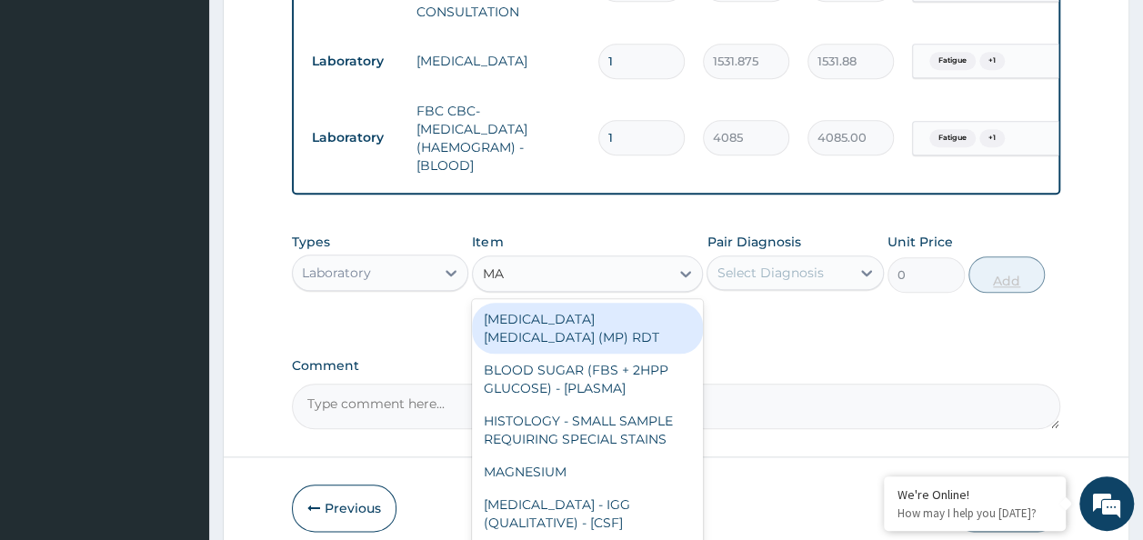
type input "MAL"
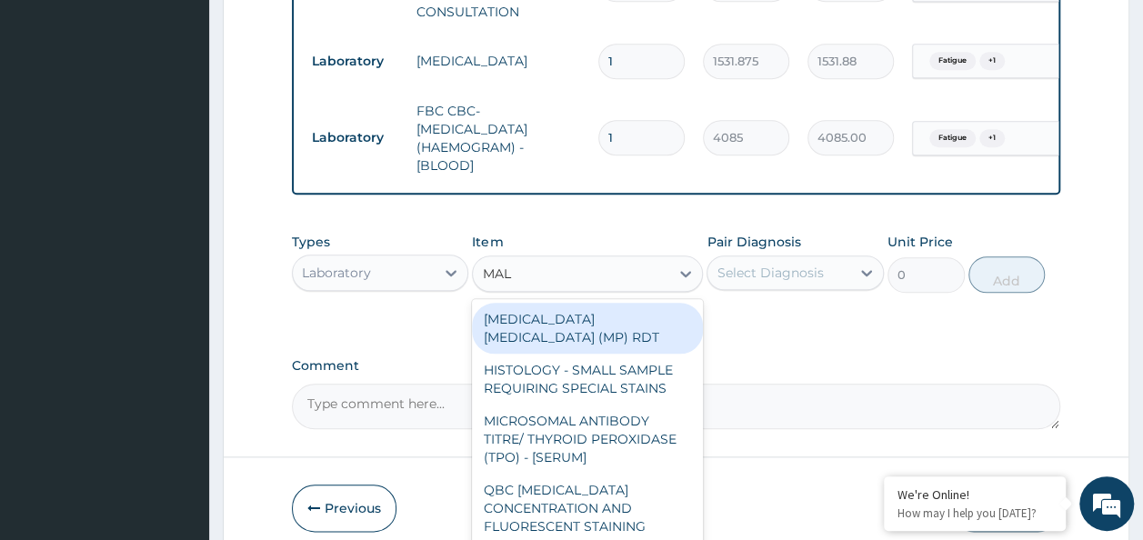
click at [636, 325] on div "[MEDICAL_DATA] [MEDICAL_DATA] (MP) RDT" at bounding box center [587, 328] width 231 height 51
type input "1531.875"
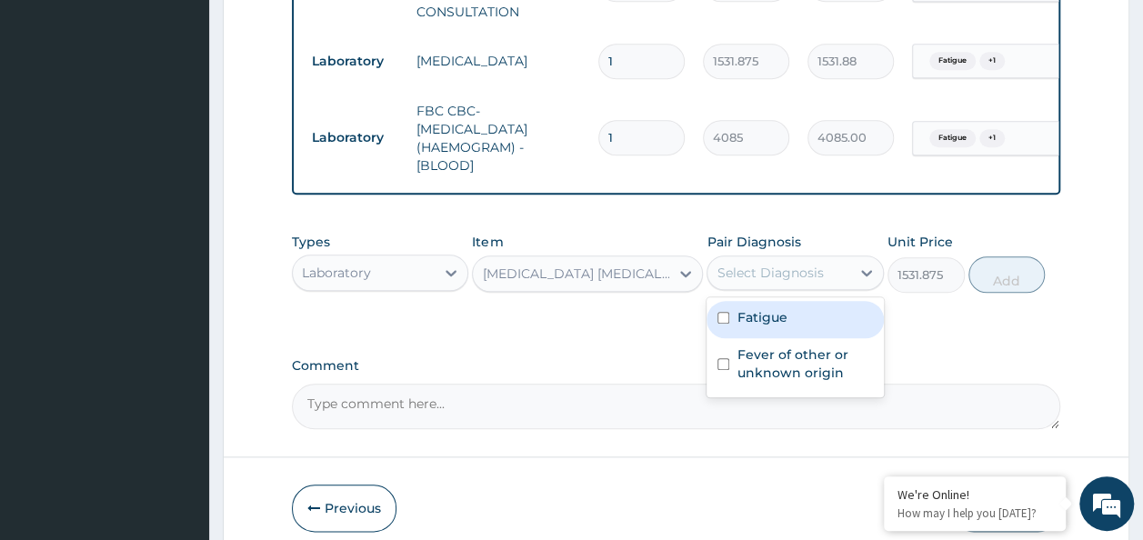
click at [723, 324] on input "checkbox" at bounding box center [723, 318] width 12 height 12
checkbox input "true"
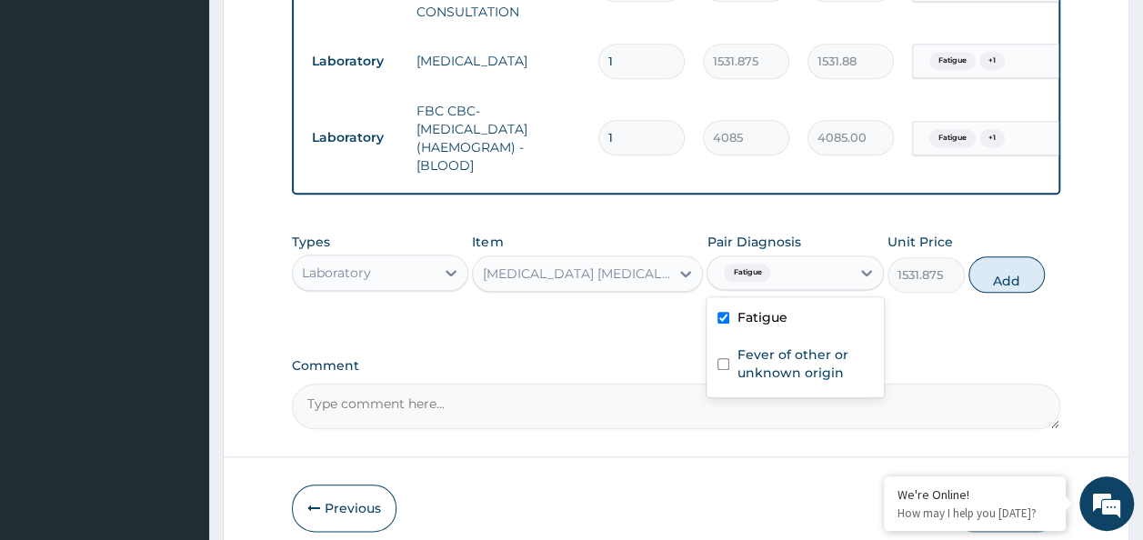
click at [725, 370] on input "checkbox" at bounding box center [723, 364] width 12 height 12
checkbox input "true"
click at [1013, 293] on button "Add" at bounding box center [1006, 274] width 77 height 36
type input "0"
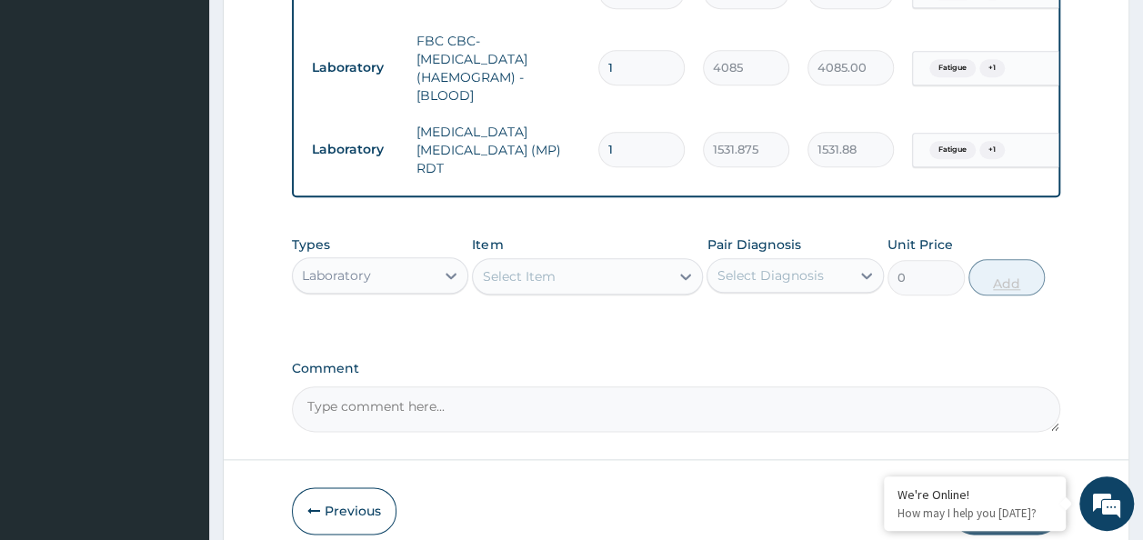
scroll to position [940, 0]
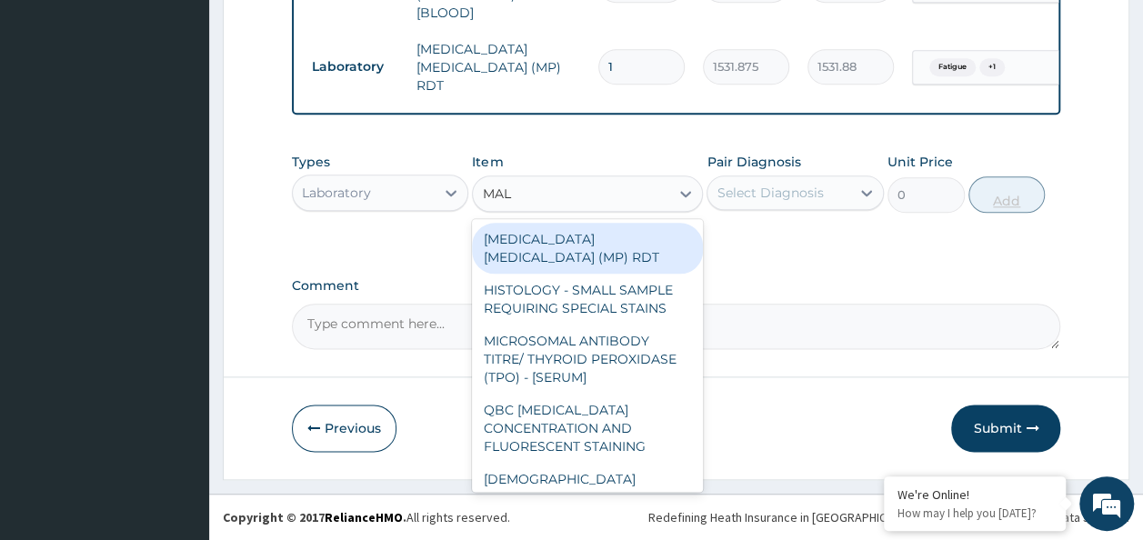
type input "MALA"
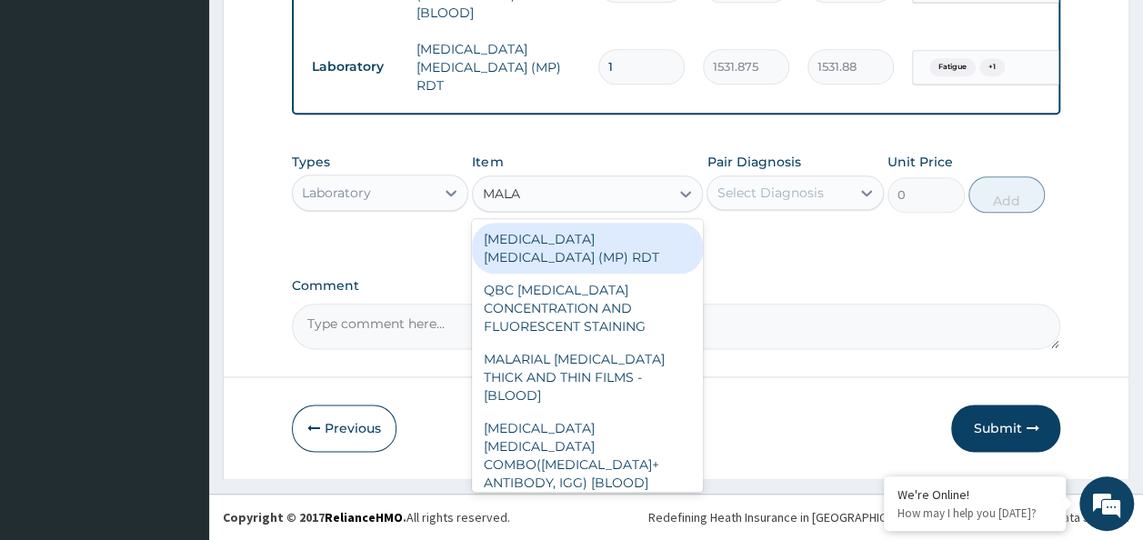
click at [618, 354] on div "MALARIAL [MEDICAL_DATA] THICK AND THIN FILMS - [BLOOD]" at bounding box center [587, 377] width 231 height 69
type input "1531.875"
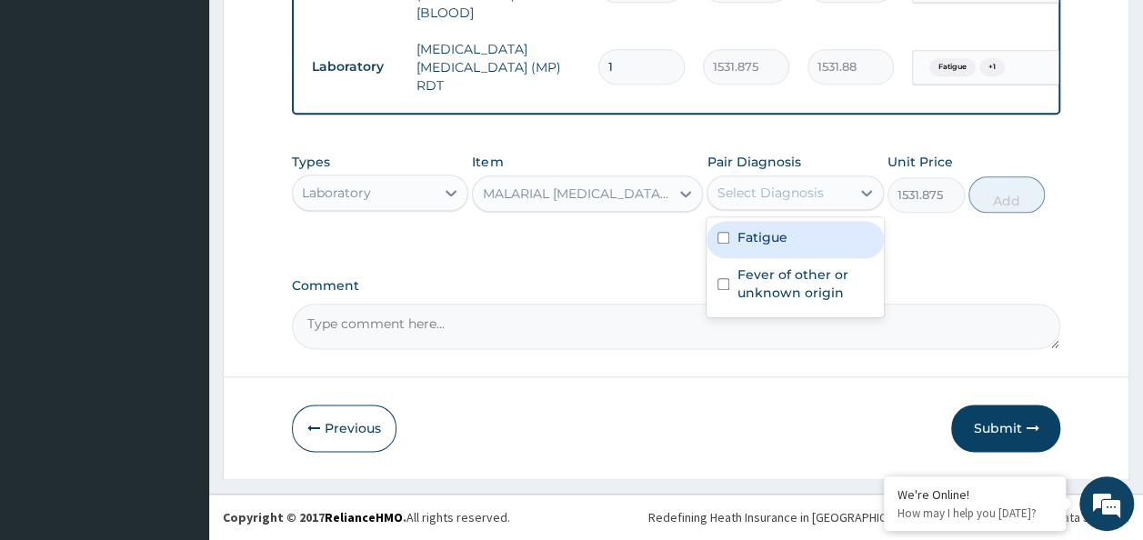
click at [727, 233] on input "checkbox" at bounding box center [723, 238] width 12 height 12
checkbox input "true"
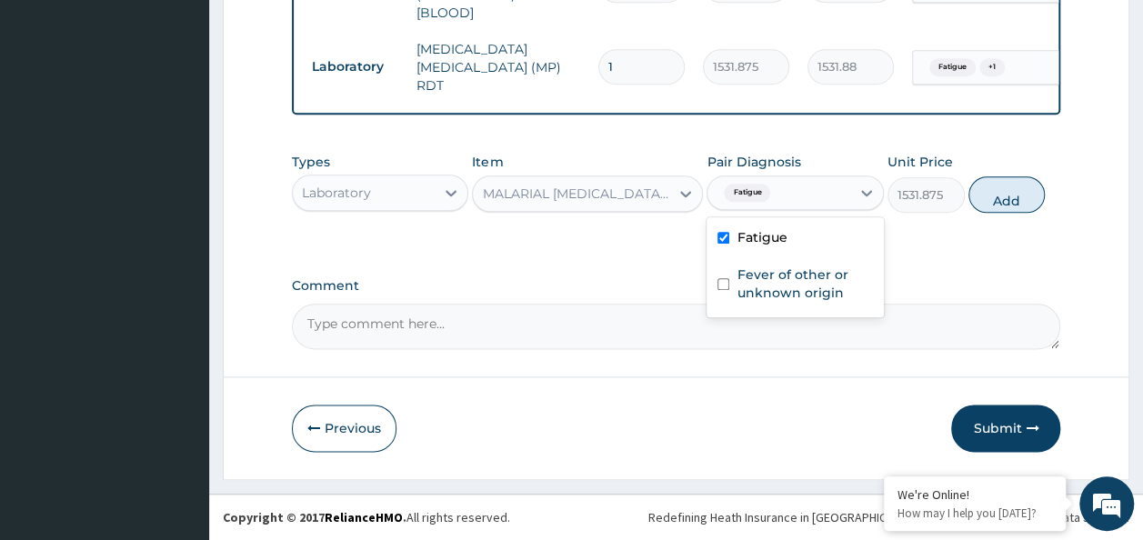
click at [729, 289] on input "checkbox" at bounding box center [723, 284] width 12 height 12
checkbox input "true"
click at [1029, 194] on button "Add" at bounding box center [1006, 194] width 77 height 36
type input "0"
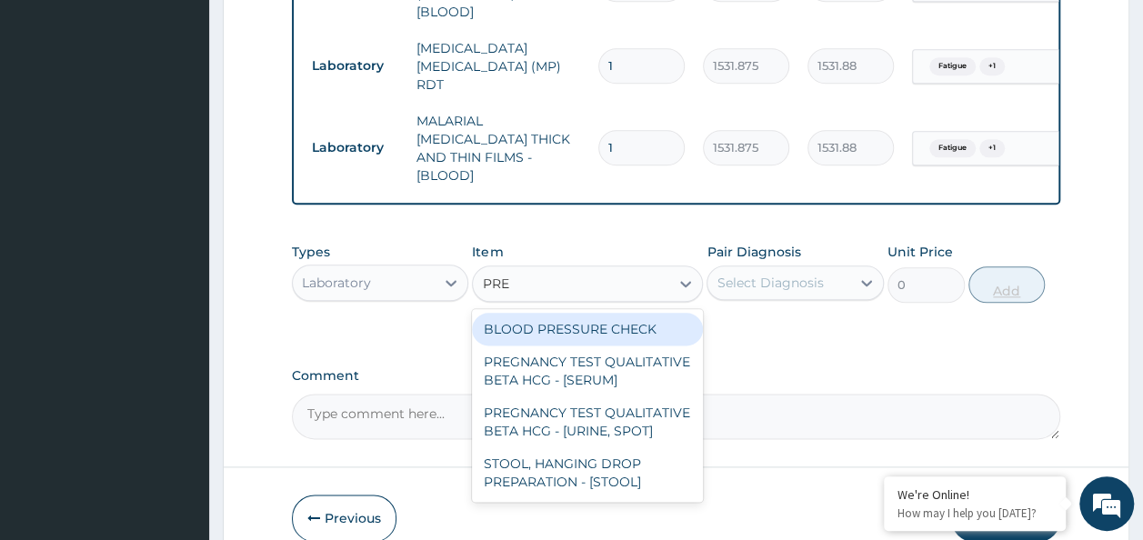
type input "PREG"
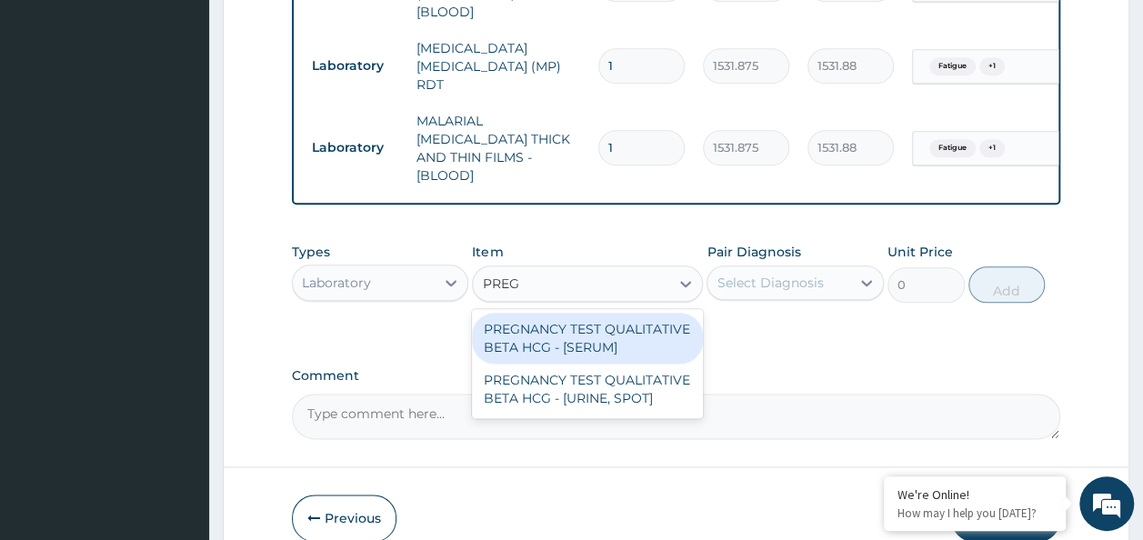
click at [645, 324] on div "PREGNANCY TEST QUALITATIVE BETA HCG - [SERUM]" at bounding box center [587, 338] width 231 height 51
type input "1225.5"
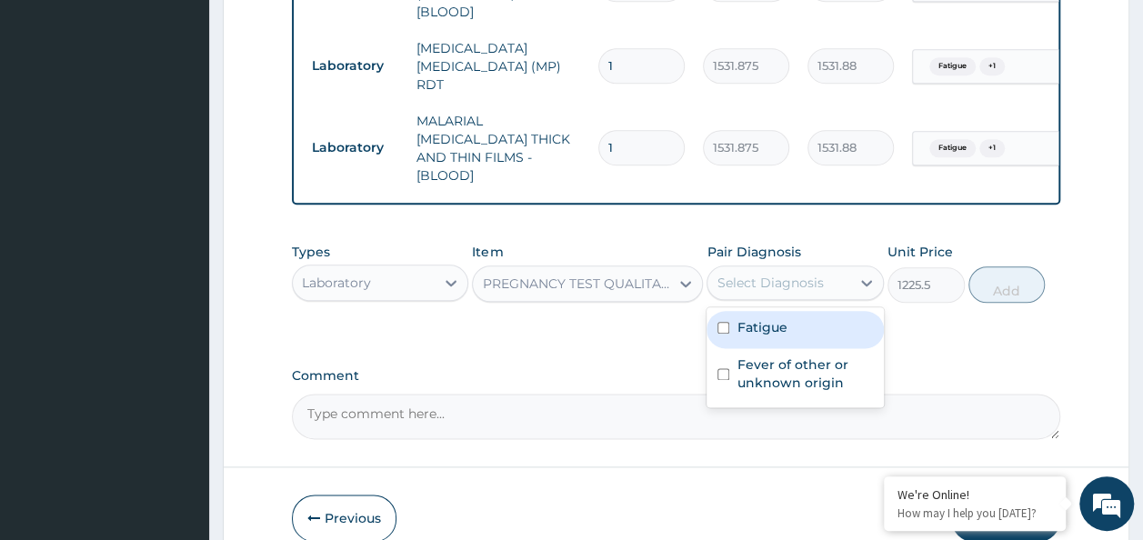
click at [725, 322] on input "checkbox" at bounding box center [723, 328] width 12 height 12
checkbox input "true"
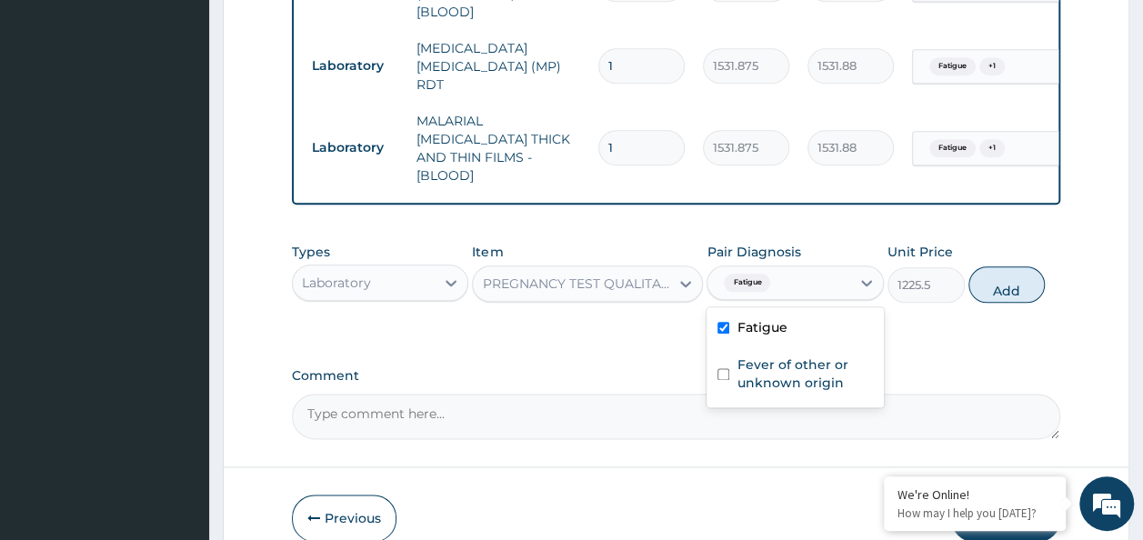
click at [725, 368] on input "checkbox" at bounding box center [723, 374] width 12 height 12
checkbox input "true"
click at [1014, 276] on button "Add" at bounding box center [1006, 284] width 77 height 36
type input "0"
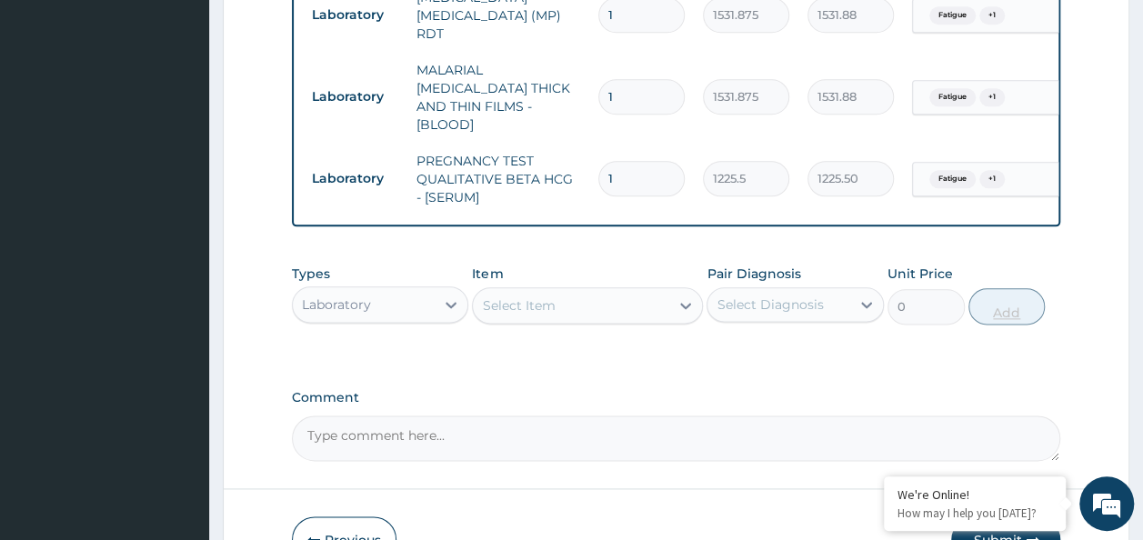
scroll to position [1085, 0]
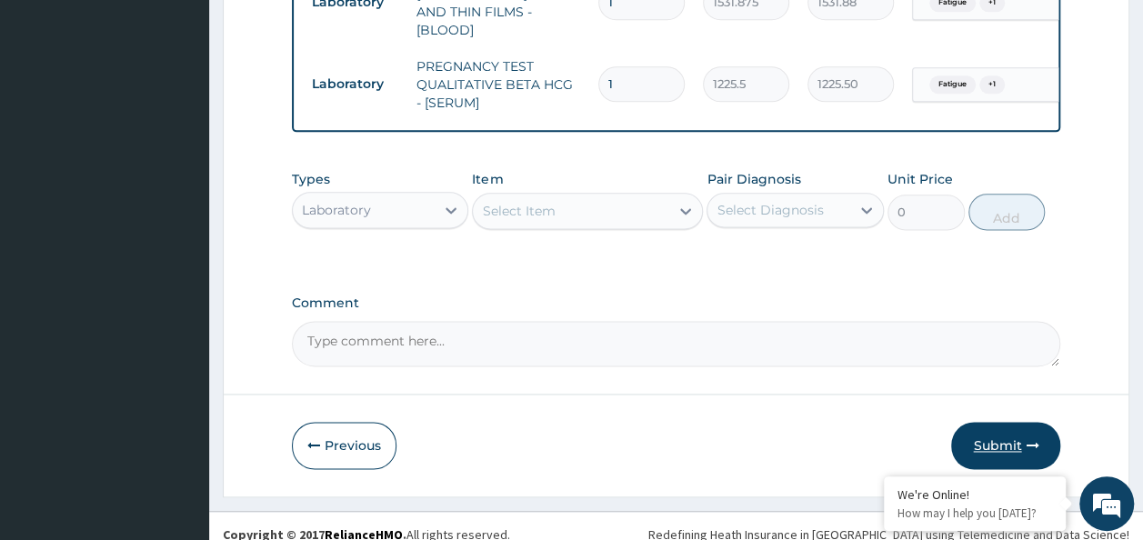
click at [1007, 433] on button "Submit" at bounding box center [1005, 445] width 109 height 47
